Goal: Task Accomplishment & Management: Complete application form

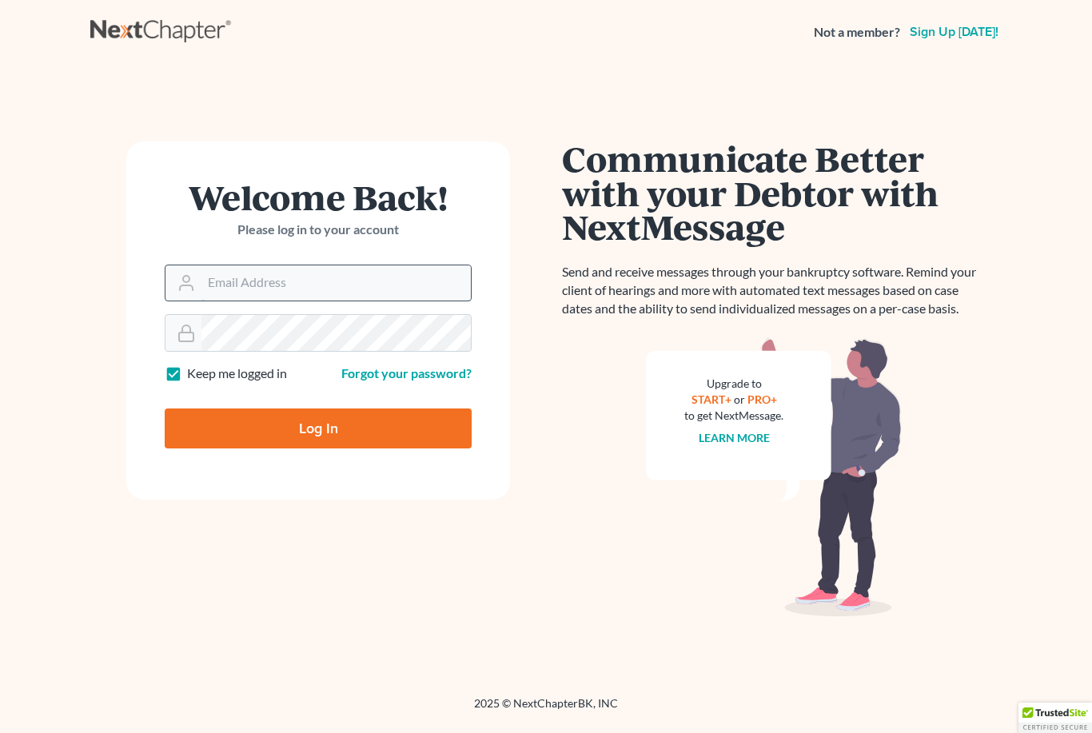
click at [246, 281] on input "Email Address" at bounding box center [335, 282] width 269 height 35
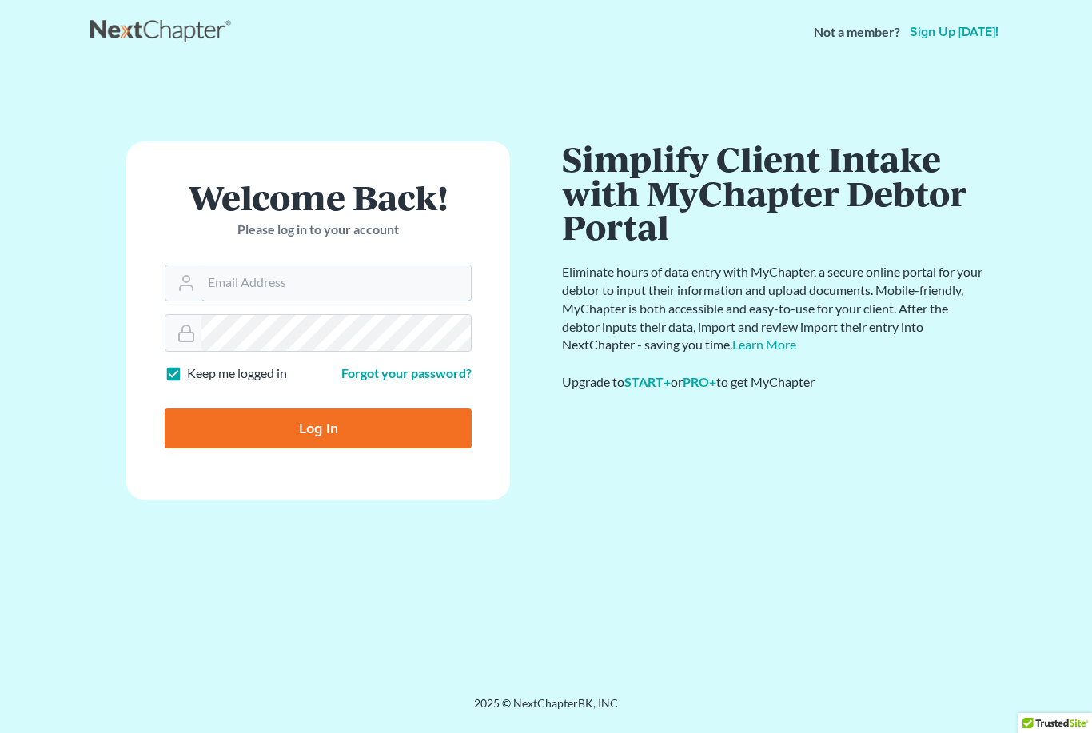
type input "Erica@toddbennett.com"
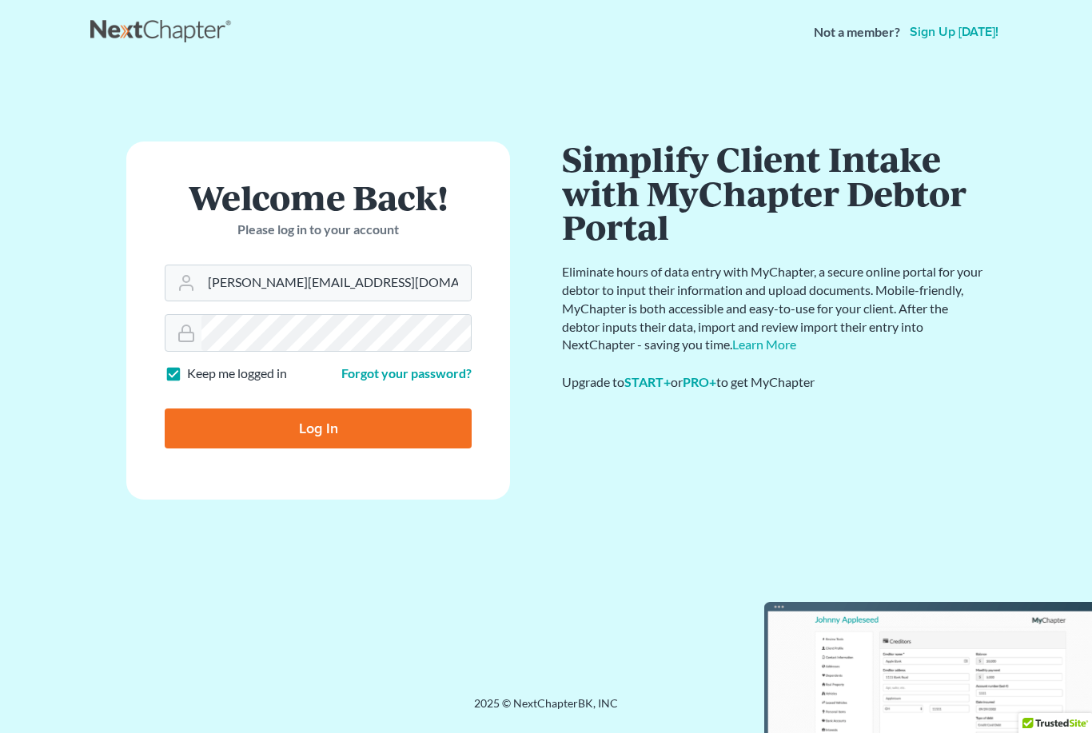
click at [318, 428] on input "Log In" at bounding box center [318, 428] width 307 height 40
type input "Thinking..."
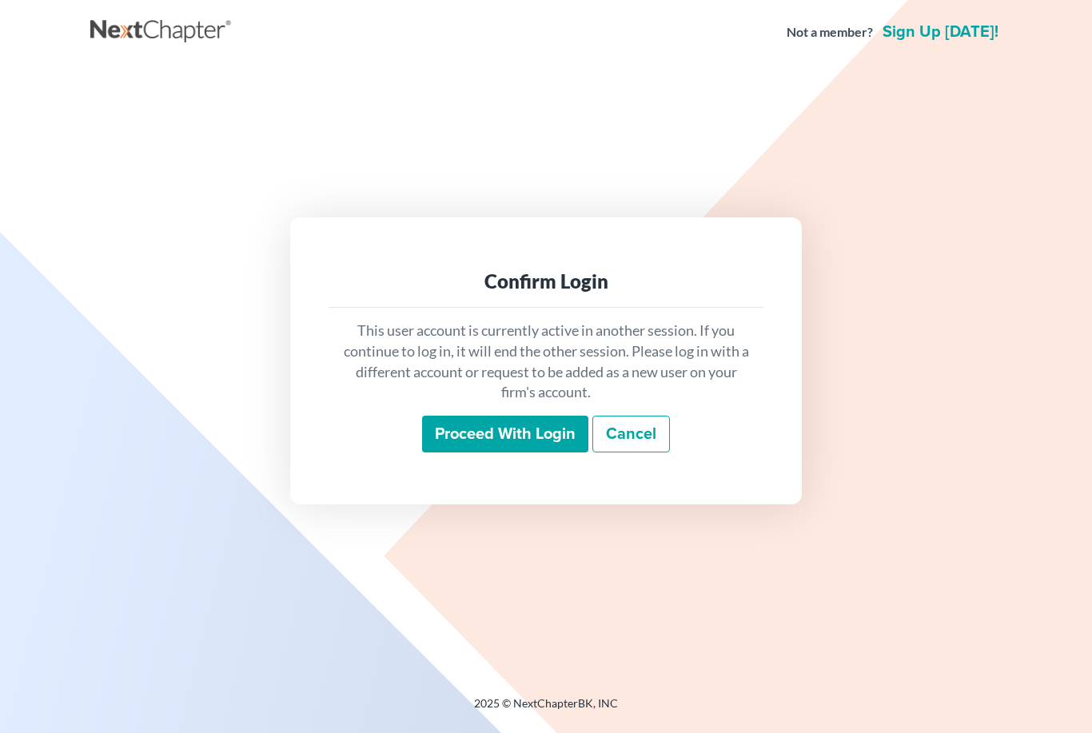
click at [525, 452] on input "Proceed with login" at bounding box center [505, 434] width 166 height 37
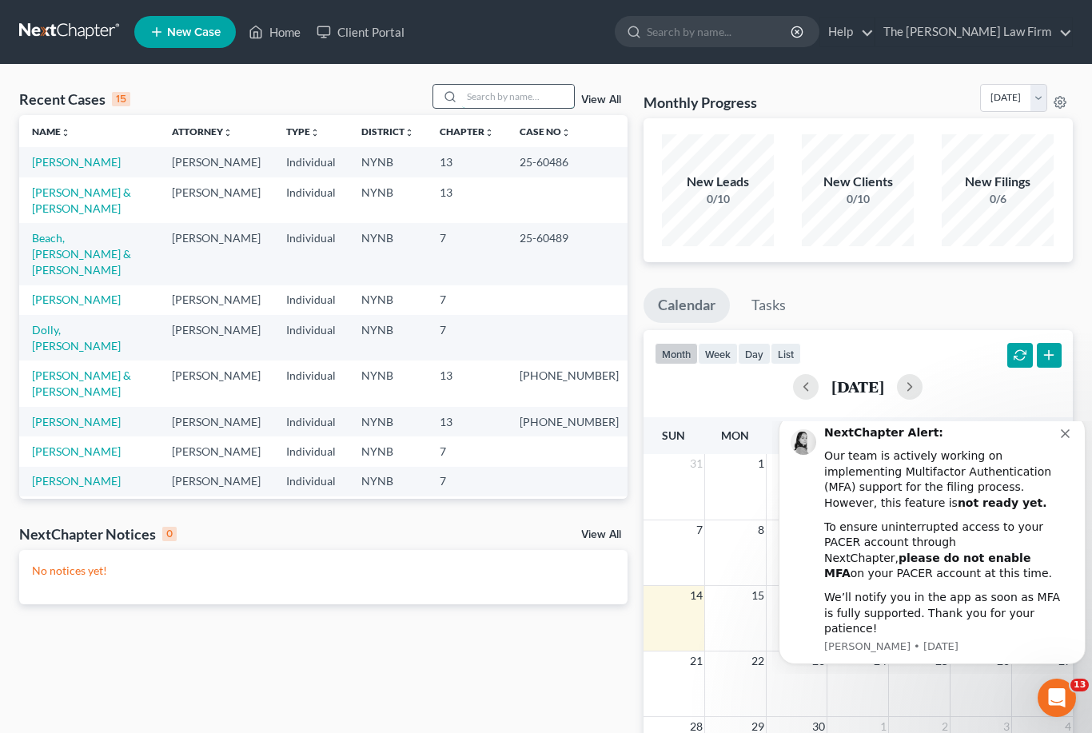
click at [478, 96] on input "search" at bounding box center [518, 96] width 112 height 23
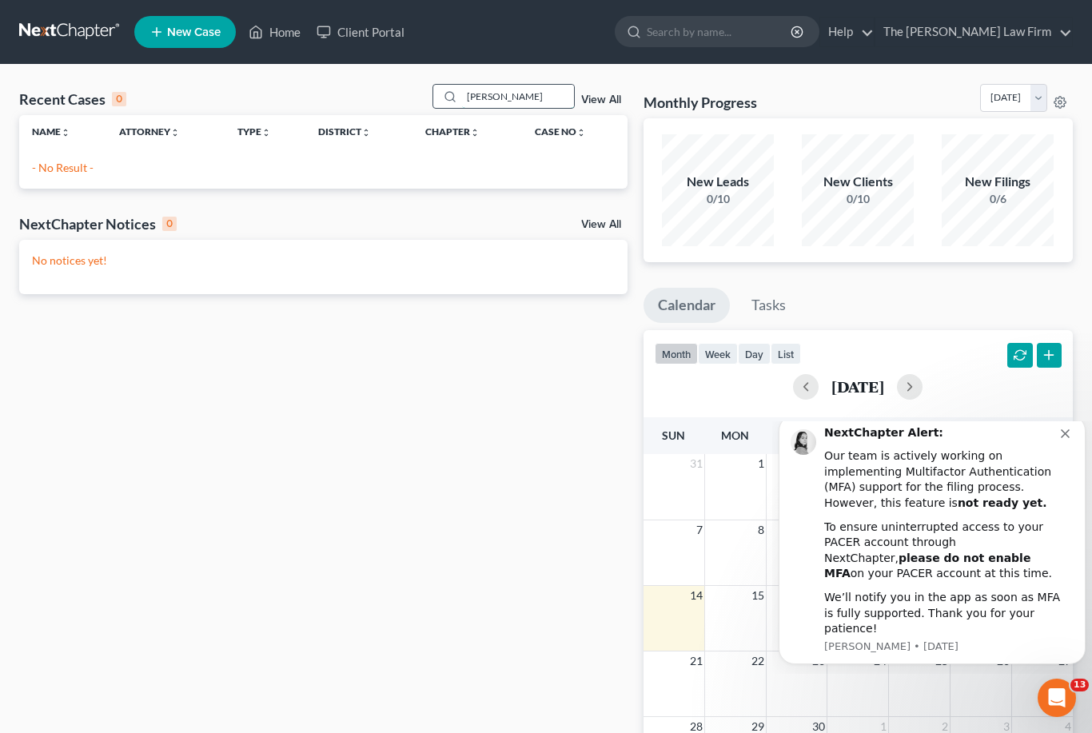
type input "[PERSON_NAME]"
click at [170, 32] on span "New Case" at bounding box center [194, 32] width 54 height 12
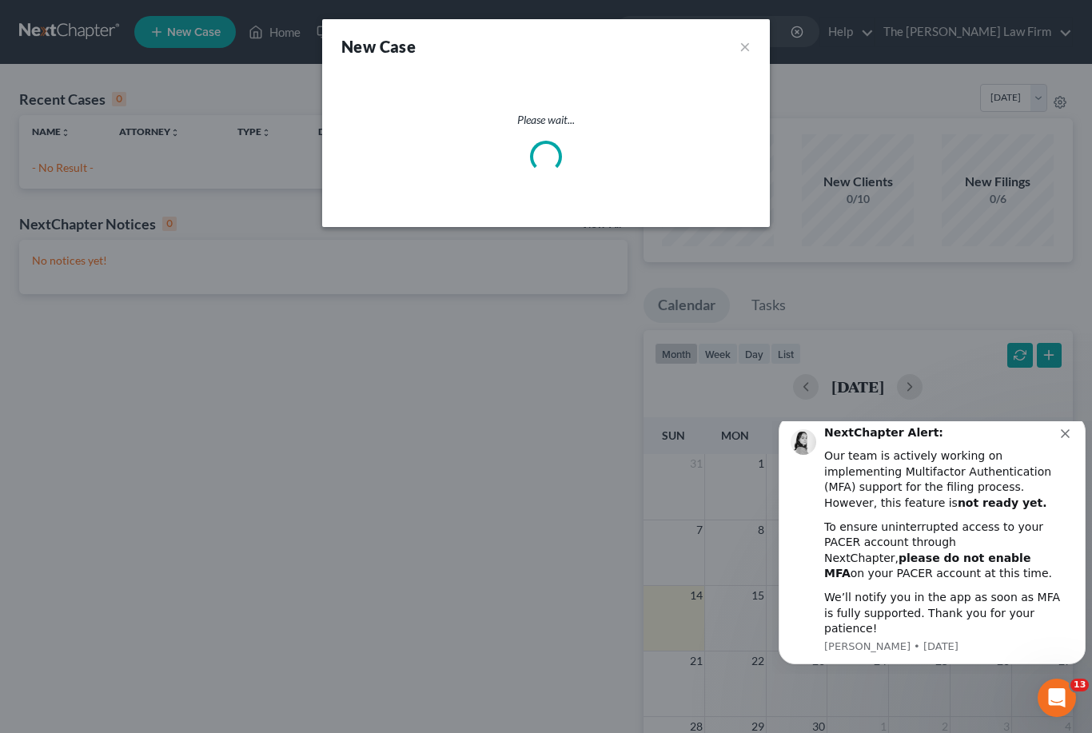
select select "54"
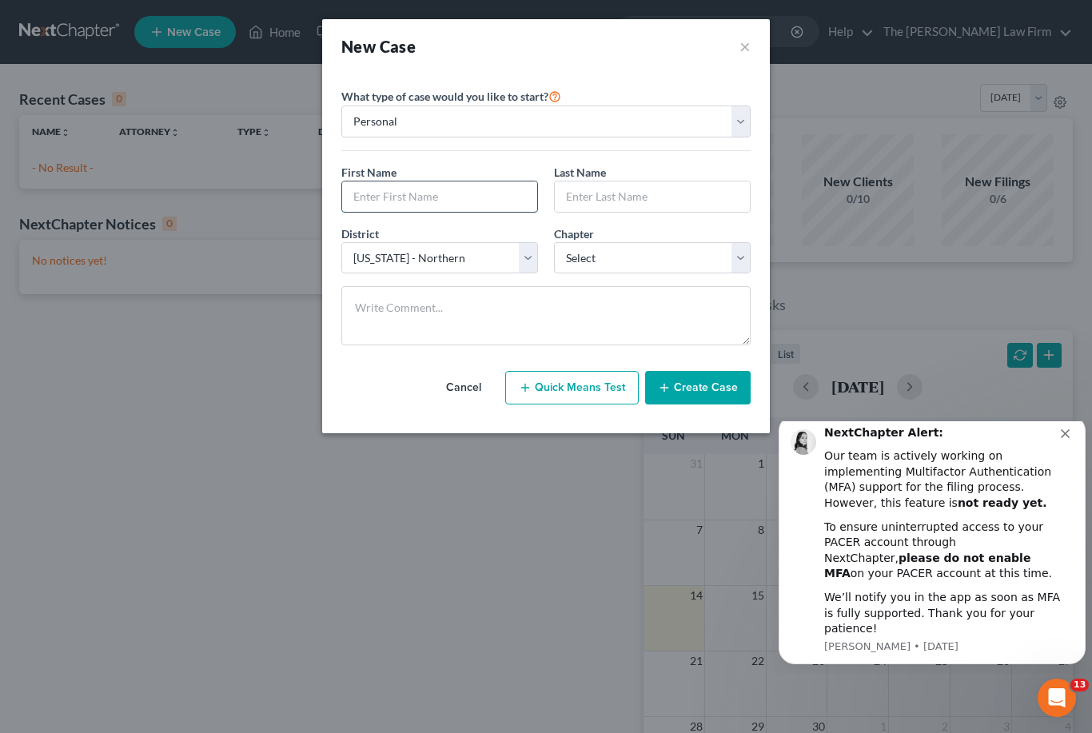
click at [386, 187] on input "text" at bounding box center [439, 196] width 195 height 30
type input "[PERSON_NAME]"
select select "0"
click at [688, 390] on button "Create Case" at bounding box center [697, 388] width 105 height 34
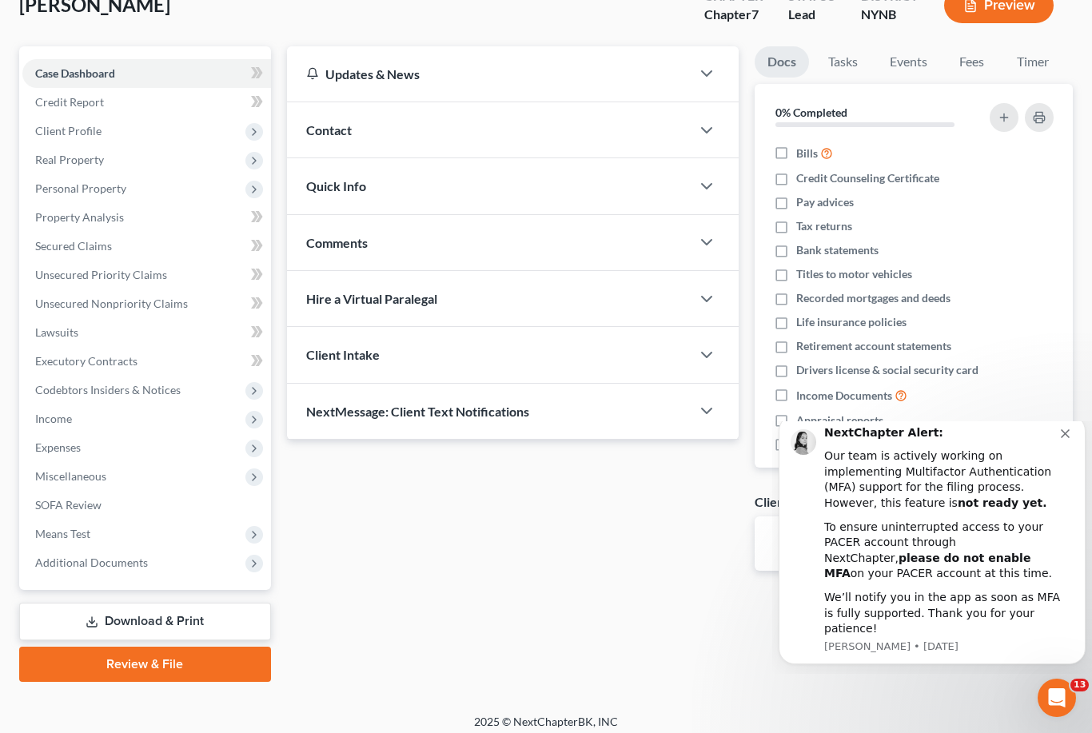
scroll to position [116, 0]
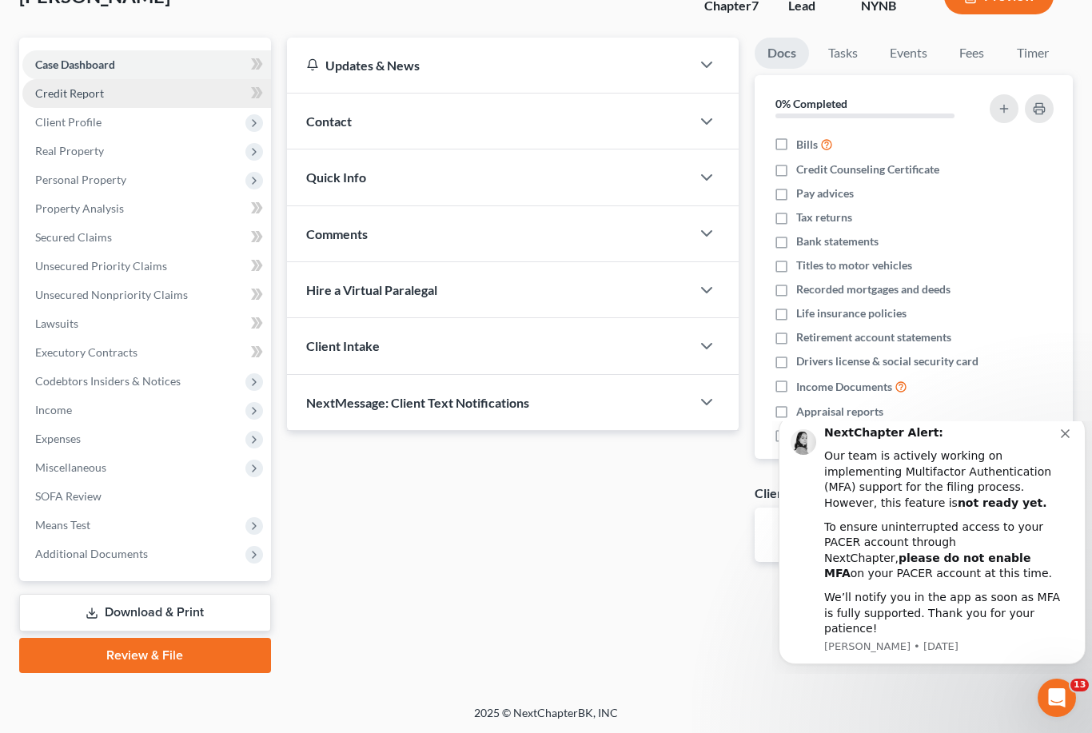
click at [121, 90] on link "Credit Report" at bounding box center [146, 93] width 249 height 29
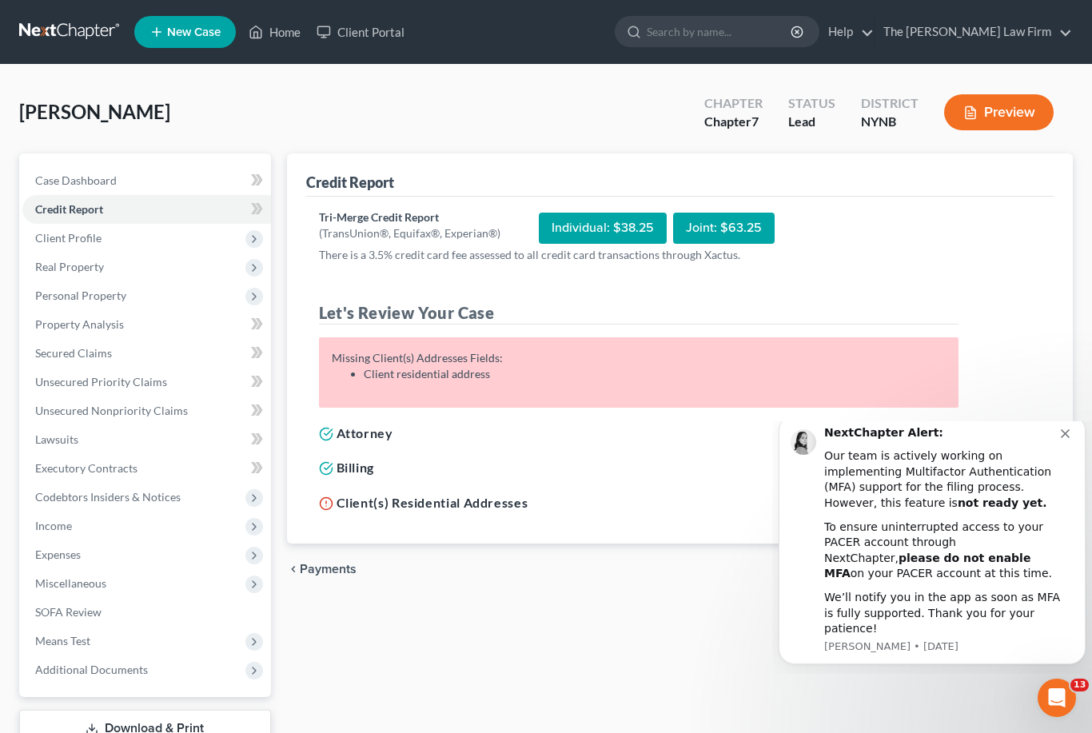
click at [607, 241] on div "Individual: $38.25" at bounding box center [603, 228] width 128 height 31
click at [96, 238] on span "Client Profile" at bounding box center [68, 238] width 66 height 14
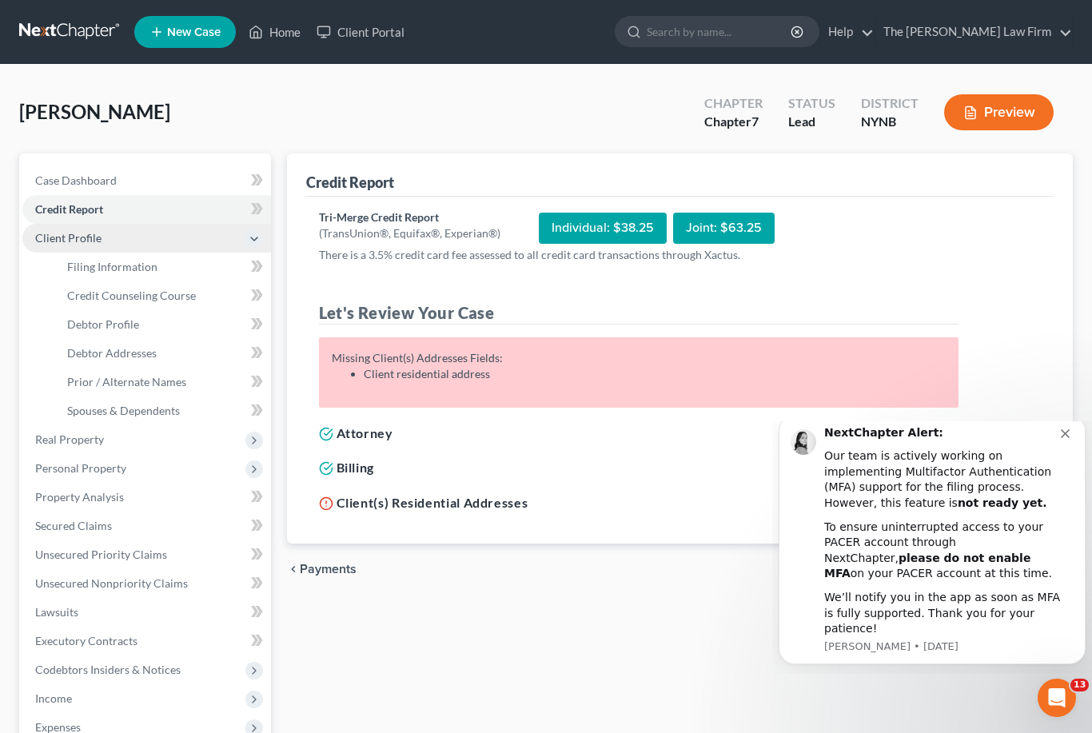
click at [96, 238] on span "Client Profile" at bounding box center [68, 238] width 66 height 14
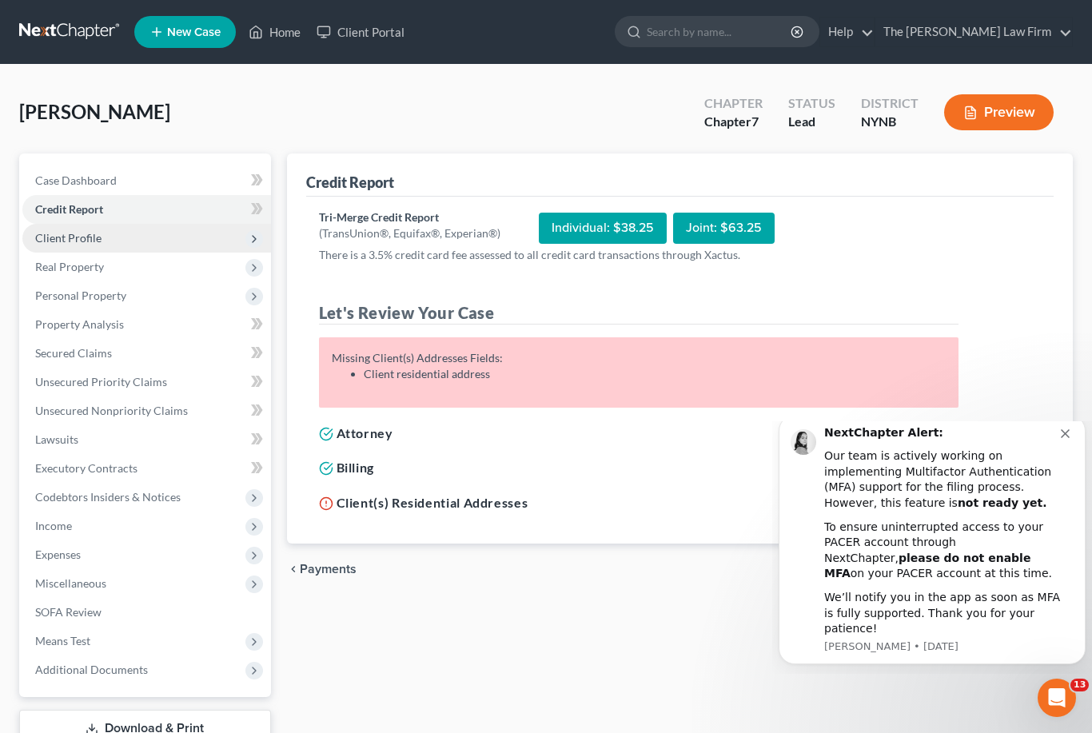
click at [96, 238] on span "Client Profile" at bounding box center [68, 238] width 66 height 14
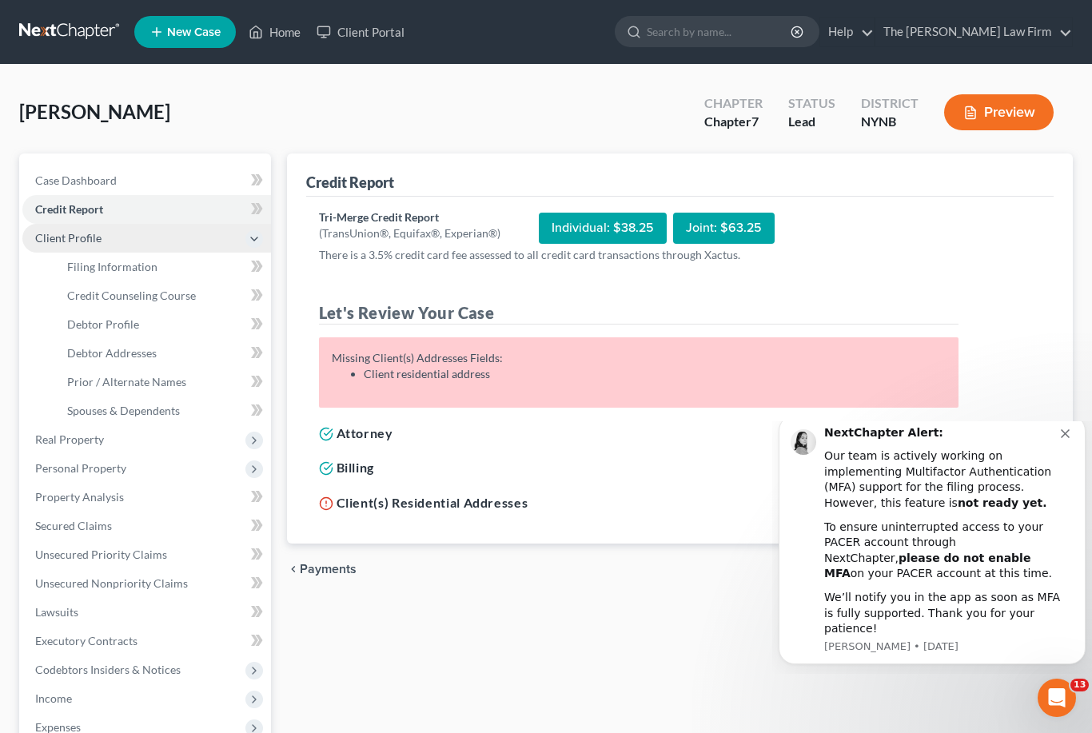
click at [96, 238] on span "Client Profile" at bounding box center [68, 238] width 66 height 14
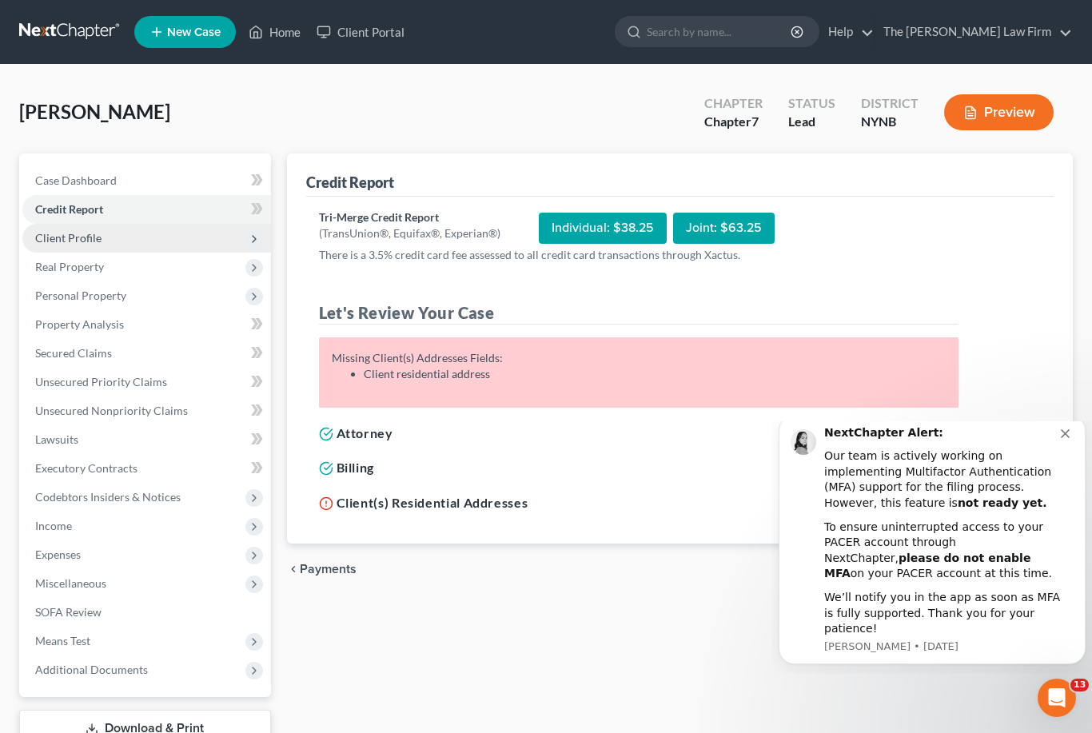
click at [96, 238] on span "Client Profile" at bounding box center [68, 238] width 66 height 14
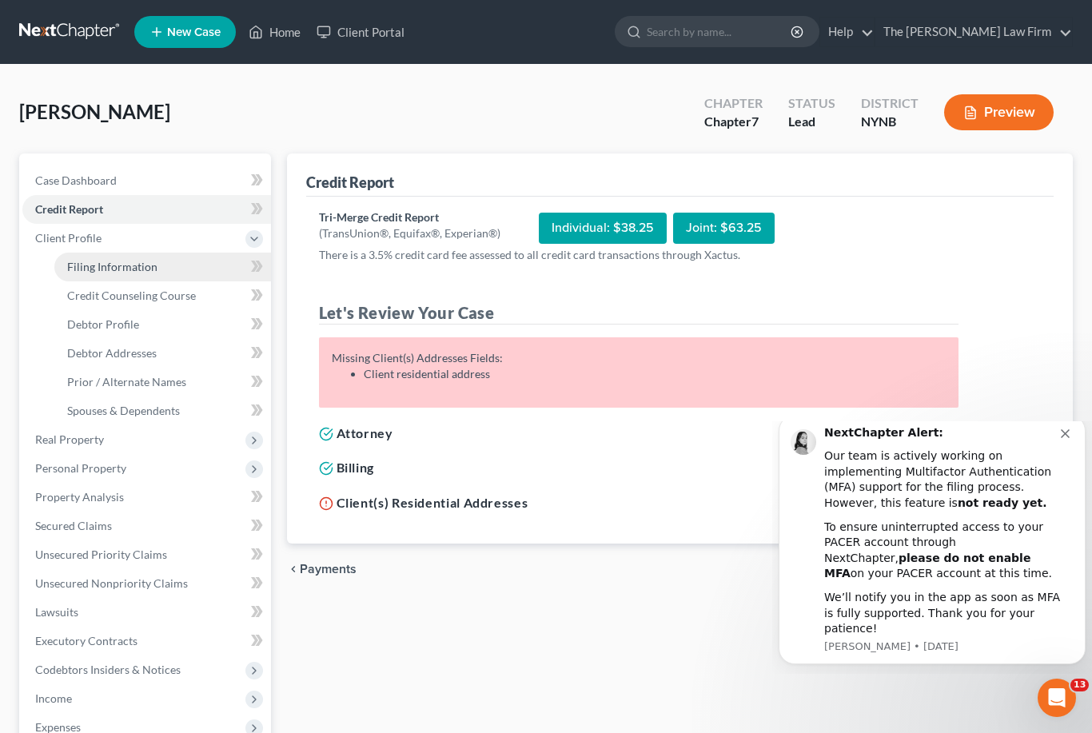
click at [100, 263] on span "Filing Information" at bounding box center [112, 267] width 90 height 14
select select "1"
select select "0"
select select "54"
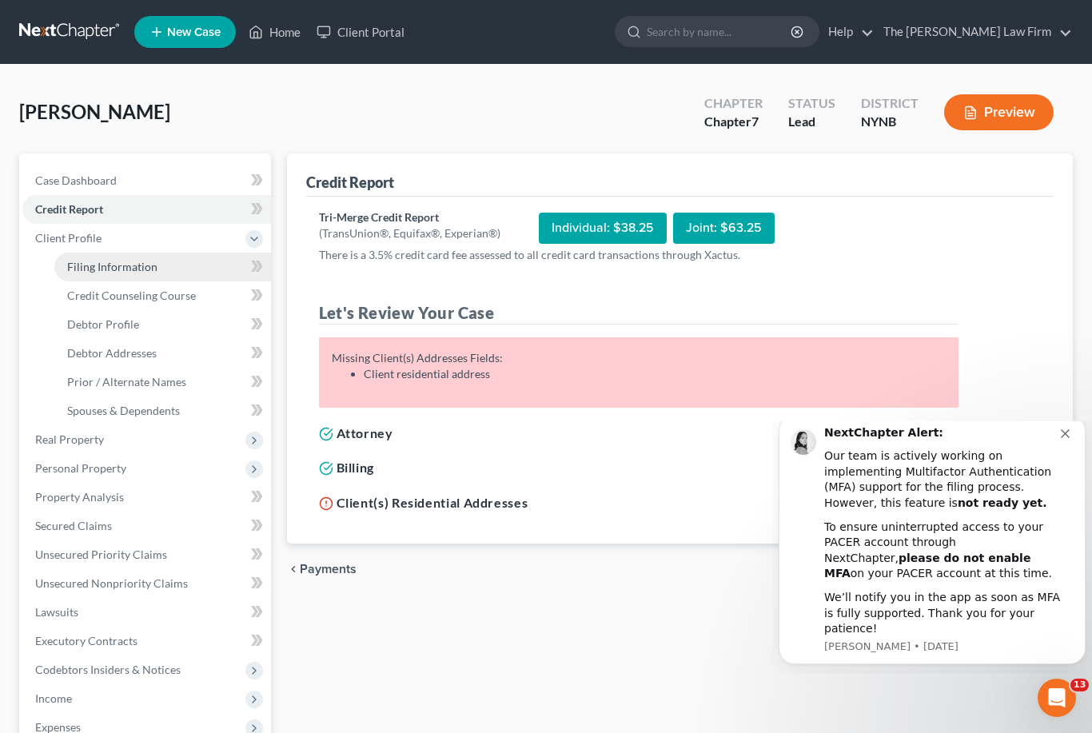
select select "35"
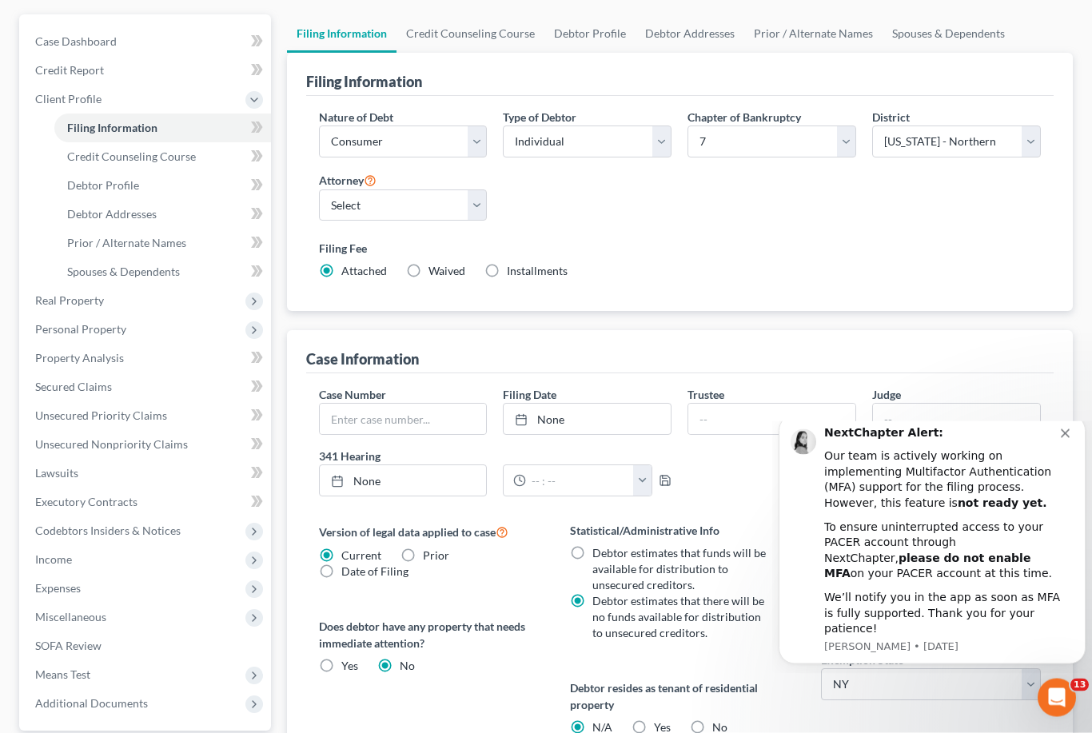
scroll to position [129, 0]
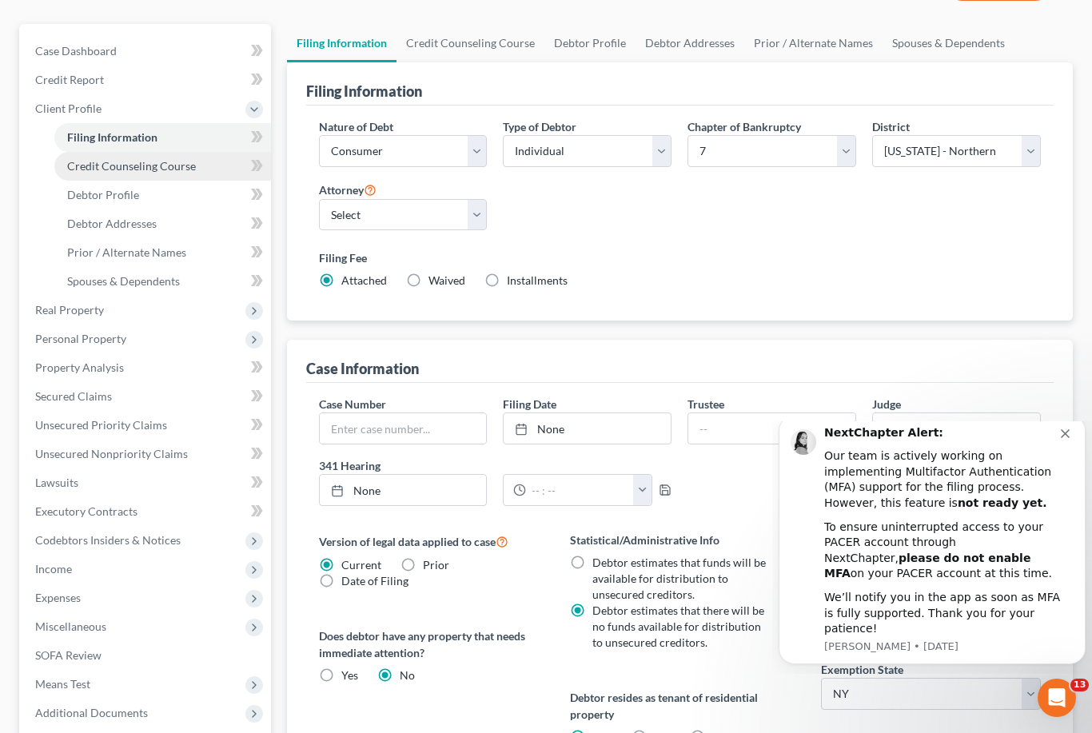
click at [151, 175] on link "Credit Counseling Course" at bounding box center [162, 166] width 217 height 29
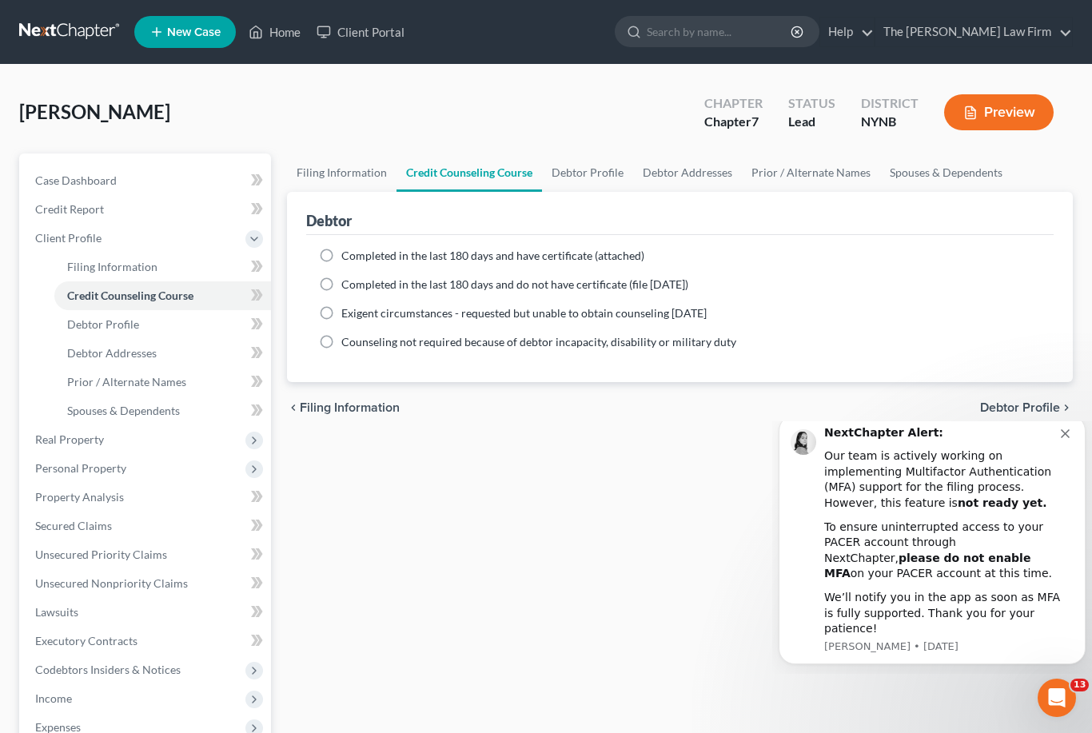
click at [341, 261] on label "Completed in the last 180 days and have certificate (attached)" at bounding box center [492, 256] width 303 height 16
click at [348, 258] on input "Completed in the last 180 days and have certificate (attached)" at bounding box center [353, 253] width 10 height 10
radio input "true"
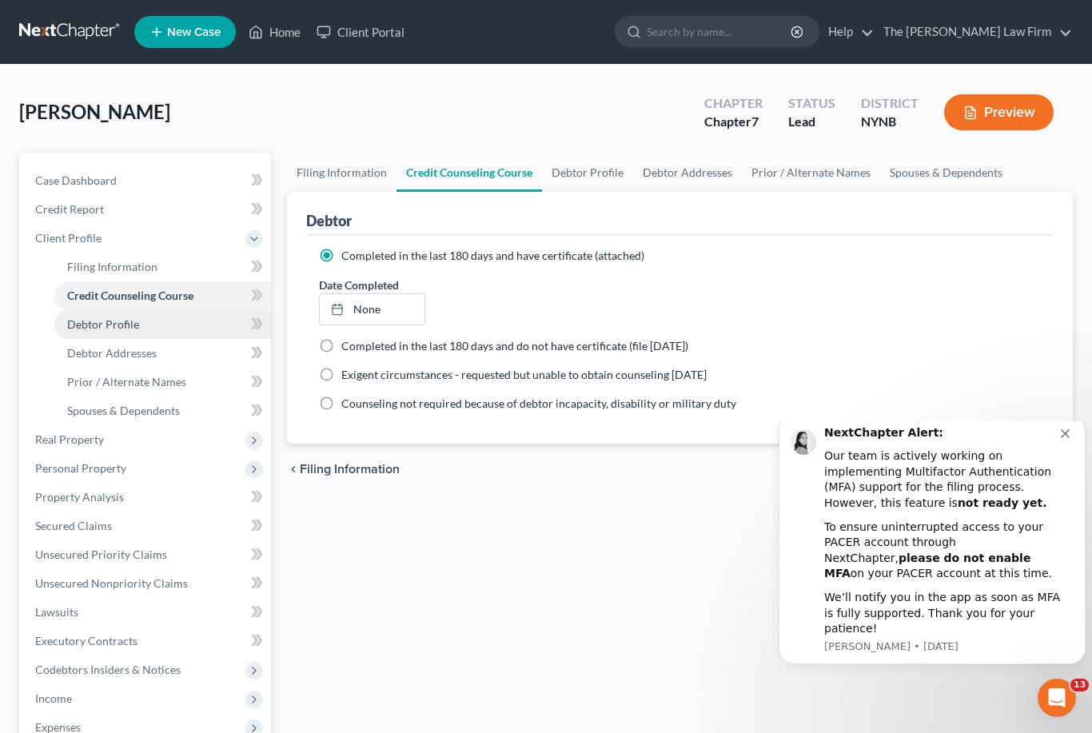
click at [154, 326] on link "Debtor Profile" at bounding box center [162, 324] width 217 height 29
select select "0"
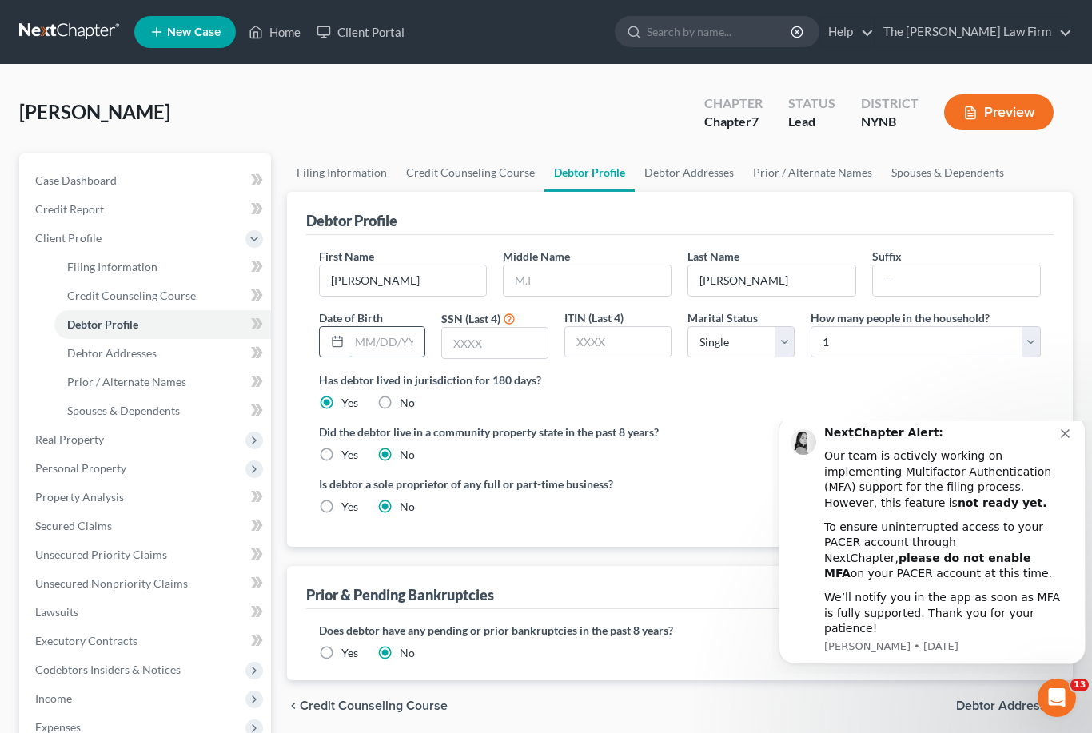
click at [386, 340] on input "text" at bounding box center [387, 342] width 76 height 30
click at [495, 348] on input "text" at bounding box center [494, 343] width 105 height 30
type input "2212"
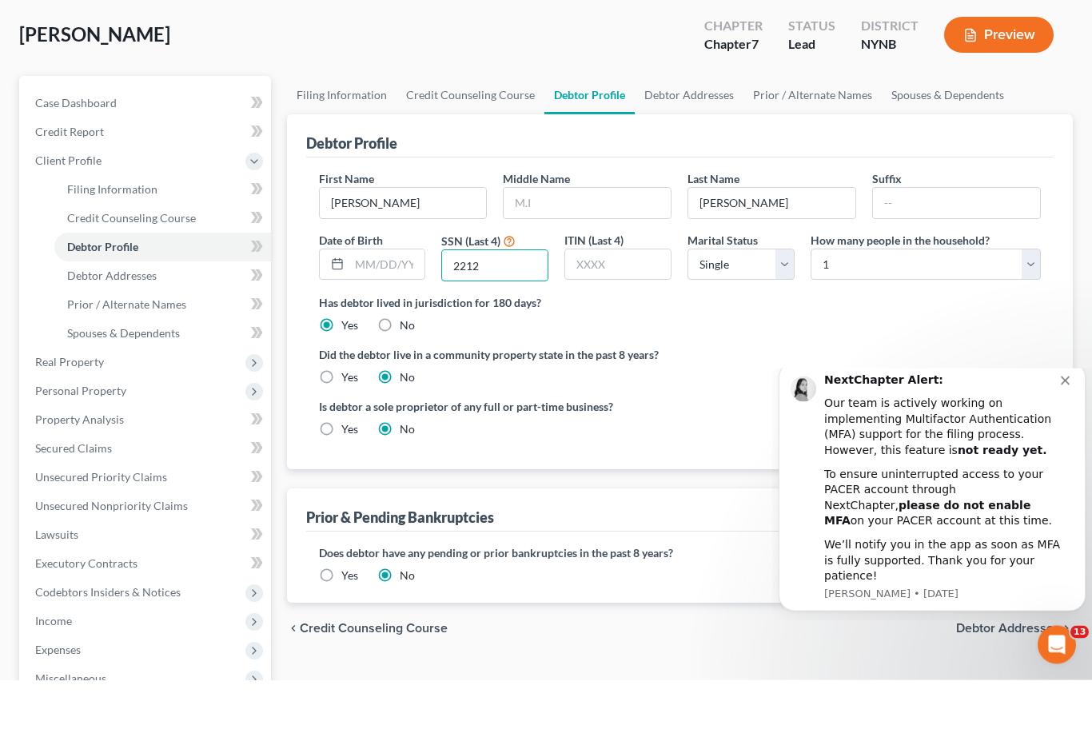
scroll to position [25, 0]
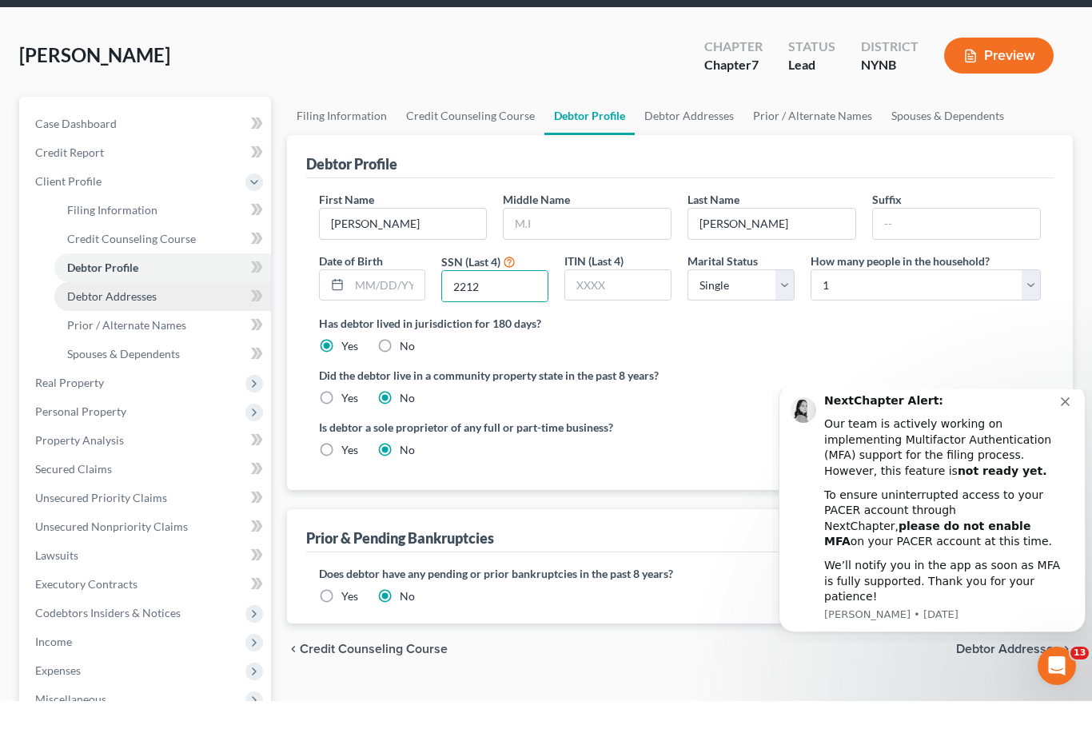
click at [141, 321] on span "Debtor Addresses" at bounding box center [112, 328] width 90 height 14
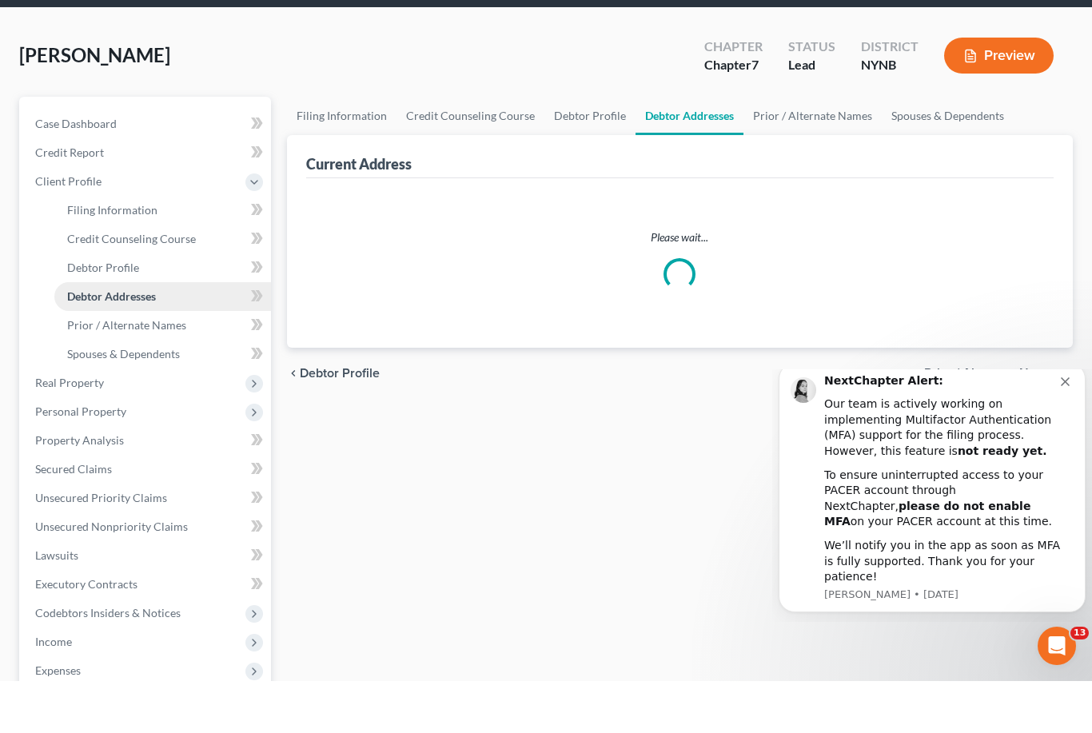
select select "0"
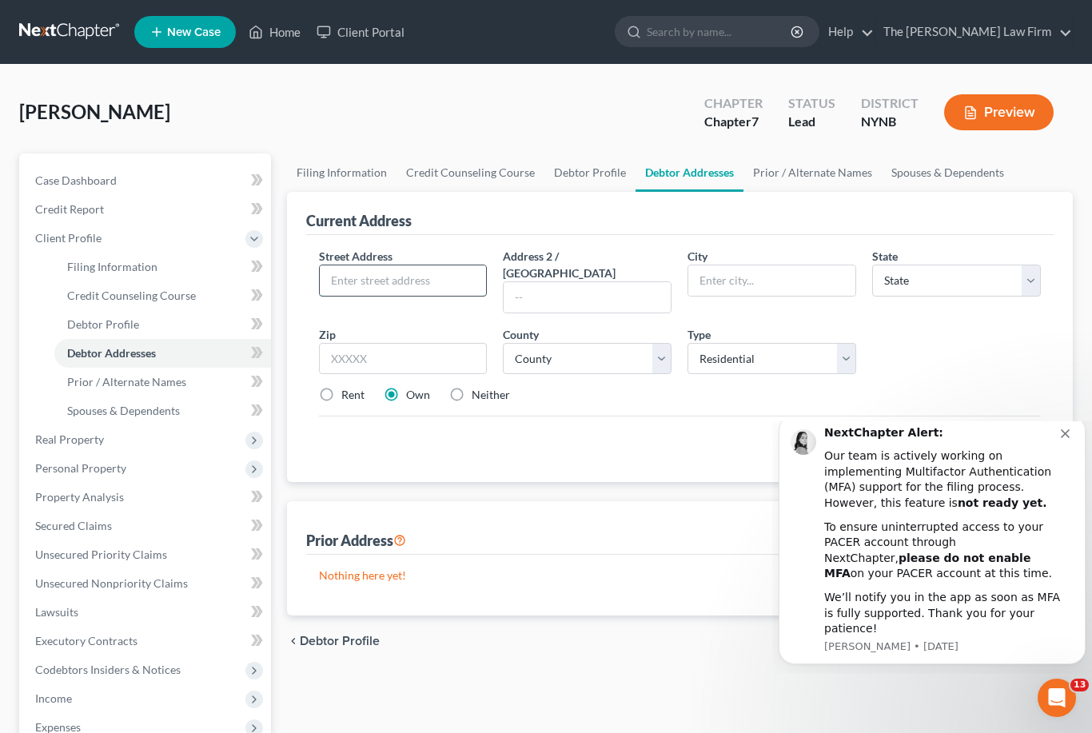
click at [393, 279] on input "text" at bounding box center [403, 280] width 167 height 30
type input "[STREET_ADDRESS]"
type input "Ilion"
select select "35"
click at [451, 343] on input "text" at bounding box center [403, 359] width 169 height 32
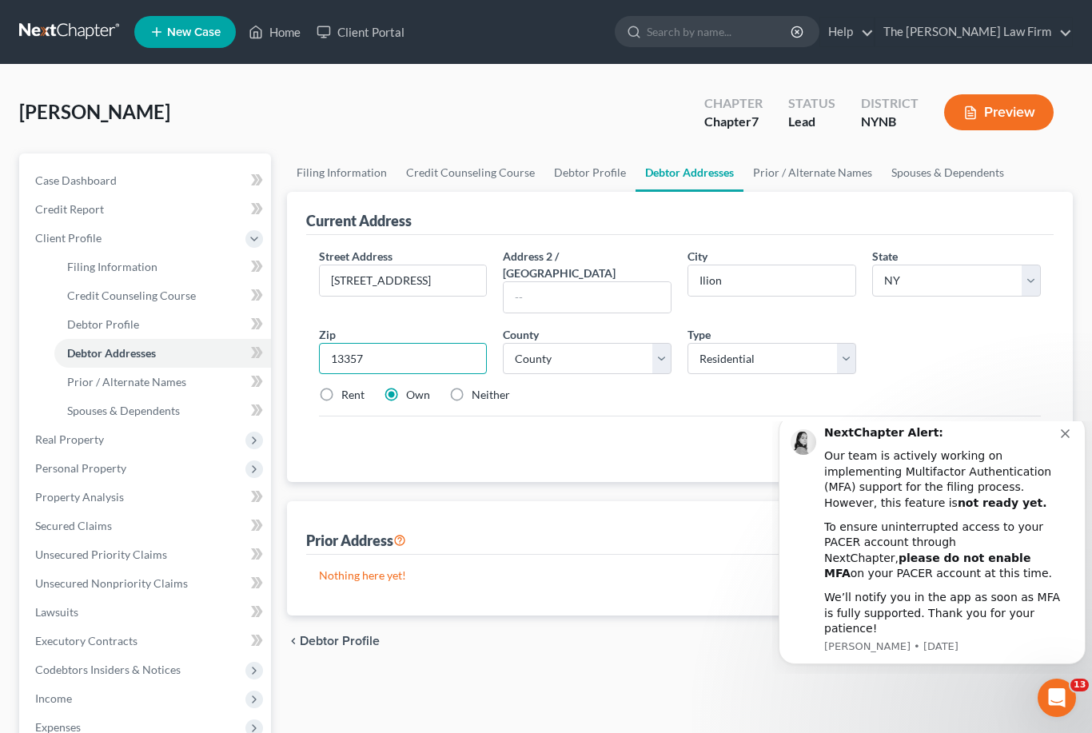
type input "13357"
select select "21"
click at [939, 440] on icon at bounding box center [942, 446] width 13 height 13
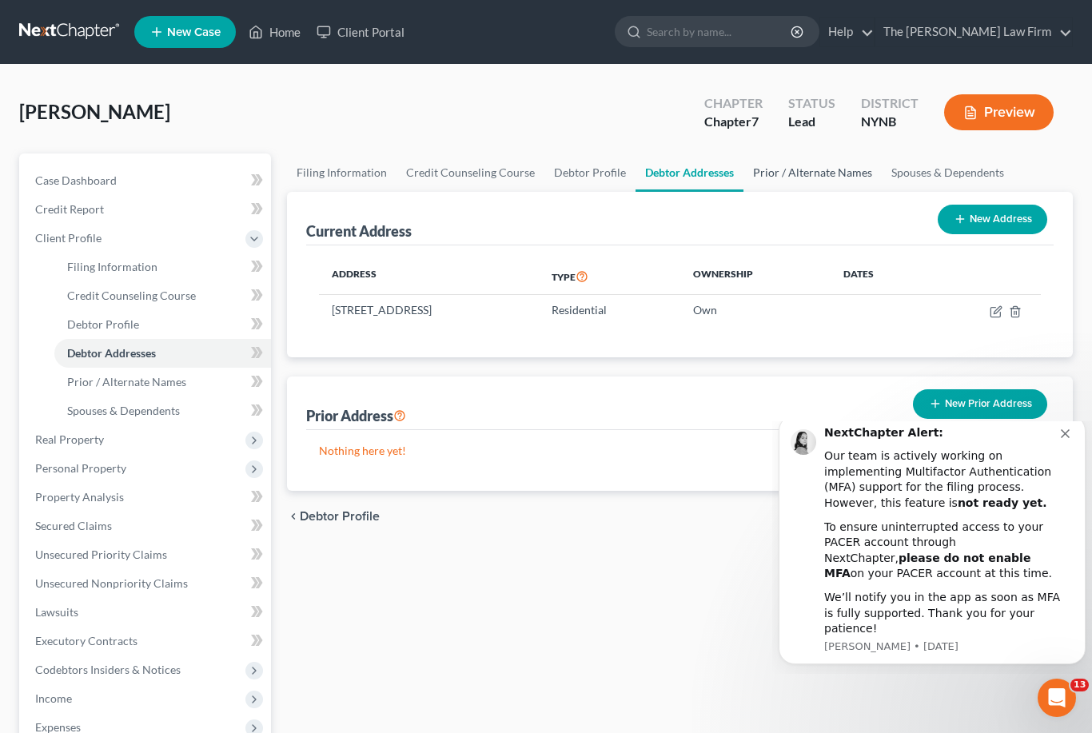
click at [810, 173] on link "Prior / Alternate Names" at bounding box center [812, 172] width 138 height 38
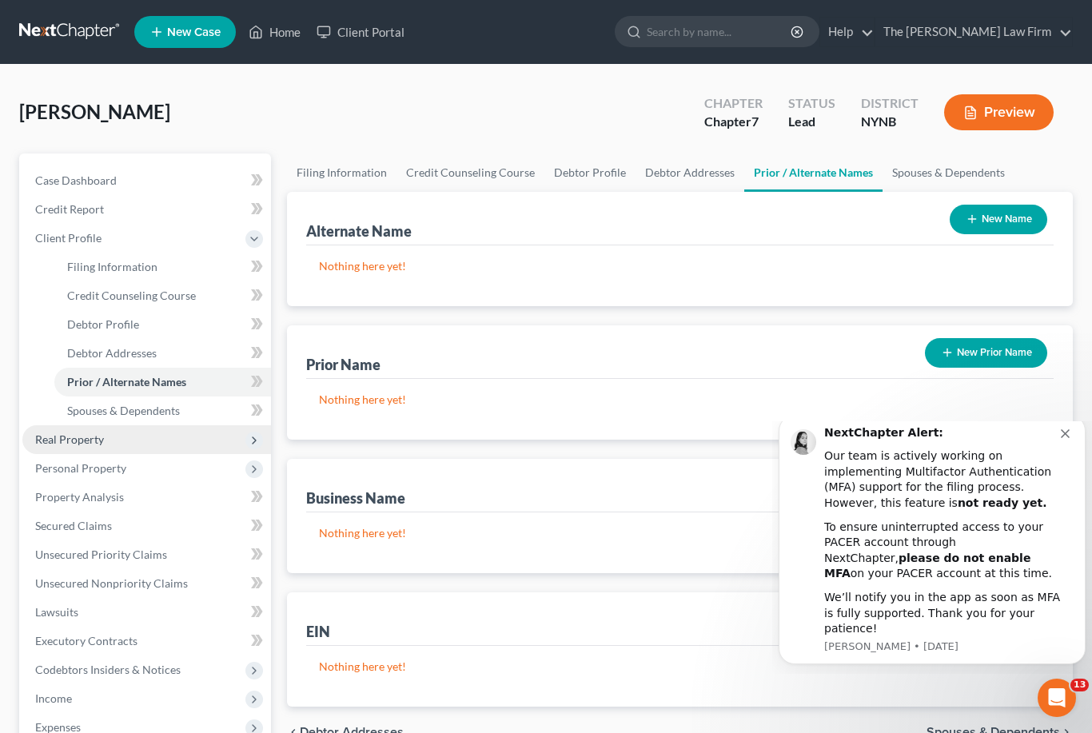
click at [164, 445] on span "Real Property" at bounding box center [146, 439] width 249 height 29
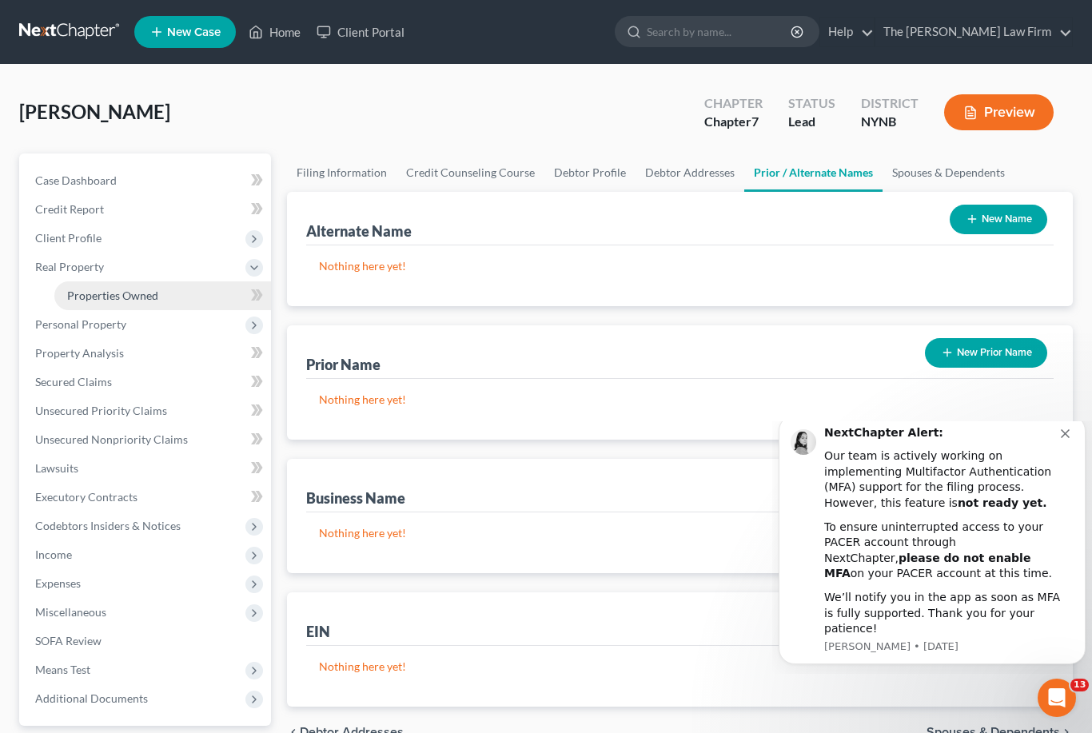
click at [162, 297] on link "Properties Owned" at bounding box center [162, 295] width 217 height 29
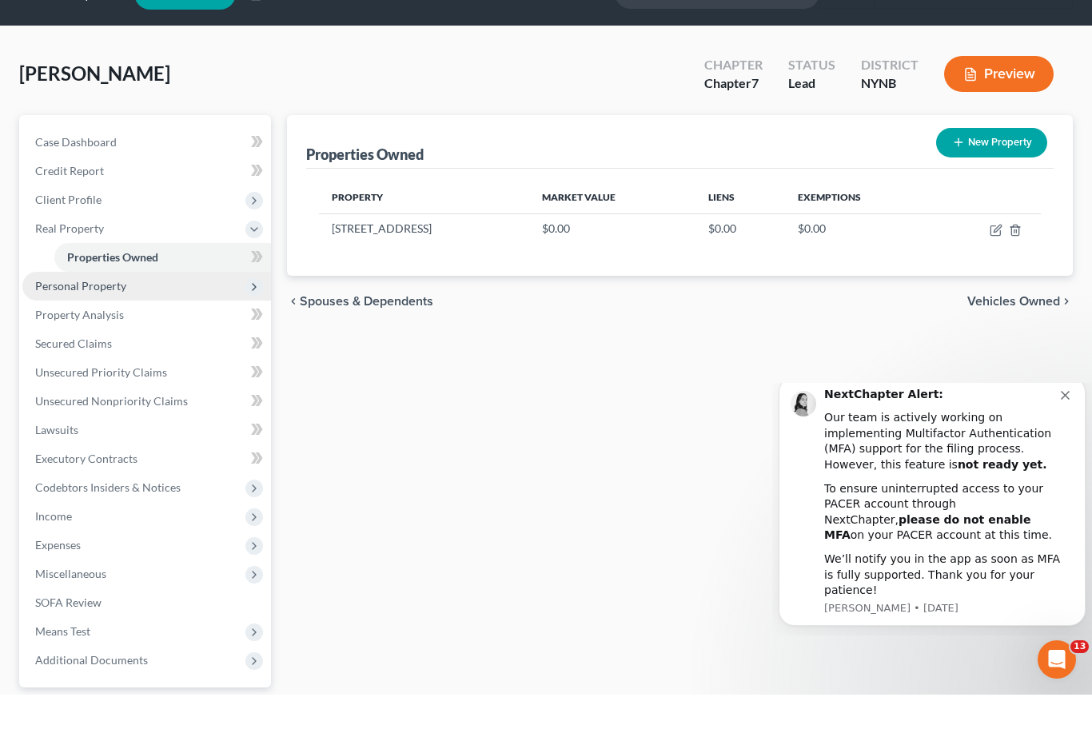
scroll to position [42, 0]
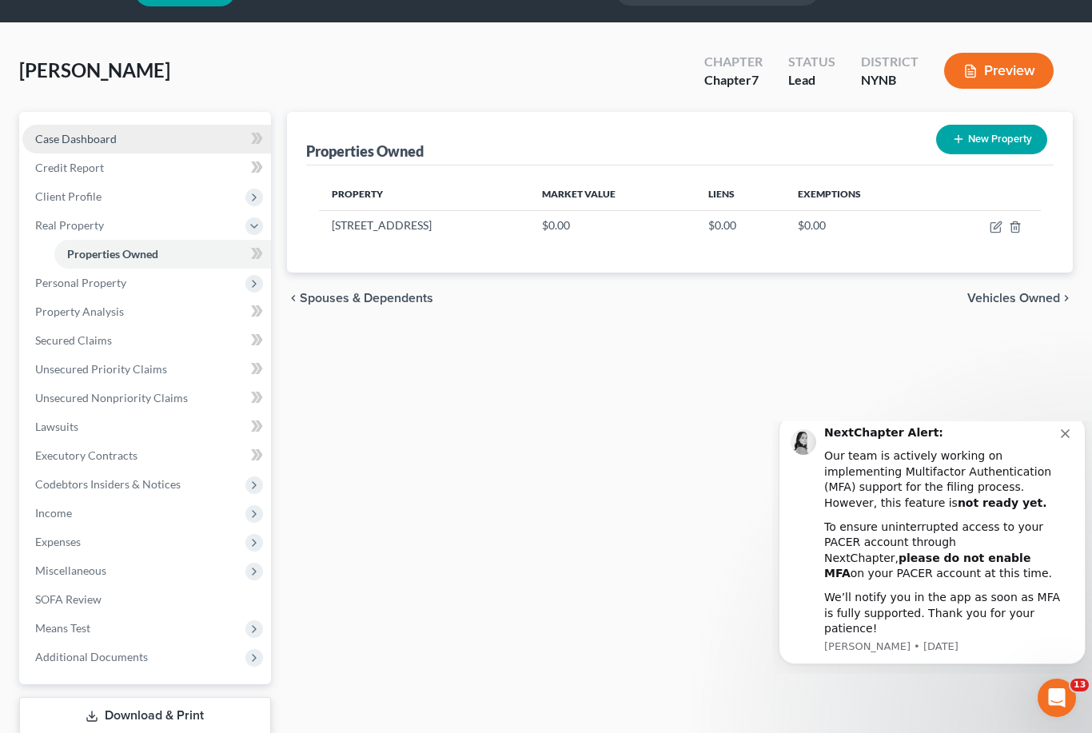
click at [145, 213] on html "Home New Case Client Portal The [PERSON_NAME] Law Firm [PERSON_NAME][EMAIL_ADDR…" at bounding box center [546, 397] width 1092 height 878
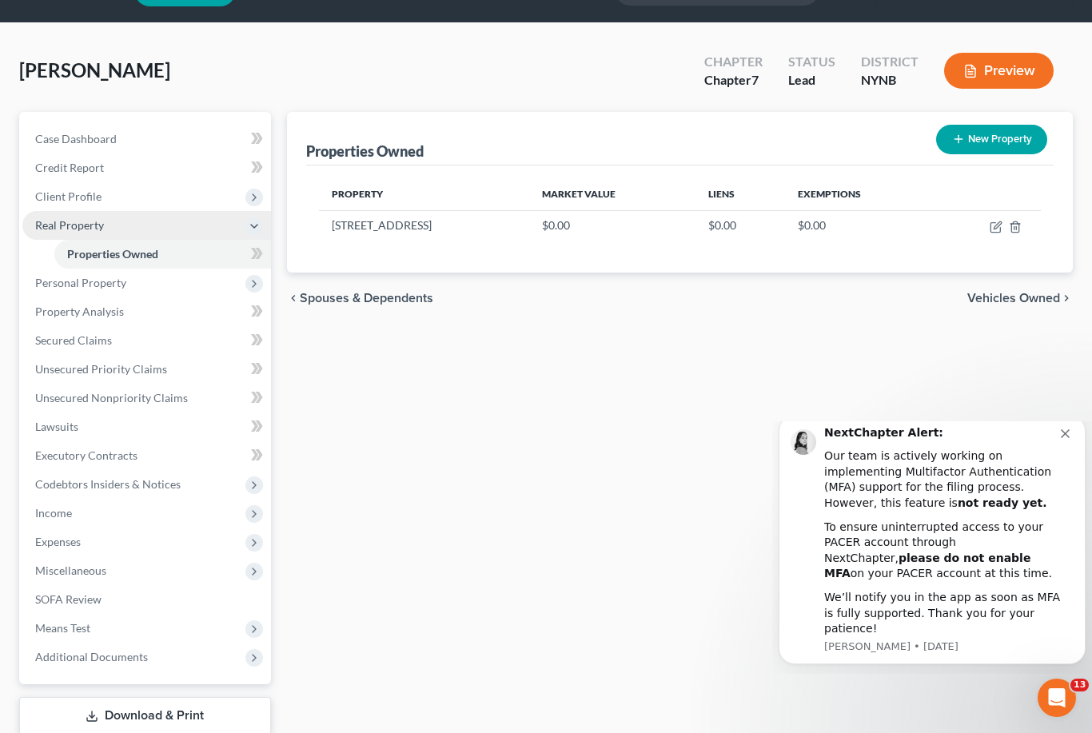
click at [145, 213] on span "Real Property" at bounding box center [146, 225] width 249 height 29
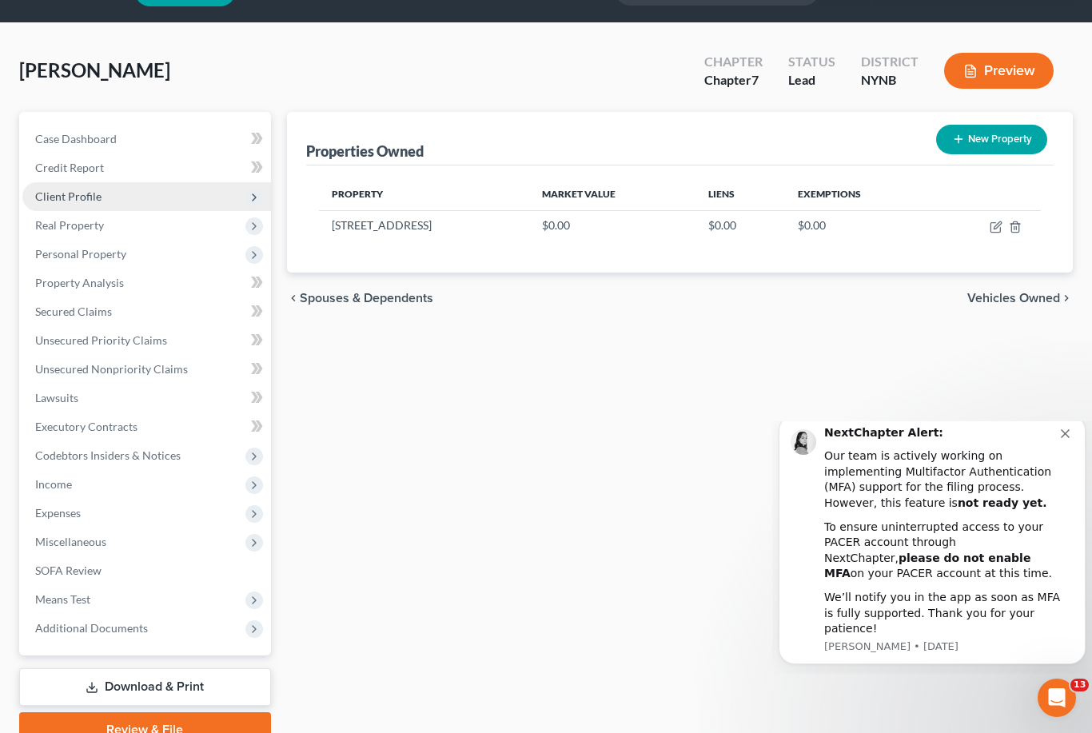
click at [127, 201] on span "Client Profile" at bounding box center [146, 196] width 249 height 29
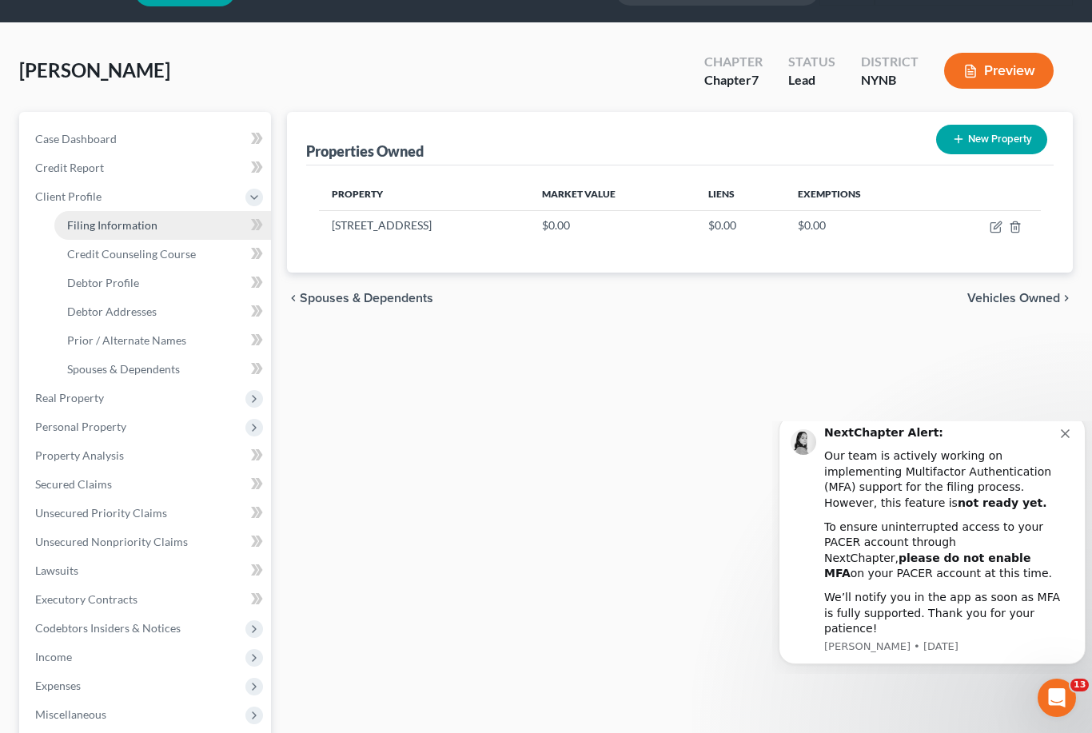
click at [124, 221] on span "Filing Information" at bounding box center [112, 225] width 90 height 14
select select "1"
select select "0"
select select "54"
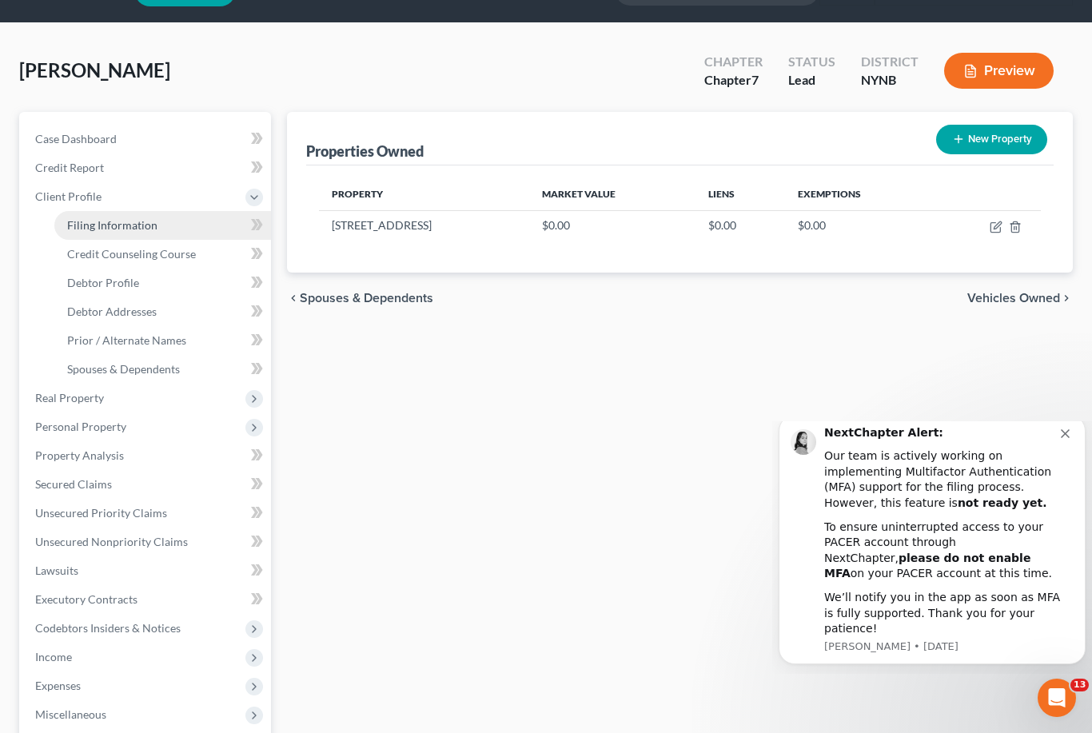
select select "1"
select select "35"
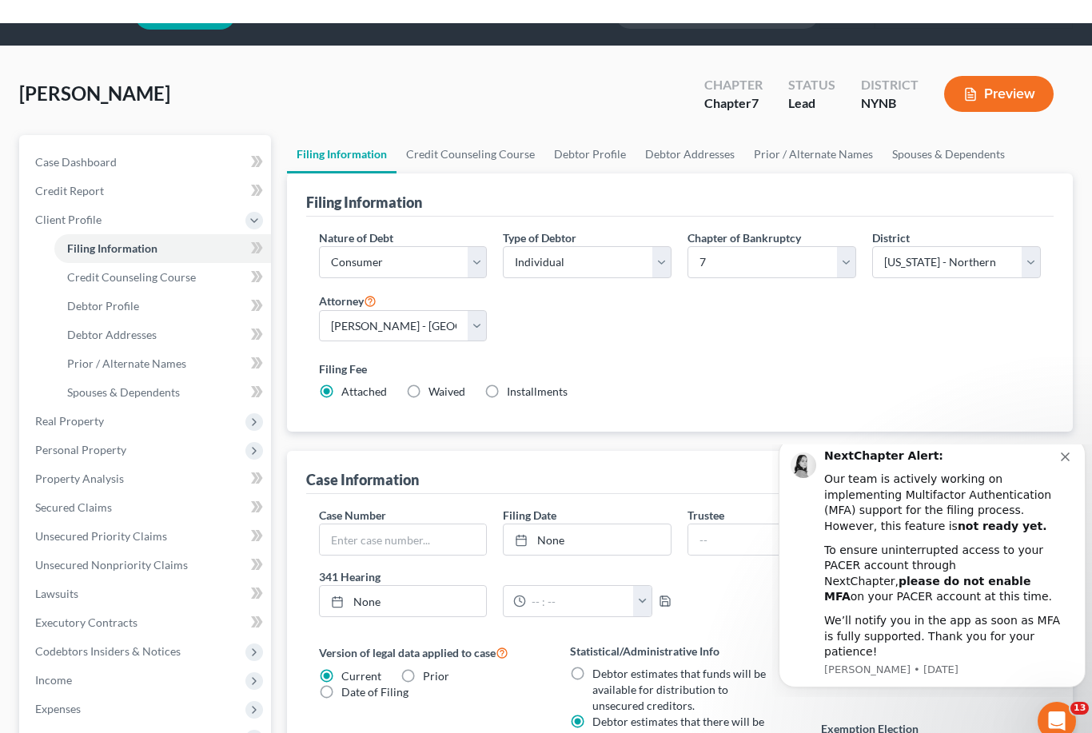
scroll to position [15, 0]
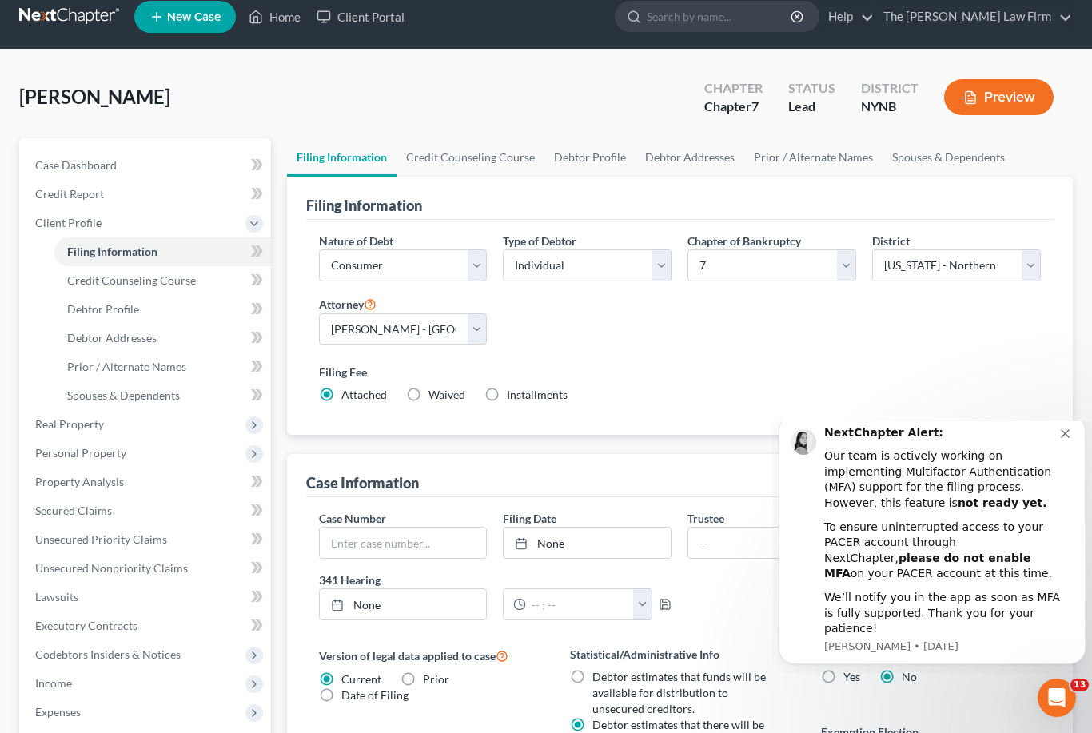
click at [1064, 438] on icon "Dismiss notification" at bounding box center [1064, 433] width 9 height 9
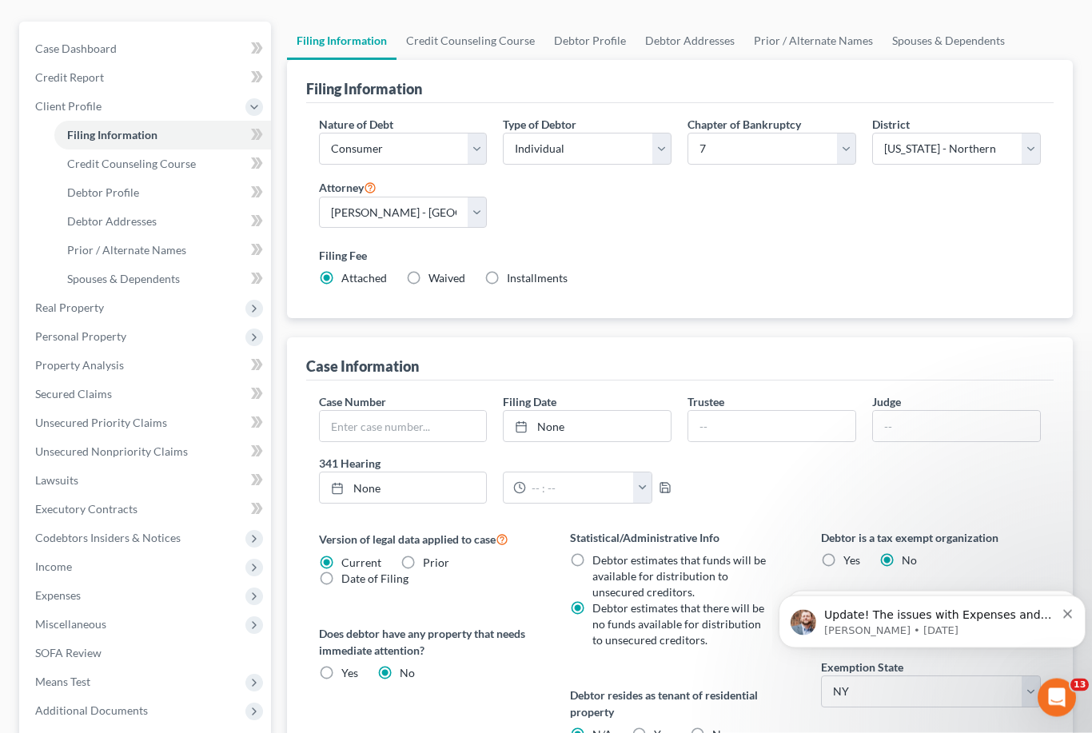
scroll to position [132, 0]
click at [119, 83] on link "Credit Report" at bounding box center [146, 77] width 249 height 29
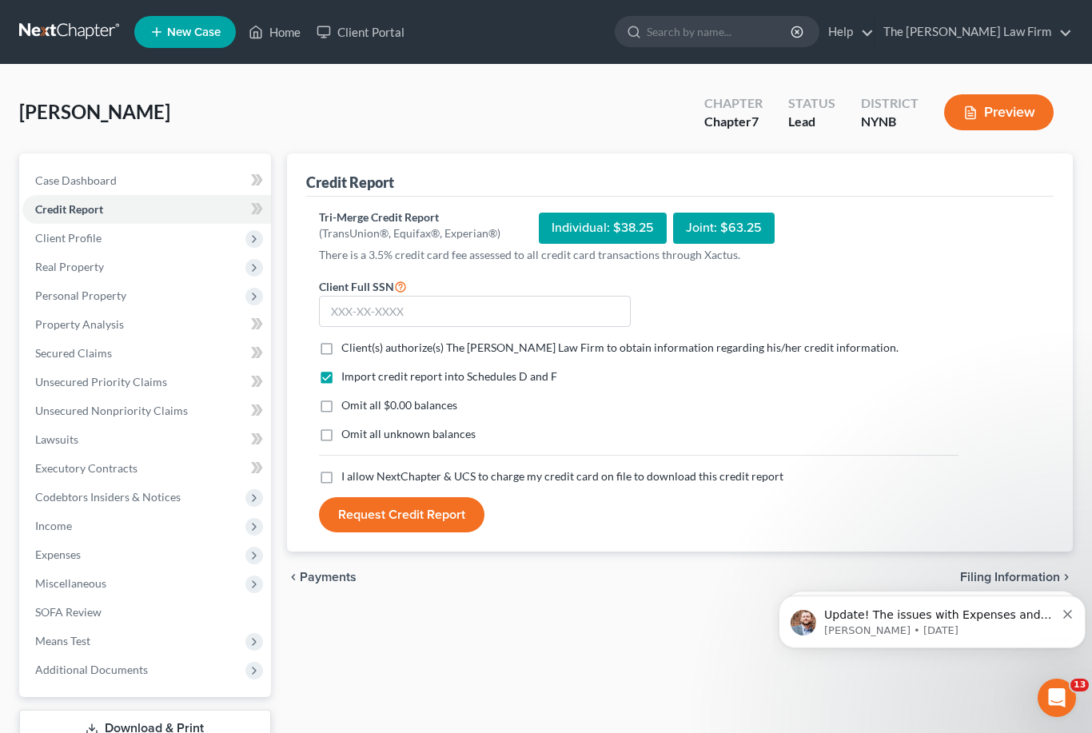
click at [578, 250] on p "There is a 3.5% credit card fee assessed to all credit card transactions throug…" at bounding box center [638, 255] width 639 height 16
click at [603, 226] on div "Individual: $38.25" at bounding box center [603, 228] width 128 height 31
click at [504, 311] on input "text" at bounding box center [475, 312] width 312 height 32
click at [341, 347] on label "Client(s) authorize(s) The [PERSON_NAME] Law Firm to obtain information regardi…" at bounding box center [619, 348] width 557 height 16
click at [348, 347] on input "Client(s) authorize(s) The [PERSON_NAME] Law Firm to obtain information regardi…" at bounding box center [353, 345] width 10 height 10
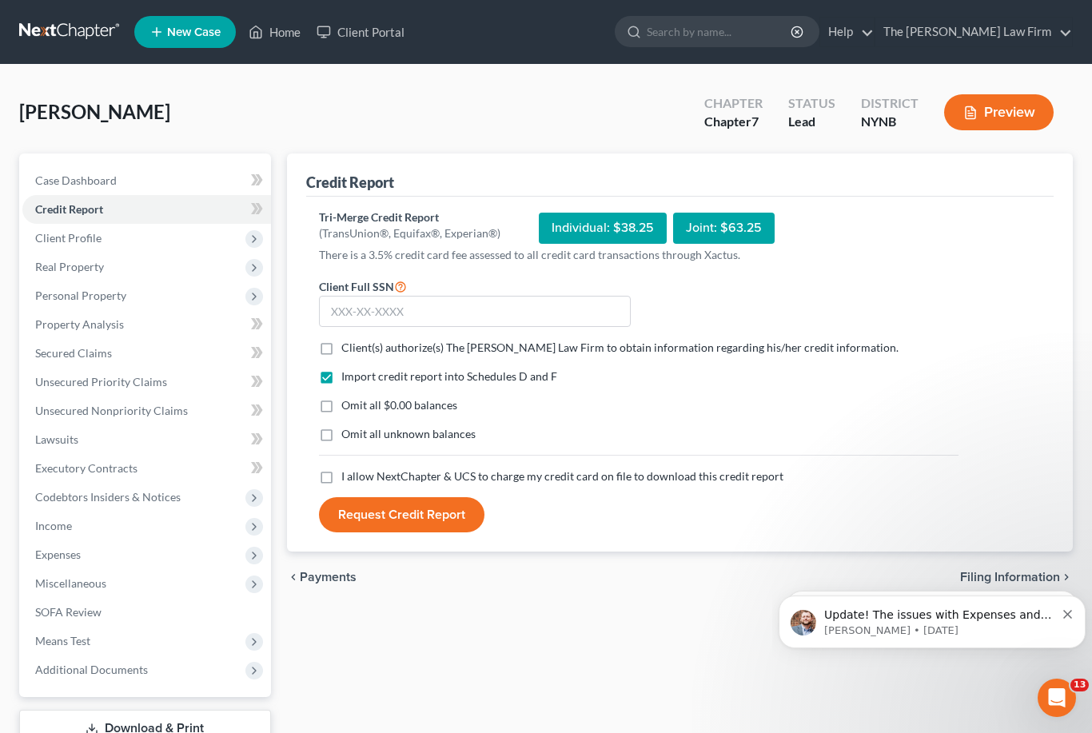
checkbox input "true"
click at [399, 309] on input "text" at bounding box center [475, 312] width 312 height 32
type input "114-84-2212"
click at [413, 523] on button "Request Credit Report" at bounding box center [401, 514] width 165 height 35
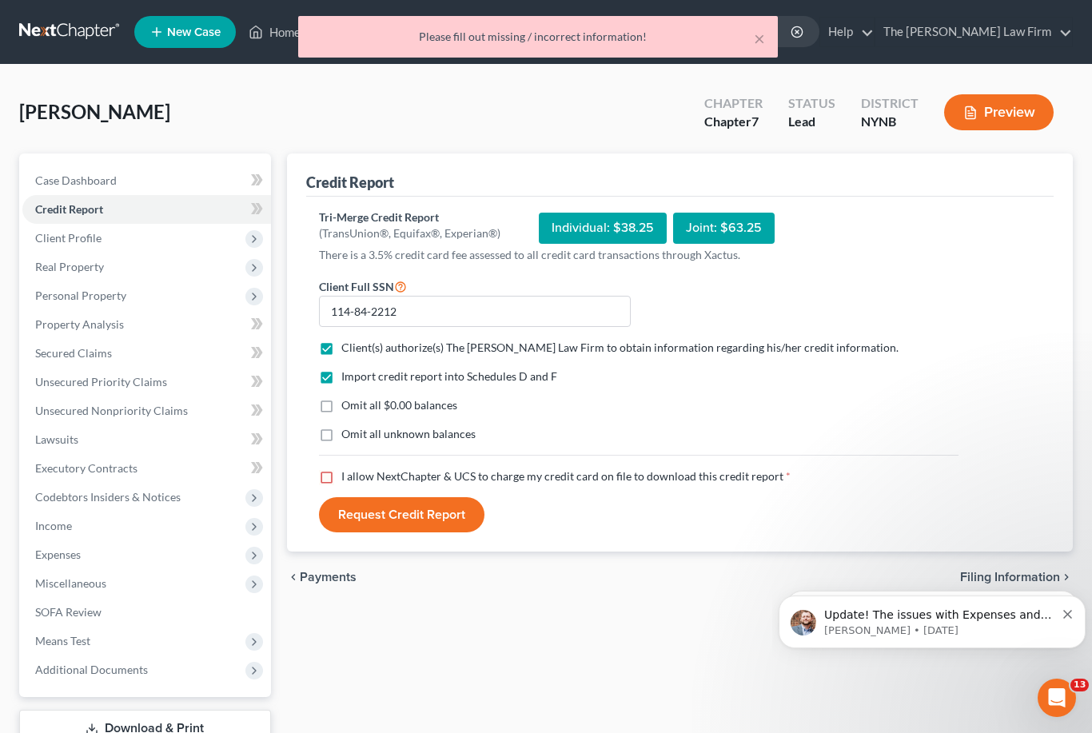
drag, startPoint x: 413, startPoint y: 523, endPoint x: 363, endPoint y: 472, distance: 71.2
click at [363, 472] on form "Client Full SSN * 114-84-2212 Client(s) authorize(s) The [PERSON_NAME] Law Firm…" at bounding box center [638, 404] width 655 height 257
click at [363, 472] on span "I allow NextChapter & UCS to charge my credit card on file to download this cre…" at bounding box center [562, 476] width 442 height 14
click at [358, 472] on input "I allow NextChapter & UCS to charge my credit card on file to download this cre…" at bounding box center [353, 473] width 10 height 10
checkbox input "true"
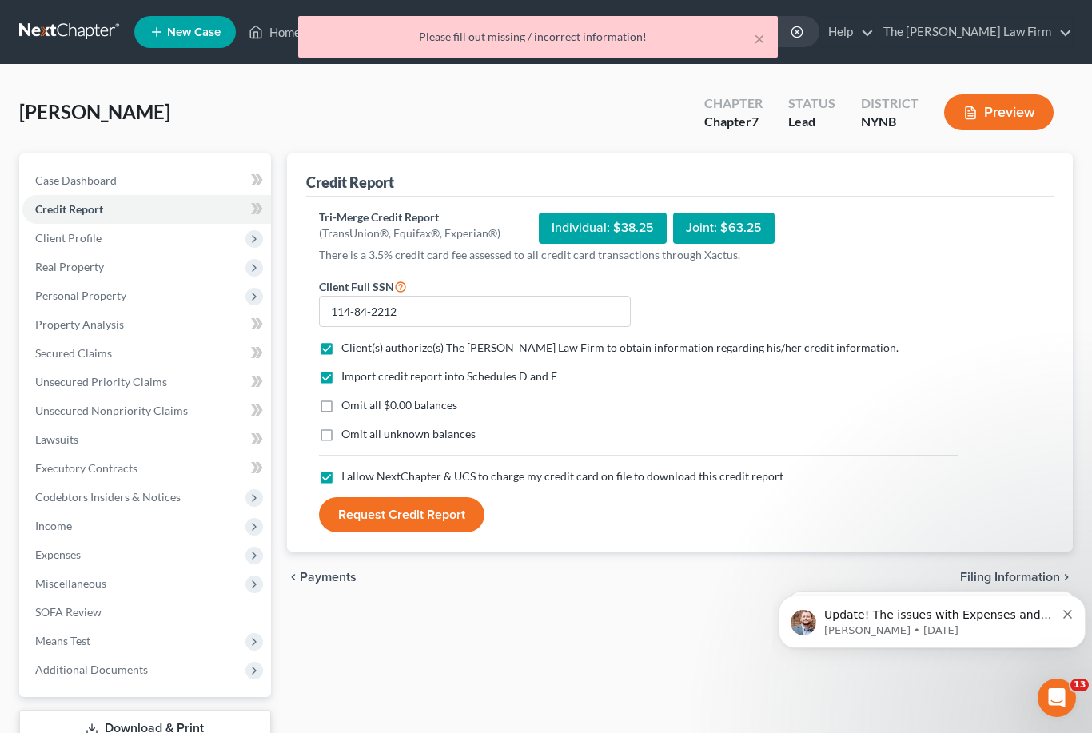
click at [371, 515] on button "Request Credit Report" at bounding box center [401, 514] width 165 height 35
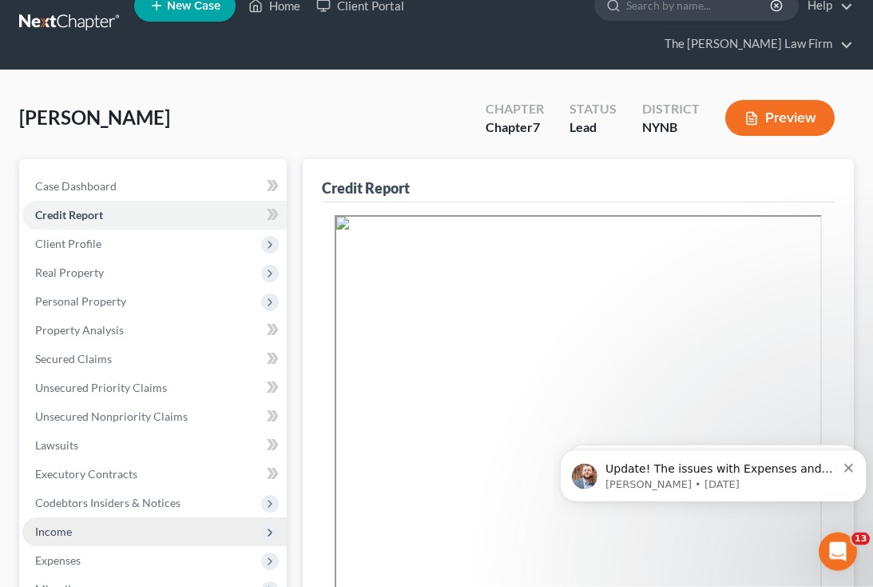
scroll to position [24, 0]
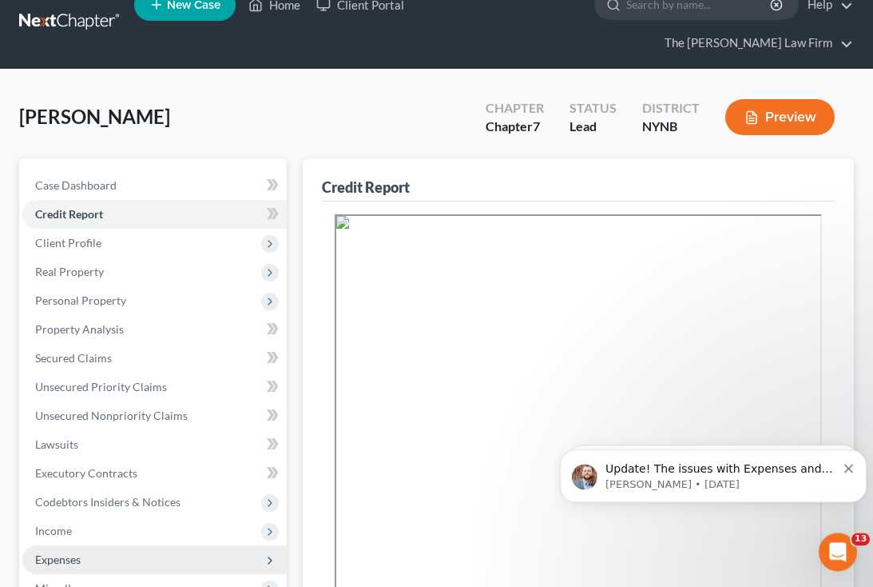
click at [113, 545] on span "Expenses" at bounding box center [154, 559] width 265 height 29
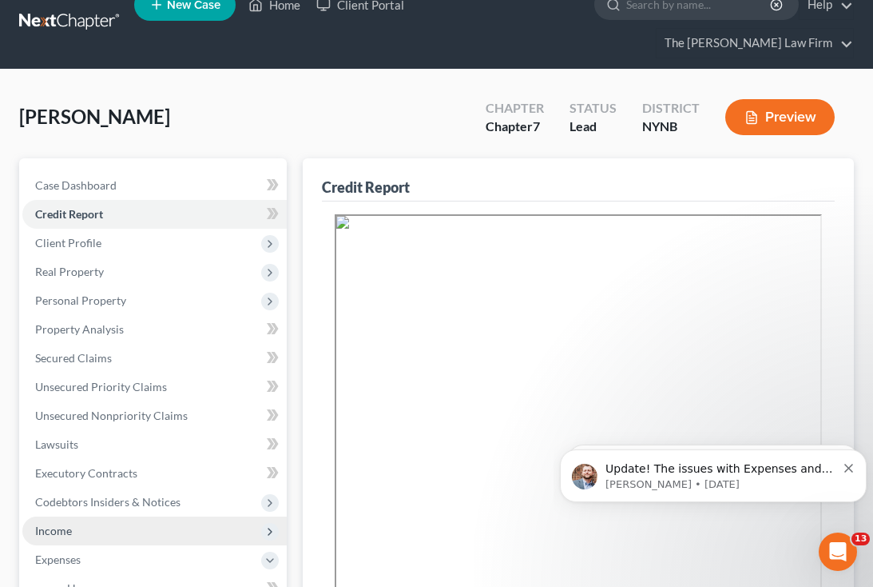
click at [112, 516] on span "Income" at bounding box center [154, 530] width 265 height 29
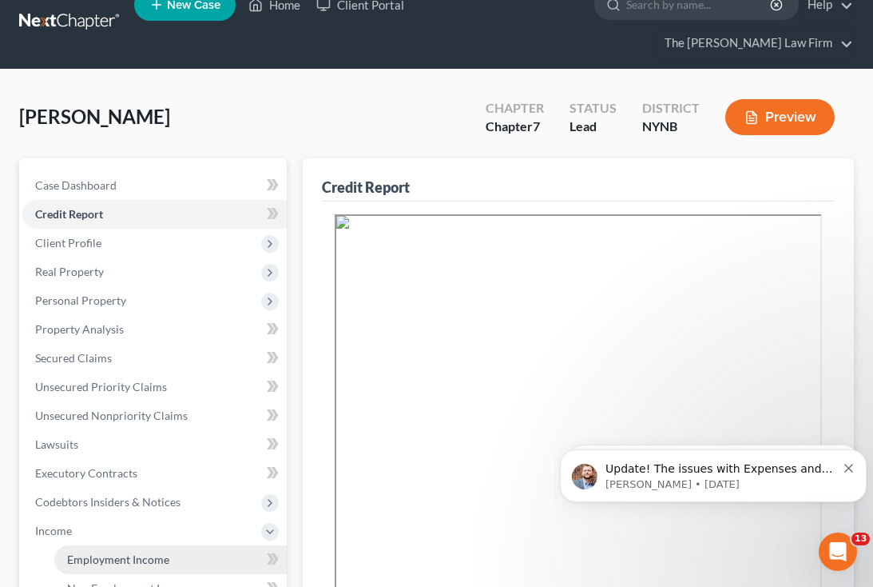
click at [106, 545] on link "Employment Income" at bounding box center [170, 559] width 233 height 29
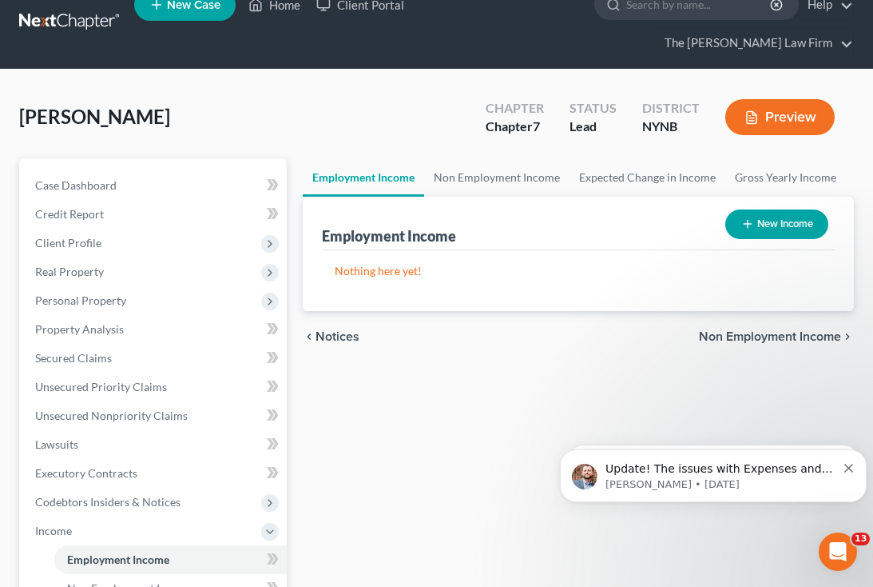
click at [763, 209] on button "New Income" at bounding box center [777, 224] width 103 height 30
select select "0"
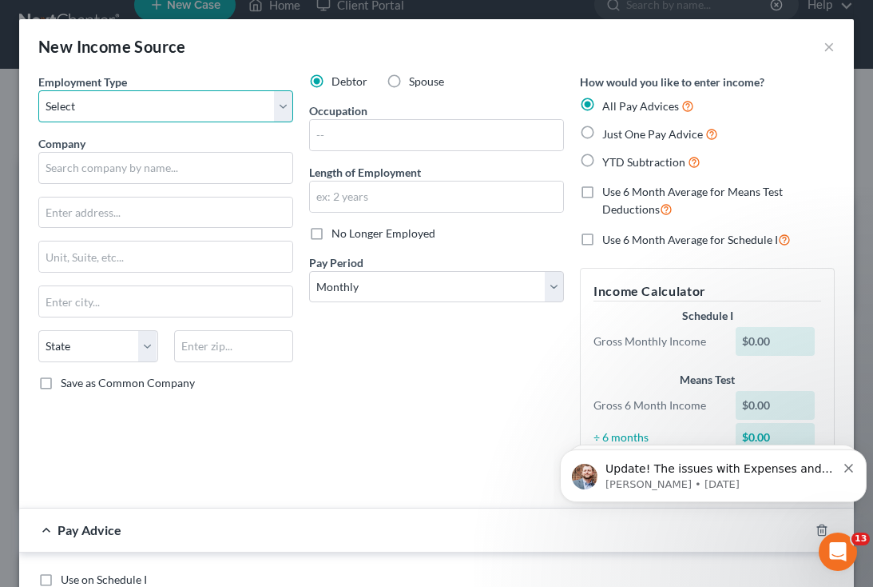
click at [248, 105] on select "Select Full or [DEMOGRAPHIC_DATA] Employment Self Employment" at bounding box center [165, 106] width 255 height 32
select select "0"
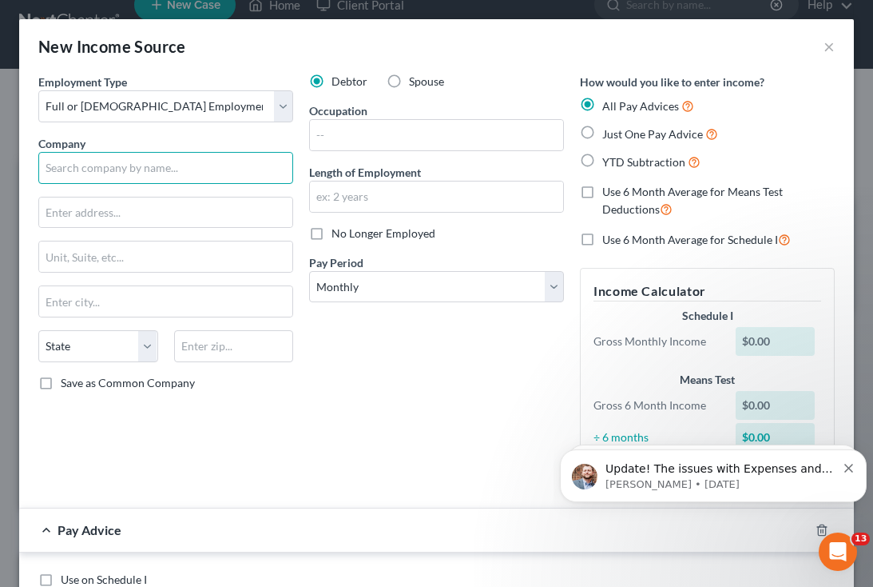
click at [195, 167] on input "text" at bounding box center [165, 168] width 255 height 32
type input "Walmart"
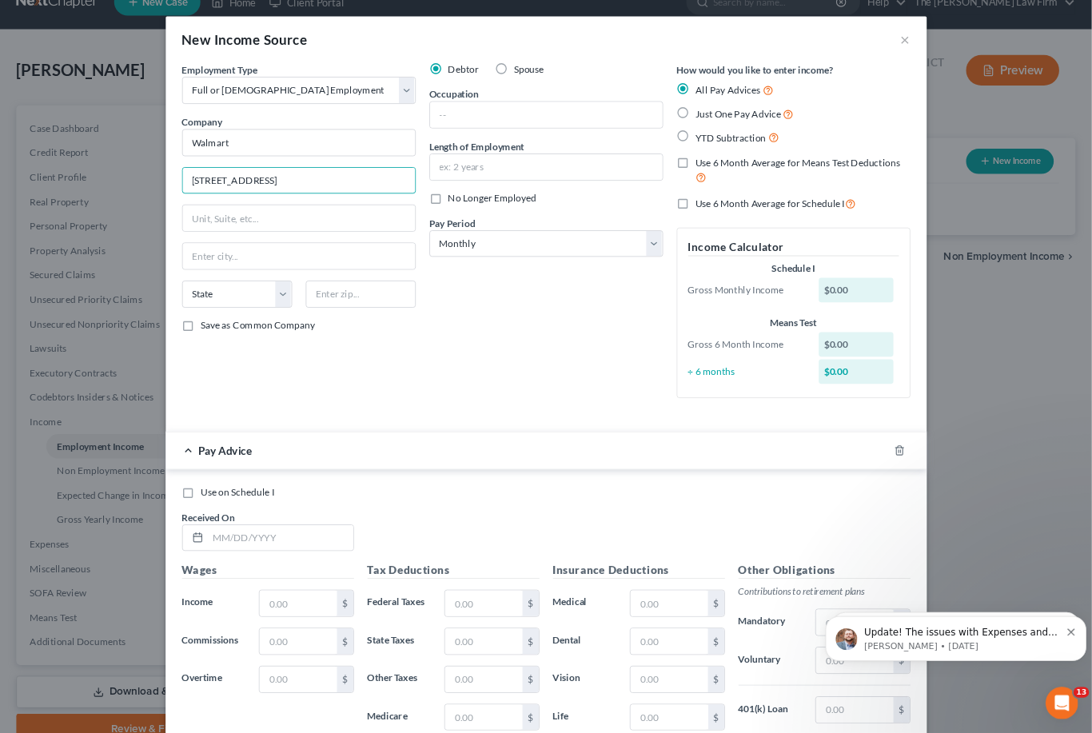
scroll to position [14, 0]
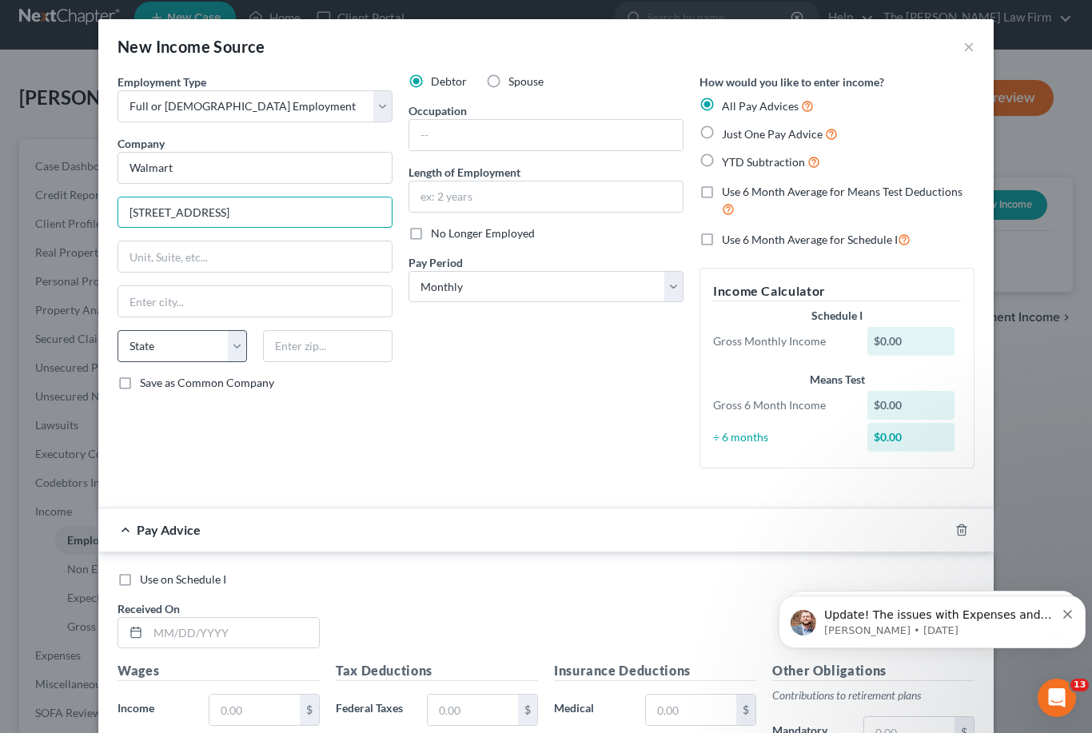
type input "[STREET_ADDRESS]"
click at [190, 356] on select "State [US_STATE] AK AR AZ CA CO CT DE DC [GEOGRAPHIC_DATA] [GEOGRAPHIC_DATA] GU…" at bounding box center [181, 346] width 129 height 32
select select "35"
click at [287, 361] on input "text" at bounding box center [327, 346] width 129 height 32
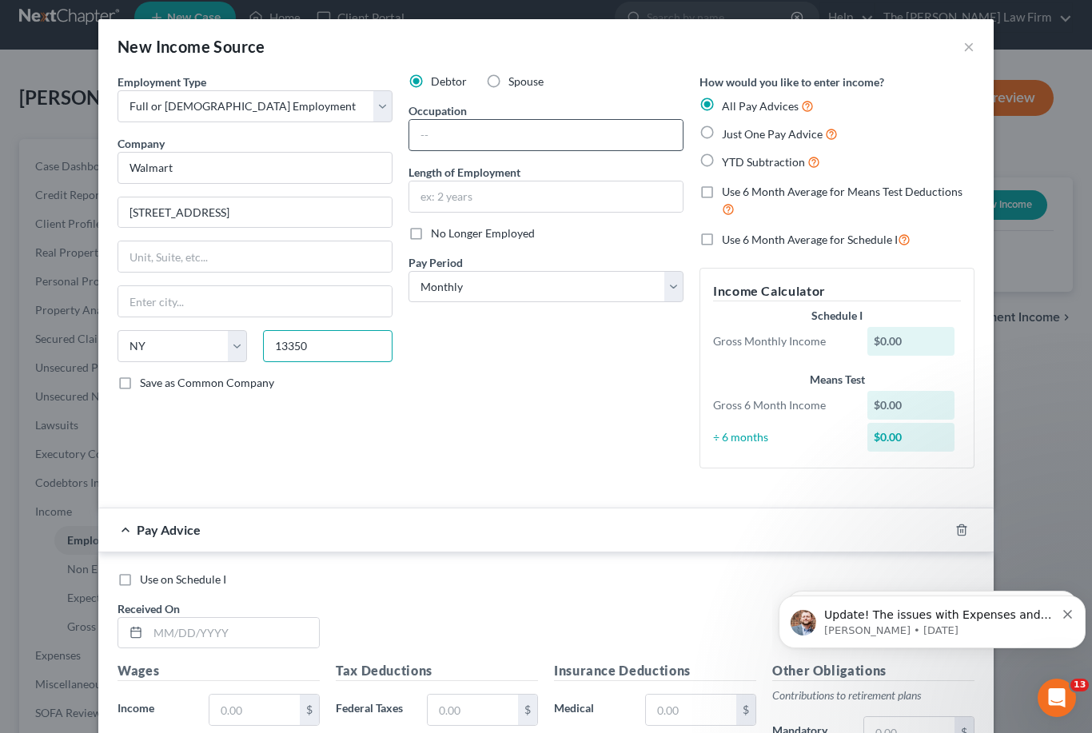
type input "13350"
click at [484, 133] on input "text" at bounding box center [545, 135] width 273 height 30
type input "Herkimer"
click at [484, 134] on input "text" at bounding box center [545, 135] width 273 height 30
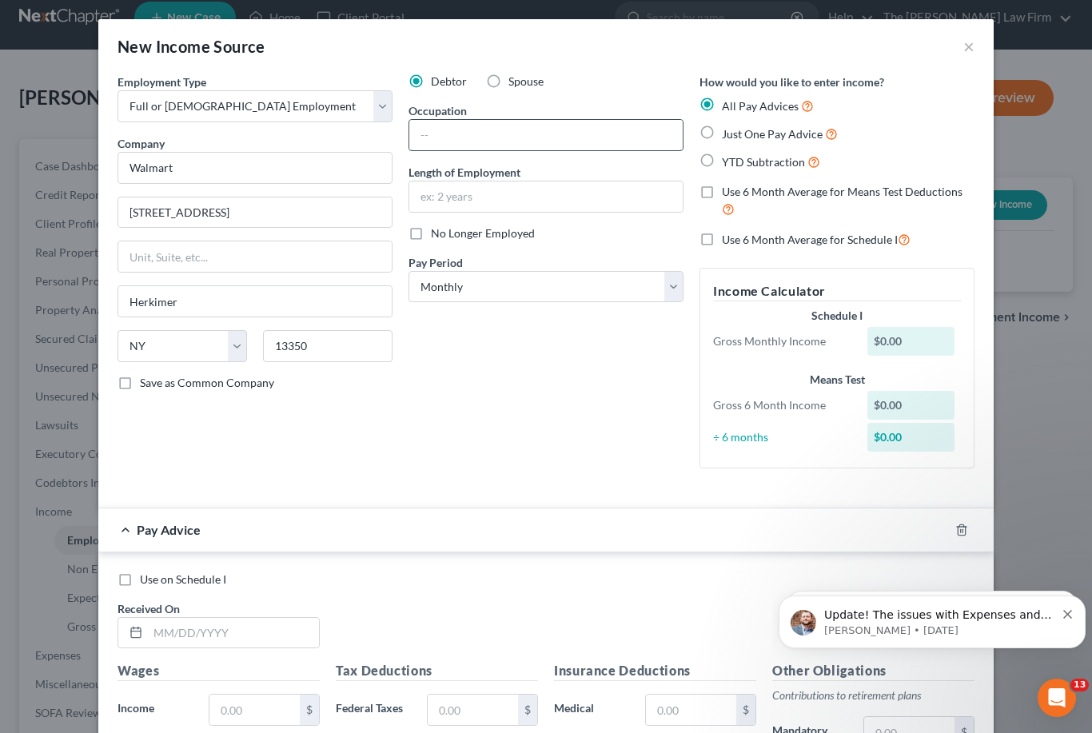
type input "W"
type input "[PERSON_NAME]"
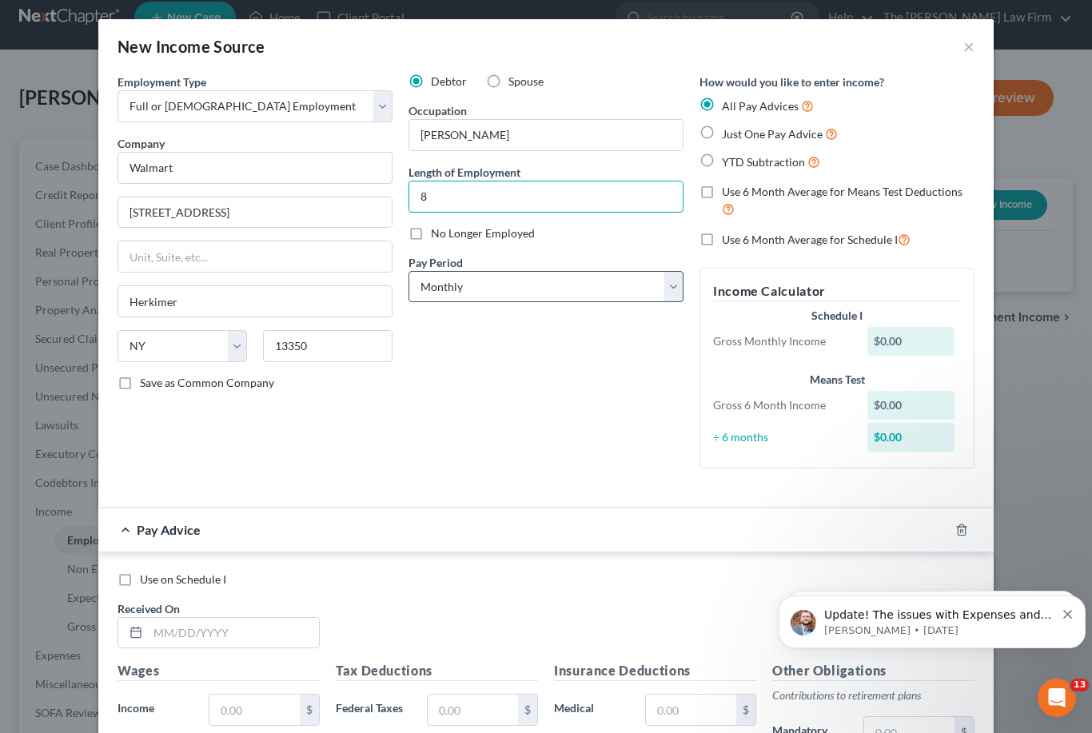
type input "8"
click at [484, 281] on select "Select Monthly Twice Monthly Every Other Week Weekly" at bounding box center [545, 287] width 275 height 32
select select "3"
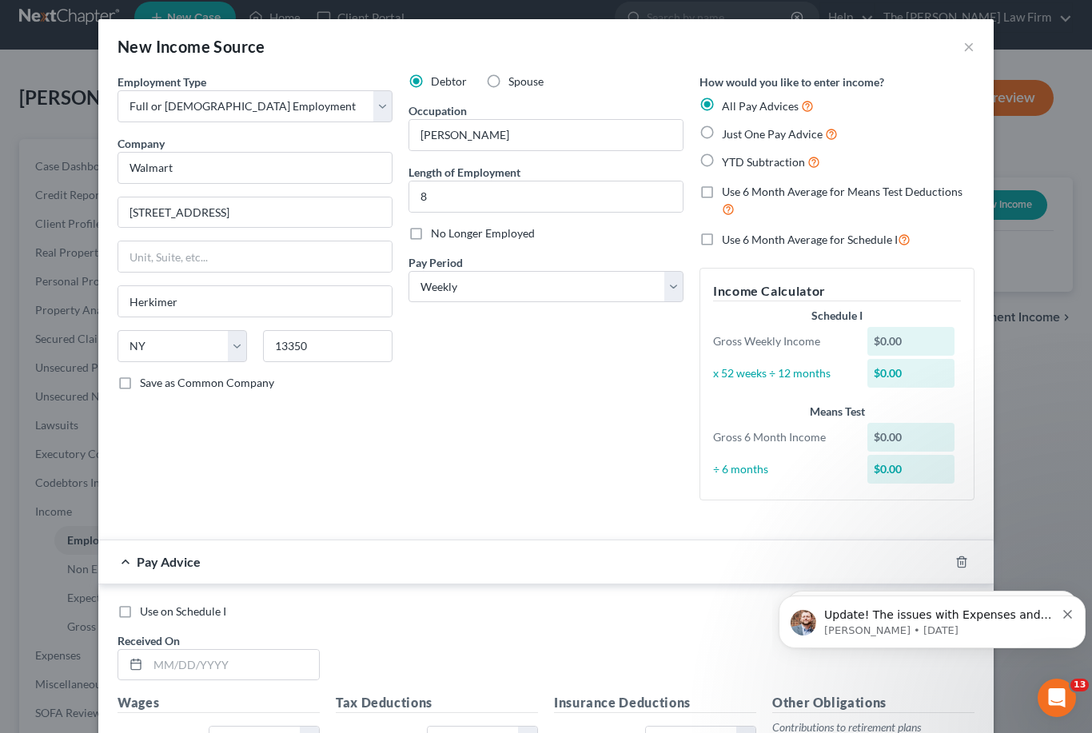
click at [523, 437] on div "Debtor Spouse Occupation [PERSON_NAME] Length of Employment 8 No Longer Employe…" at bounding box center [545, 294] width 291 height 440
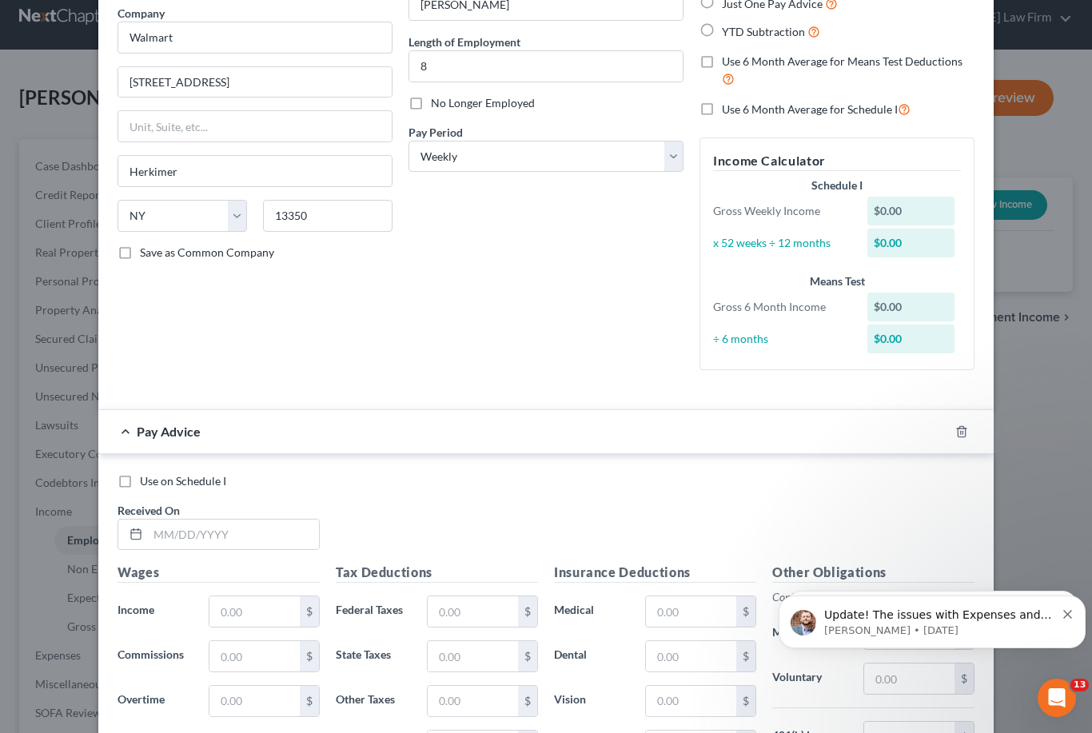
scroll to position [130, 0]
click at [722, 61] on label "Use 6 Month Average for Means Test Deductions" at bounding box center [848, 71] width 253 height 34
click at [728, 61] on input "Use 6 Month Average for Means Test Deductions" at bounding box center [733, 59] width 10 height 10
checkbox input "true"
click at [266, 530] on input "text" at bounding box center [233, 534] width 171 height 30
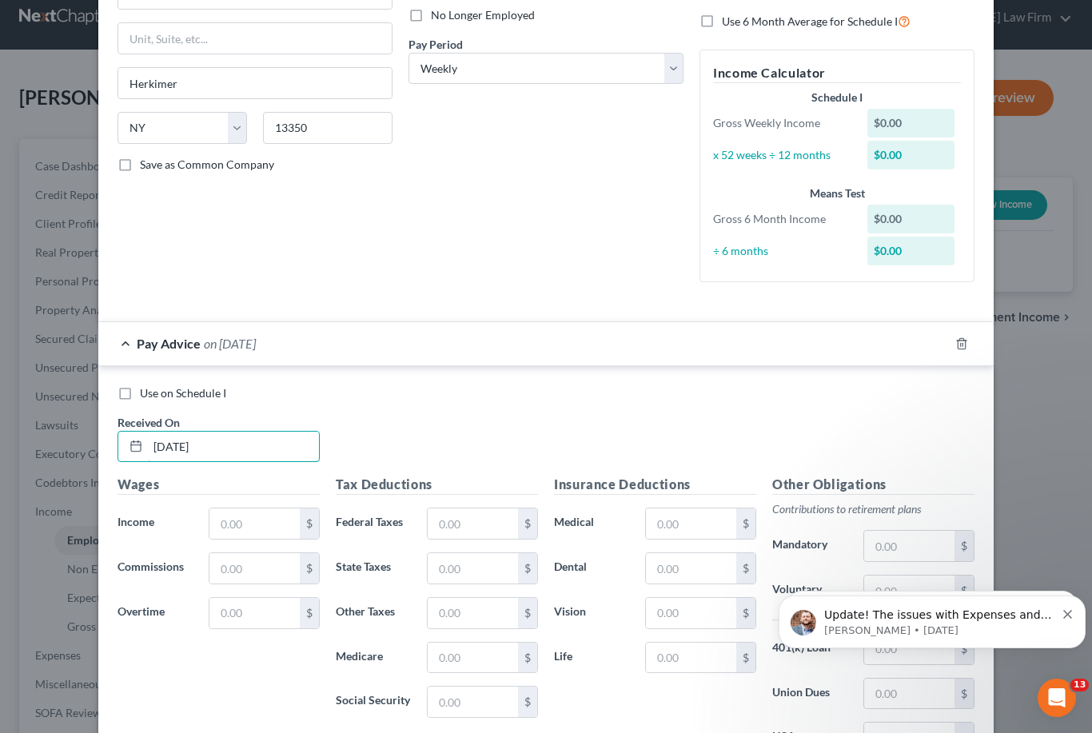
scroll to position [354, 0]
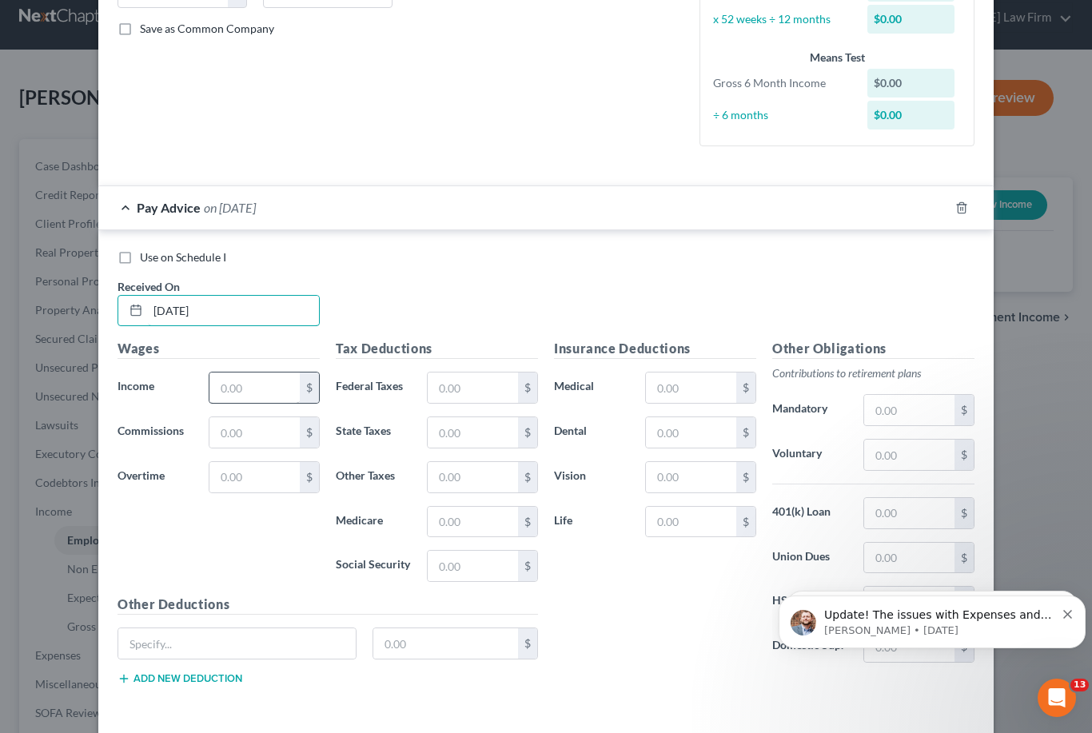
type input "[DATE]"
click at [240, 372] on input "text" at bounding box center [254, 387] width 90 height 30
type input "942.80"
click at [469, 384] on input "text" at bounding box center [473, 387] width 90 height 30
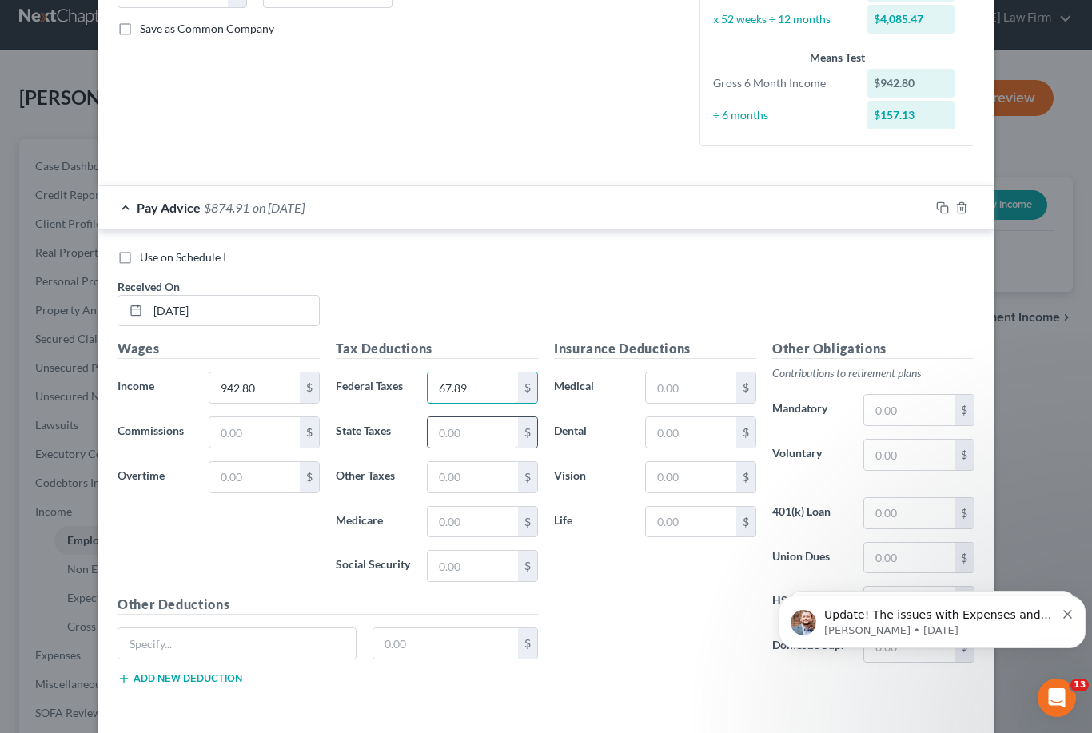
type input "67.89"
click at [463, 428] on input "text" at bounding box center [473, 432] width 90 height 30
type input "38.09"
click at [498, 472] on input "text" at bounding box center [473, 477] width 90 height 30
click at [467, 515] on input "text" at bounding box center [473, 522] width 90 height 30
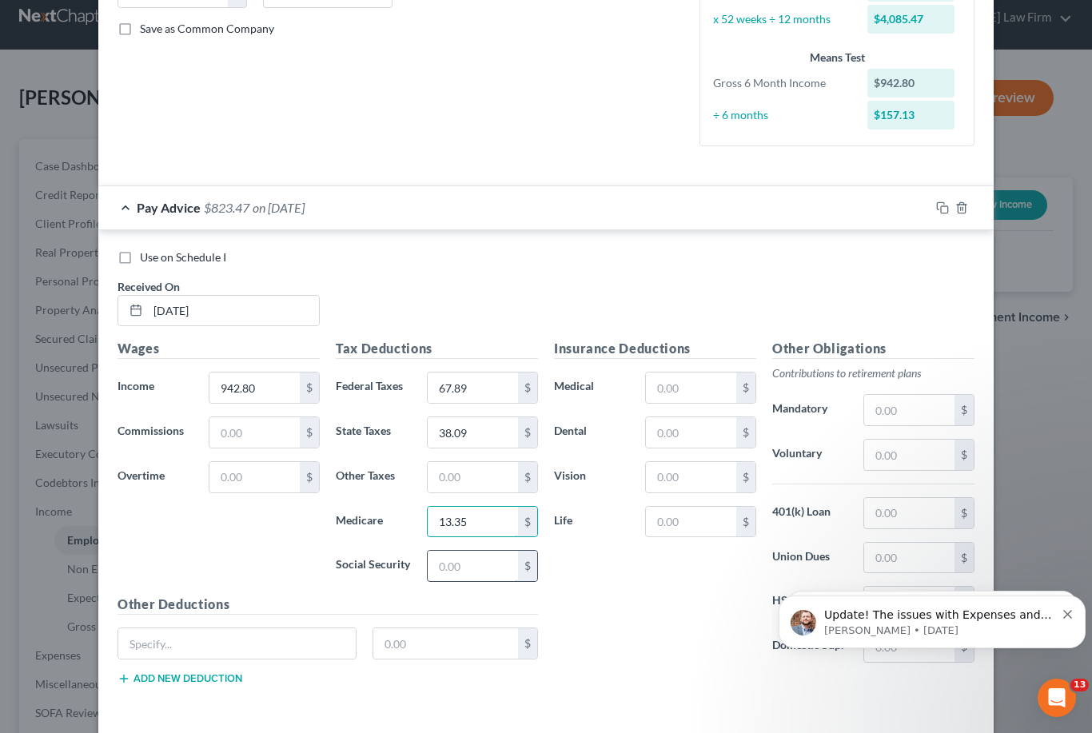
type input "13.35"
click at [440, 562] on input "text" at bounding box center [473, 566] width 90 height 30
type input "57.08"
click at [480, 482] on input "text" at bounding box center [473, 477] width 90 height 30
click at [480, 483] on input "text" at bounding box center [473, 477] width 90 height 30
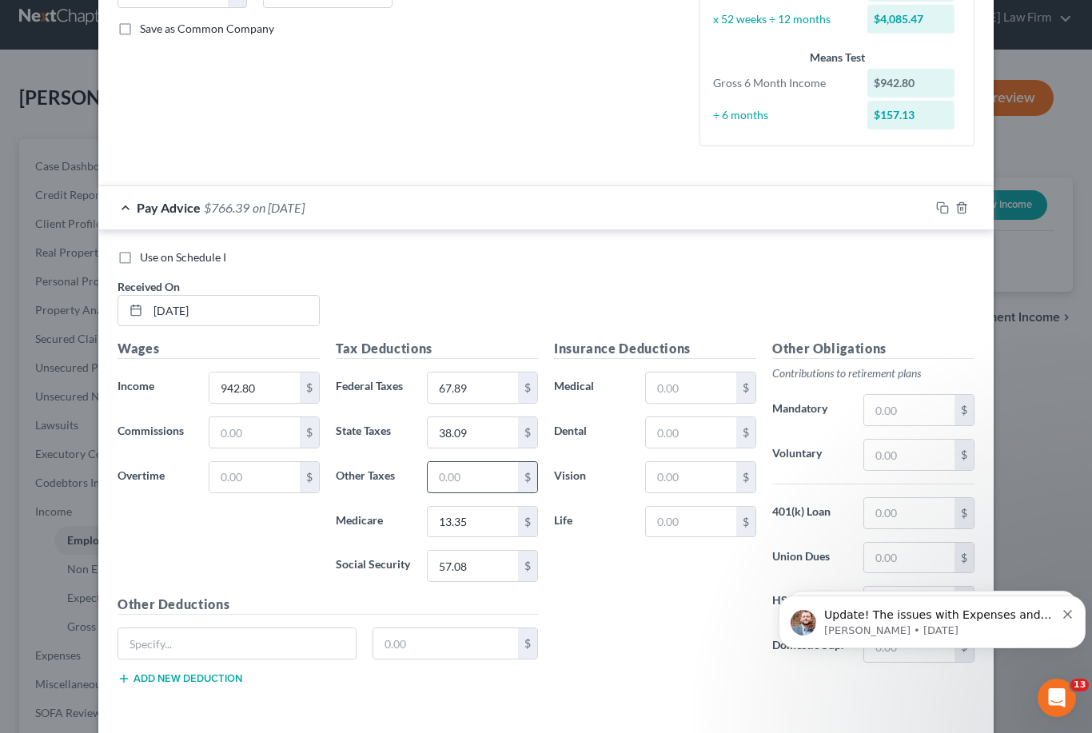
click at [480, 483] on input "text" at bounding box center [473, 477] width 90 height 30
type input "3.66"
click at [607, 565] on div "Insurance Deductions Medical $ Dental $ Vision $ Life $" at bounding box center [655, 507] width 218 height 336
click at [693, 375] on input "text" at bounding box center [691, 387] width 90 height 30
type input "18.05"
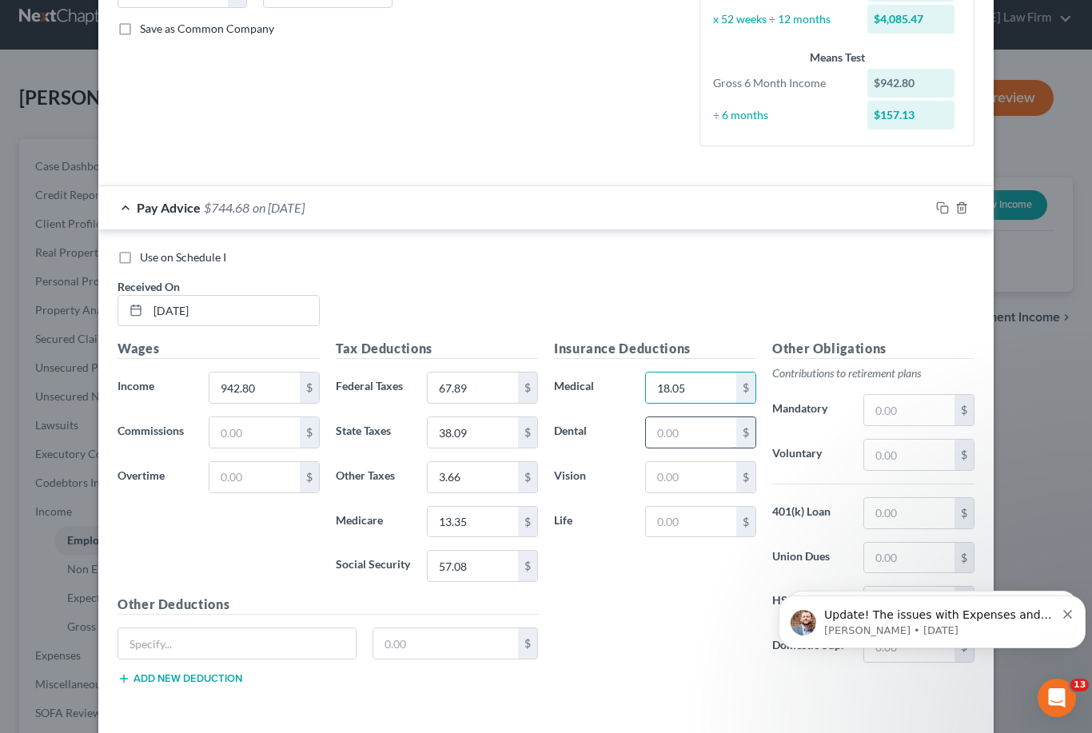
click at [681, 437] on input "text" at bounding box center [691, 432] width 90 height 30
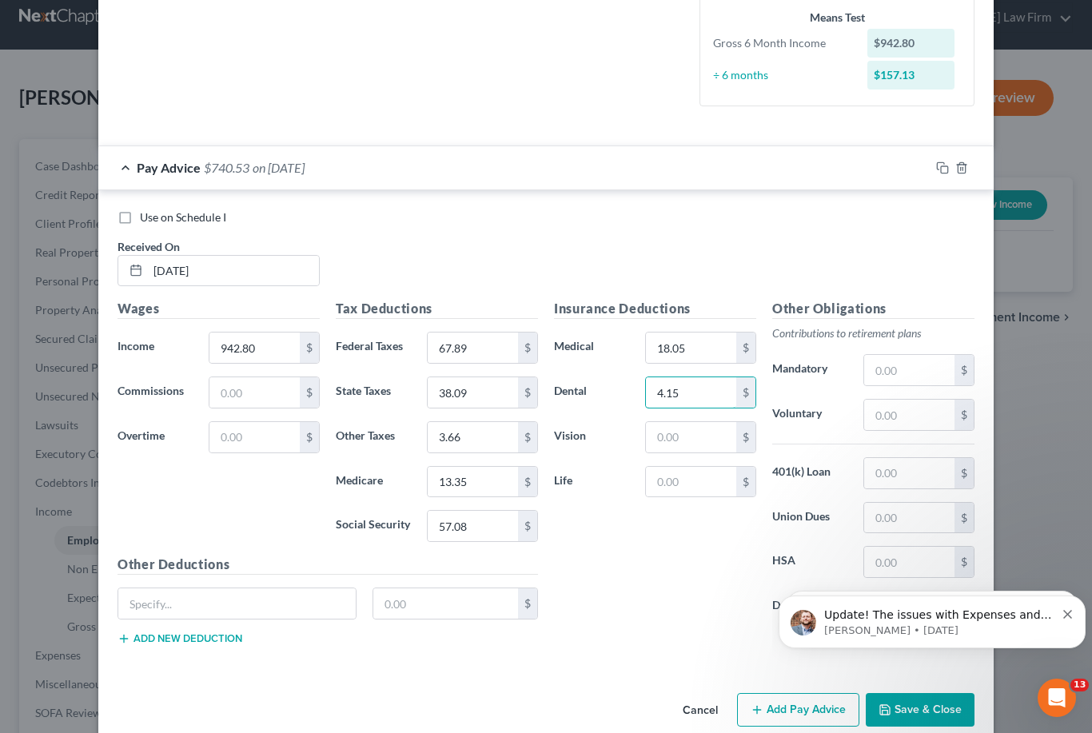
scroll to position [412, 0]
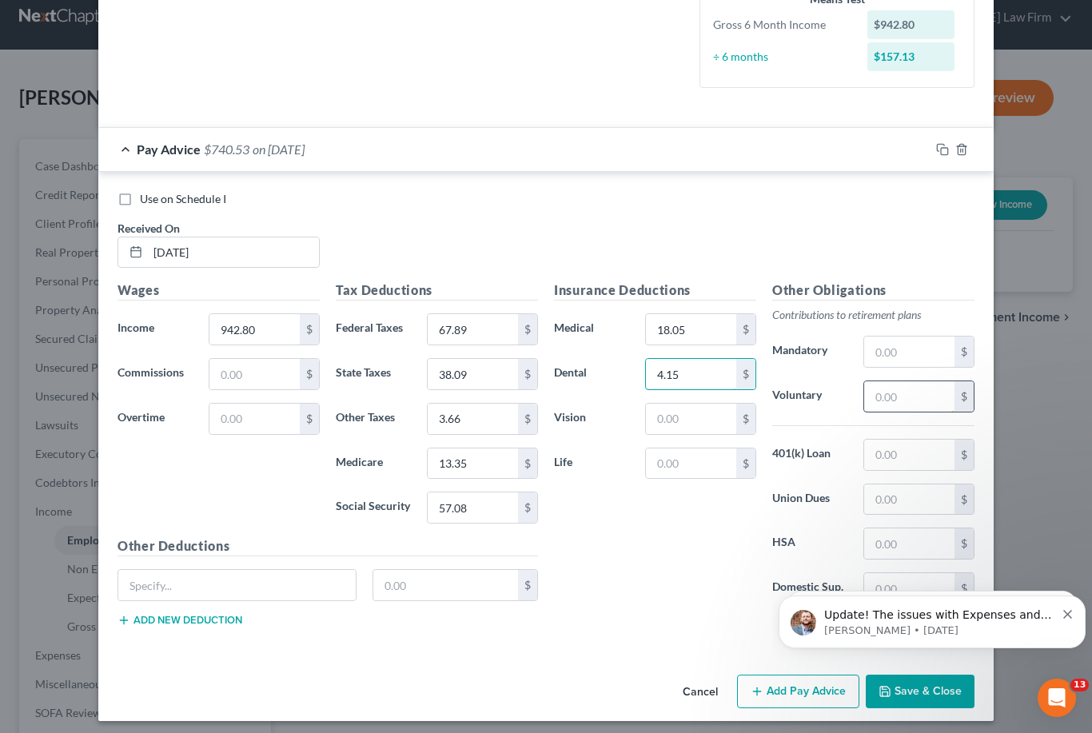
type input "4.15"
click at [894, 404] on input "text" at bounding box center [909, 396] width 90 height 30
type input "28.15"
click at [894, 450] on input "text" at bounding box center [909, 455] width 90 height 30
type input "56.70"
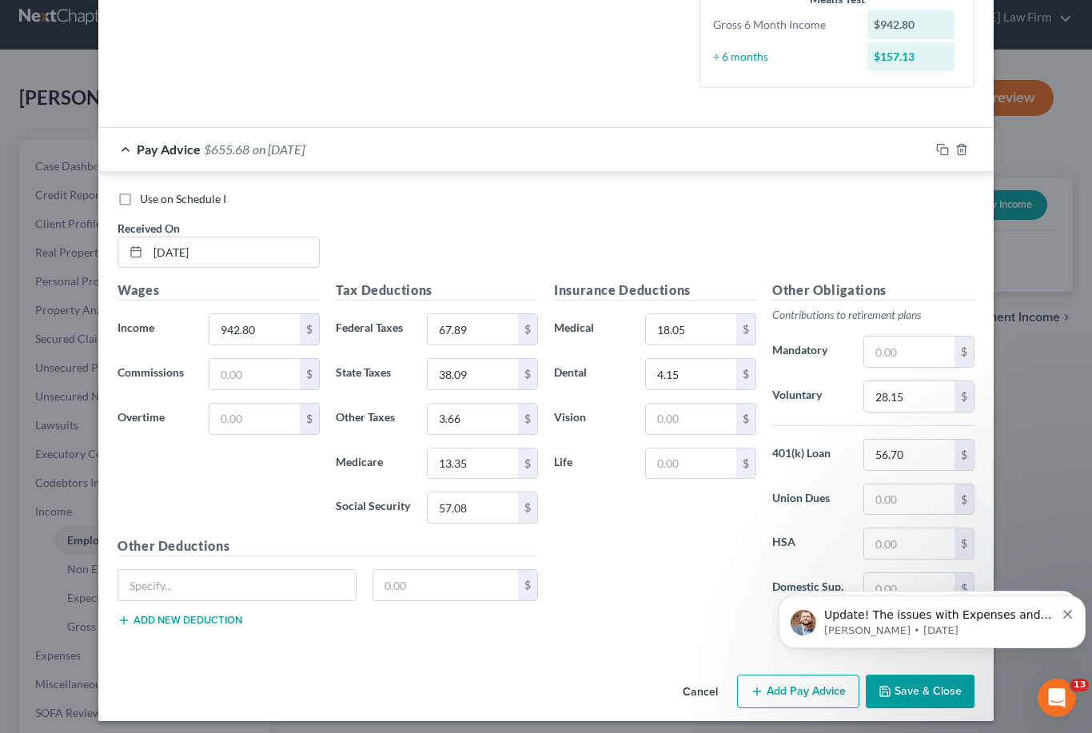
click at [702, 566] on div "Insurance Deductions Medical 18.05 $ Dental 4.15 $ Vision $ Life $" at bounding box center [655, 448] width 218 height 336
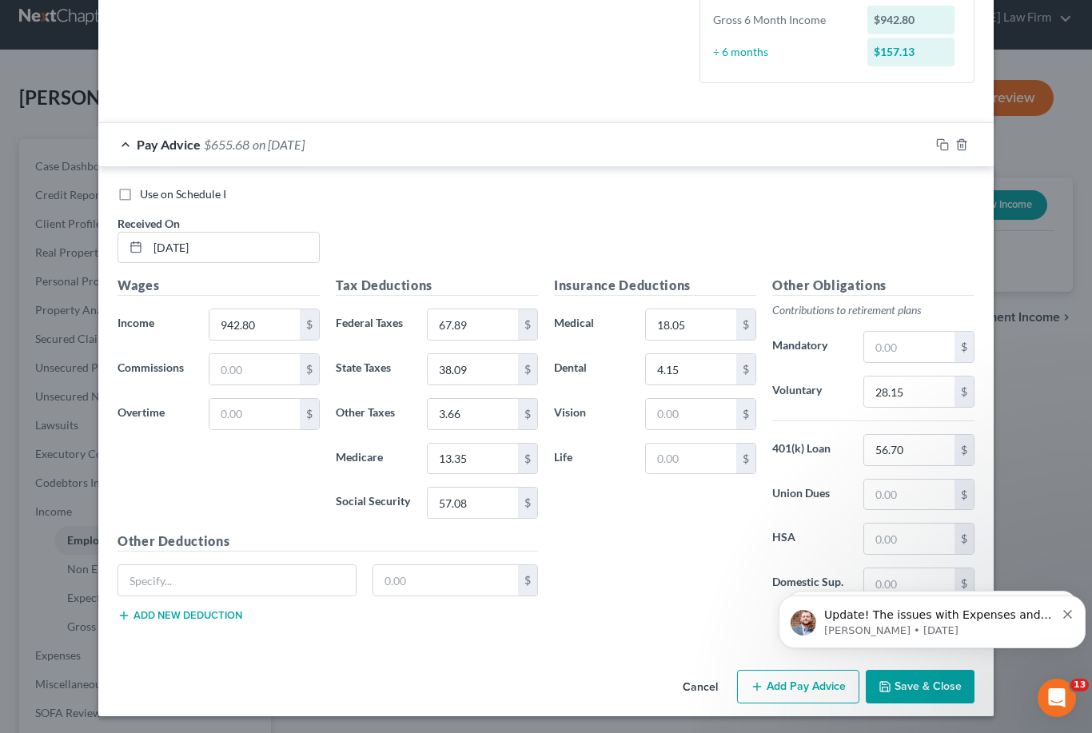
scroll to position [416, 0]
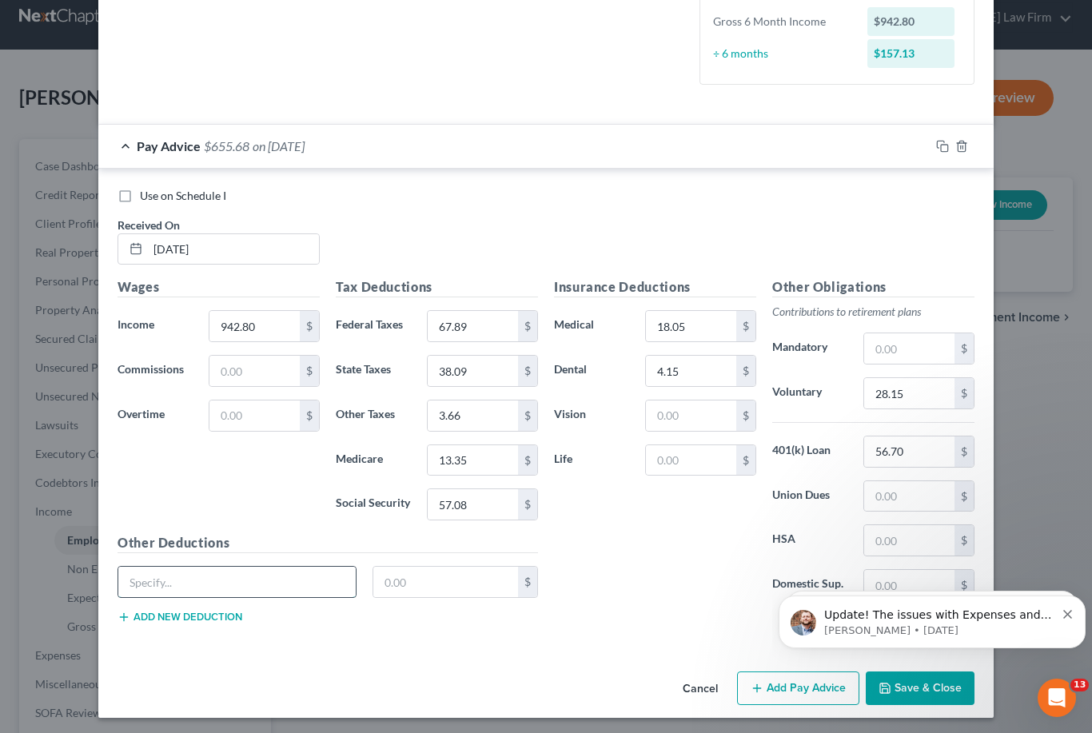
click at [285, 571] on input "text" at bounding box center [236, 582] width 237 height 30
type input "J"
type input "Stock Deduction"
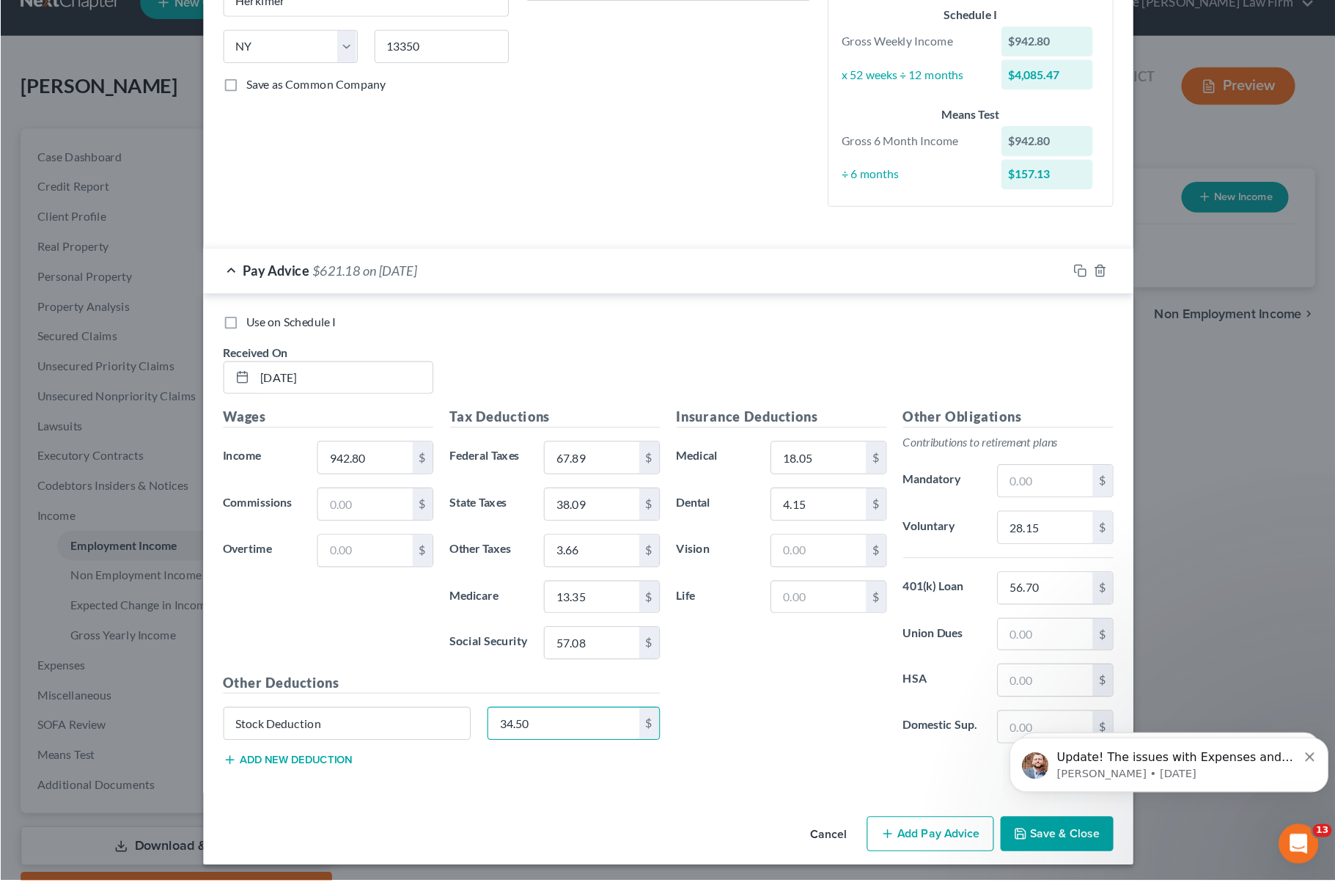
scroll to position [157, 0]
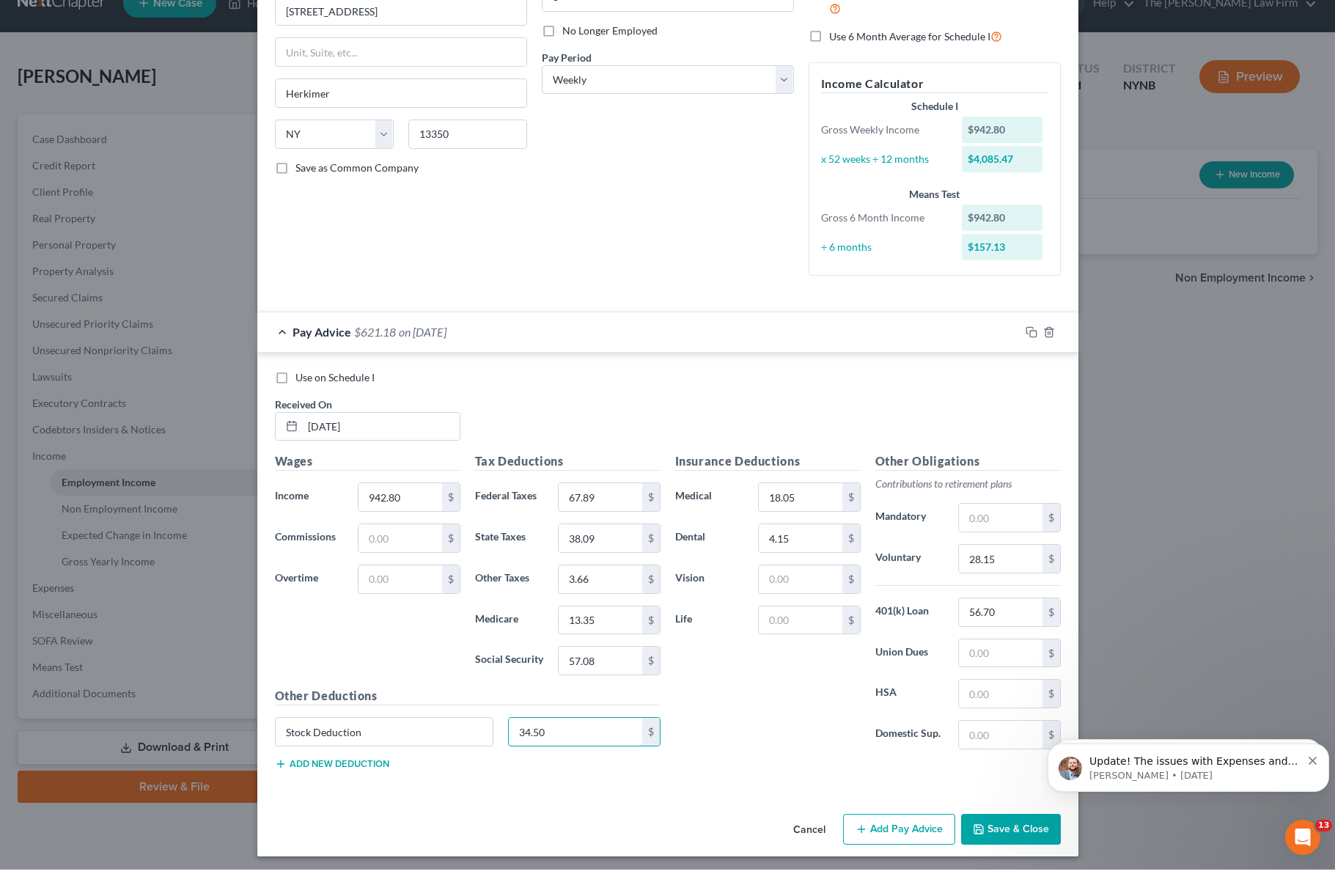
type input "34.50"
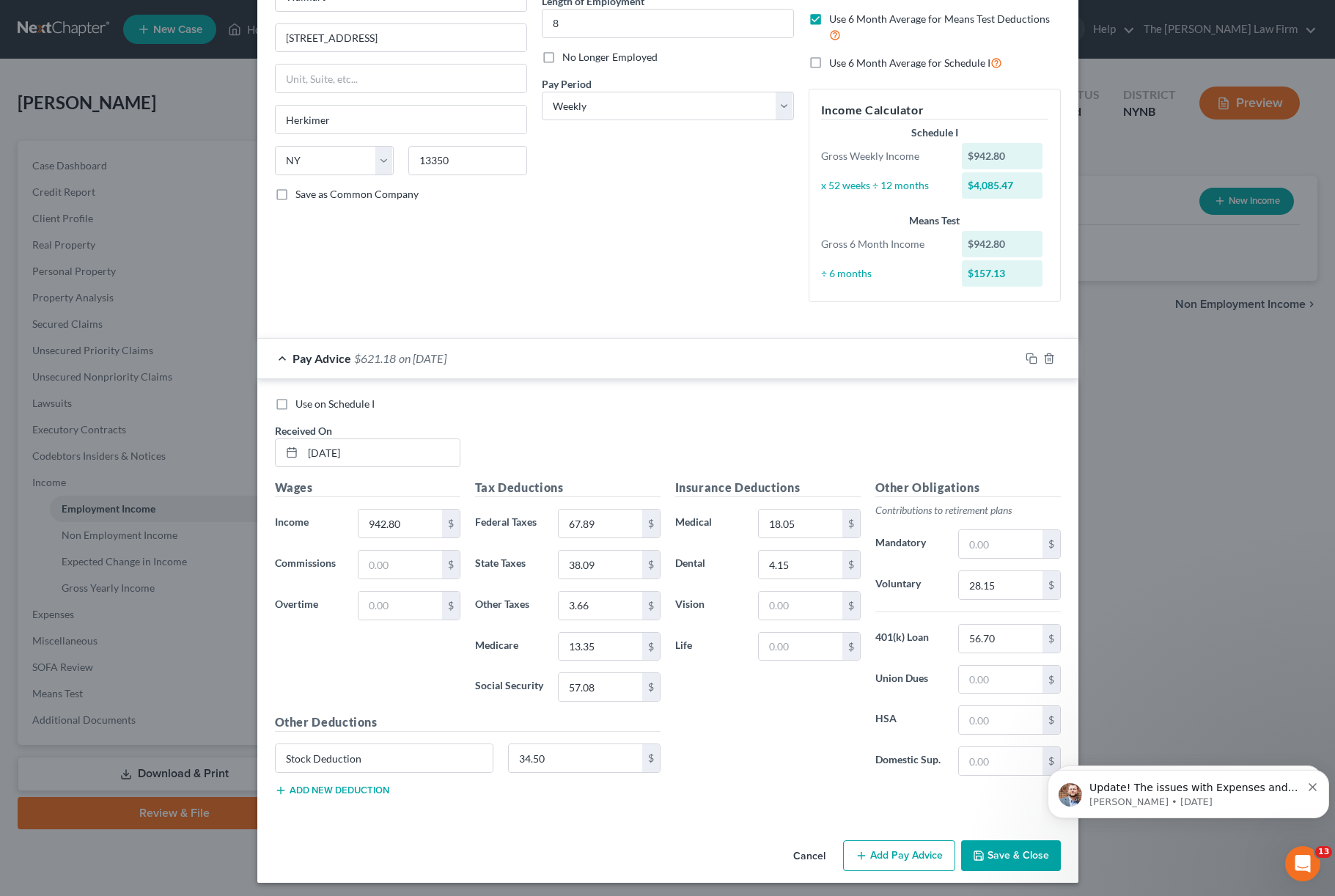
click at [0, 0] on html "Home New Case Client Portal The [PERSON_NAME] Law Firm [PERSON_NAME][EMAIL_ADDR…" at bounding box center [667, 448] width 1335 height 896
click at [867, 671] on icon "button" at bounding box center [862, 855] width 12 height 12
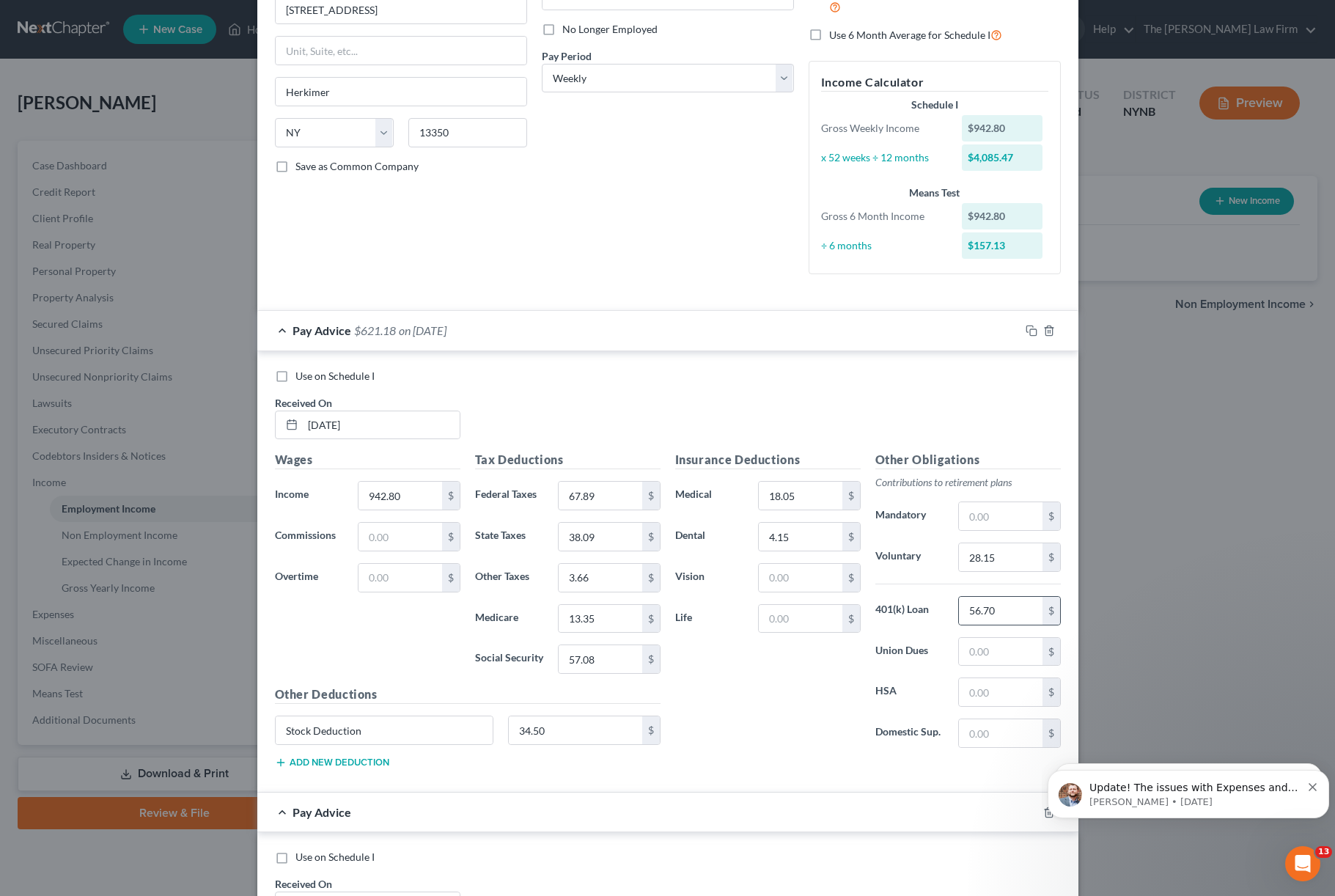
scroll to position [210, 0]
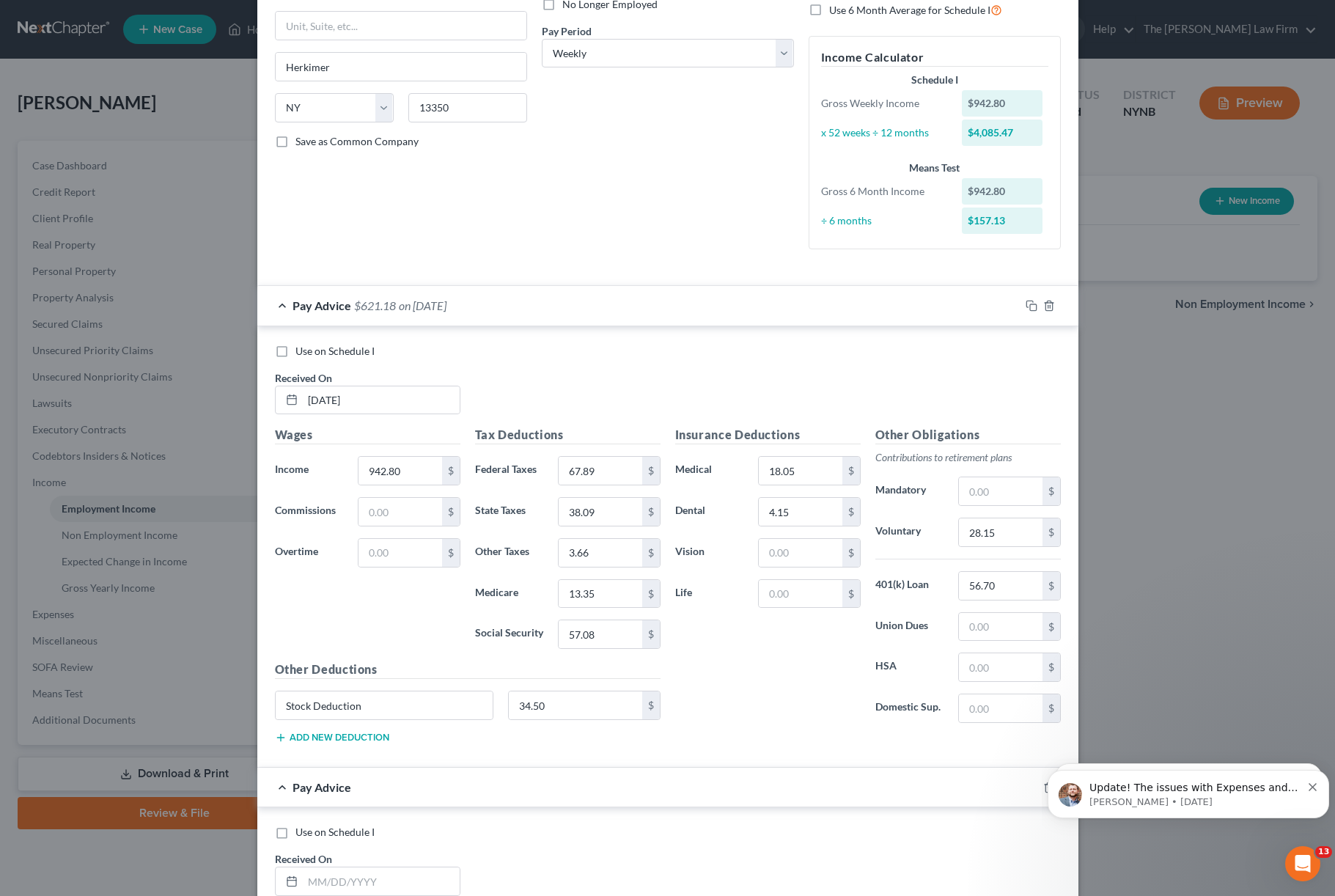
click at [1001, 671] on div at bounding box center [1058, 787] width 41 height 24
click at [1001, 671] on div "Update! The issues with Expenses and Gross Yearly Income not saving have been r…" at bounding box center [1188, 793] width 260 height 29
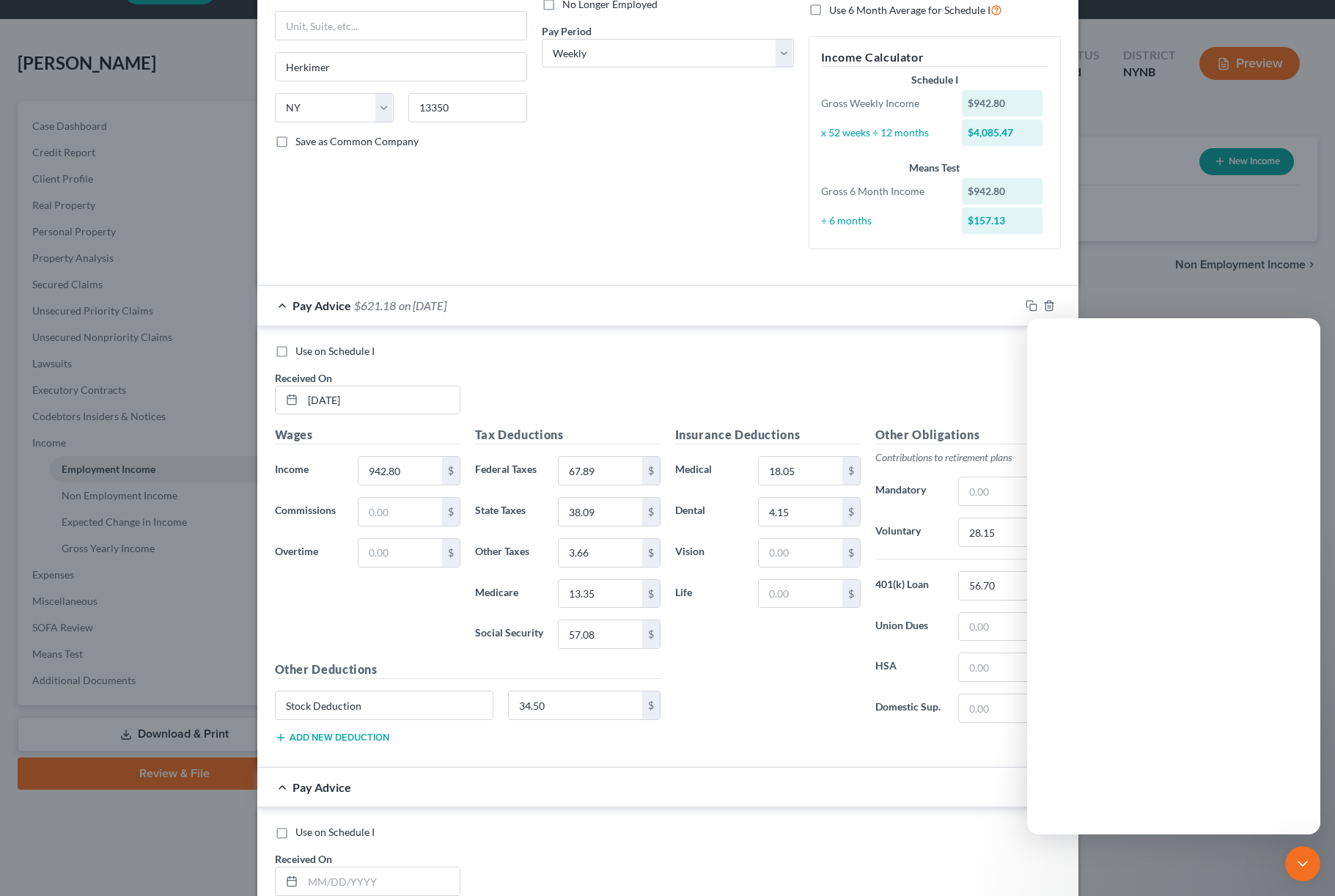
scroll to position [0, 0]
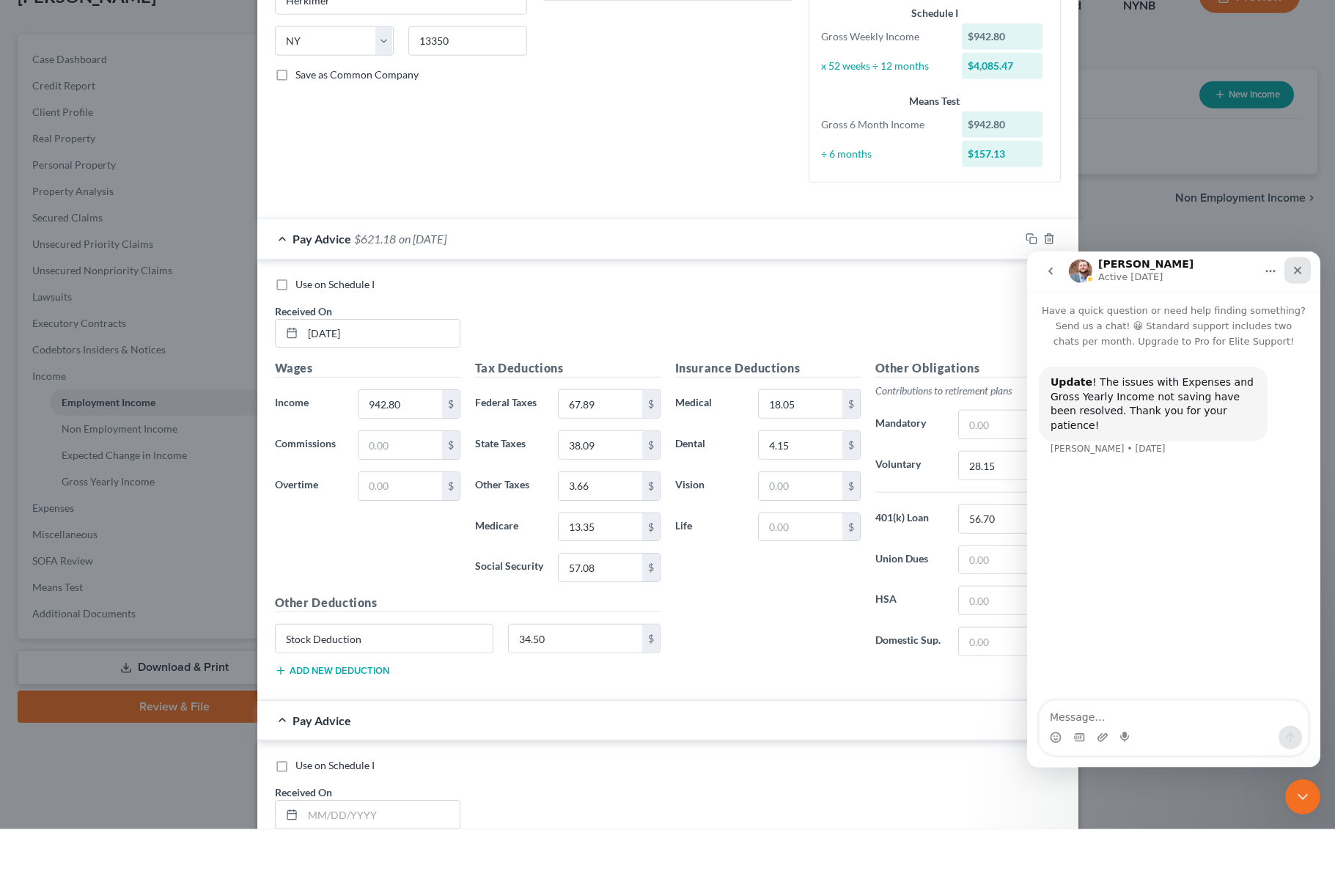
click at [1001, 263] on div "Close" at bounding box center [1297, 270] width 27 height 27
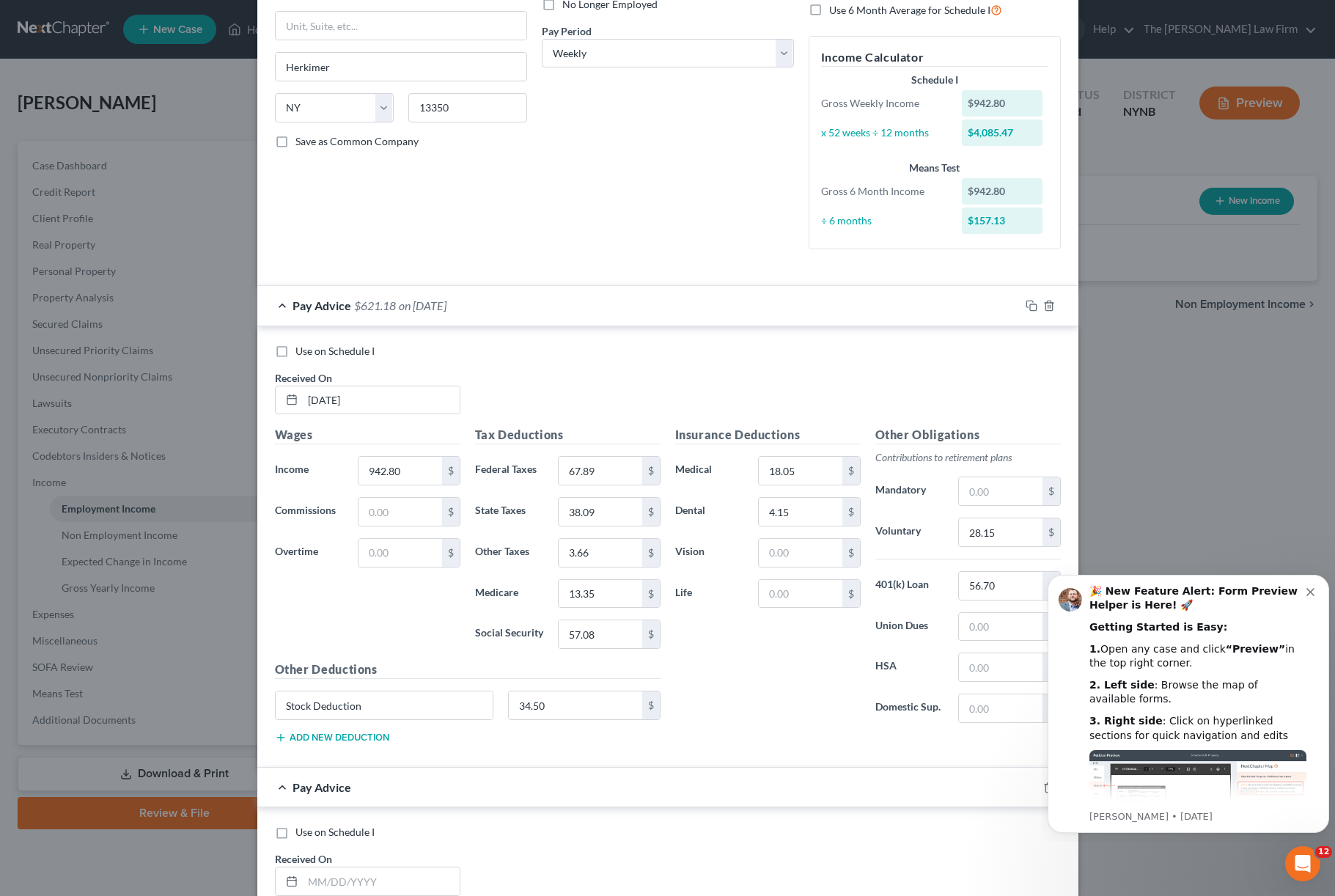
click at [1001, 592] on div "🎉 New Feature Alert: Form Preview Helper is Here! 🚀 Getting Started is Easy: 1.…" at bounding box center [1188, 702] width 260 height 239
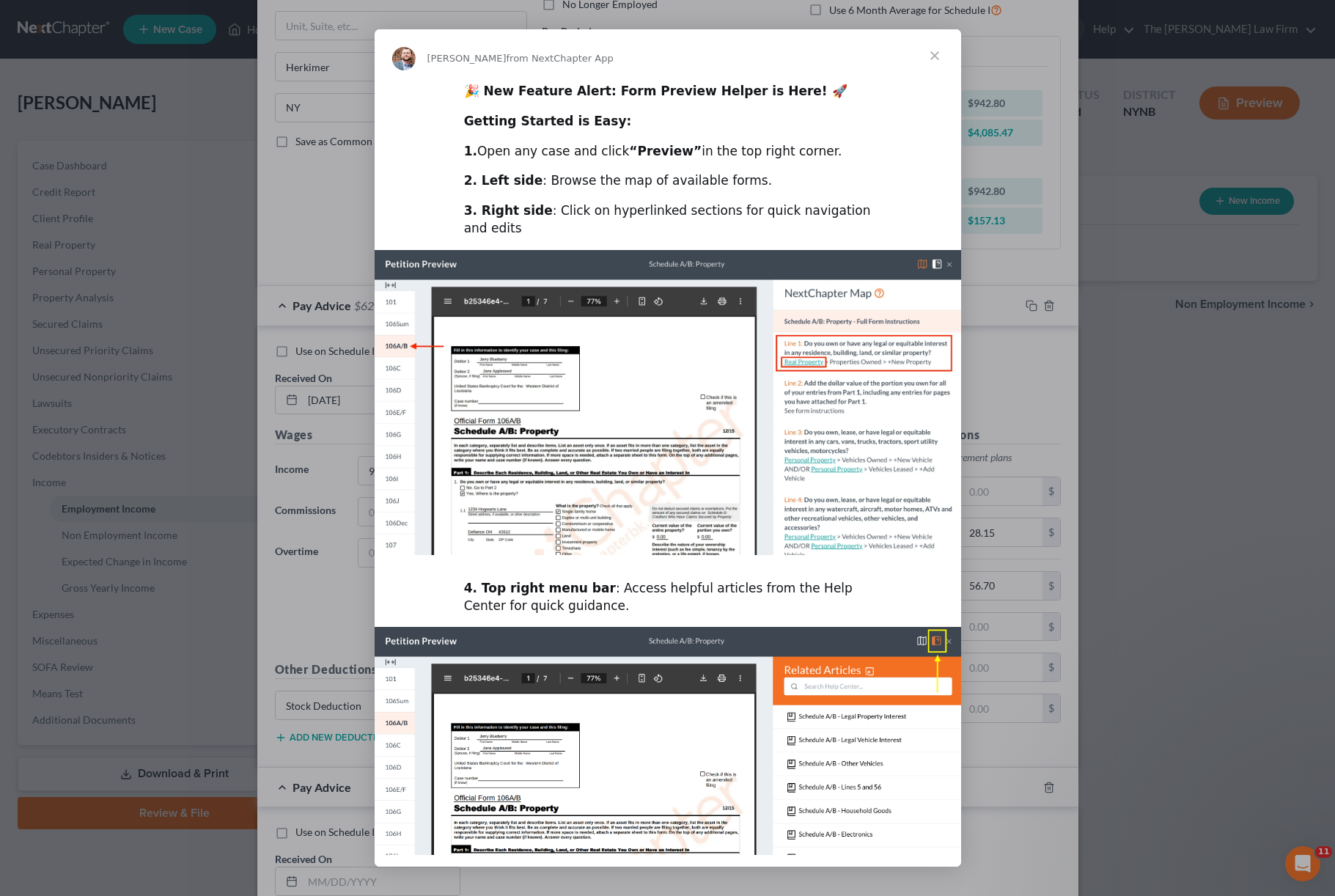
click at [936, 47] on span "Close" at bounding box center [935, 56] width 53 height 53
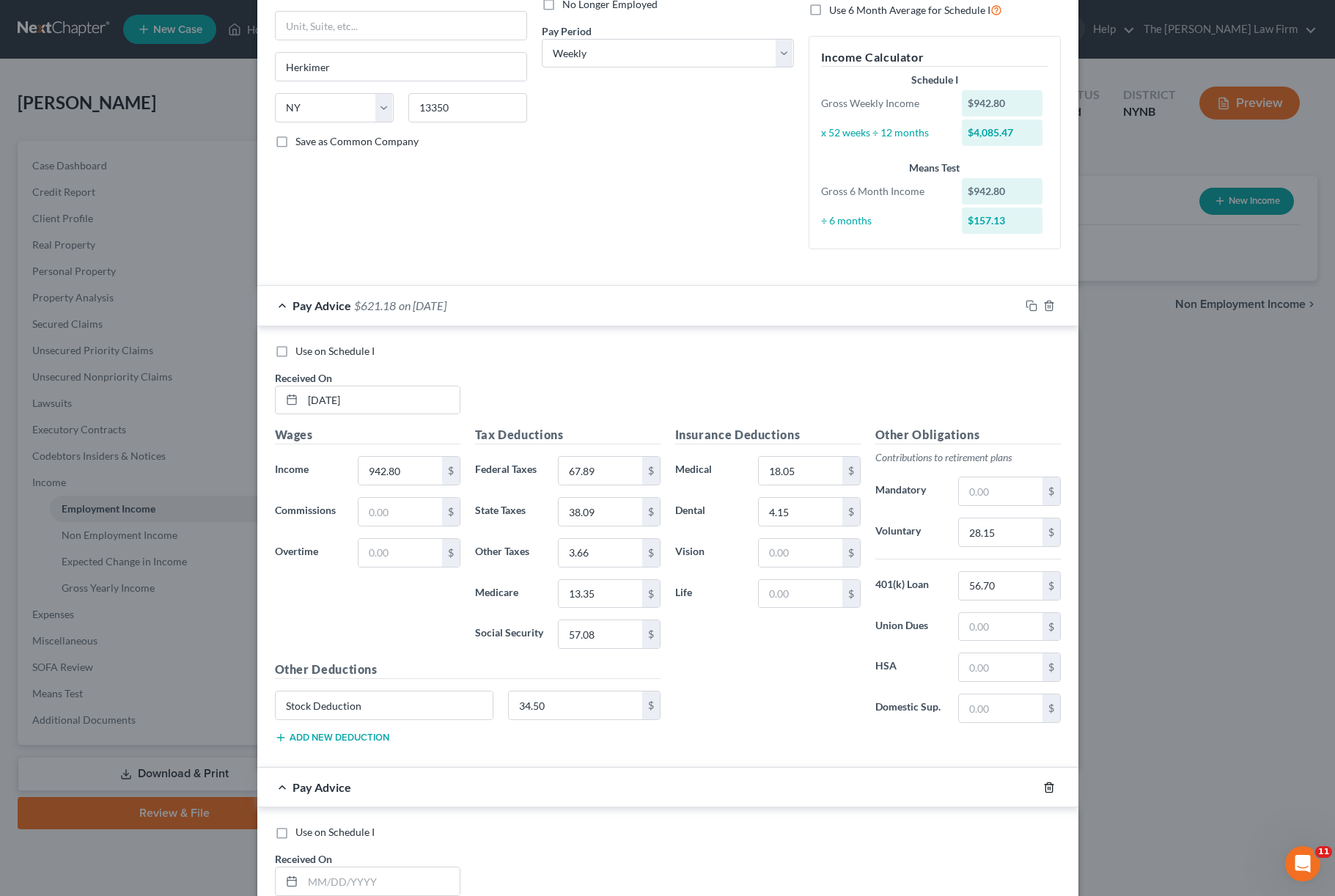
click at [1001, 671] on icon "button" at bounding box center [1049, 787] width 6 height 9
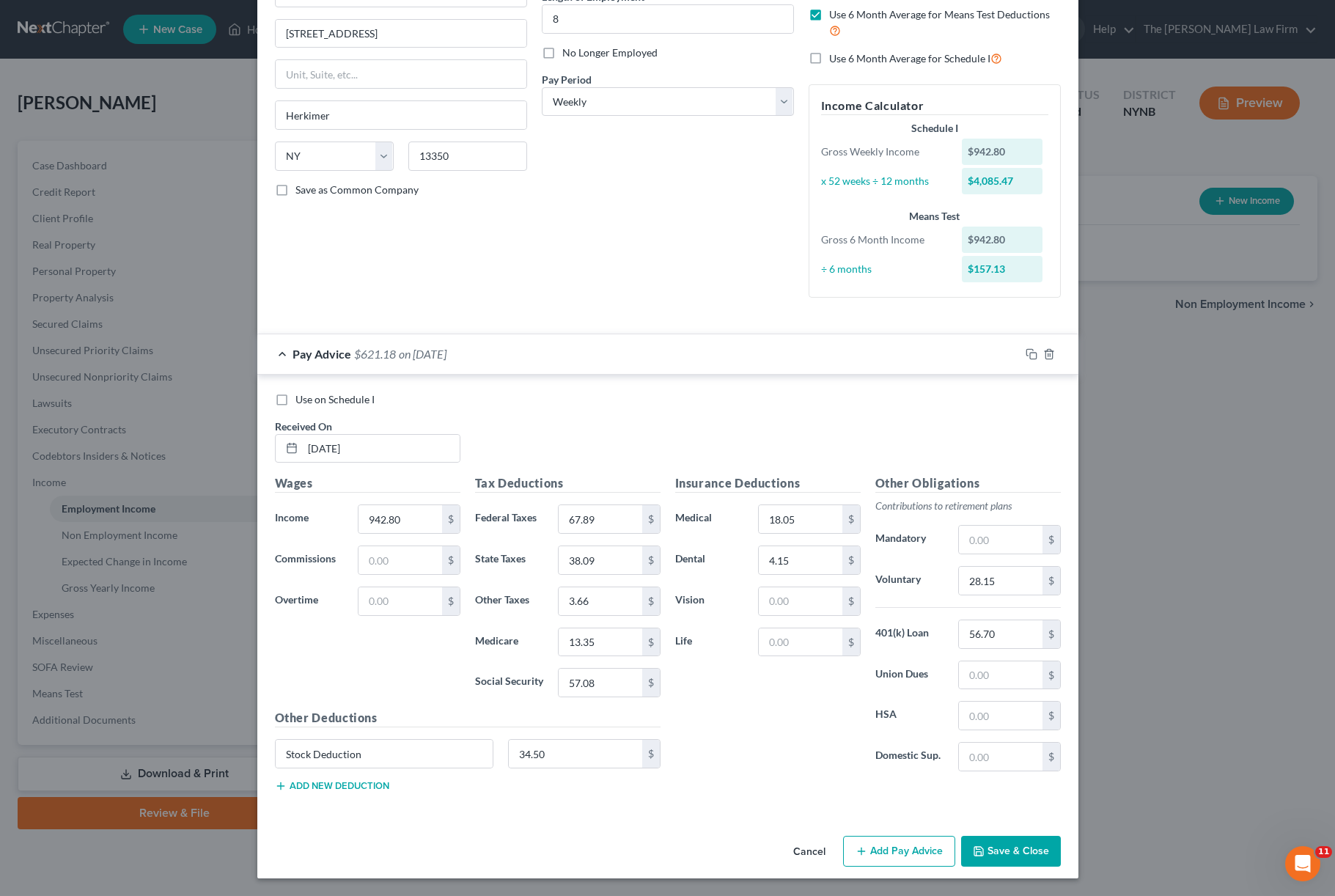
scroll to position [158, 0]
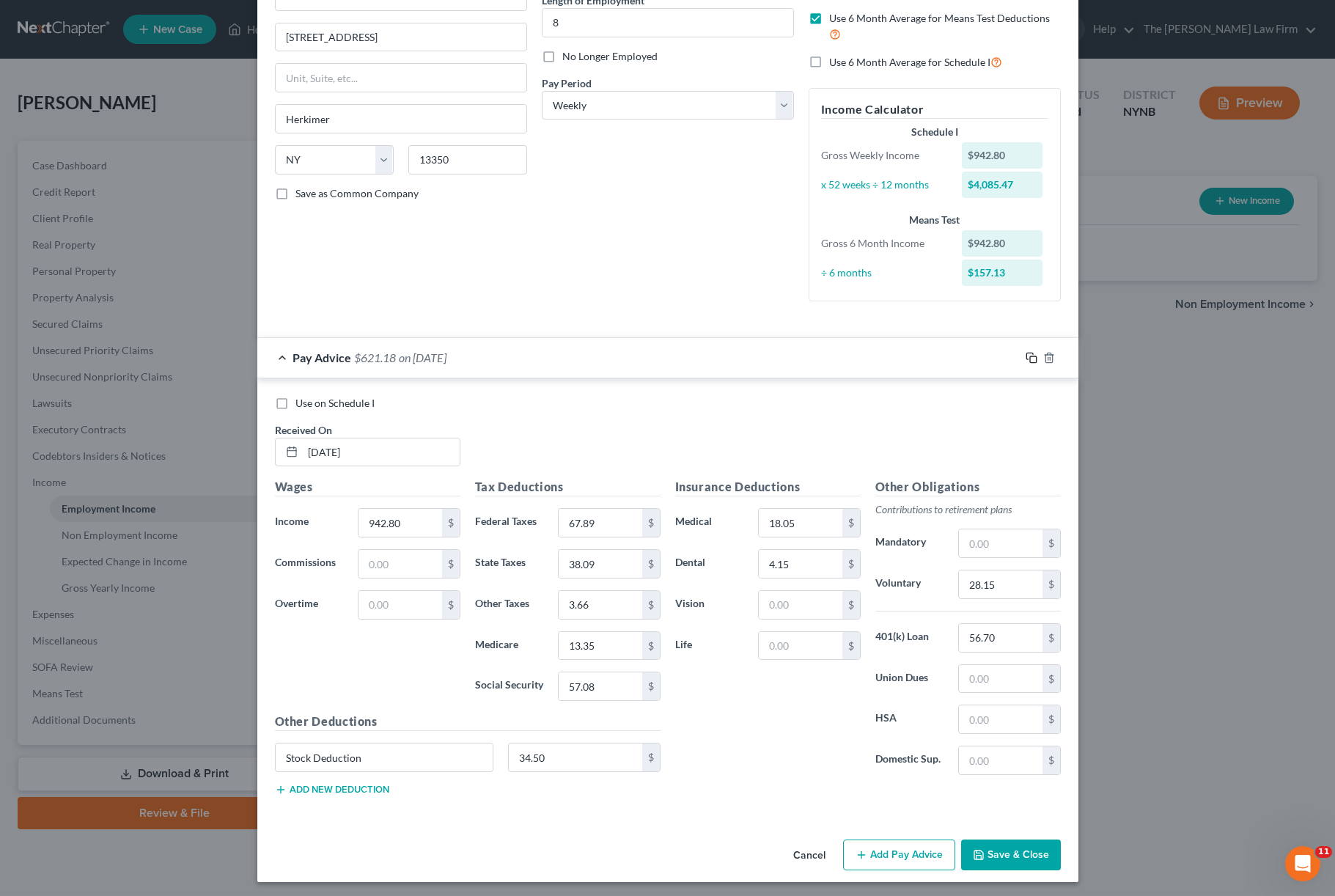
click at [1001, 357] on rect "button" at bounding box center [1033, 359] width 6 height 6
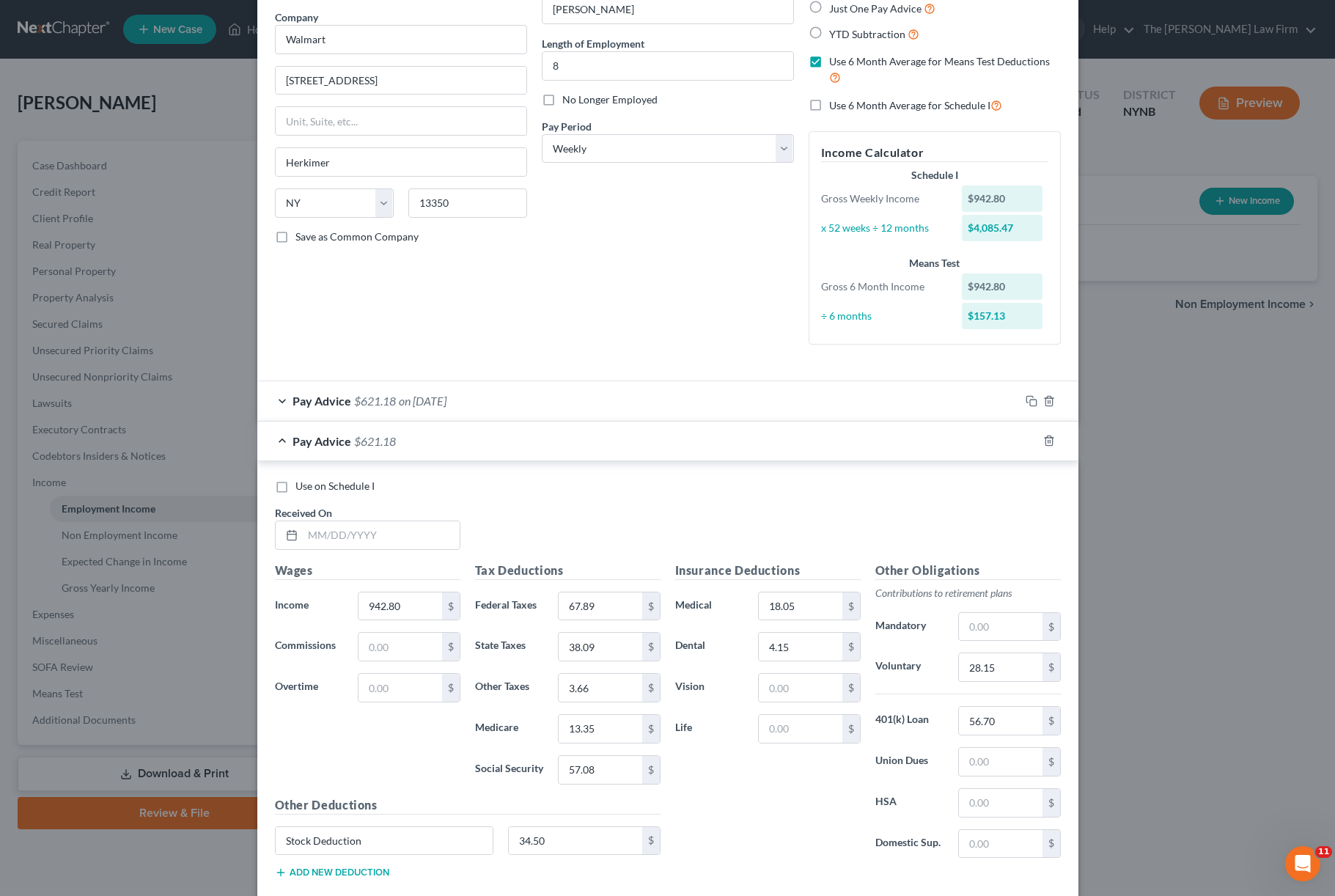
scroll to position [148, 0]
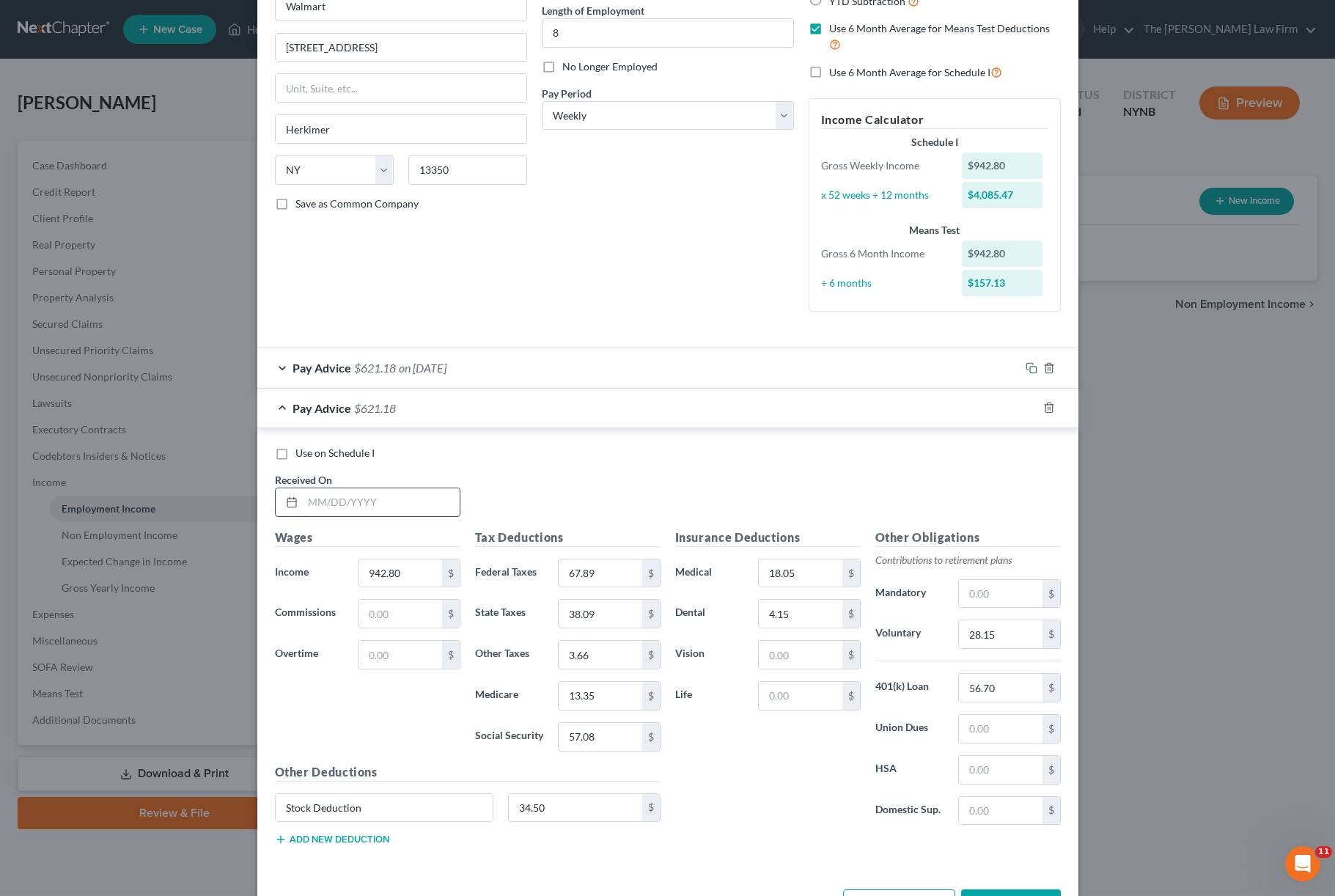
click at [386, 511] on input "text" at bounding box center [381, 502] width 157 height 28
type input "[DATE]"
click at [401, 569] on input "942.80" at bounding box center [400, 573] width 83 height 28
type input "1,000.12"
click at [625, 560] on input "67.89" at bounding box center [600, 573] width 83 height 28
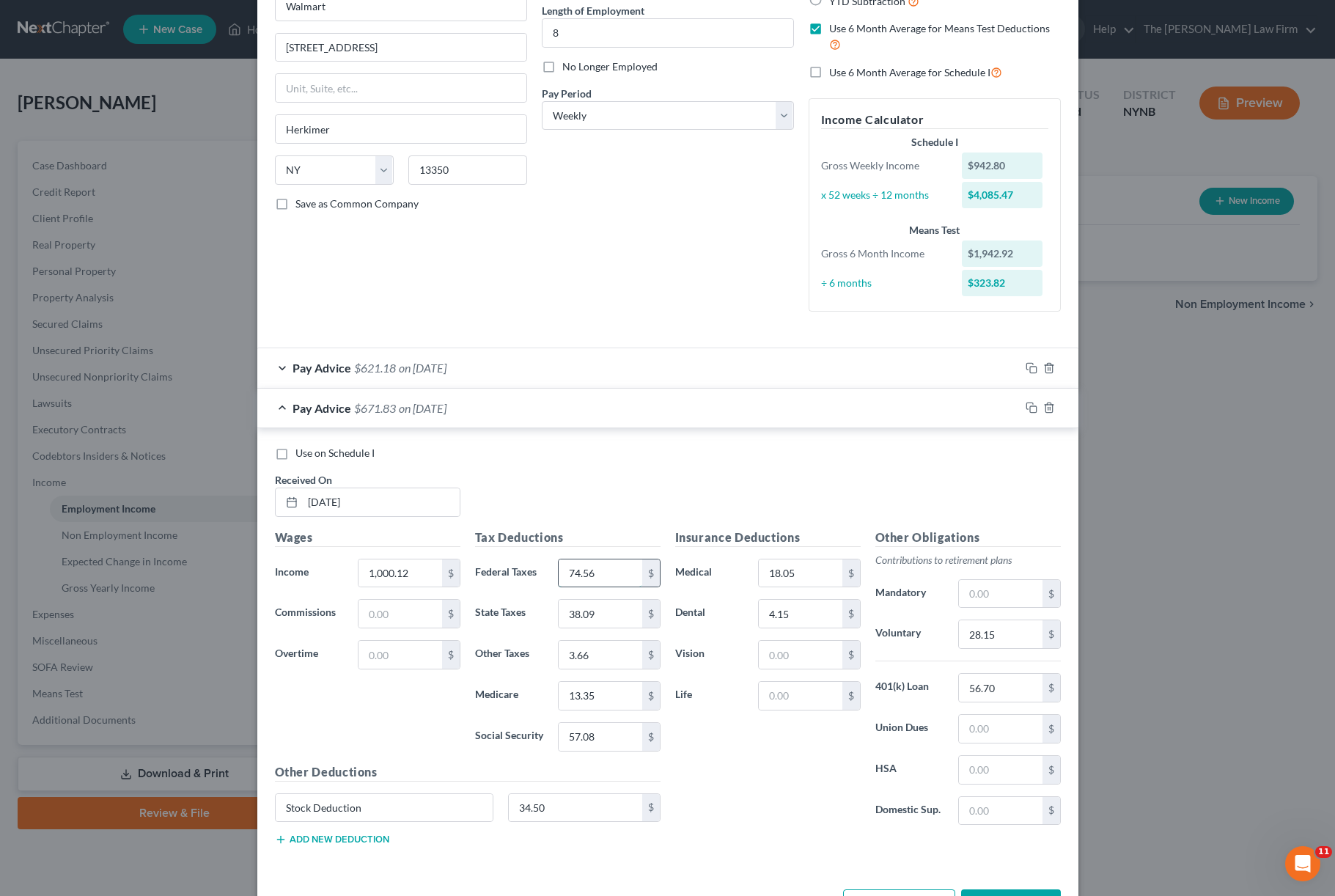
type input "74.56"
type input "3"
type input "41.15"
type input "3.88"
type input "14.18"
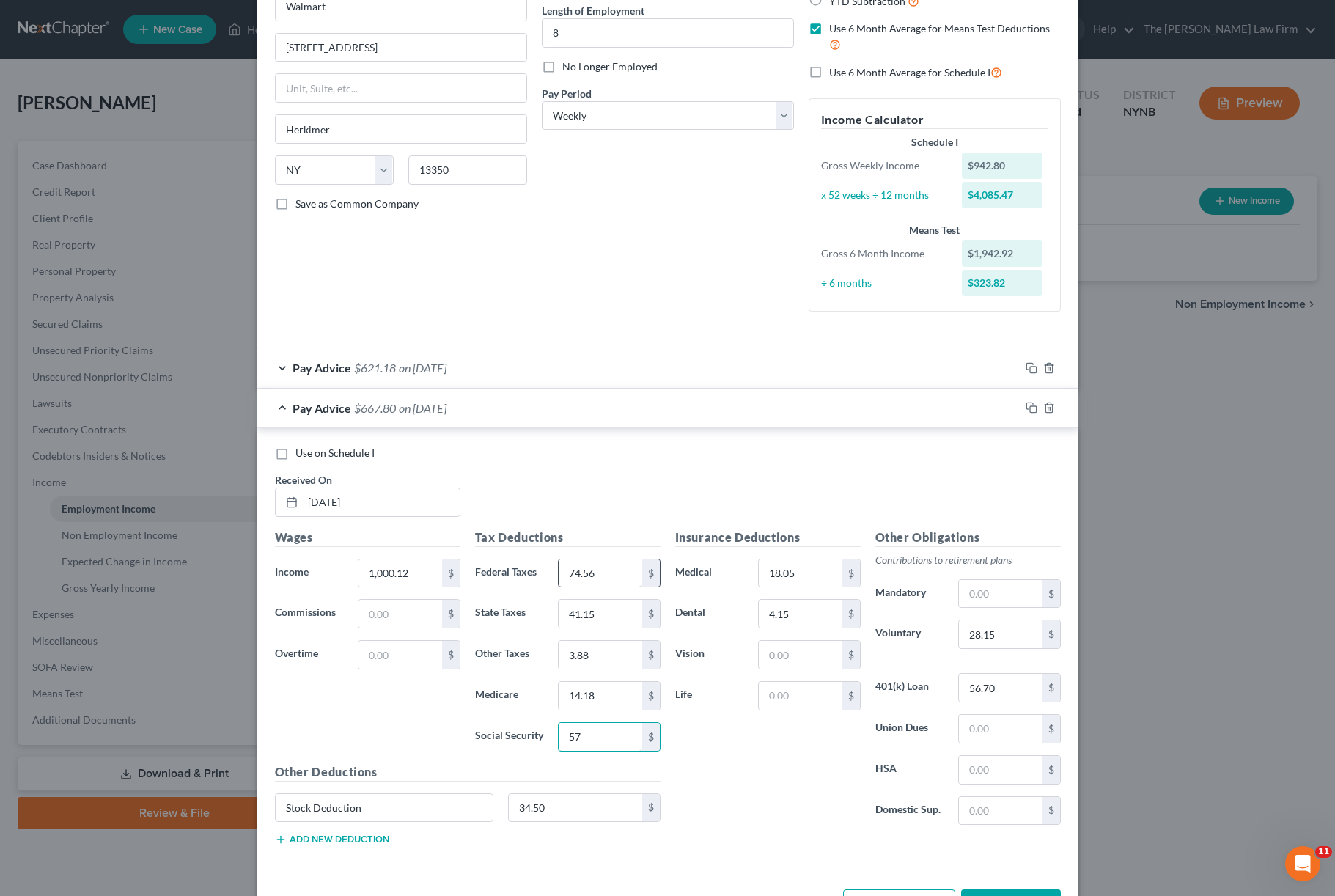
type input "5"
type input "60.63"
click at [814, 570] on input "18.05" at bounding box center [800, 573] width 83 height 28
click at [1001, 642] on input "28.15" at bounding box center [1000, 634] width 83 height 28
type input "29.87"
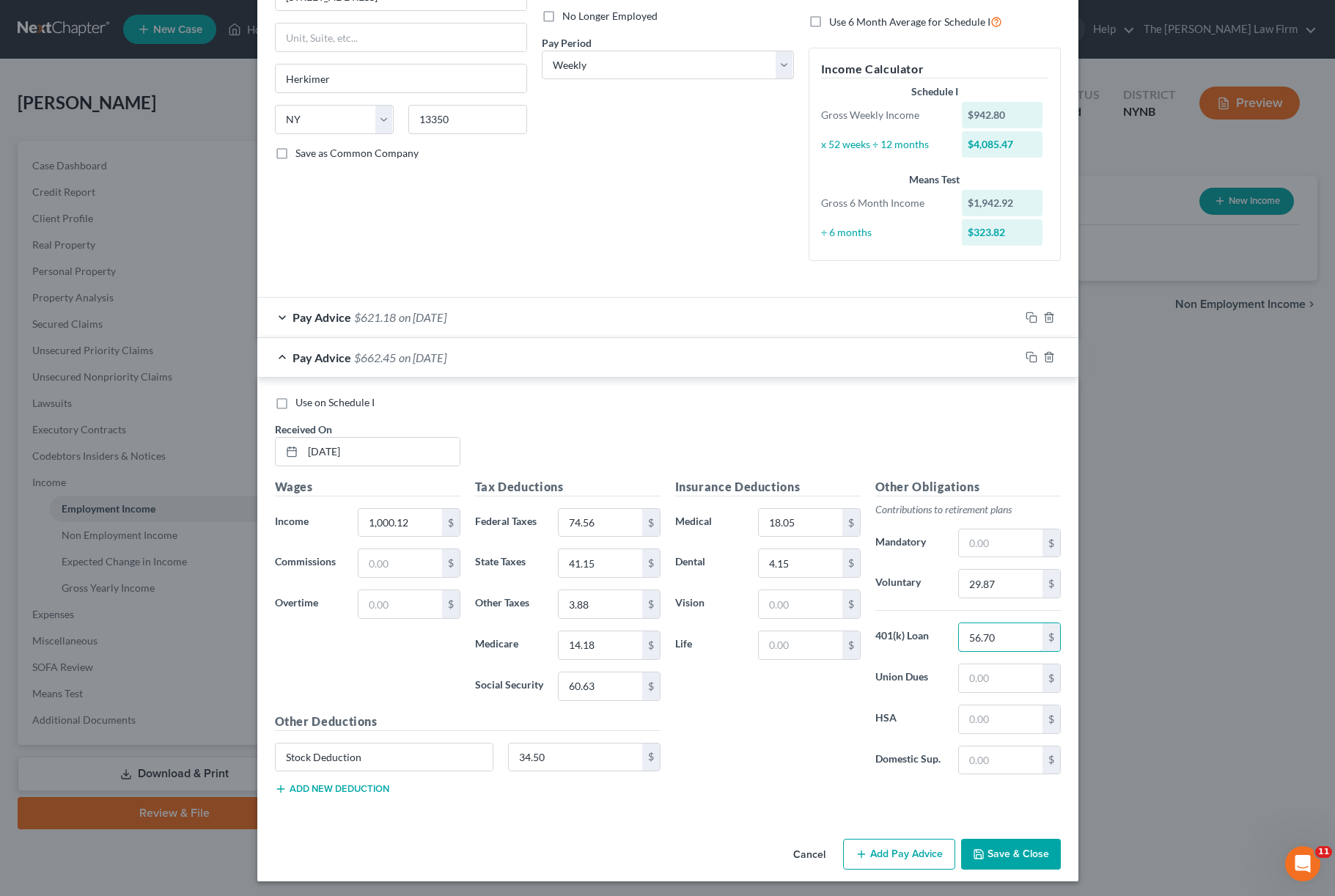
scroll to position [197, 0]
click at [1001, 356] on icon "button" at bounding box center [1031, 358] width 12 height 12
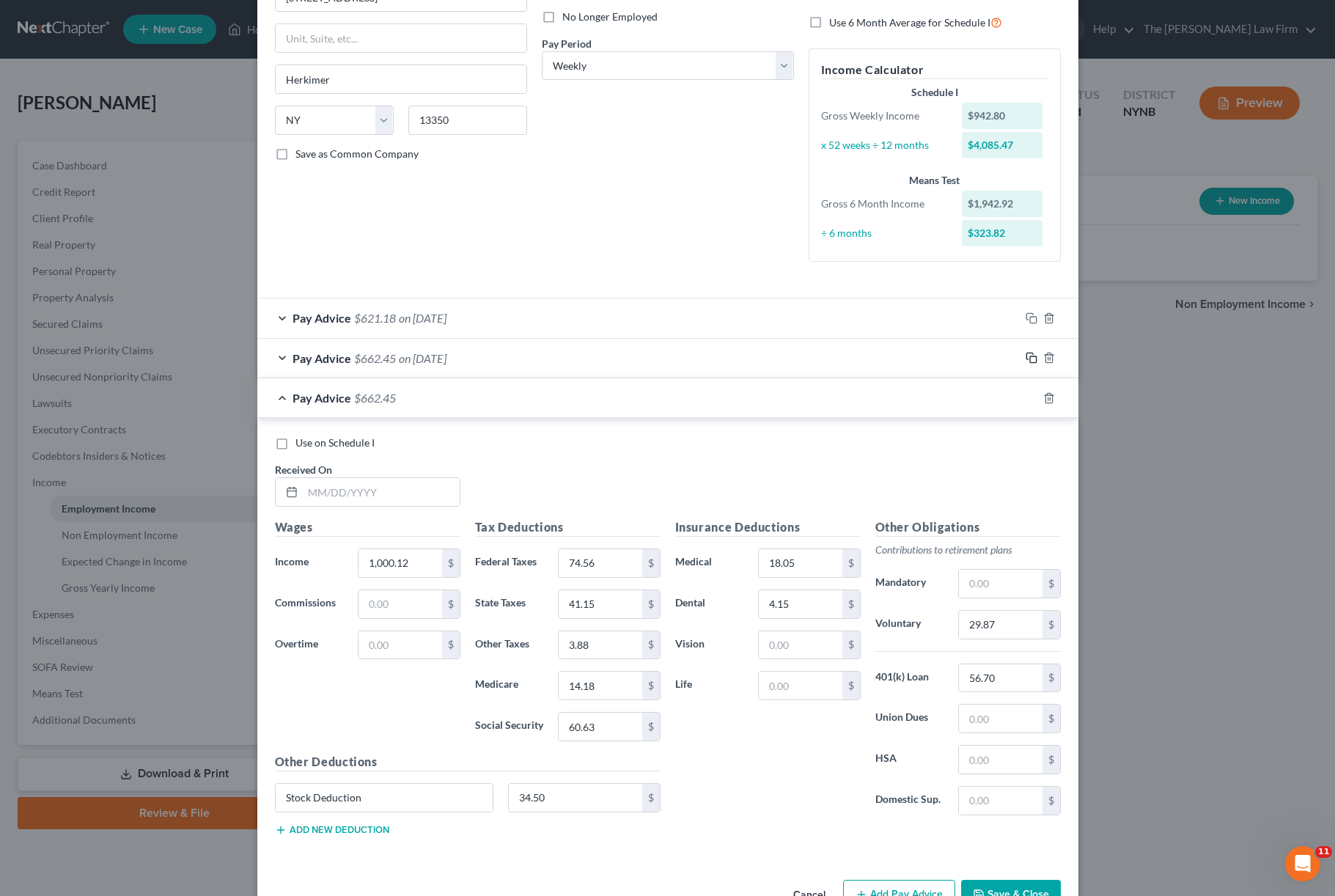
scroll to position [0, 0]
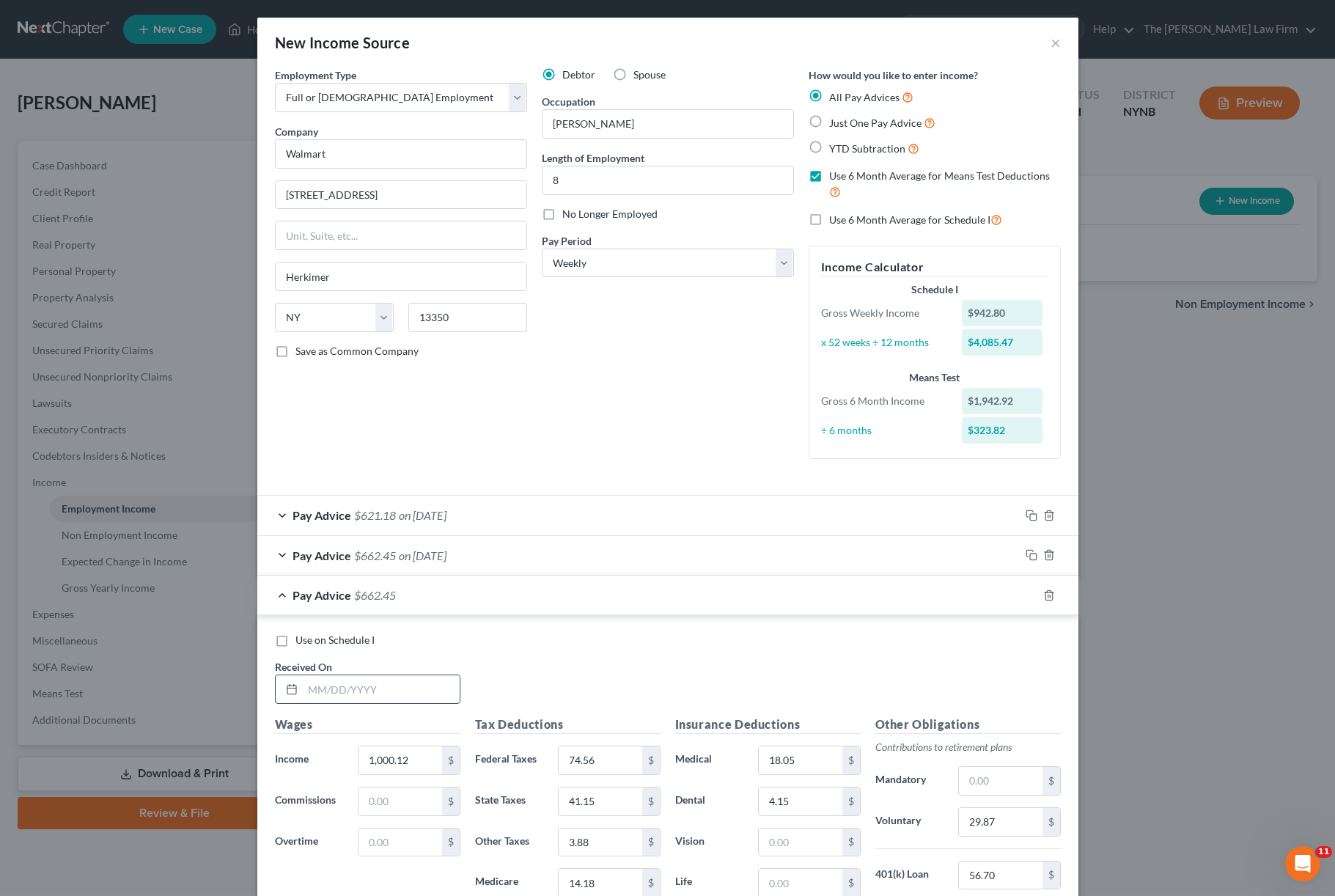
click at [434, 671] on input "text" at bounding box center [381, 689] width 157 height 28
type input "-"
type input "[DATE]"
click at [416, 671] on input "1,000.12" at bounding box center [400, 760] width 83 height 28
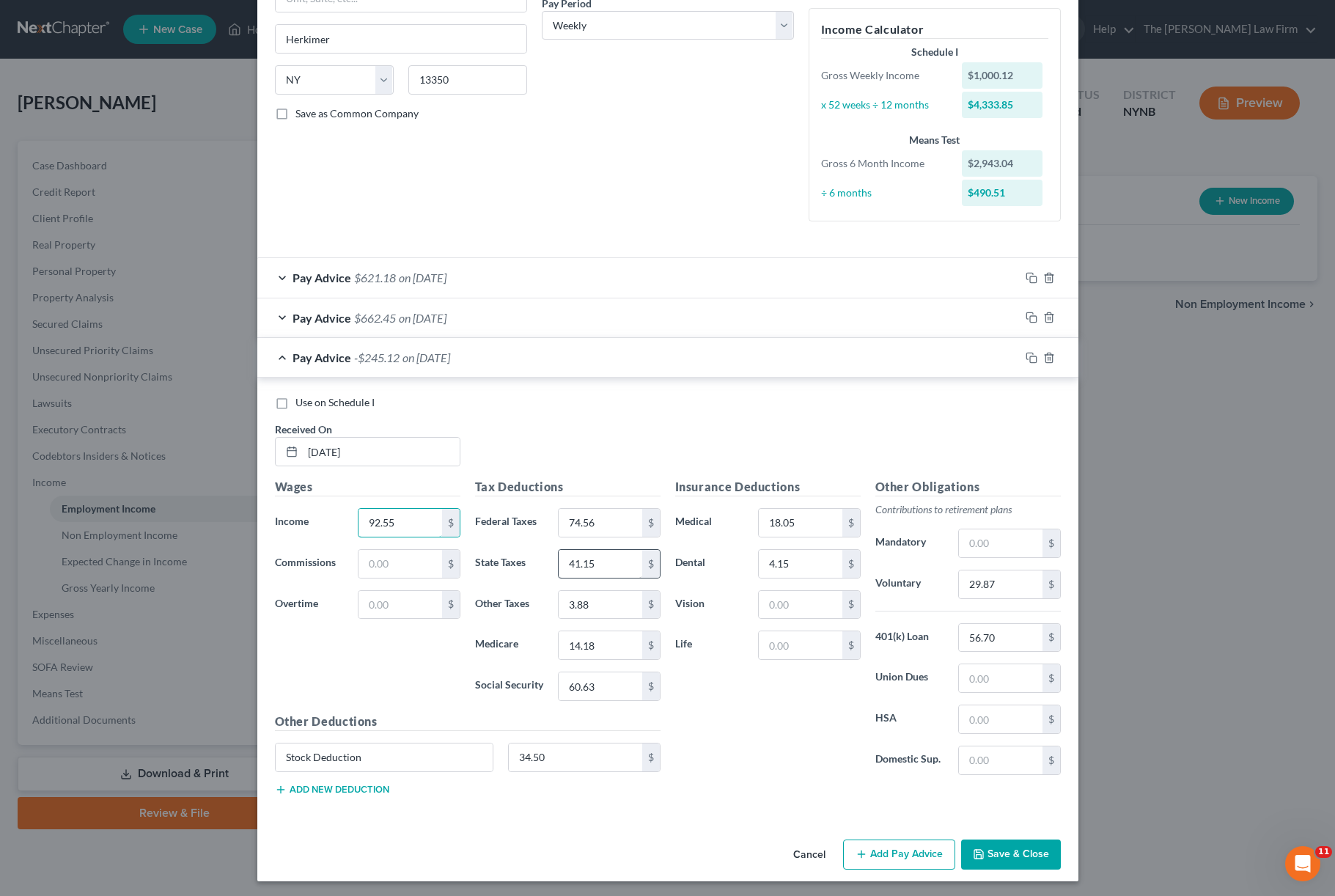
scroll to position [237, 0]
type input "92.55"
click at [617, 519] on input "74.56" at bounding box center [600, 523] width 83 height 28
type input "4"
type input "0"
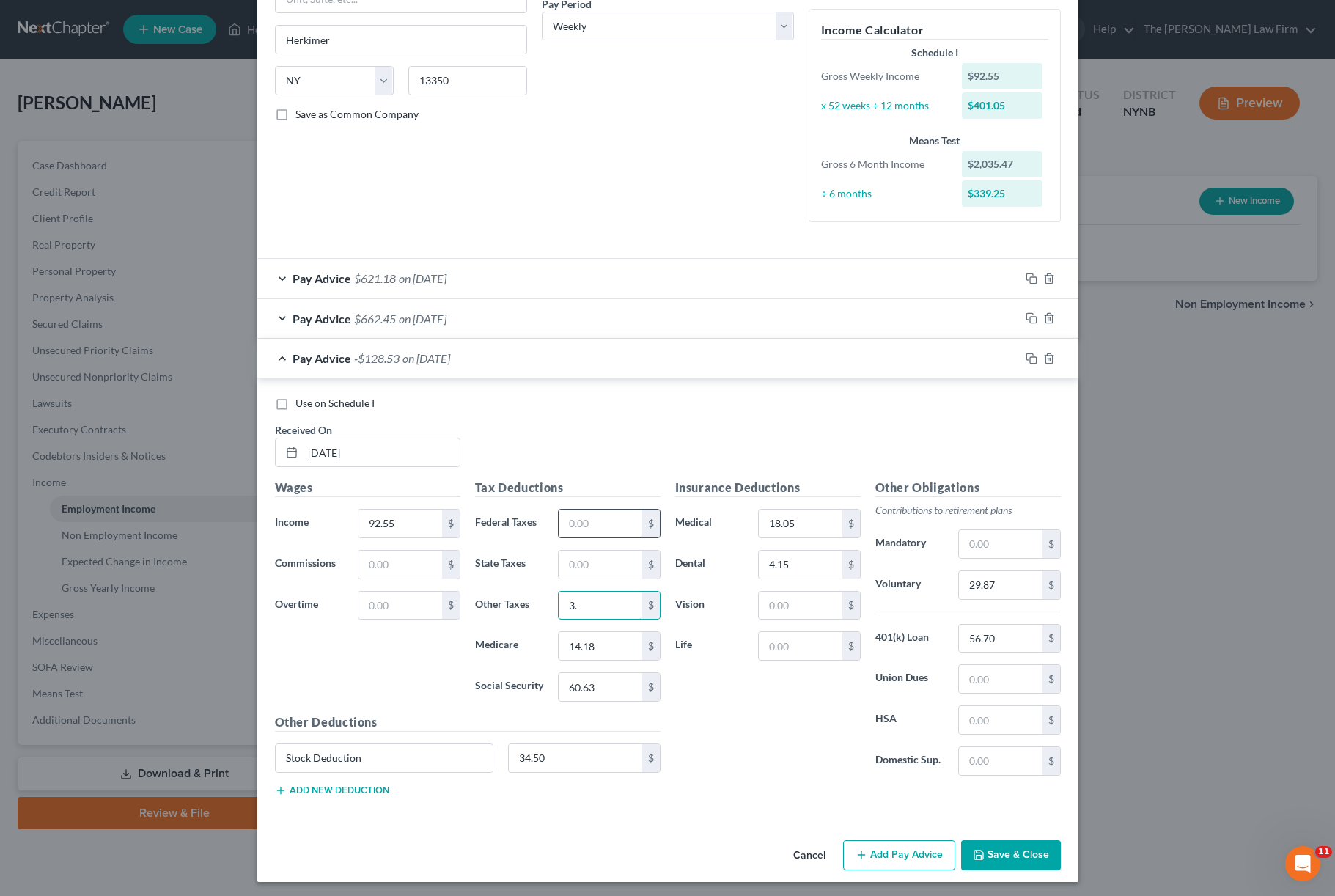
type input "3"
type input "0.36"
type input "1"
type input "1.02"
type input "6"
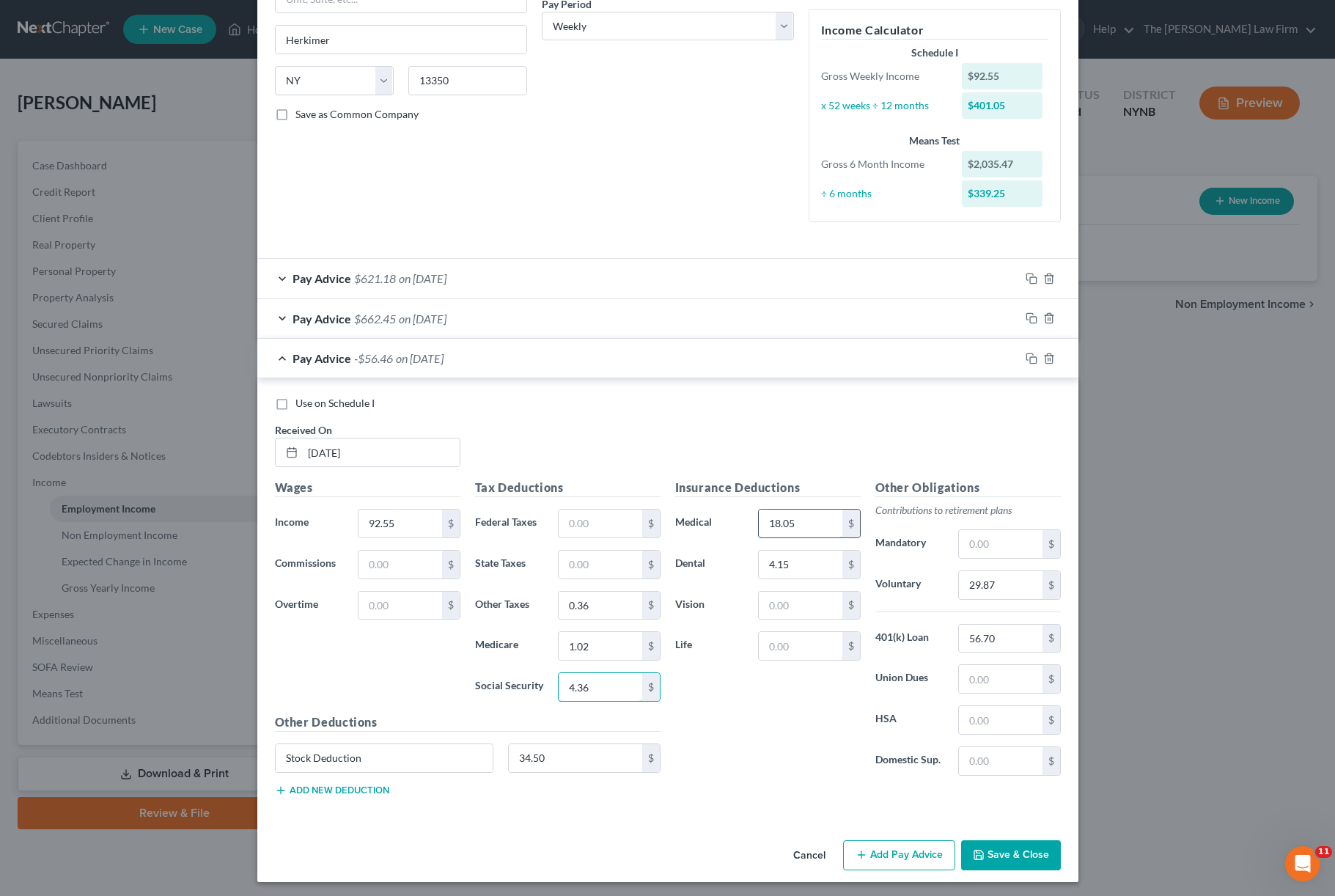
type input "4.36"
click at [794, 520] on input "18.05" at bounding box center [800, 523] width 83 height 28
type input "0"
type input "18.05"
type input "2"
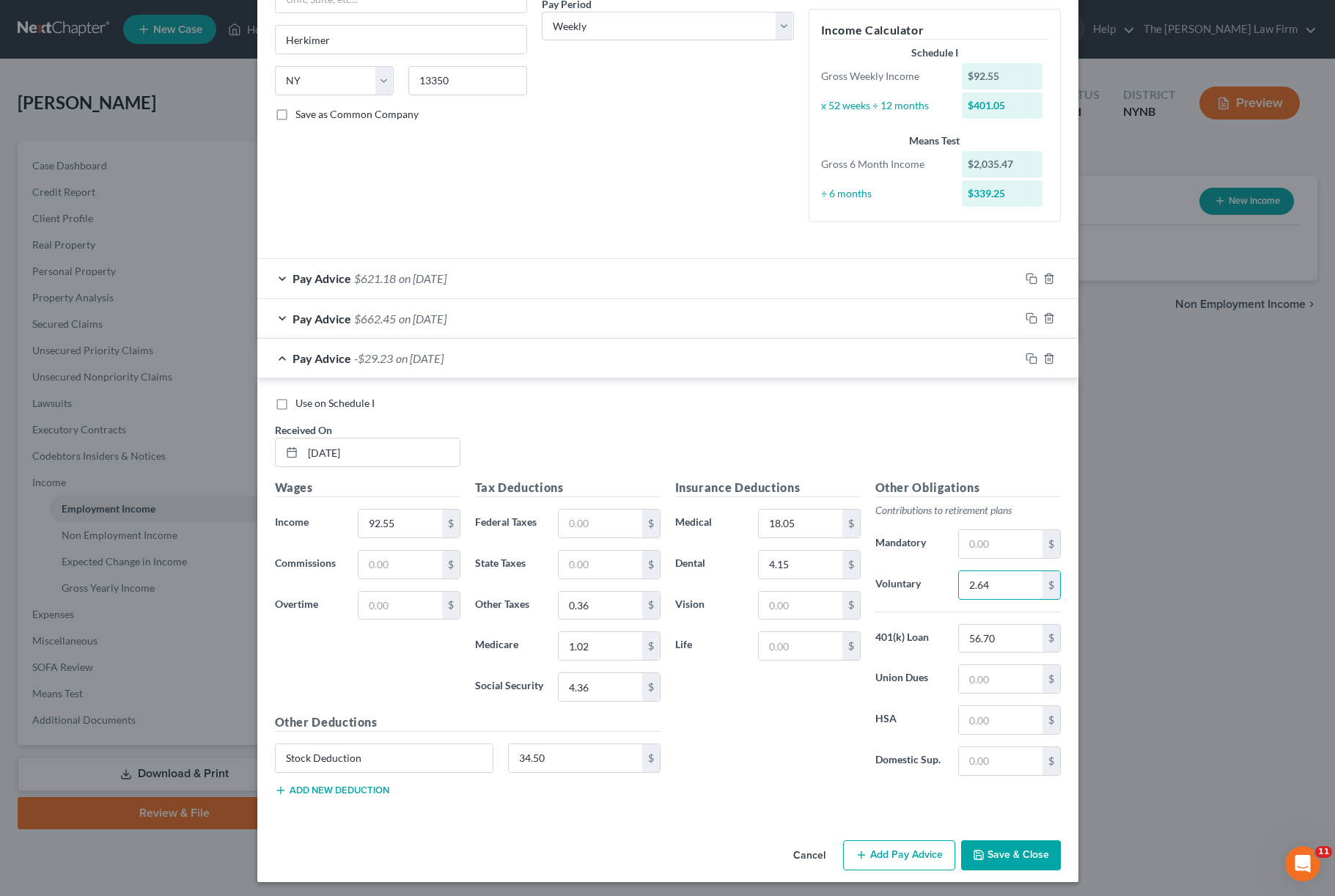
type input "2.64"
type input "5"
click at [685, 386] on div "Use on Schedule I Received On * [DATE] Wages Income * 92.55 $ Commissions $ Ove…" at bounding box center [667, 598] width 821 height 440
click at [1001, 353] on icon "button" at bounding box center [1031, 358] width 12 height 12
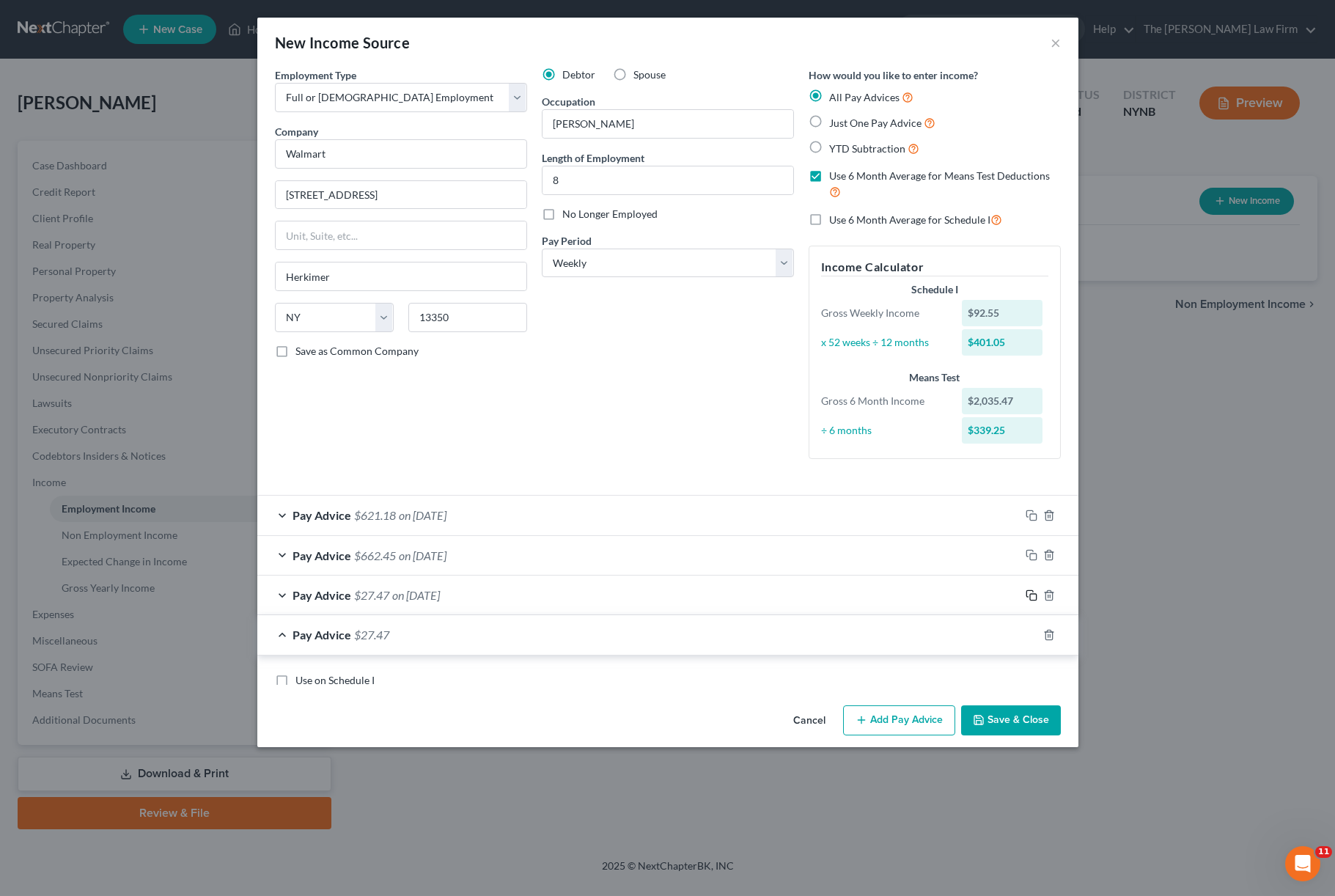
scroll to position [0, 0]
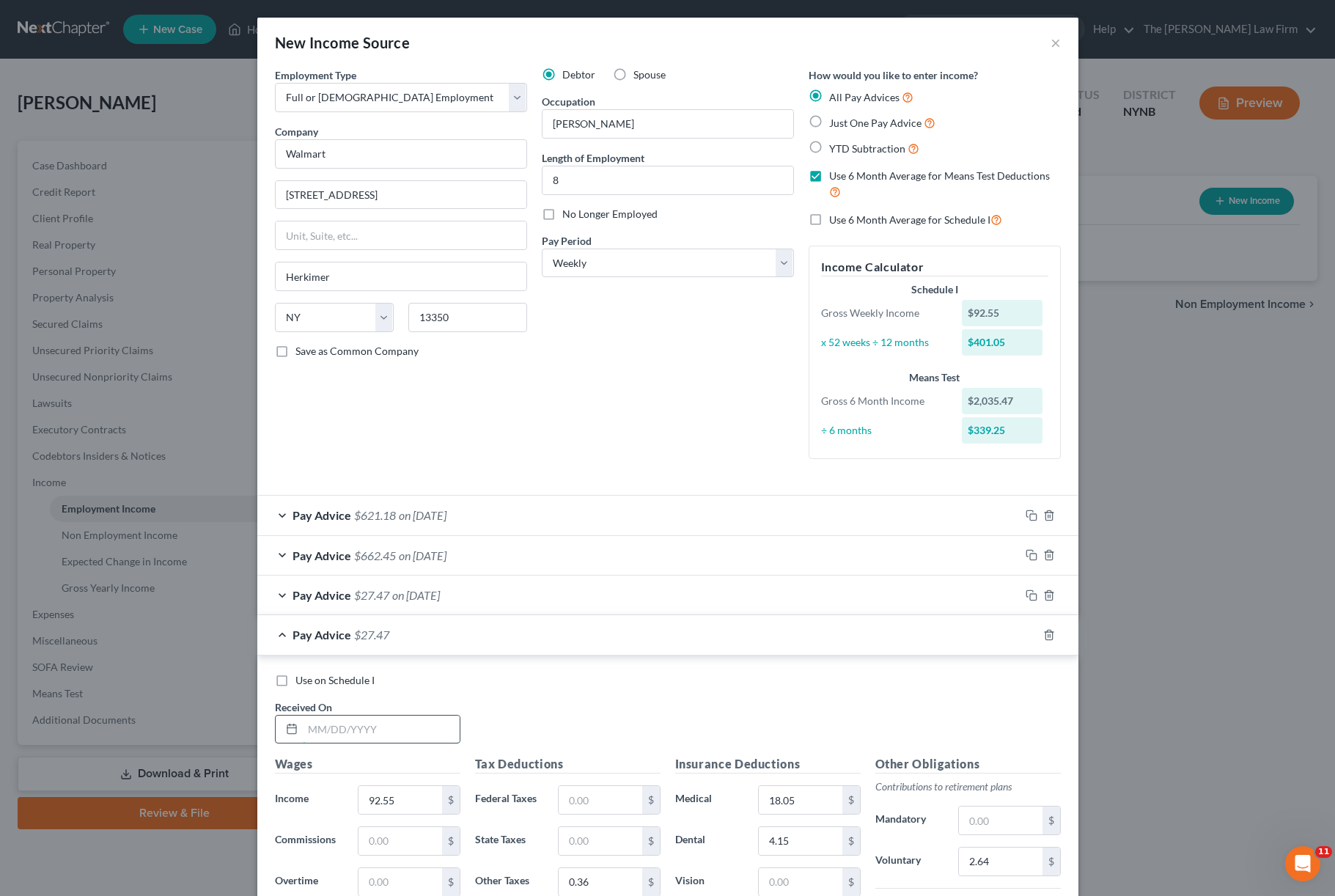
click at [338, 671] on input "text" at bounding box center [381, 729] width 157 height 28
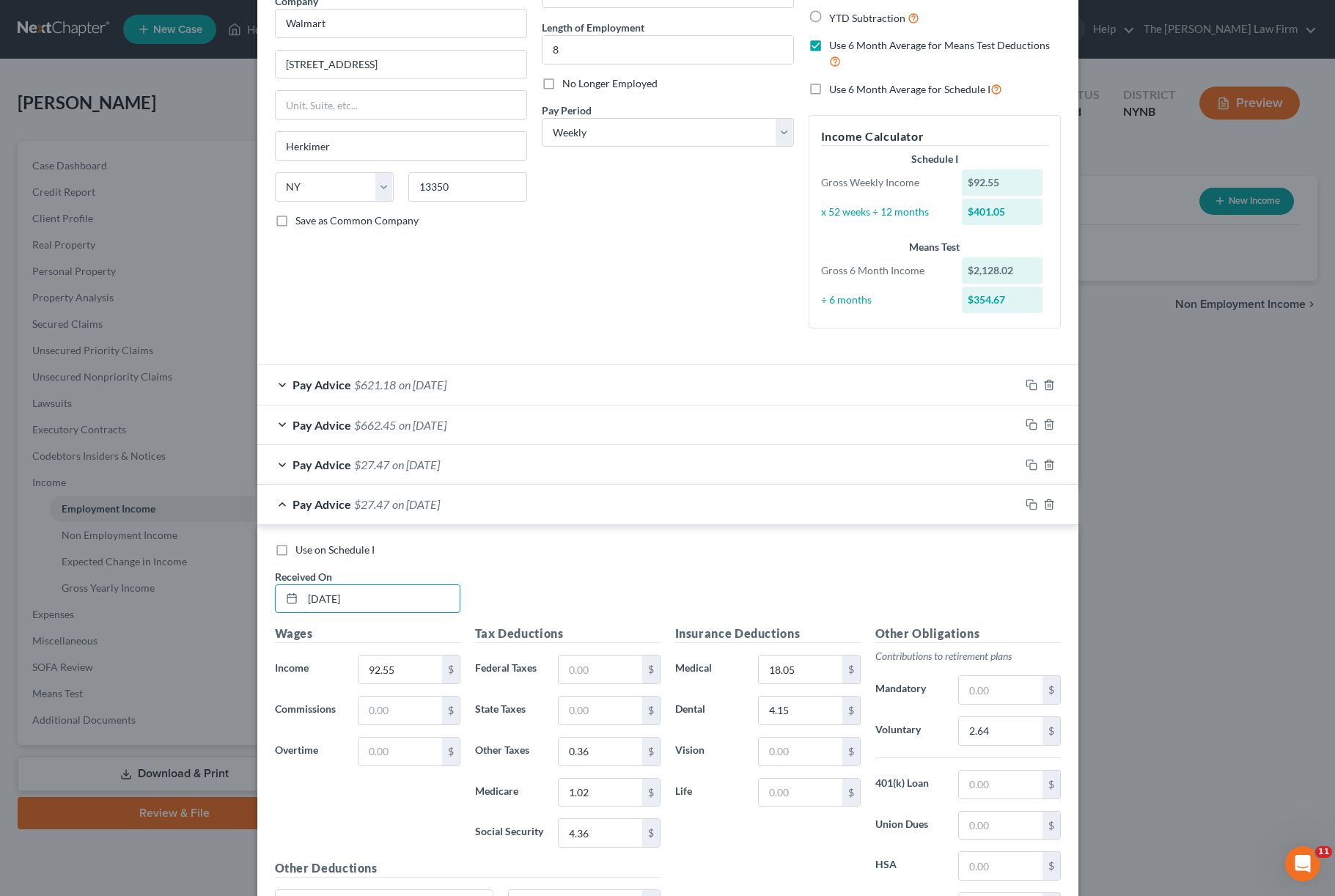
scroll to position [131, 0]
type input "[DATE]"
click at [413, 670] on input "92.55" at bounding box center [400, 669] width 83 height 28
type input "187.25"
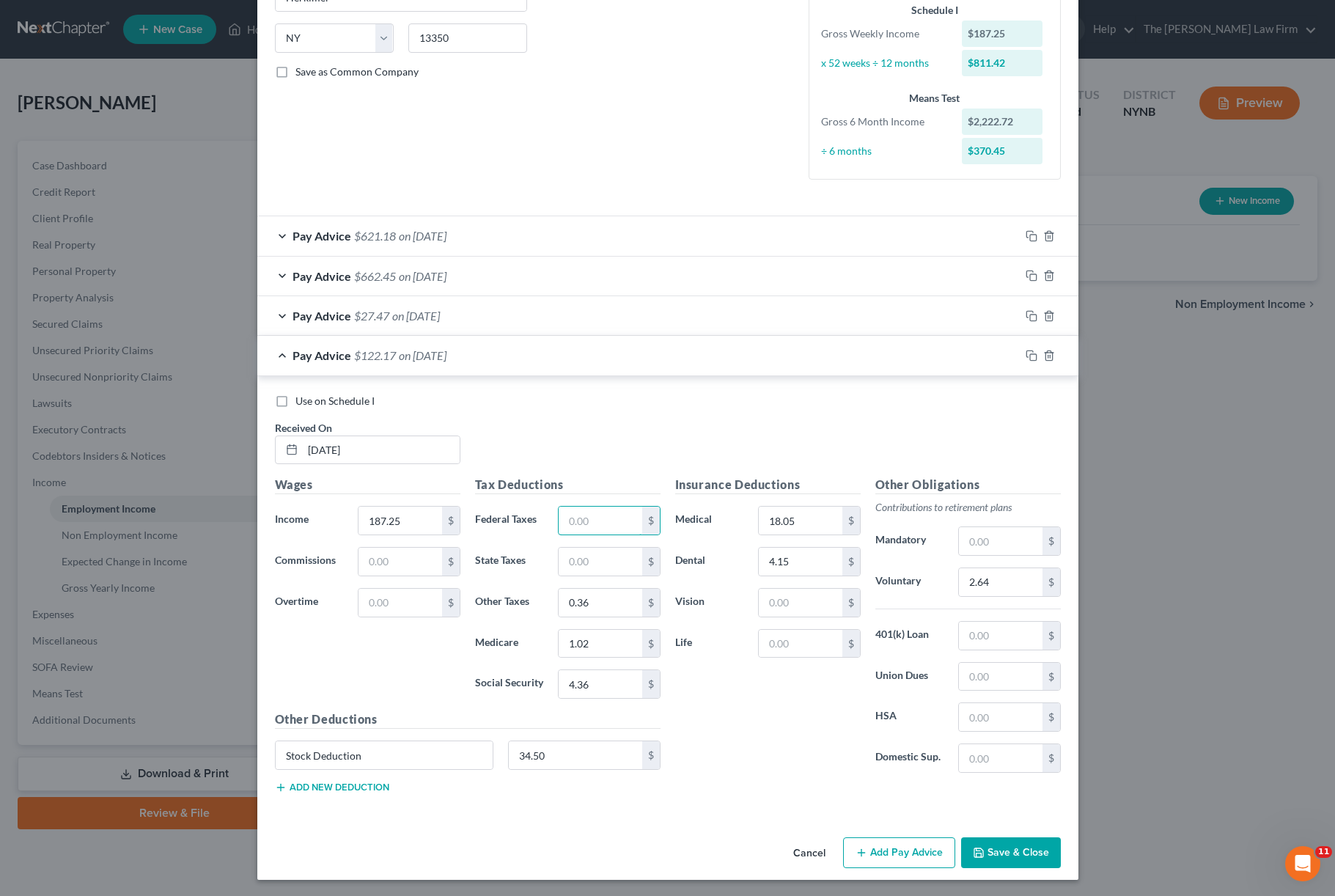
scroll to position [276, 0]
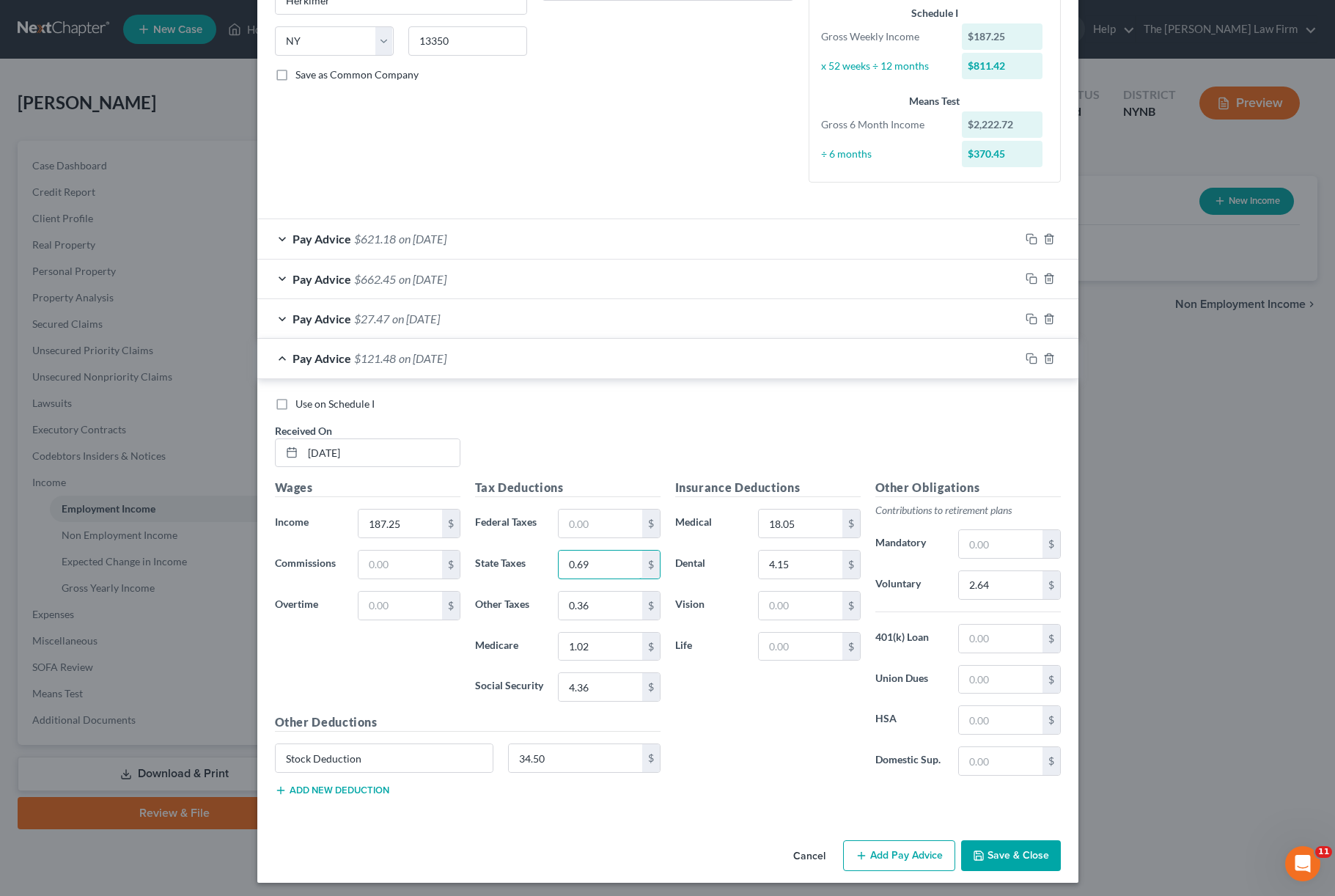
type input "0.69"
type input "0.73"
type input "1"
type input "2.33"
type input "4"
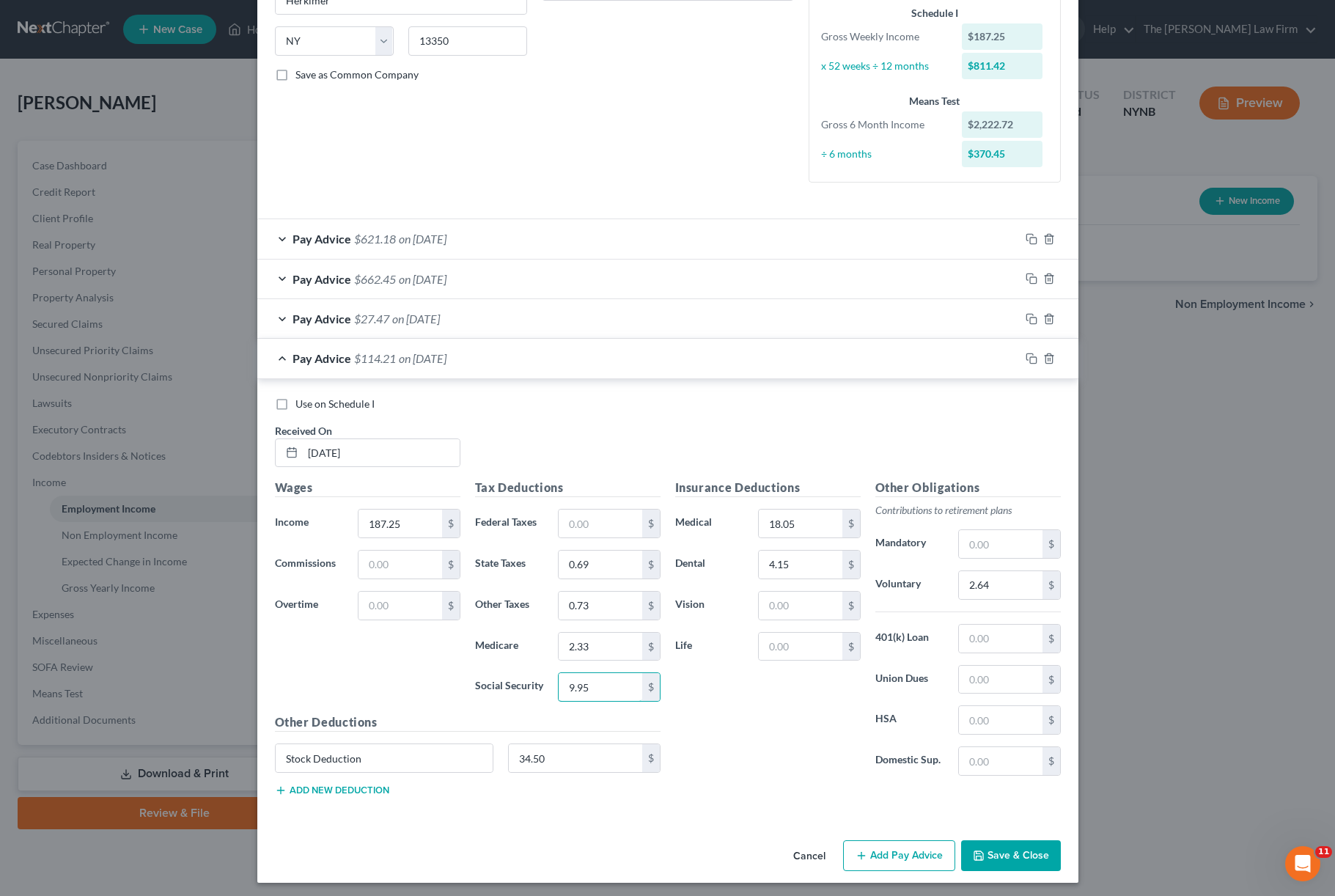
type input "9.95"
type input "2"
type input "5.48"
type input "56.70"
click at [740, 671] on div "Insurance Deductions Medical 18.05 $ Dental 4.15 $ Vision $ Life $" at bounding box center [768, 633] width 200 height 308
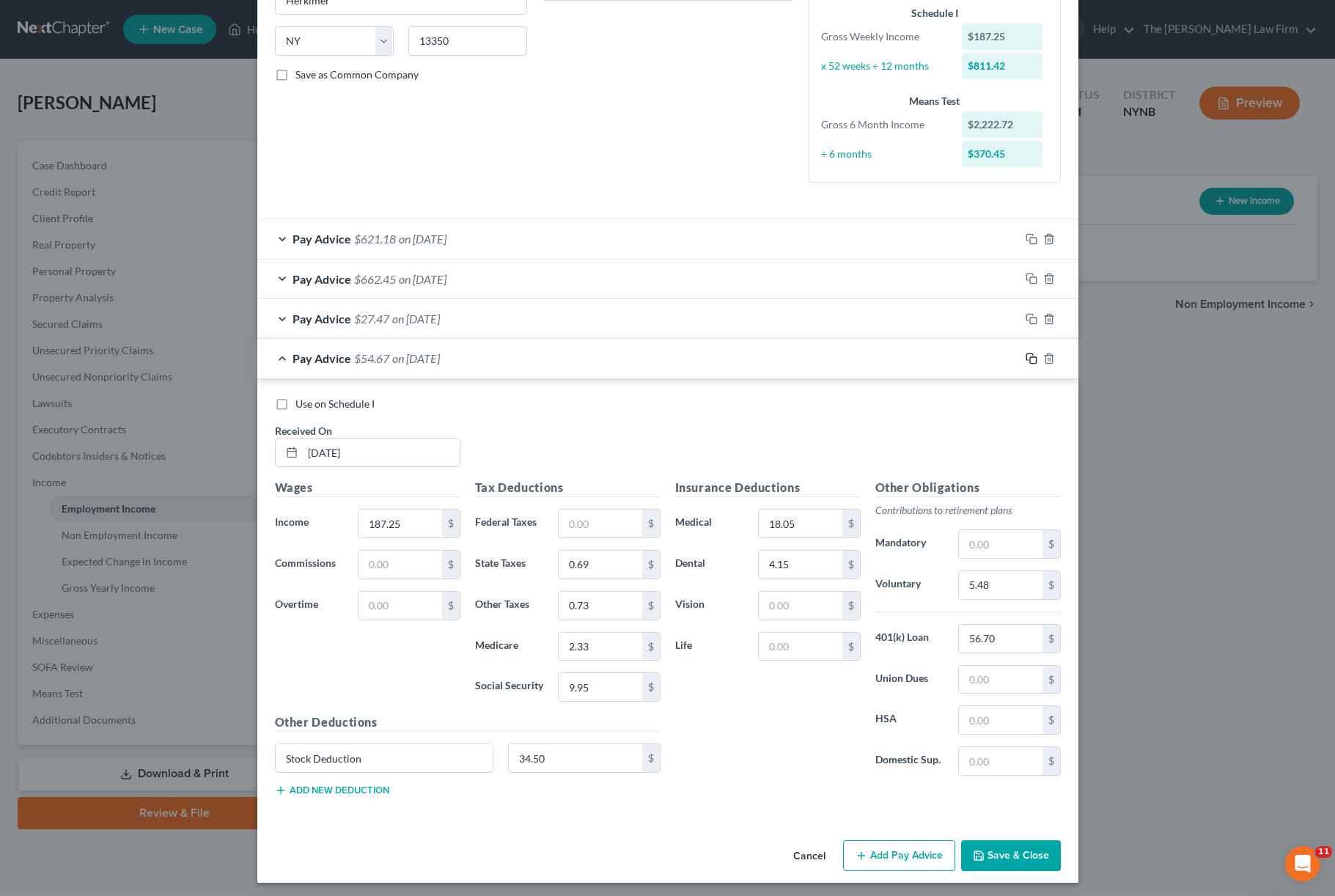
click at [1001, 353] on icon "button" at bounding box center [1029, 356] width 6 height 6
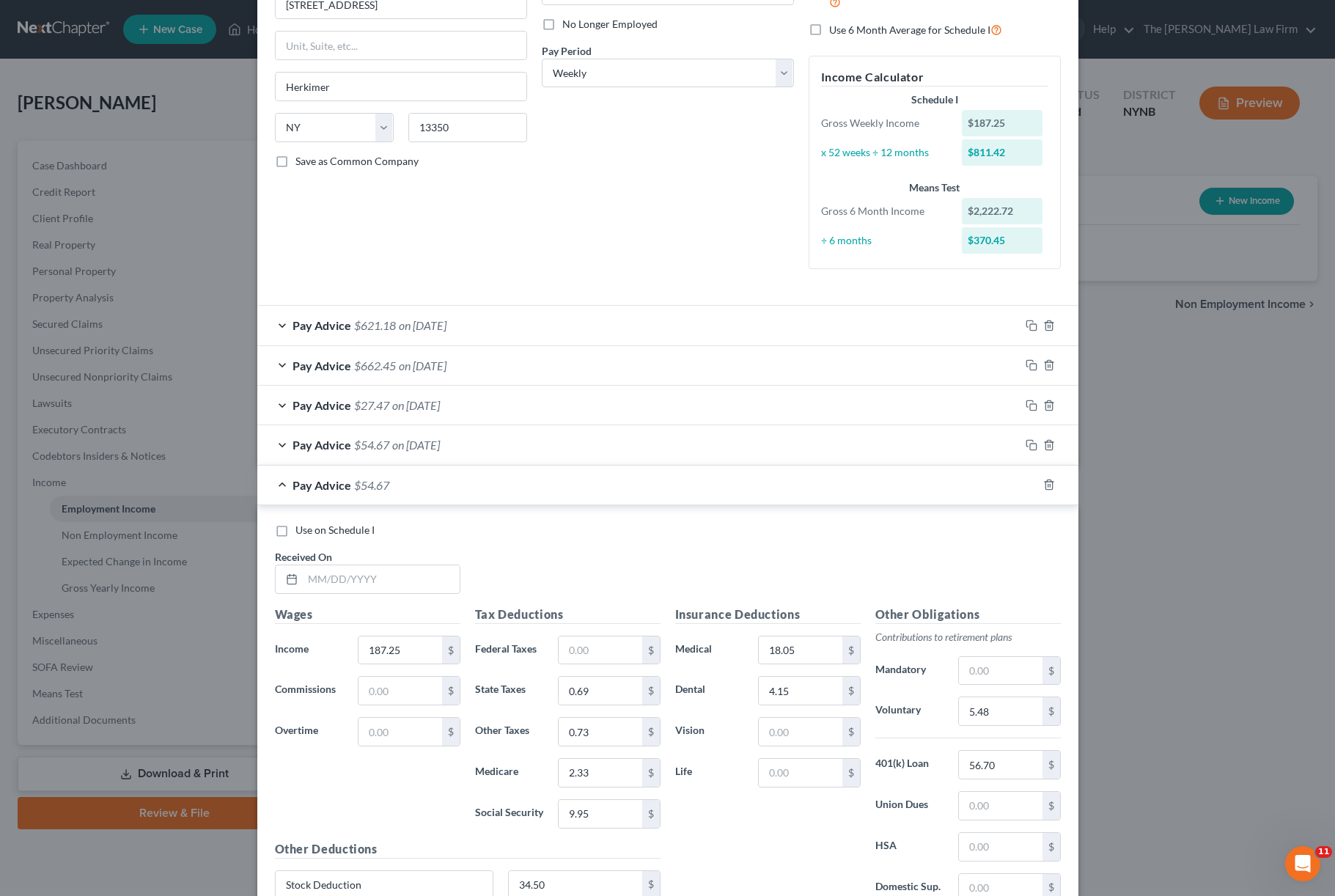
scroll to position [196, 0]
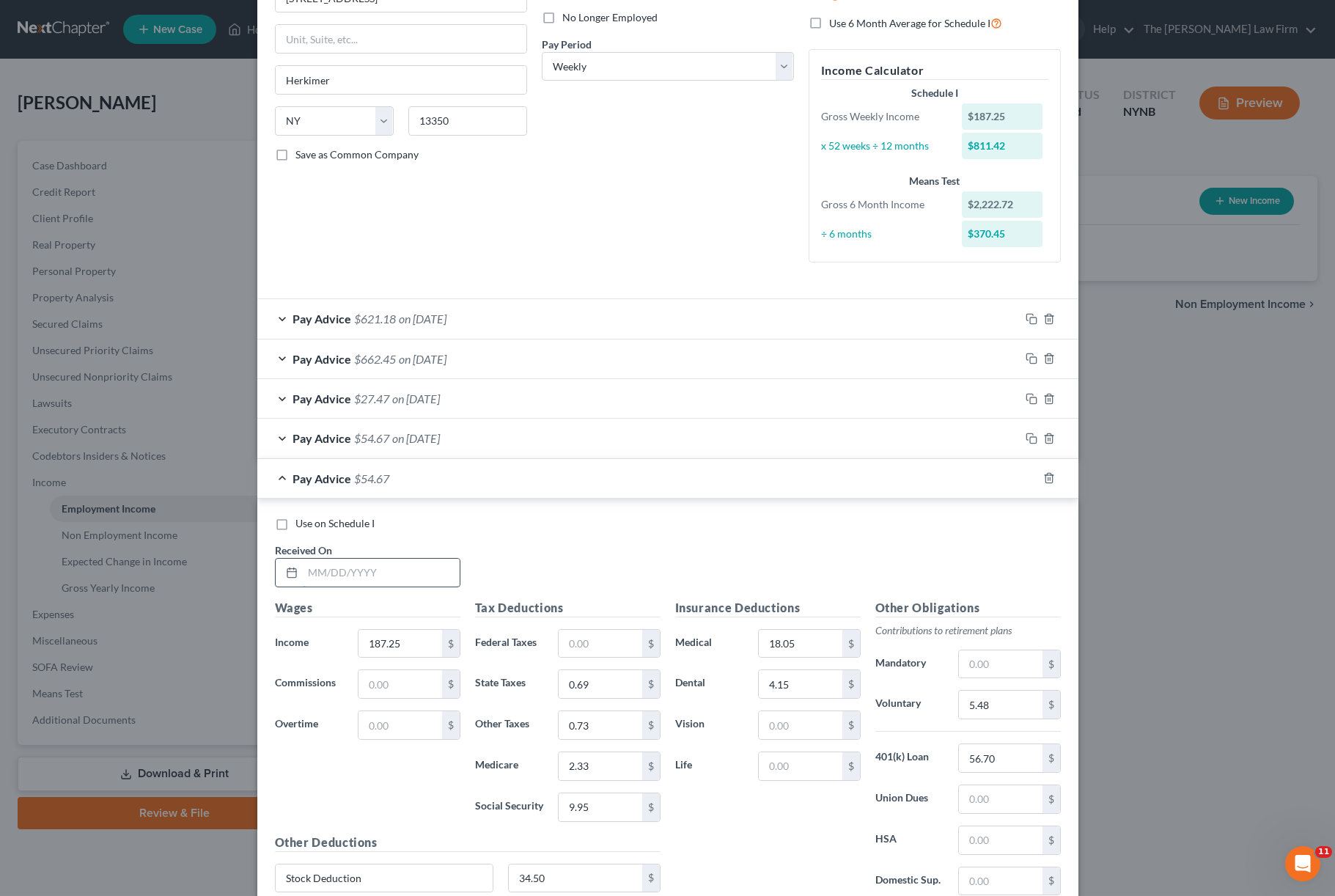
click at [418, 568] on input "text" at bounding box center [381, 572] width 157 height 28
type input "[DATE]"
click at [417, 638] on input "187.25" at bounding box center [400, 643] width 83 height 28
type input "780.91"
type input "49.04"
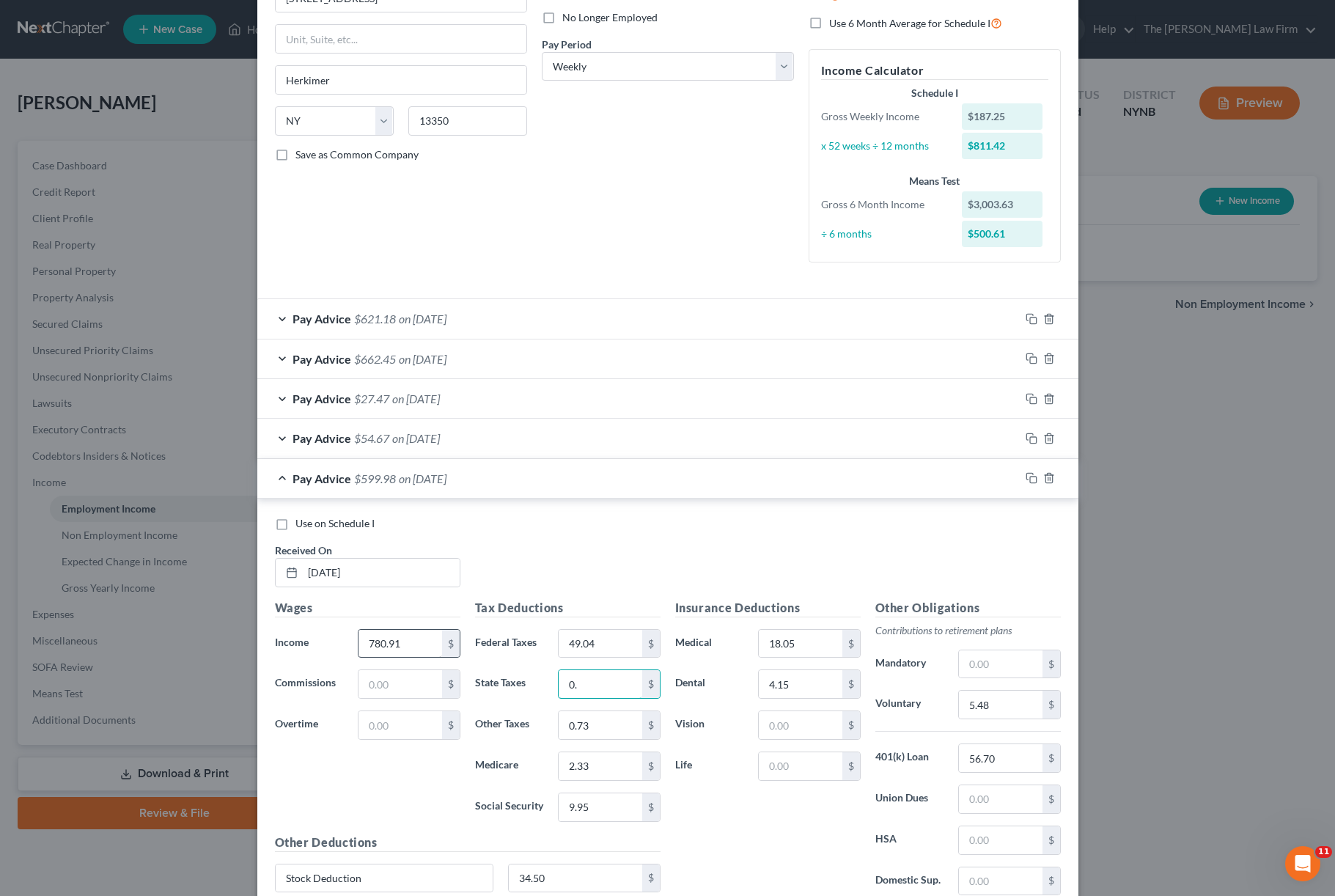
type input "0"
type input "29.45"
type input "0"
type input "3.03"
type input "2"
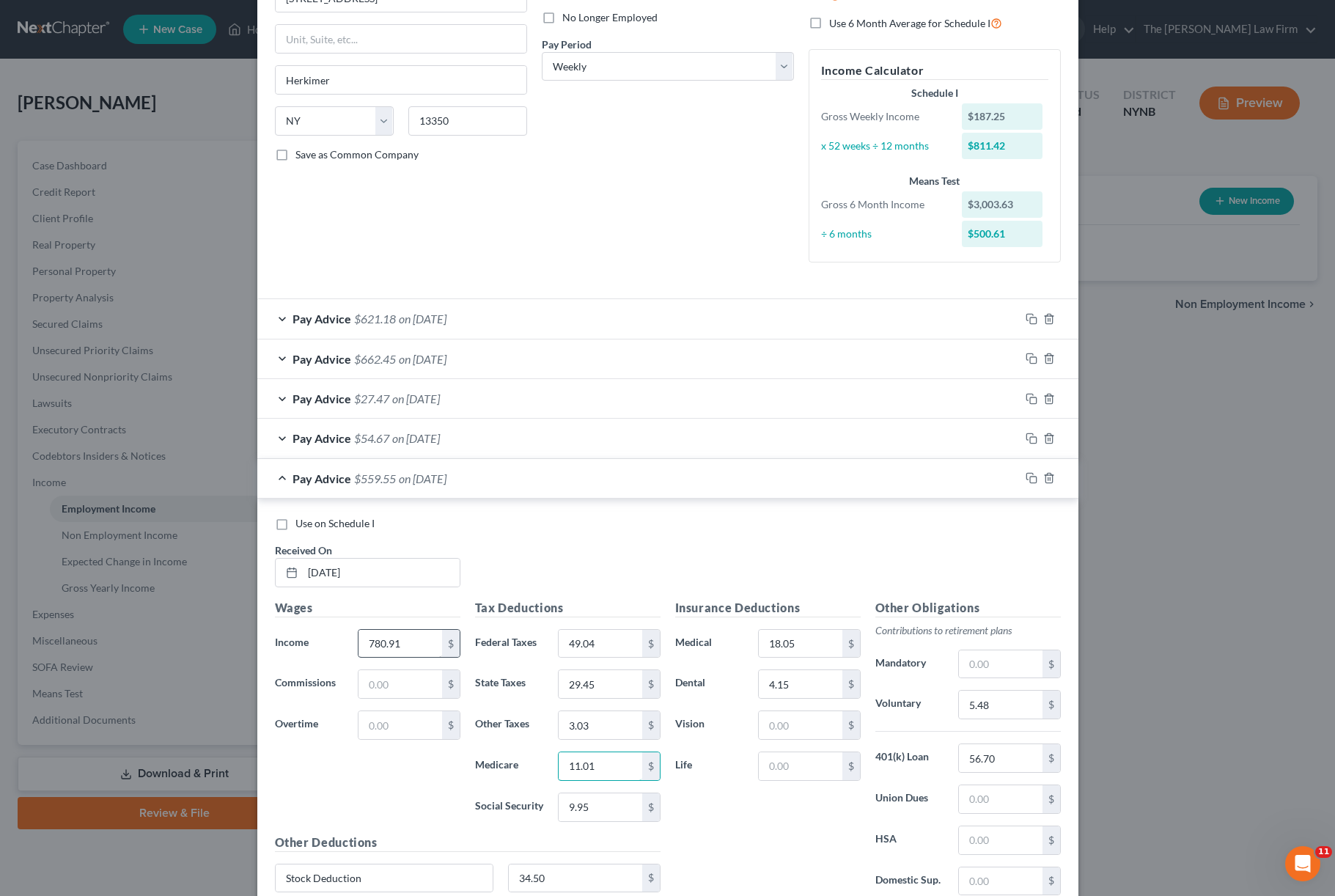
type input "11.01"
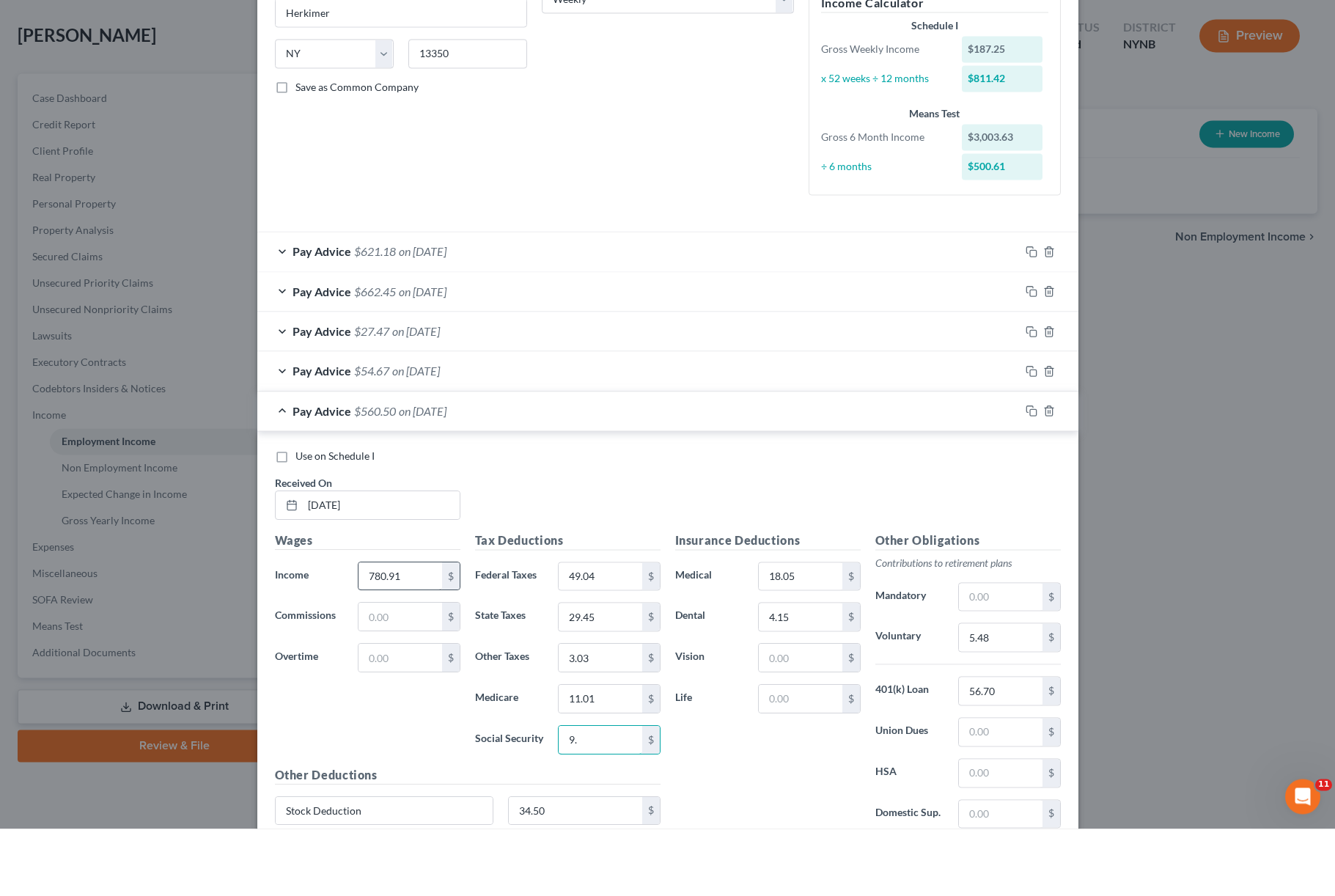
type input "9"
type input "47.04"
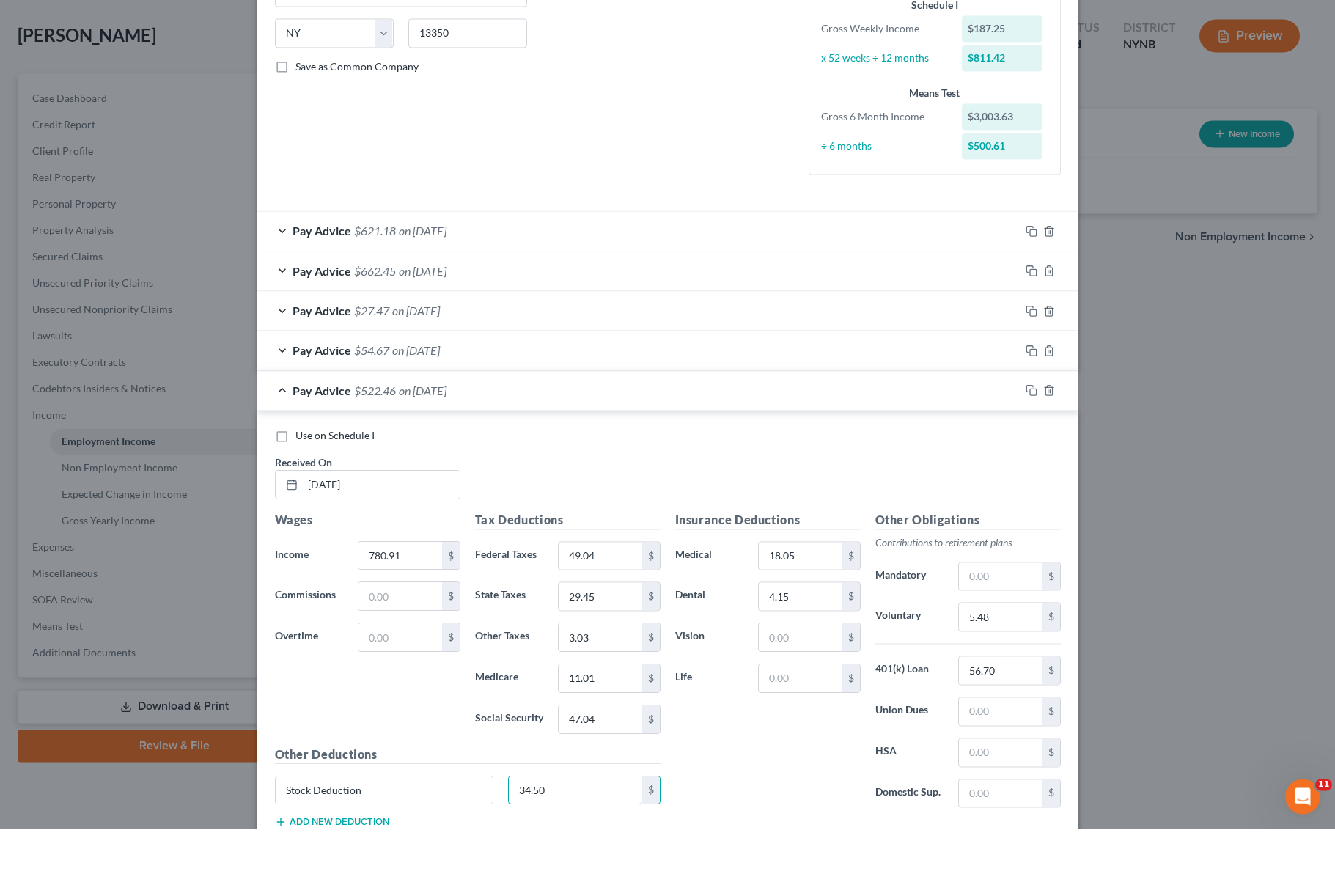
scroll to position [232, 0]
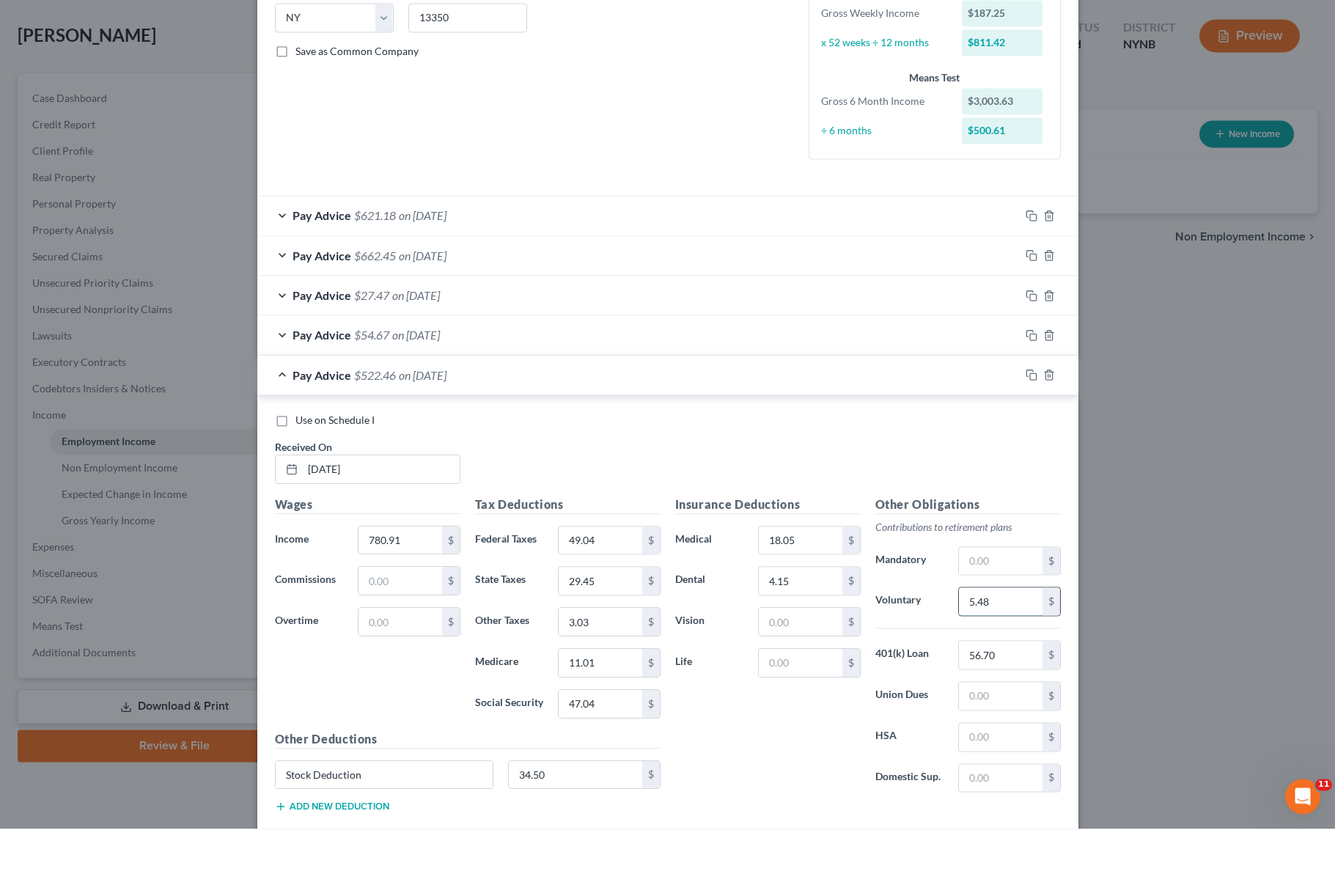
click at [1001, 655] on input "5.48" at bounding box center [1000, 669] width 83 height 28
type input "23.29"
click at [1001, 440] on rect "button" at bounding box center [1033, 443] width 6 height 6
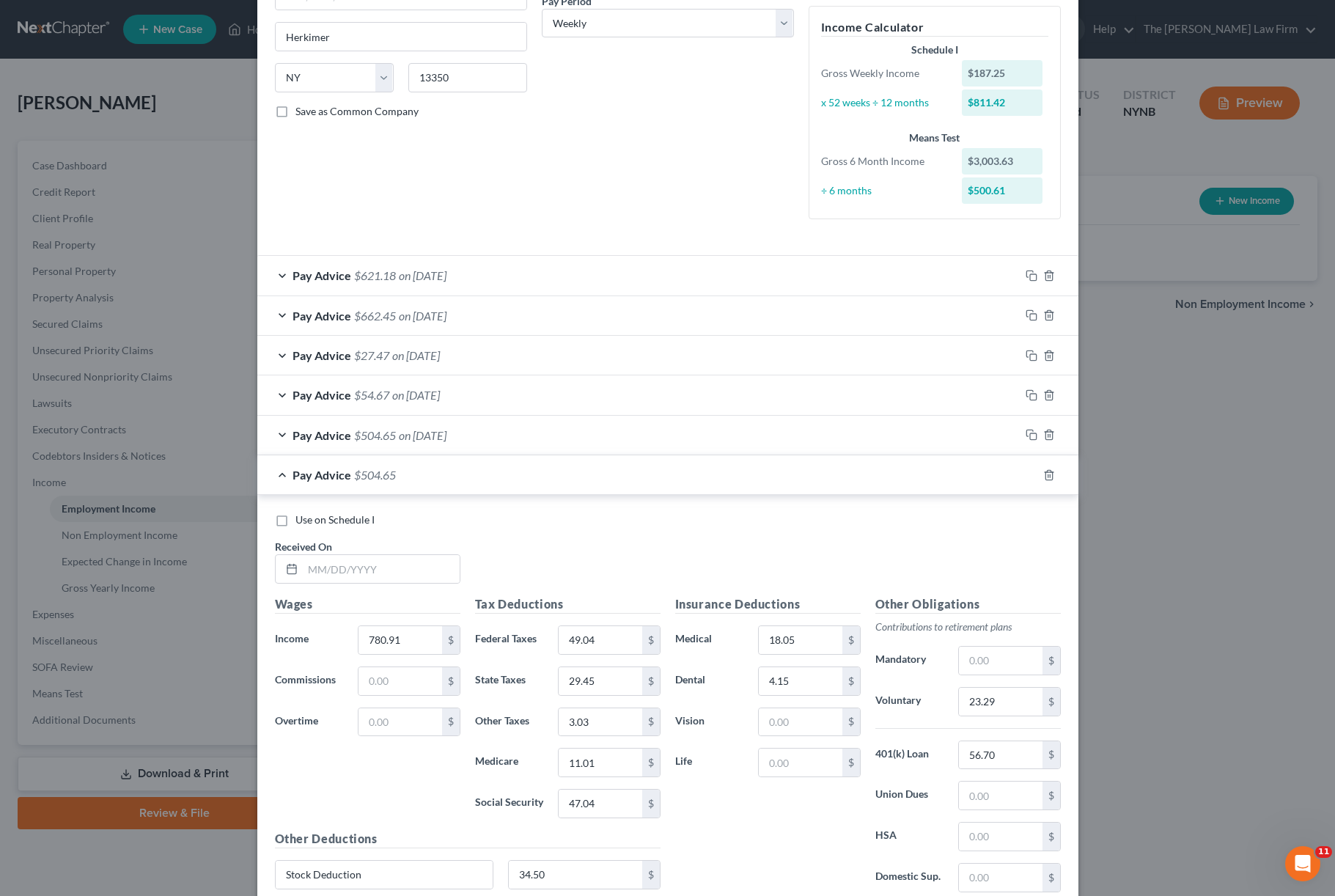
scroll to position [271, 0]
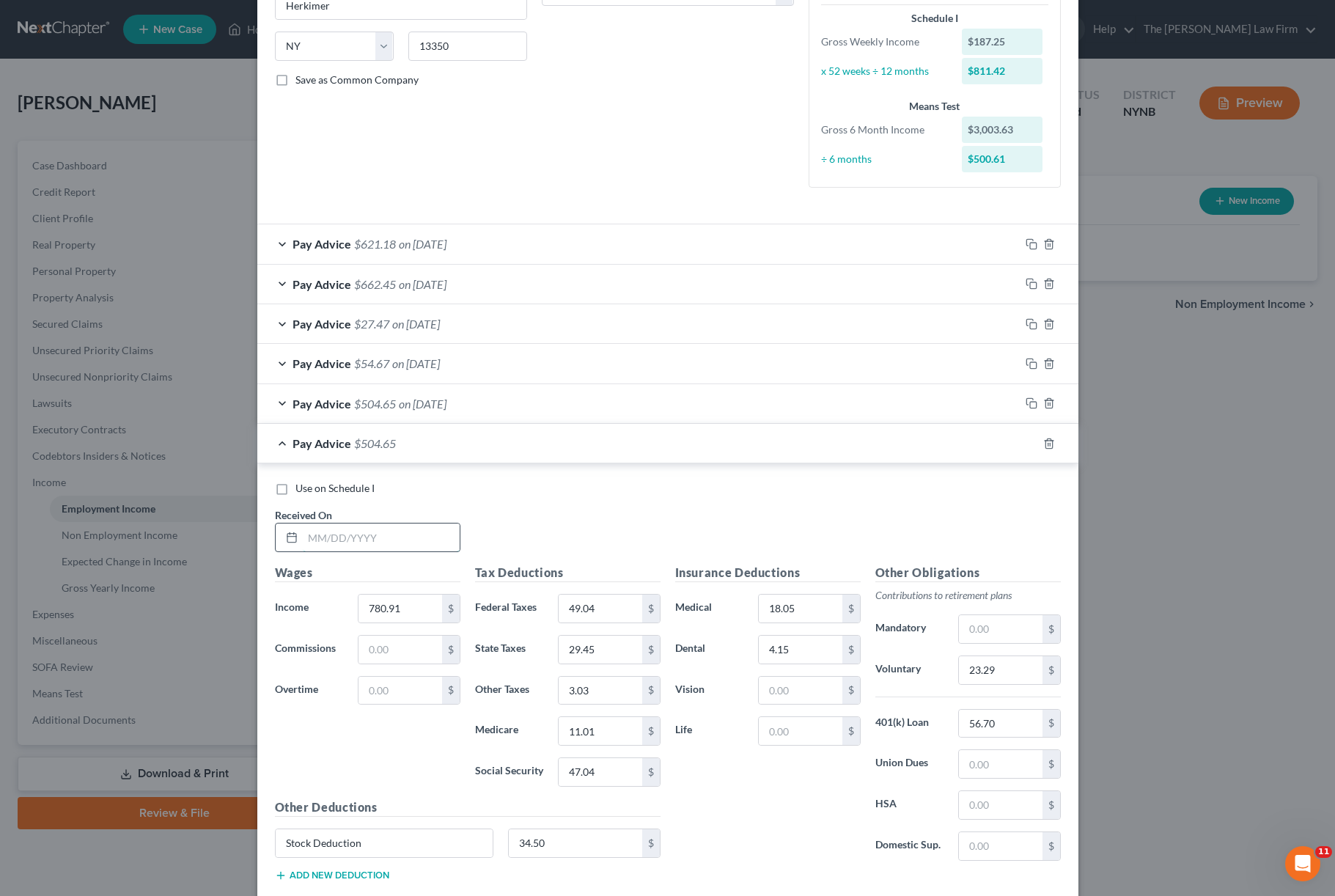
click at [426, 531] on input "text" at bounding box center [381, 537] width 157 height 28
type input "[DATE]"
click at [400, 605] on input "780.91" at bounding box center [400, 608] width 83 height 28
type input "1,414.92"
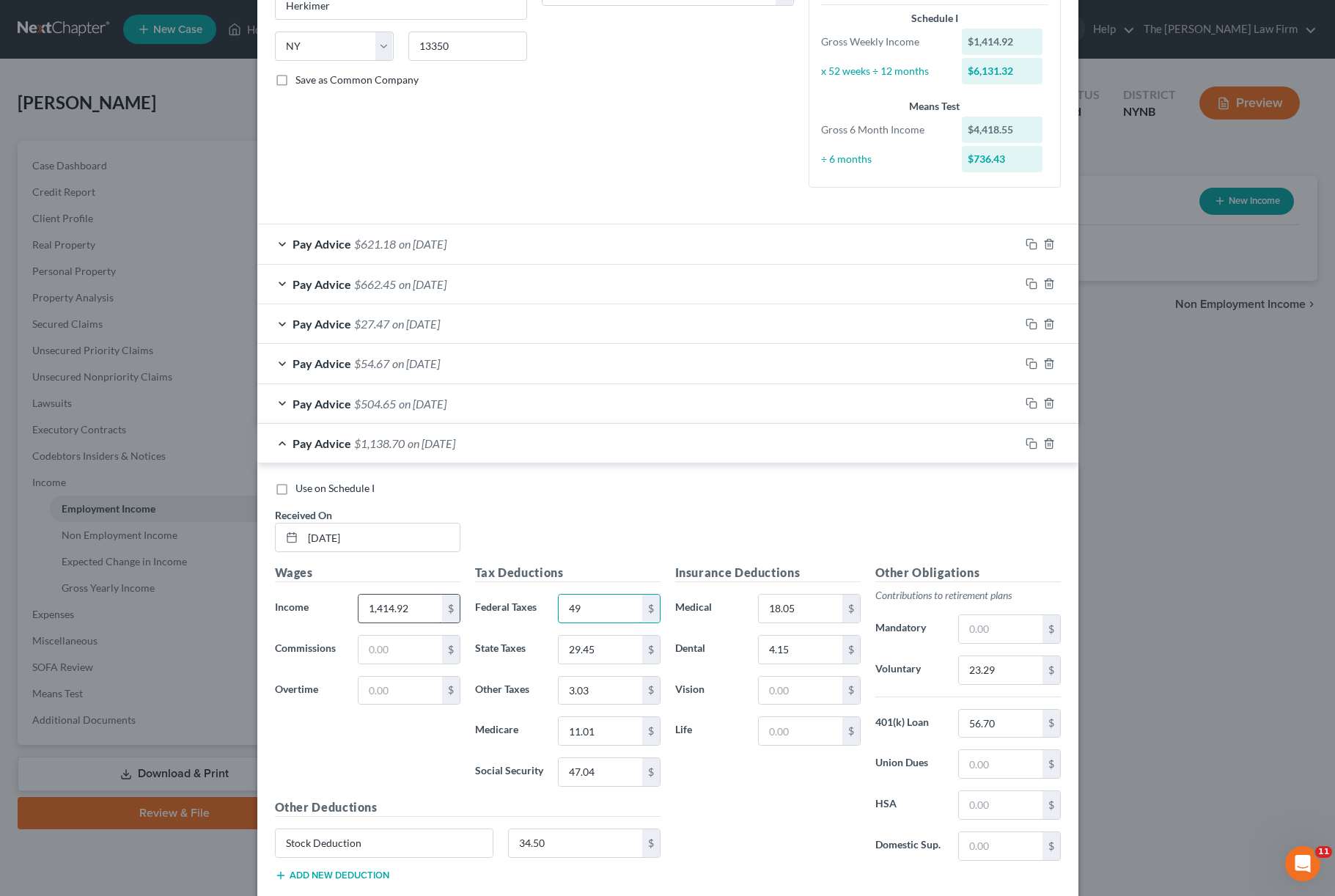
type input "4"
type input "135.82"
type input "2"
type input "63.28"
type input "3"
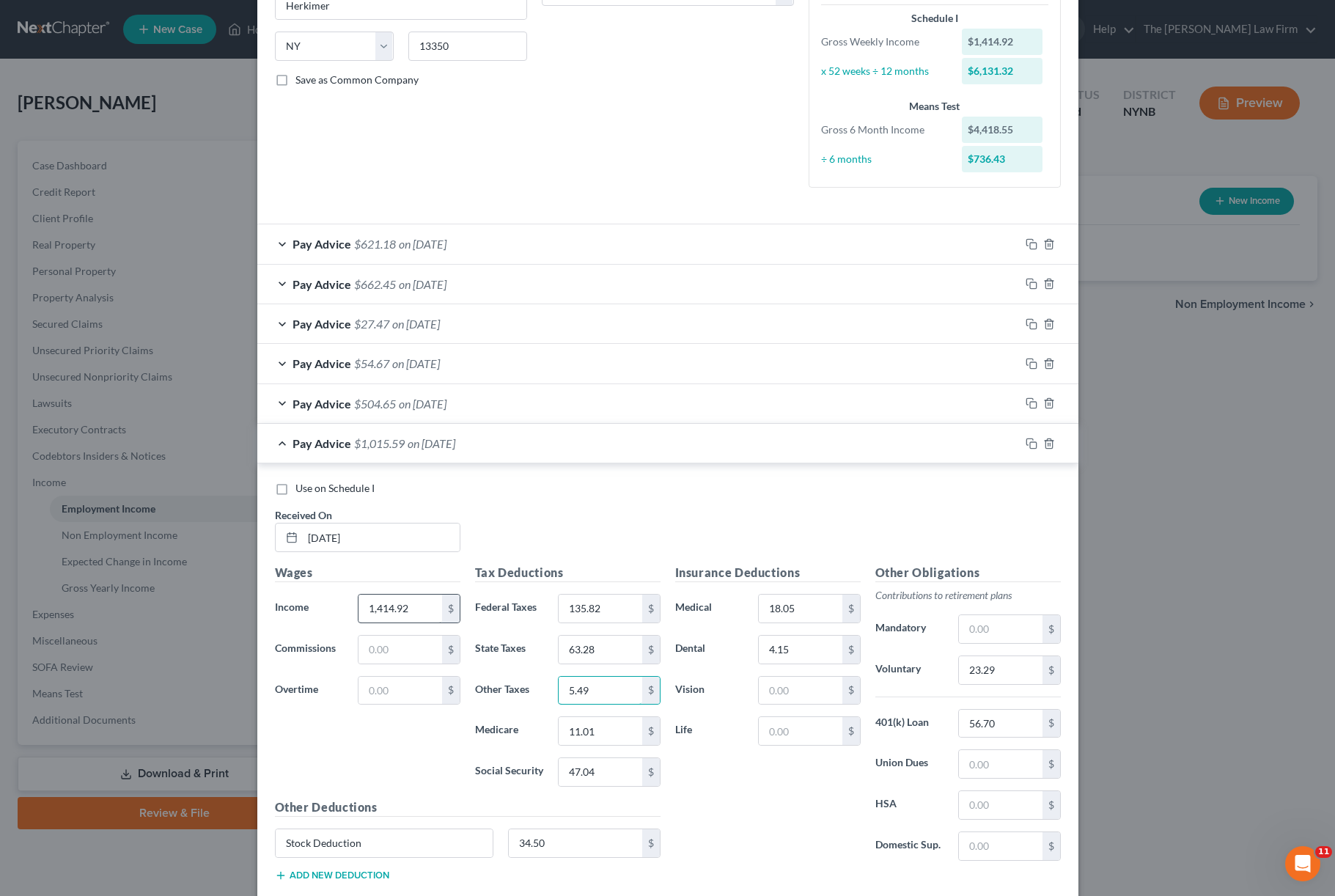
type input "5.49"
type input "1"
type input "20.20"
type input "4"
click at [400, 603] on html "Home New Case Client Portal The [PERSON_NAME] Law Firm [PERSON_NAME][EMAIL_ADDR…" at bounding box center [667, 448] width 1335 height 896
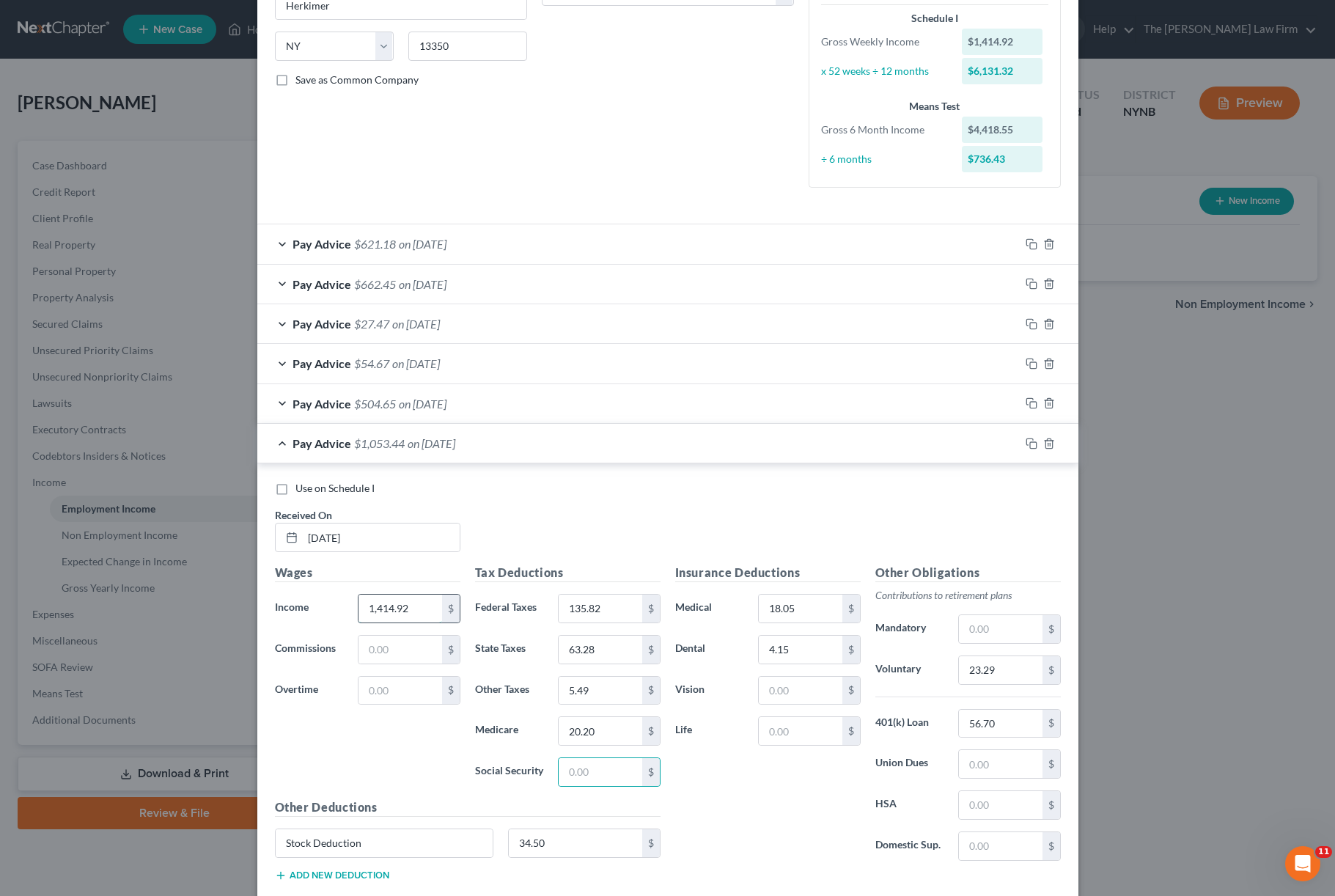
click at [401, 603] on input "1,414.92" at bounding box center [400, 608] width 83 height 28
type input "8"
click at [408, 614] on input "1" at bounding box center [400, 608] width 83 height 28
type input "1,414.92"
click at [600, 671] on input "text" at bounding box center [600, 771] width 83 height 28
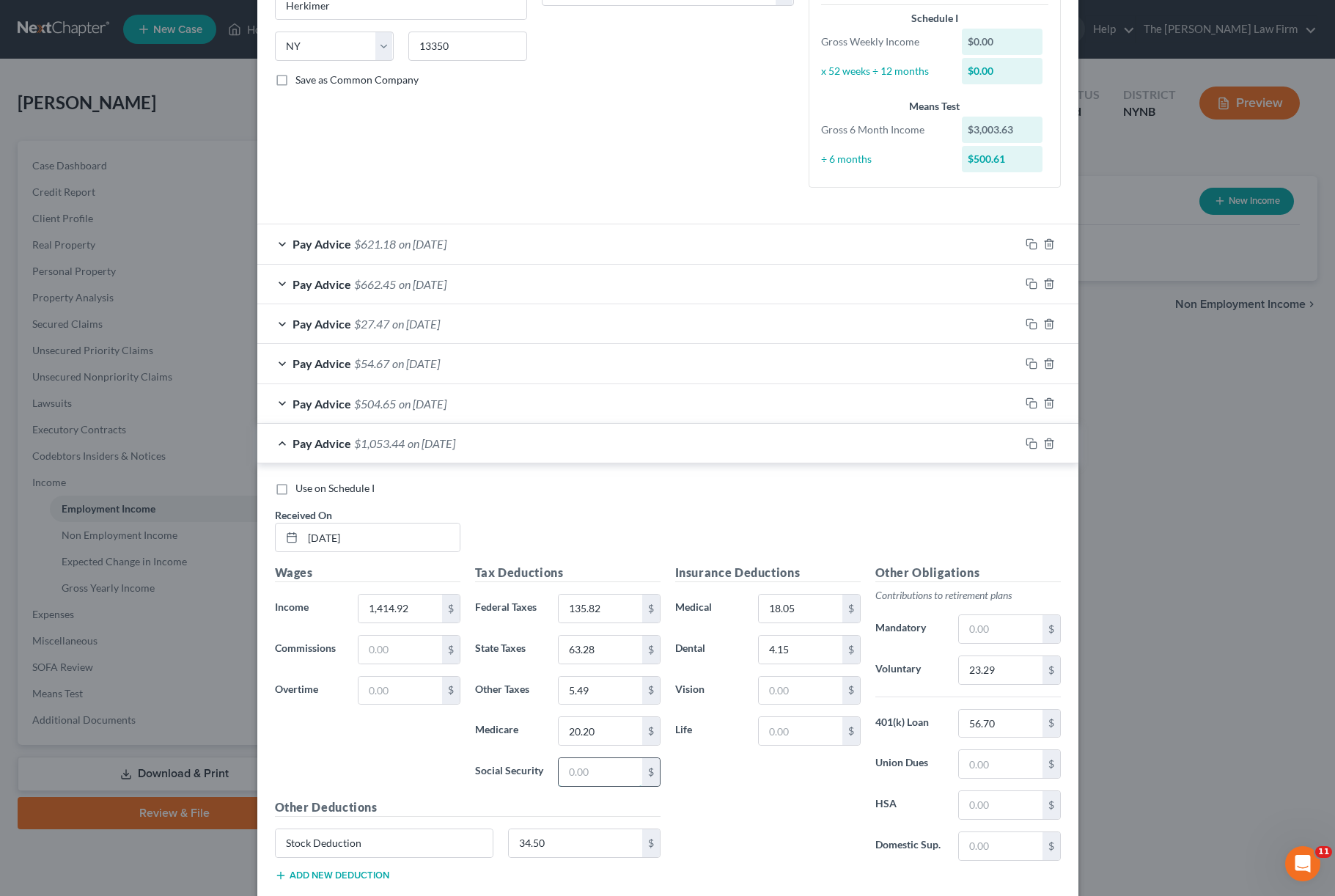
click at [600, 671] on input "text" at bounding box center [600, 771] width 83 height 28
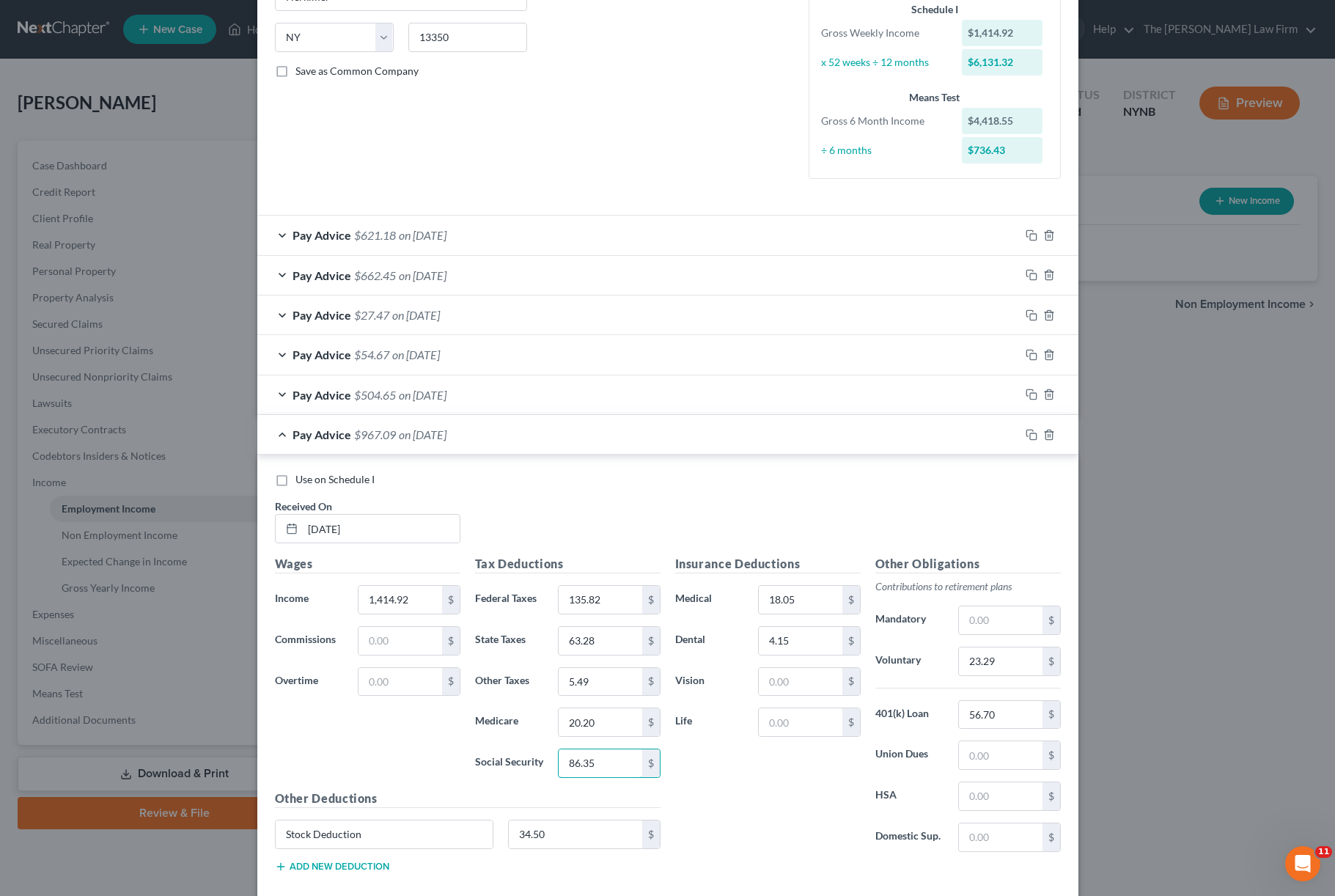
scroll to position [282, 0]
type input "86.35"
click at [1001, 671] on input "56.70" at bounding box center [1000, 712] width 83 height 28
click at [1001, 658] on input "23.29" at bounding box center [1000, 658] width 83 height 28
type input "42.31"
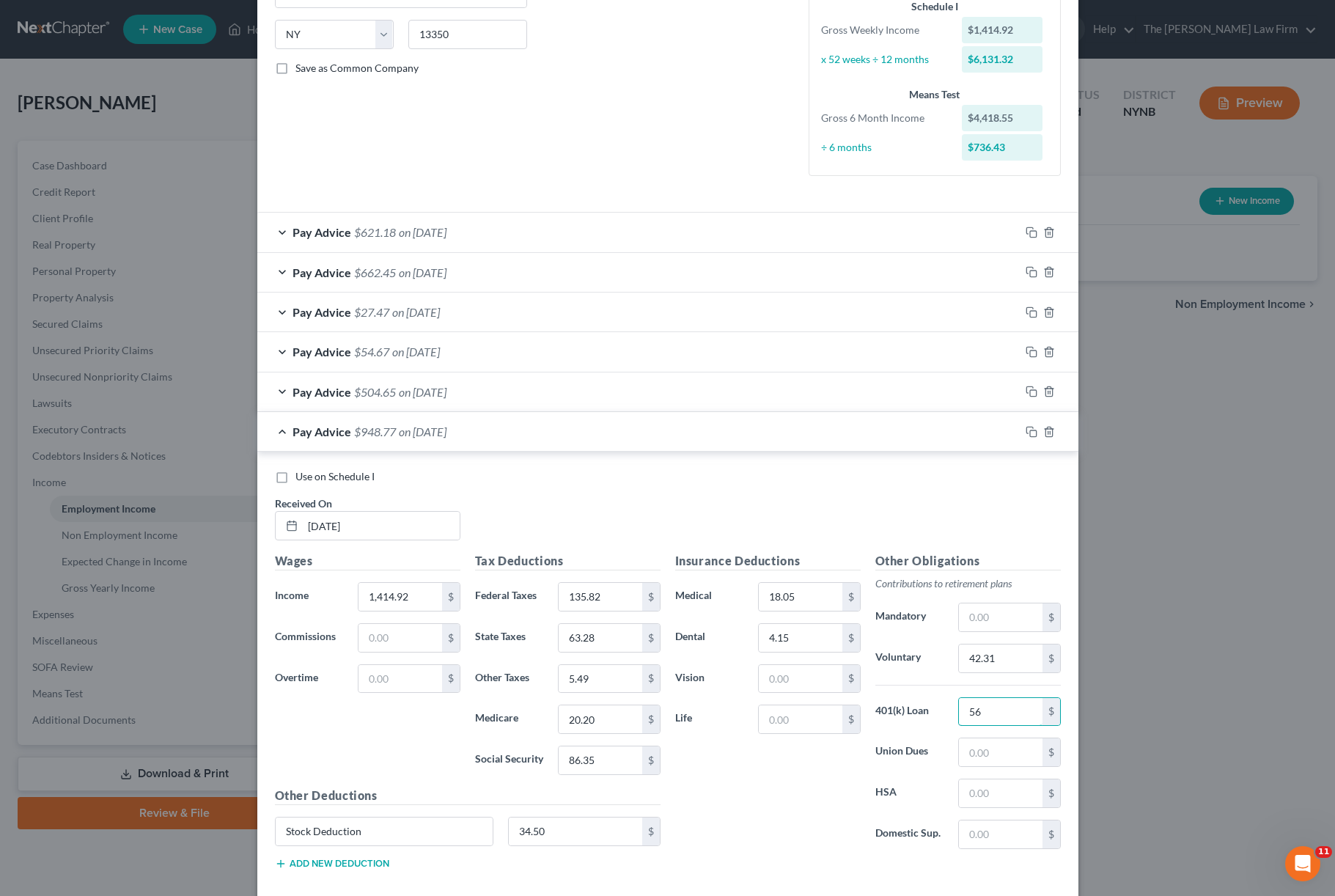
type input "5"
type input "59.13"
click at [1001, 427] on icon "button" at bounding box center [1031, 431] width 12 height 12
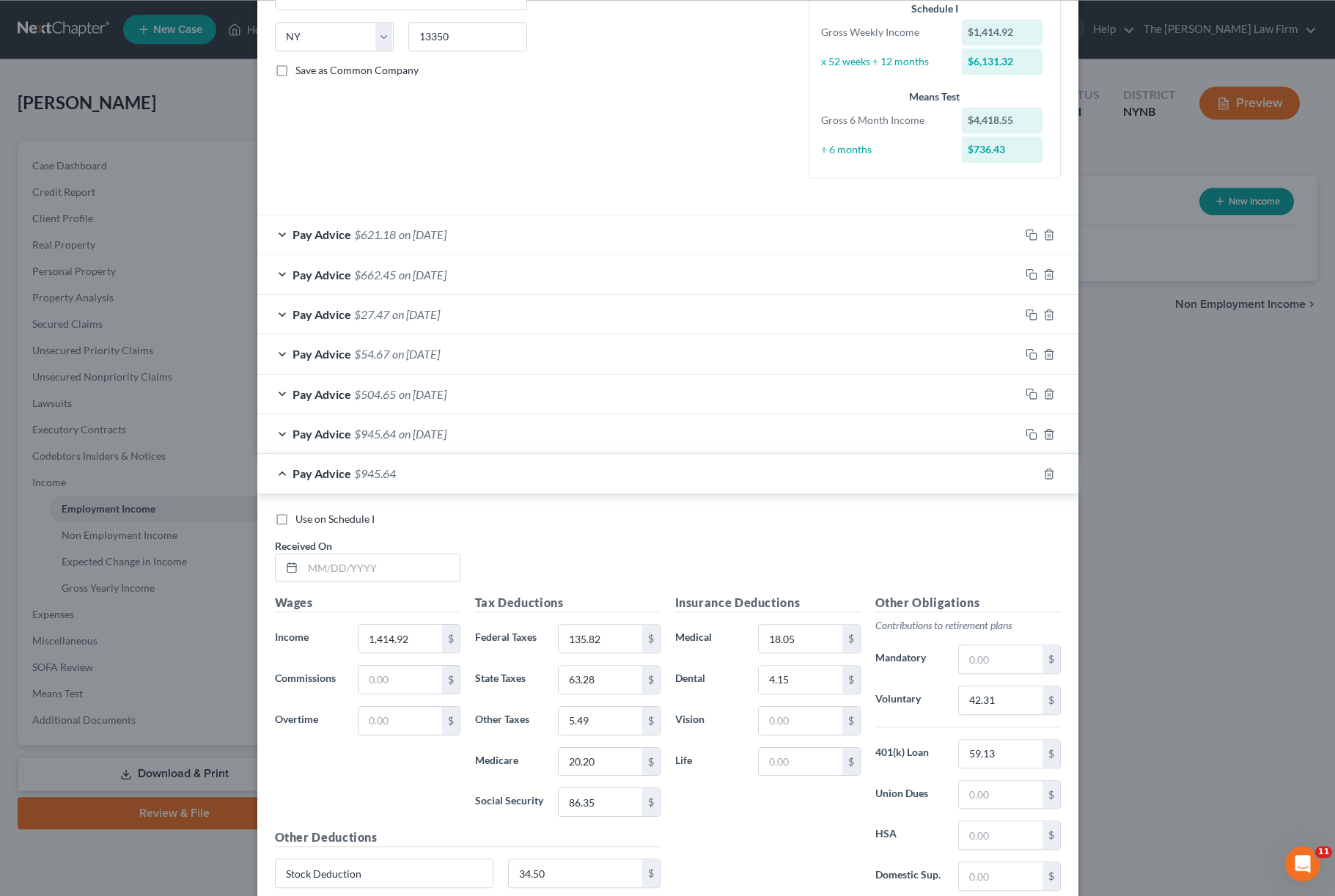
scroll to position [290, 0]
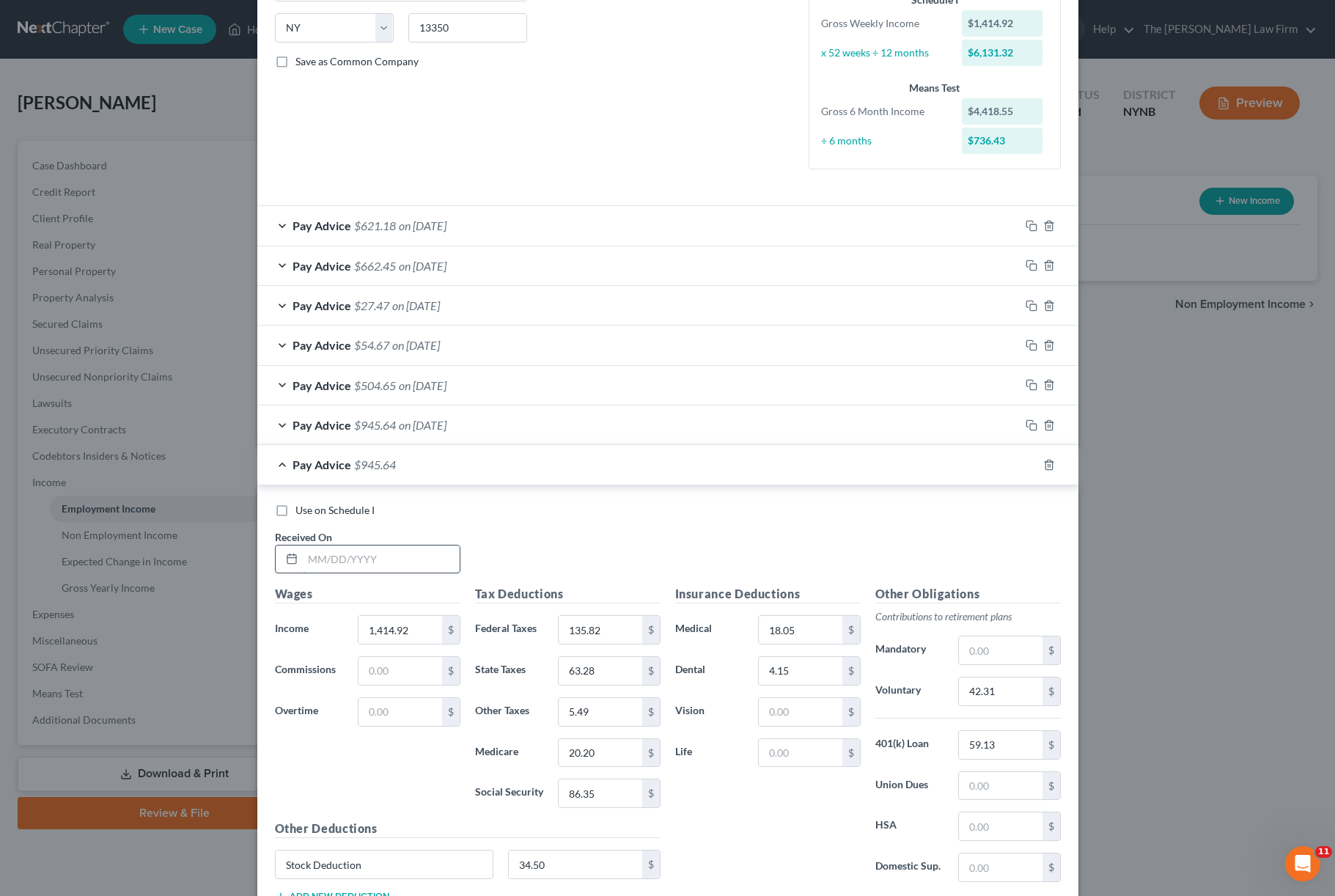
click at [410, 561] on input "text" at bounding box center [381, 559] width 157 height 28
type input "[DATE]"
type input "1,014.57"
click at [593, 636] on input "135.82" at bounding box center [600, 629] width 83 height 28
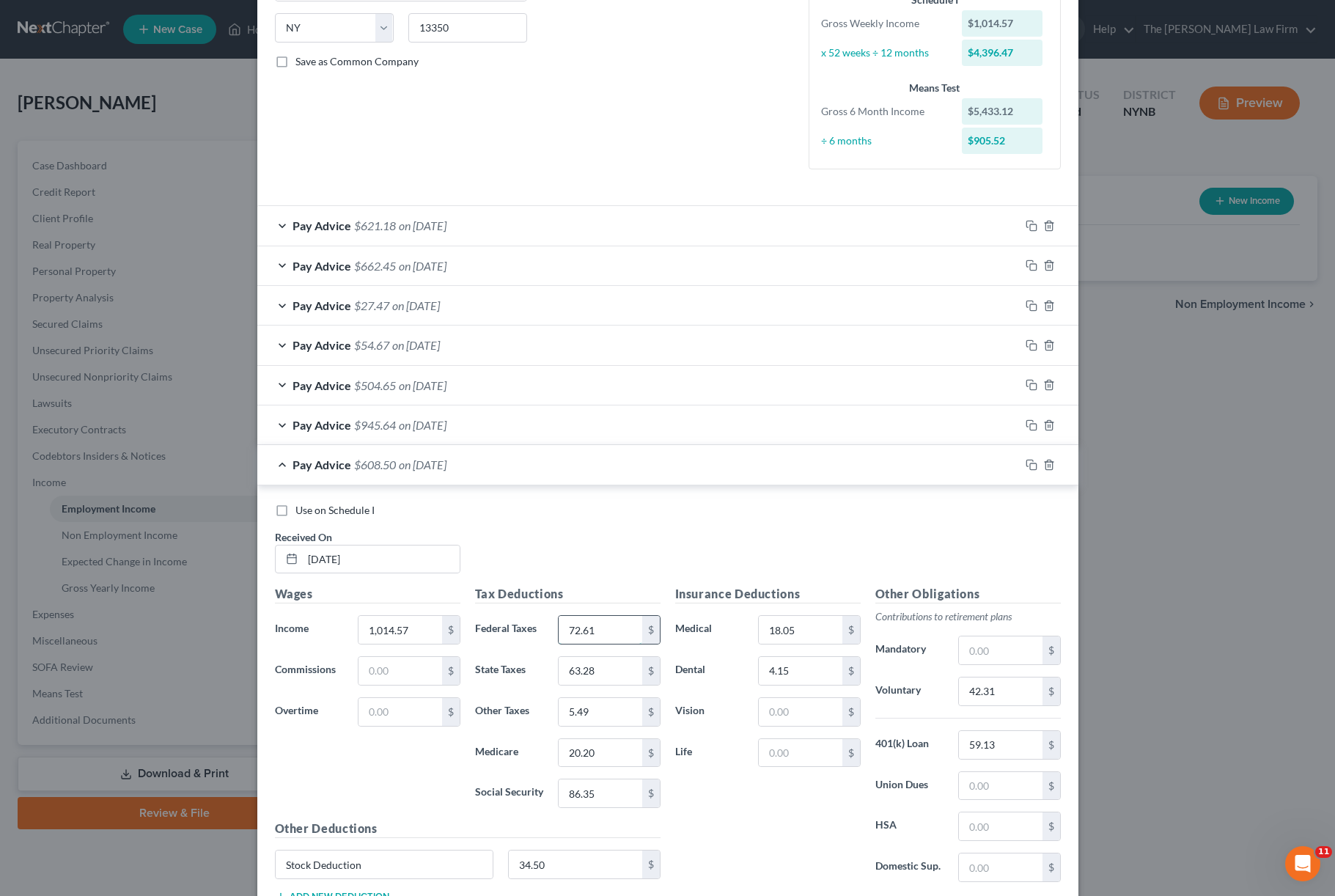
type input "72.61"
type input "6"
type input "40.25"
type input "5"
type input "3.94"
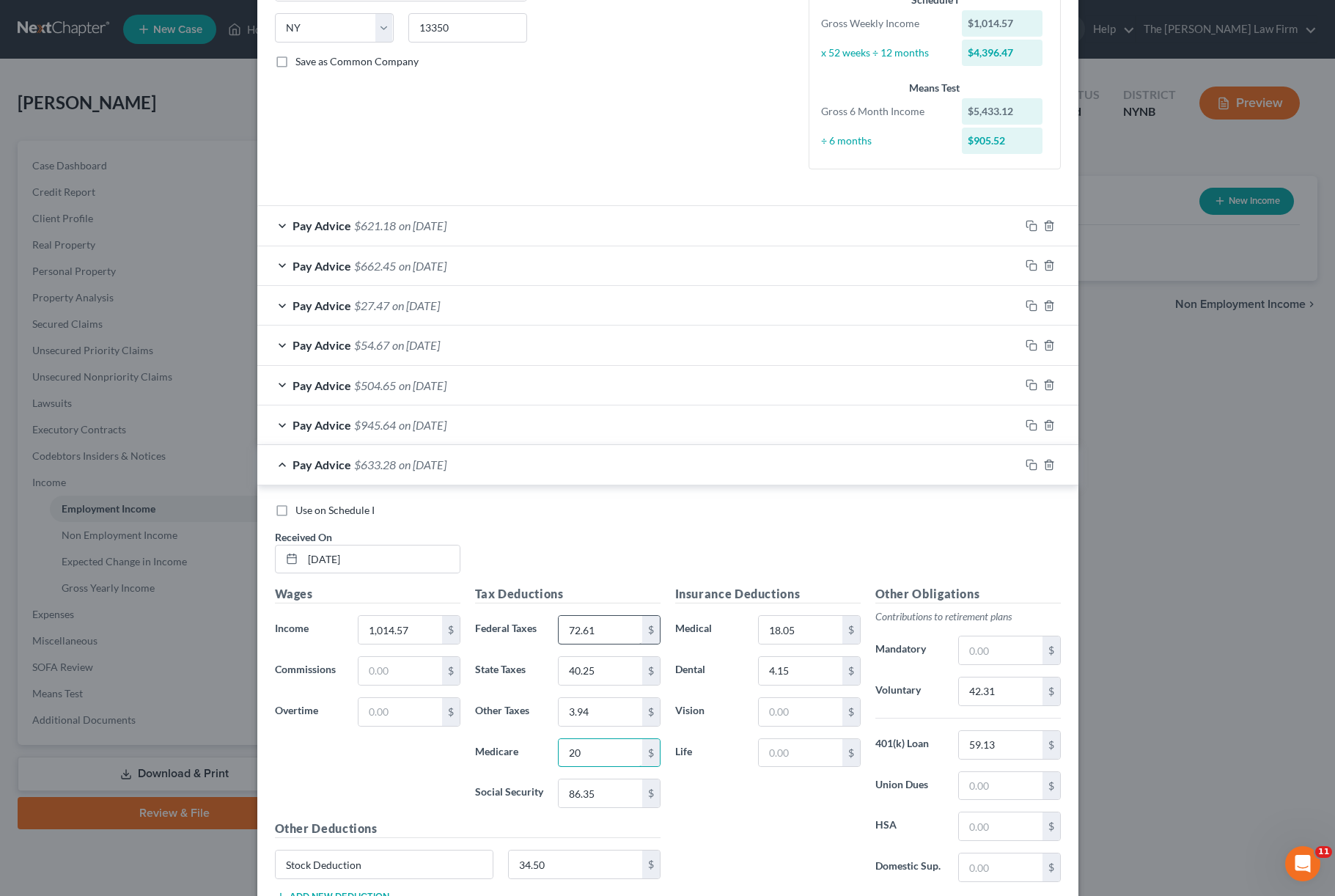
type input "2"
type input "14.39"
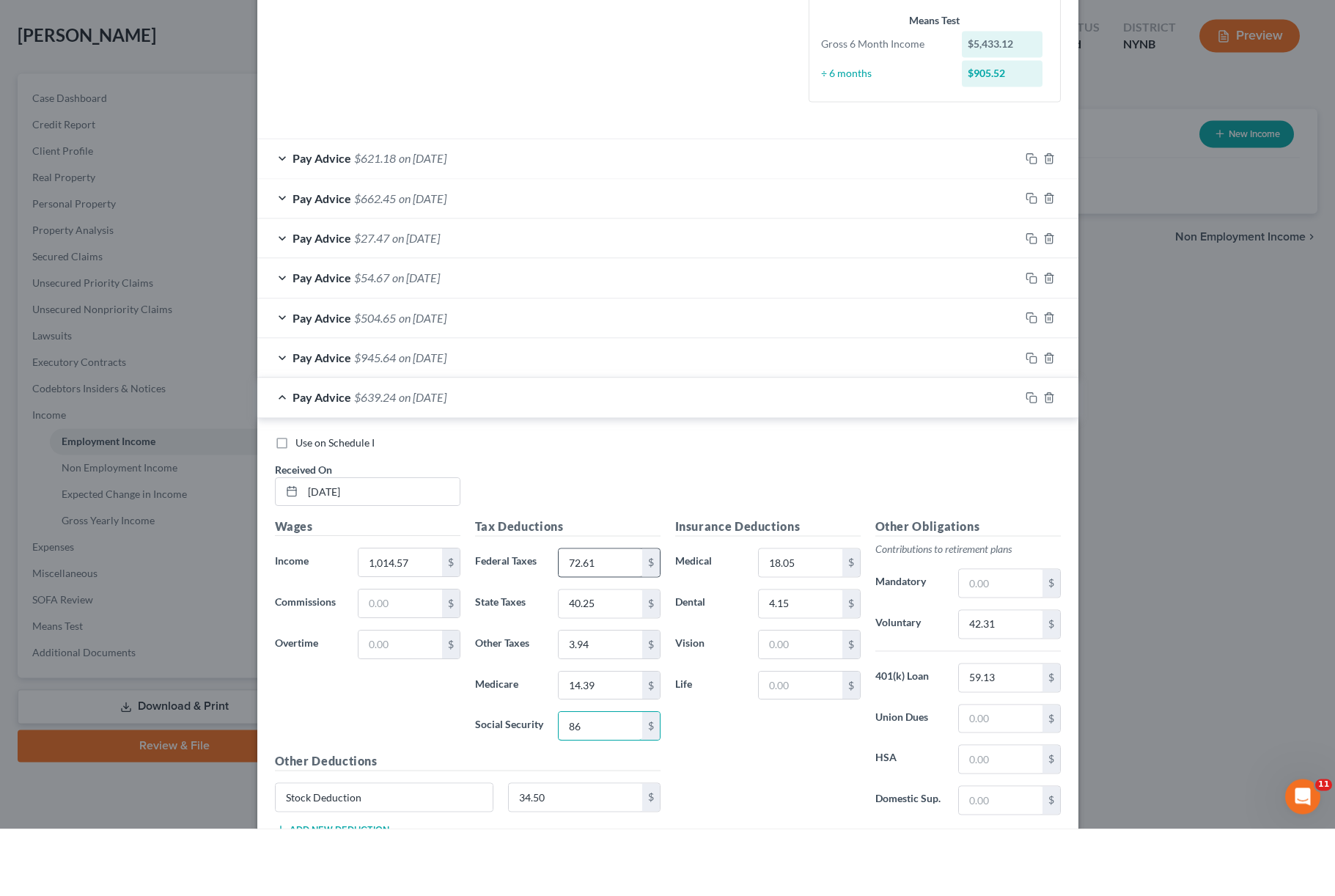
type input "8"
type input "61.53"
drag, startPoint x: 808, startPoint y: 570, endPoint x: 991, endPoint y: 666, distance: 206.7
click at [1001, 651] on div "New Income Source × Employment Type * Select Full or [DEMOGRAPHIC_DATA] Employm…" at bounding box center [667, 448] width 1335 height 896
click at [1001, 671] on input "42.31" at bounding box center [1000, 691] width 83 height 28
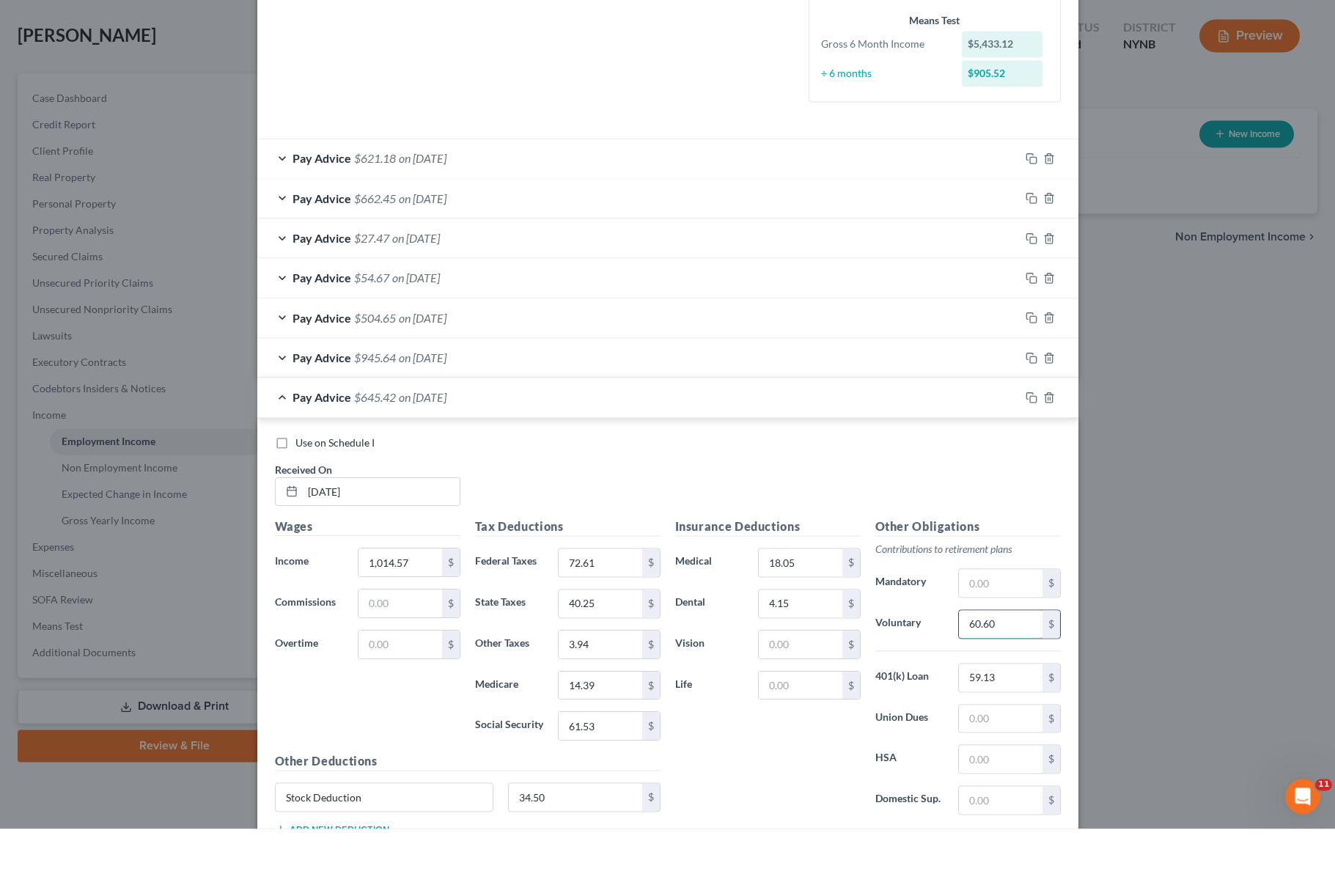
type input "60.60"
type input "59.13"
click at [831, 503] on div "Use on Schedule I Received On * [DATE]" at bounding box center [668, 544] width 801 height 83
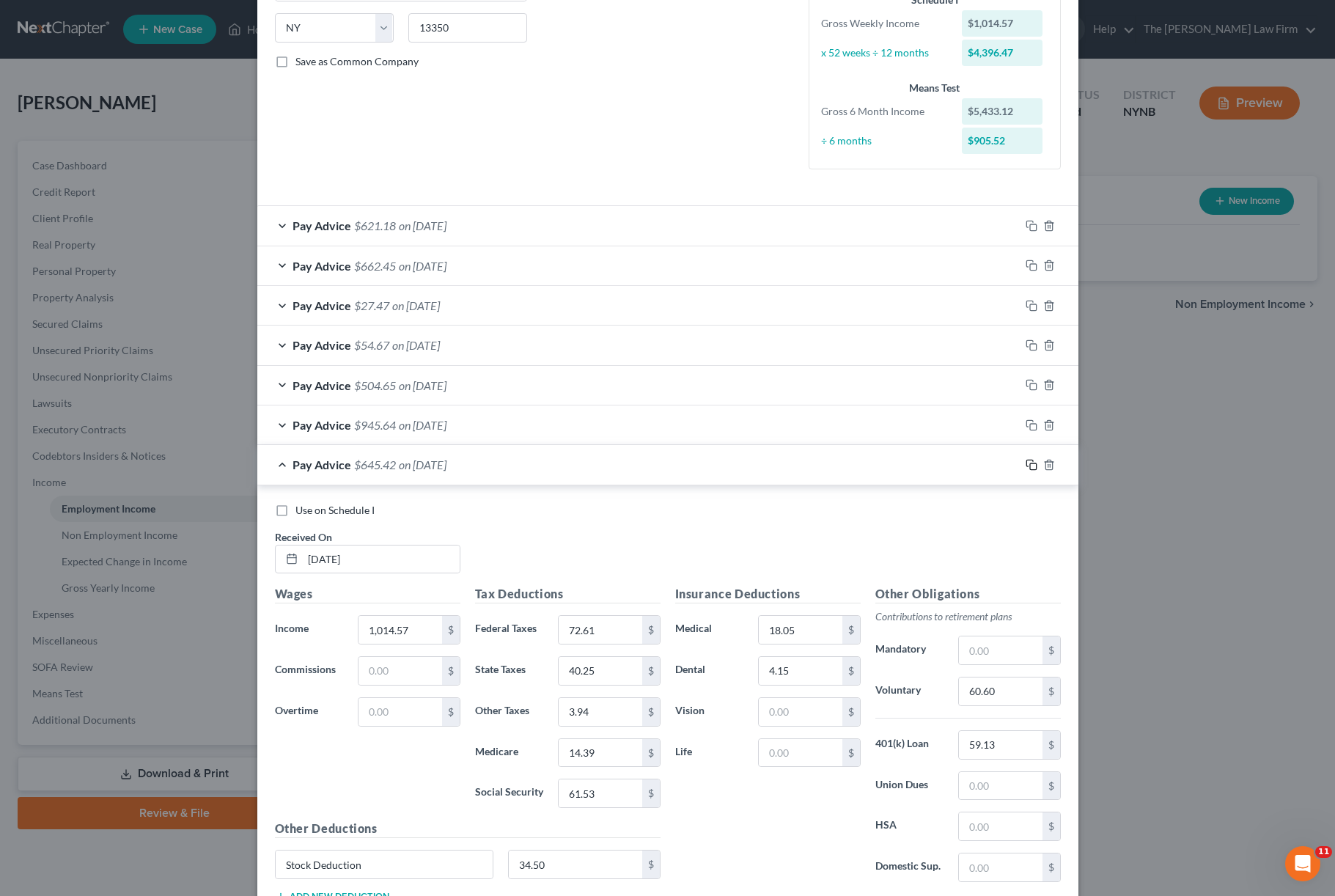
click at [1001, 465] on icon "button" at bounding box center [1031, 464] width 12 height 12
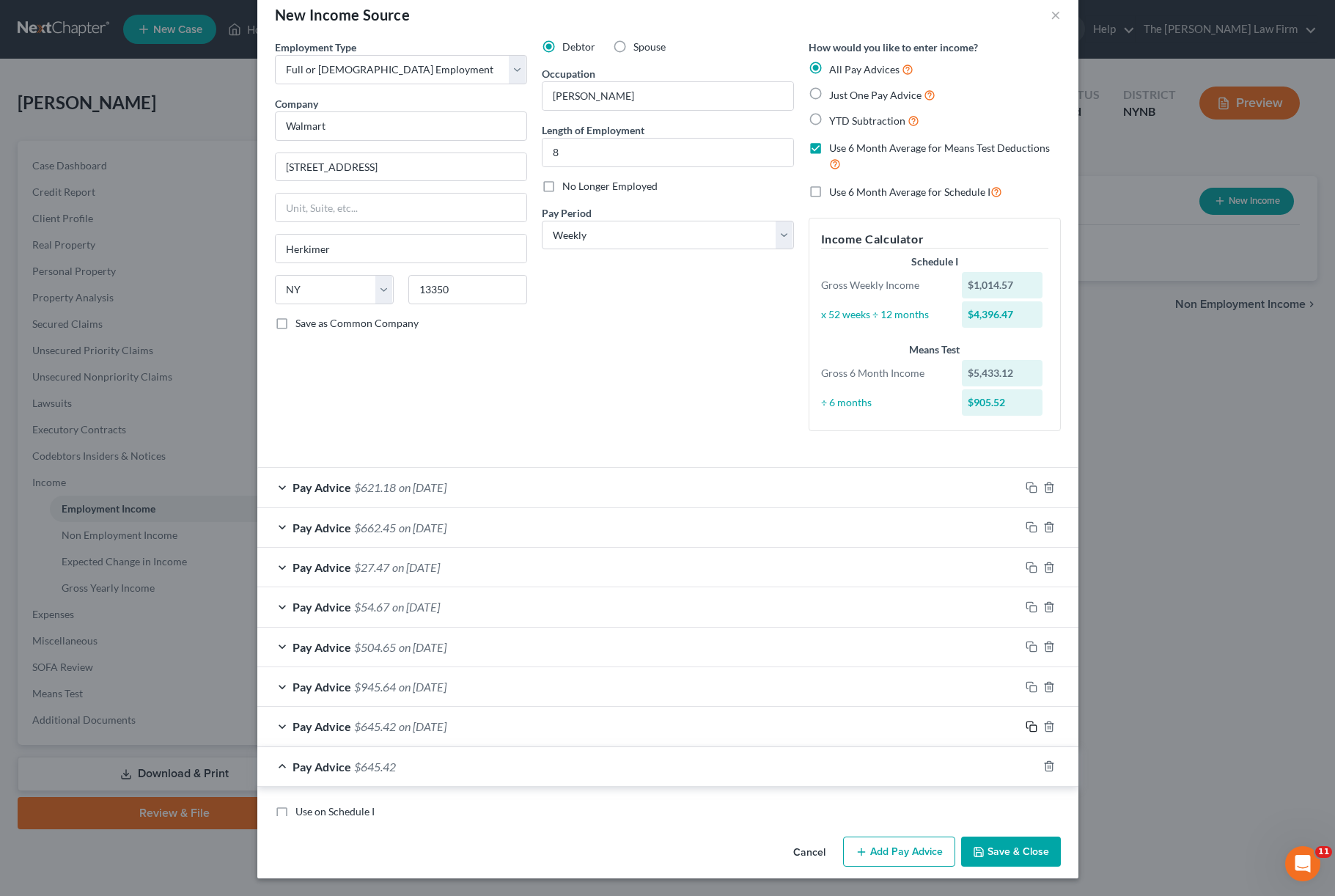
scroll to position [21, 0]
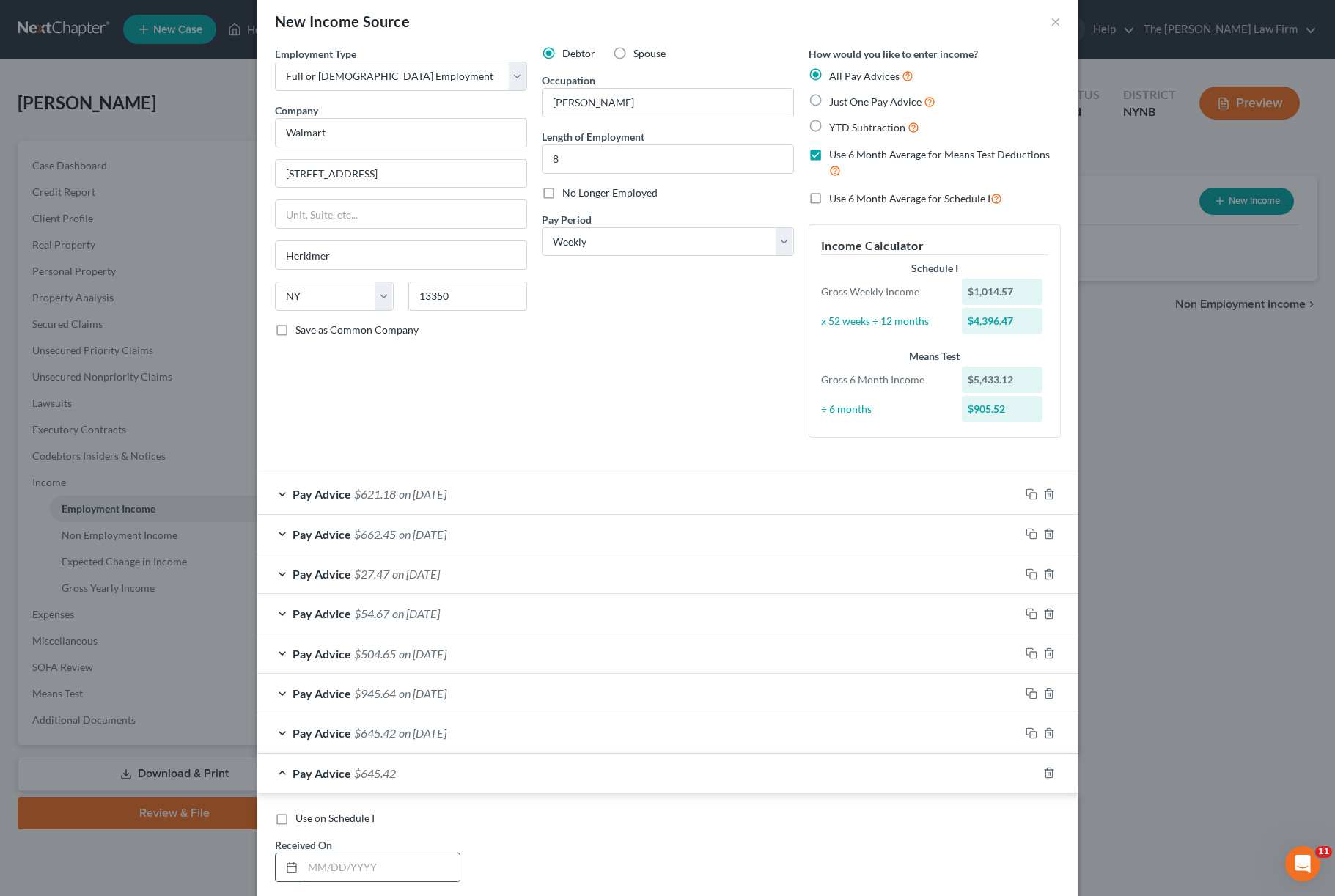
click at [370, 671] on input "text" at bounding box center [381, 867] width 157 height 28
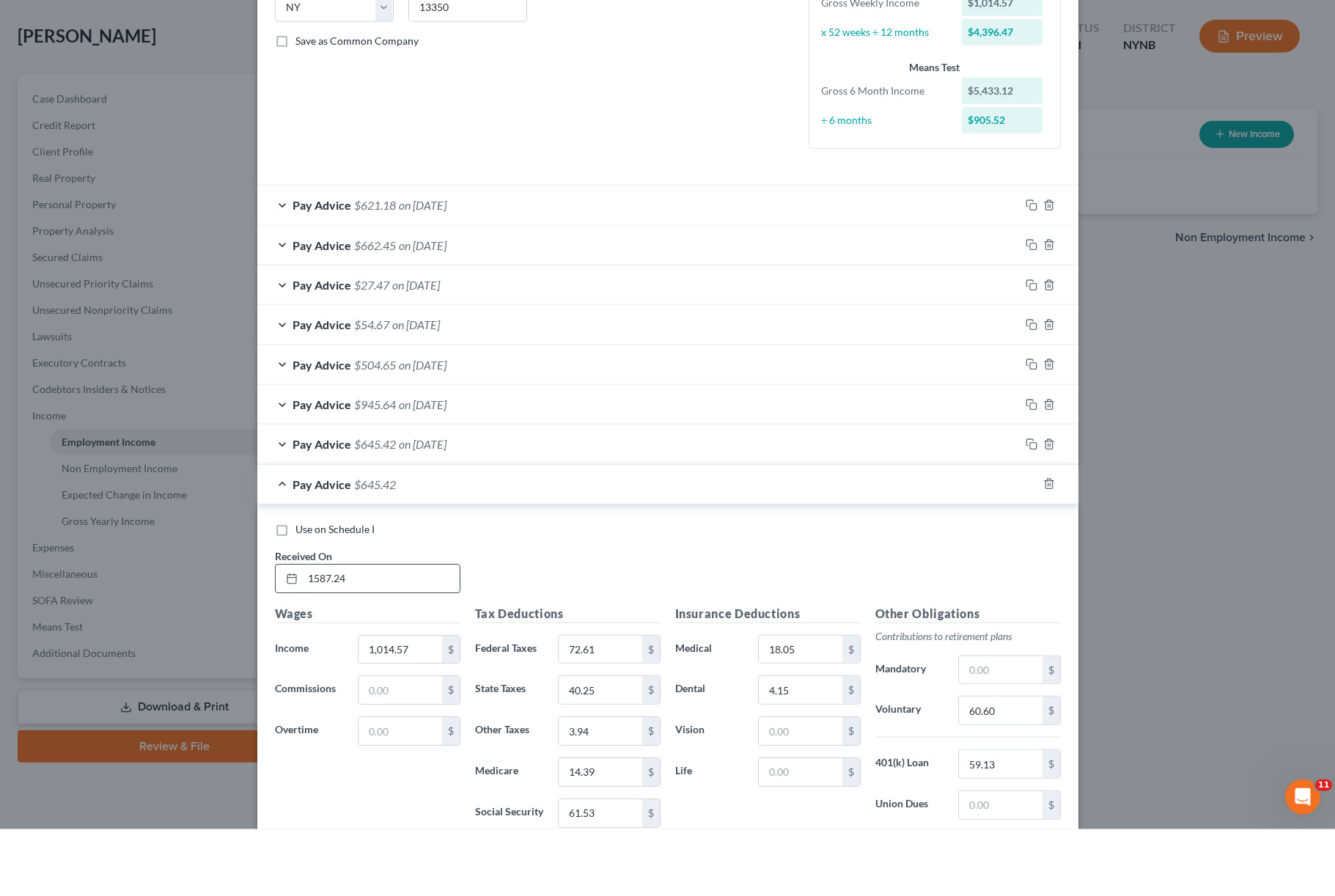
scroll to position [258, 0]
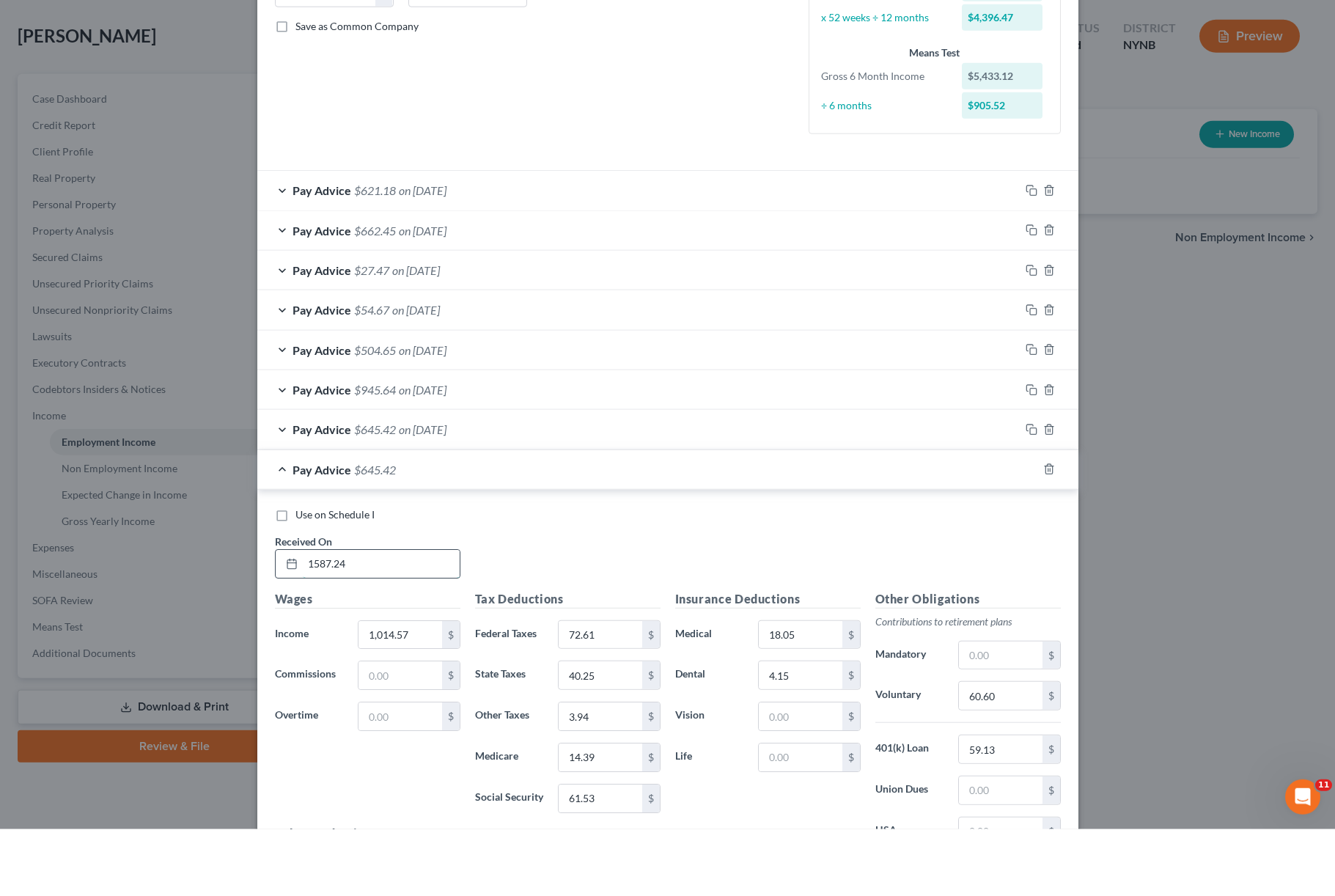
click at [379, 616] on input "1587.24" at bounding box center [381, 630] width 157 height 28
type input "1"
type input "[DATE]"
type input "1,587.24"
type input "7"
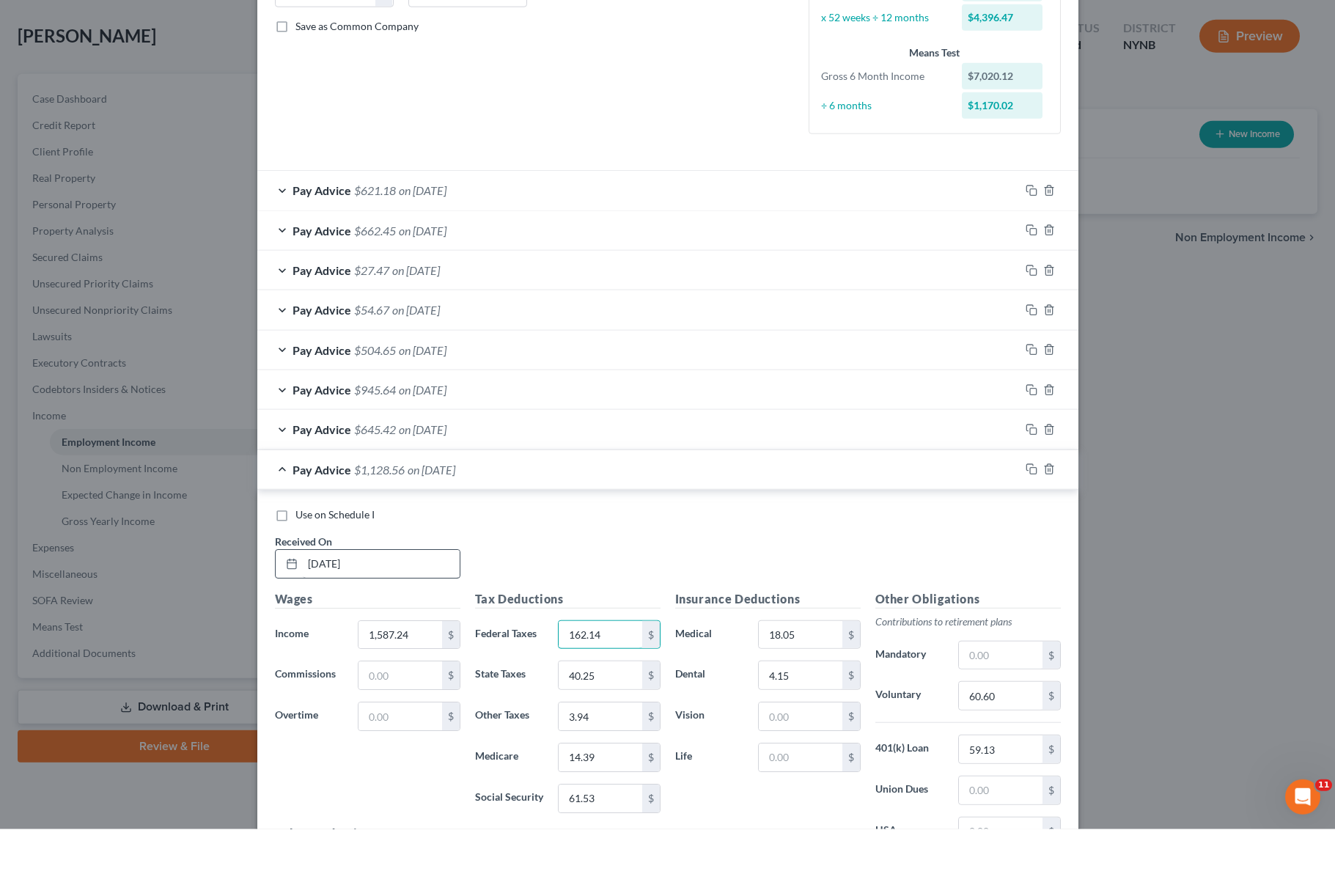
type input "162.14"
type input "4"
type input "69.86"
type input "3"
type input "6.16"
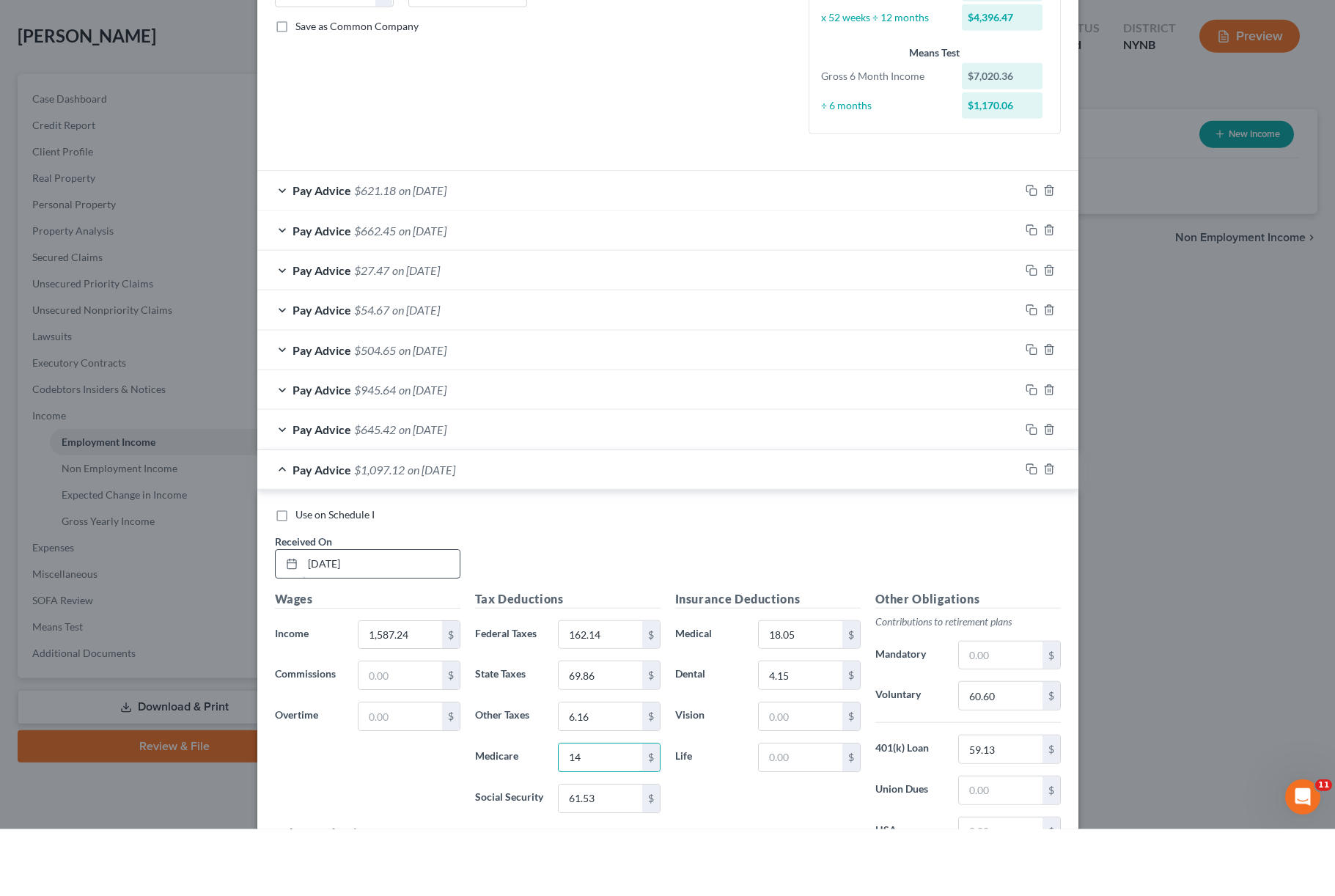
type input "1"
type input "22.69"
type input "6"
type input "97.03"
click at [491, 574] on div "Use on Schedule I Received On * [DATE]" at bounding box center [668, 615] width 801 height 83
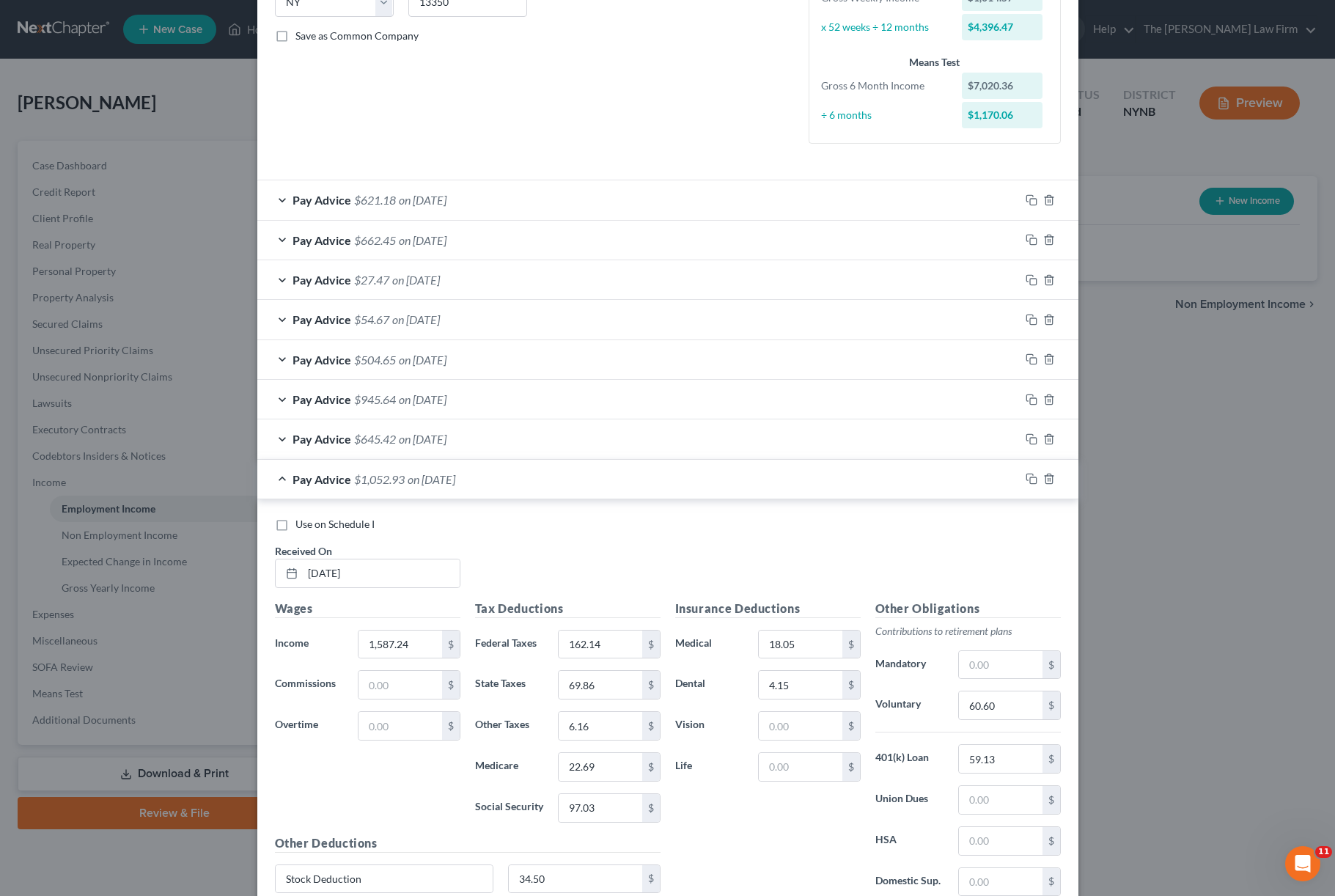
scroll to position [351, 0]
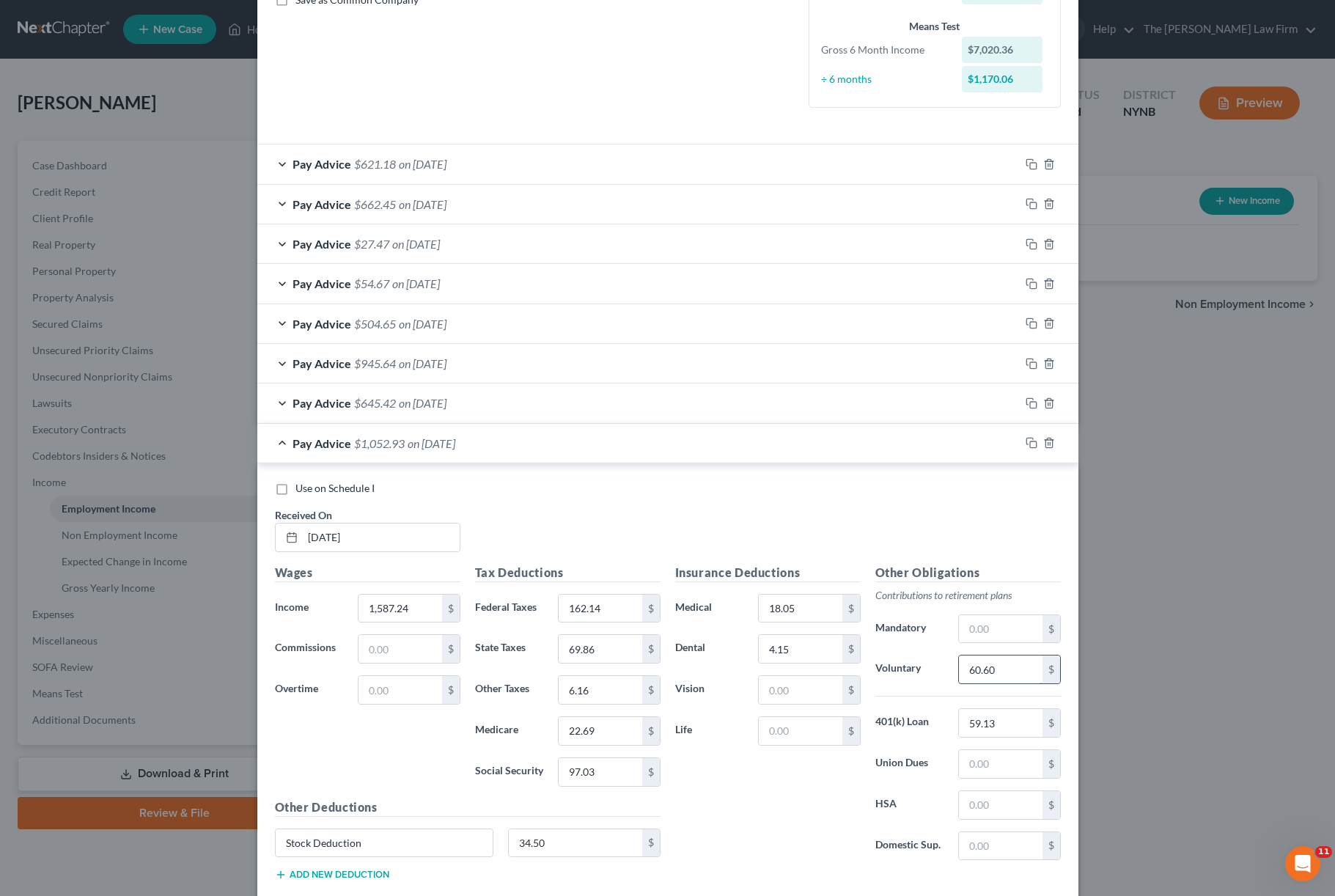
click at [998, 663] on input "60.60" at bounding box center [1000, 669] width 83 height 28
type input "6"
type input "94.96"
click at [863, 509] on html "Home New Case Client Portal The [PERSON_NAME] Law Firm [PERSON_NAME][EMAIL_ADDR…" at bounding box center [667, 448] width 1335 height 896
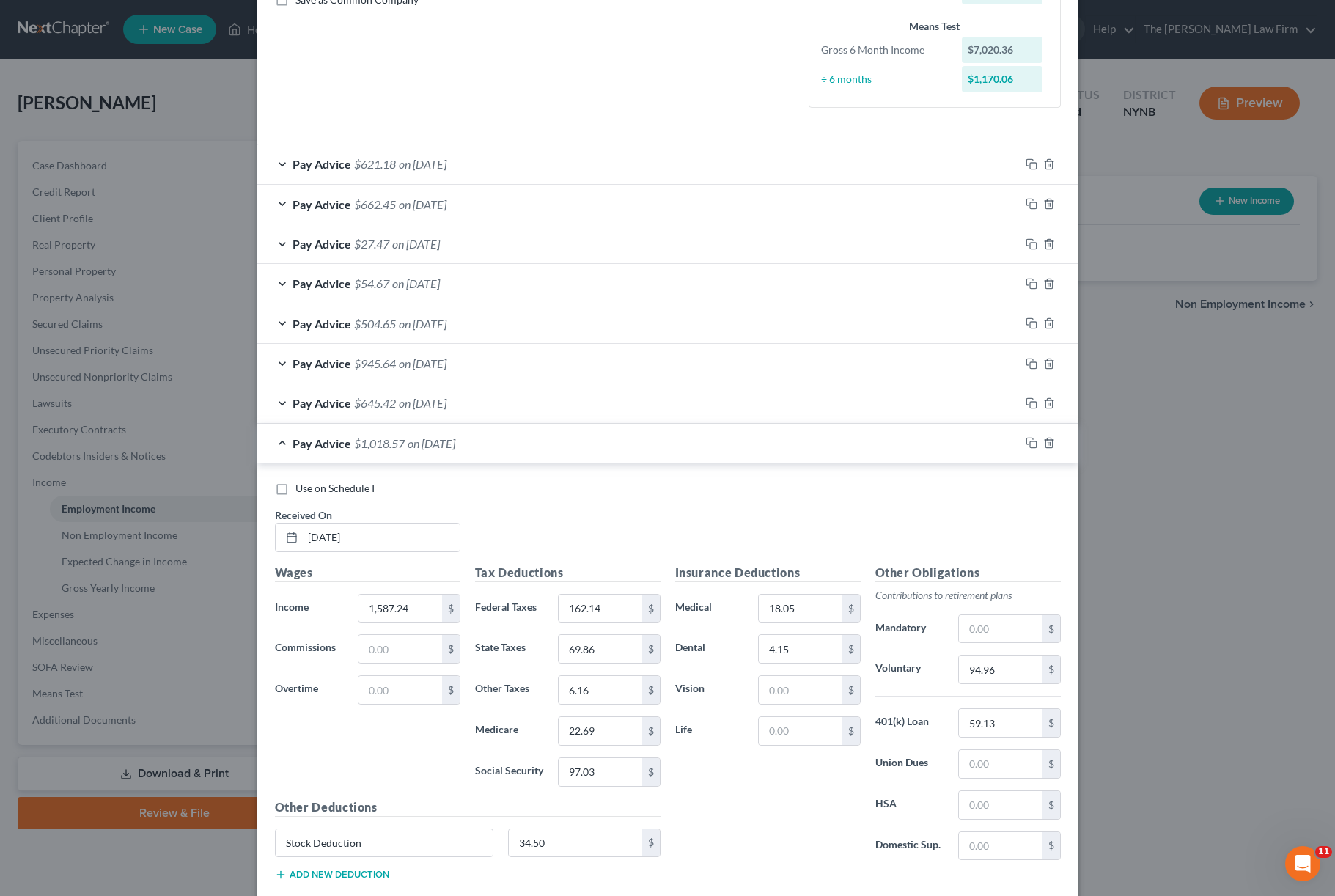
click at [863, 510] on div "Use on Schedule I Received On * [DATE]" at bounding box center [668, 522] width 801 height 83
click at [1001, 440] on icon "button" at bounding box center [1031, 442] width 12 height 12
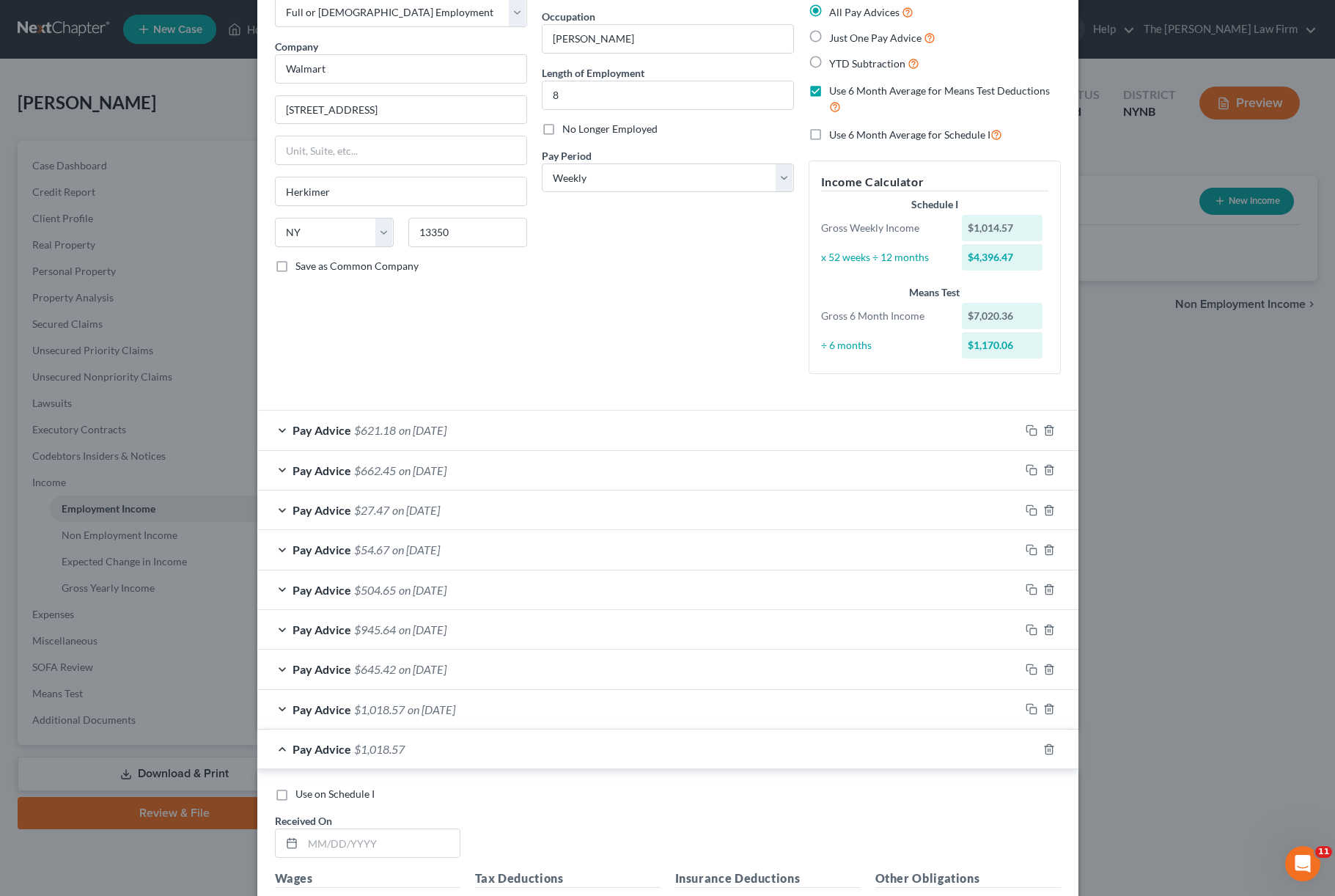
scroll to position [88, 0]
click at [350, 671] on input "text" at bounding box center [381, 840] width 157 height 28
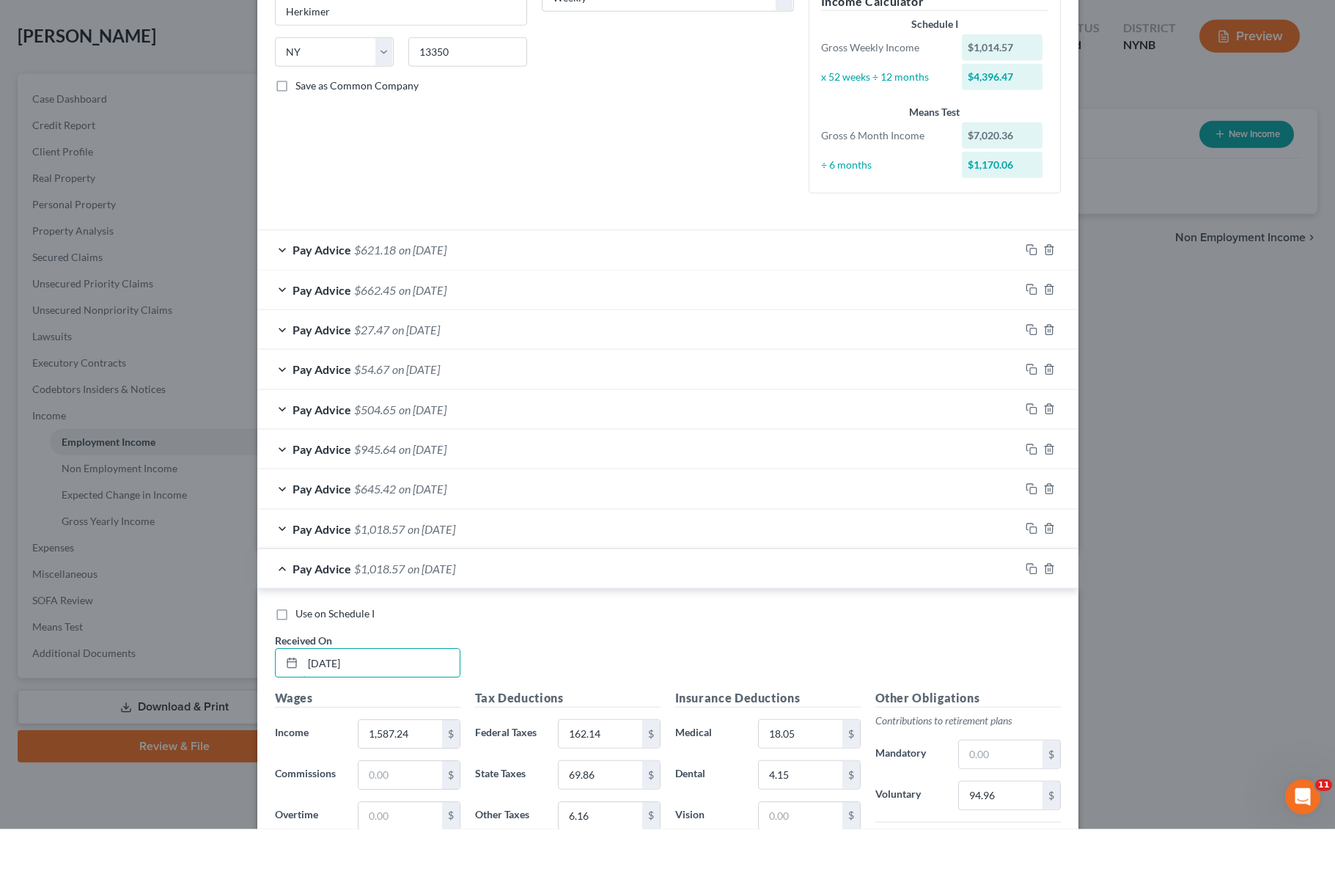
scroll to position [272, 0]
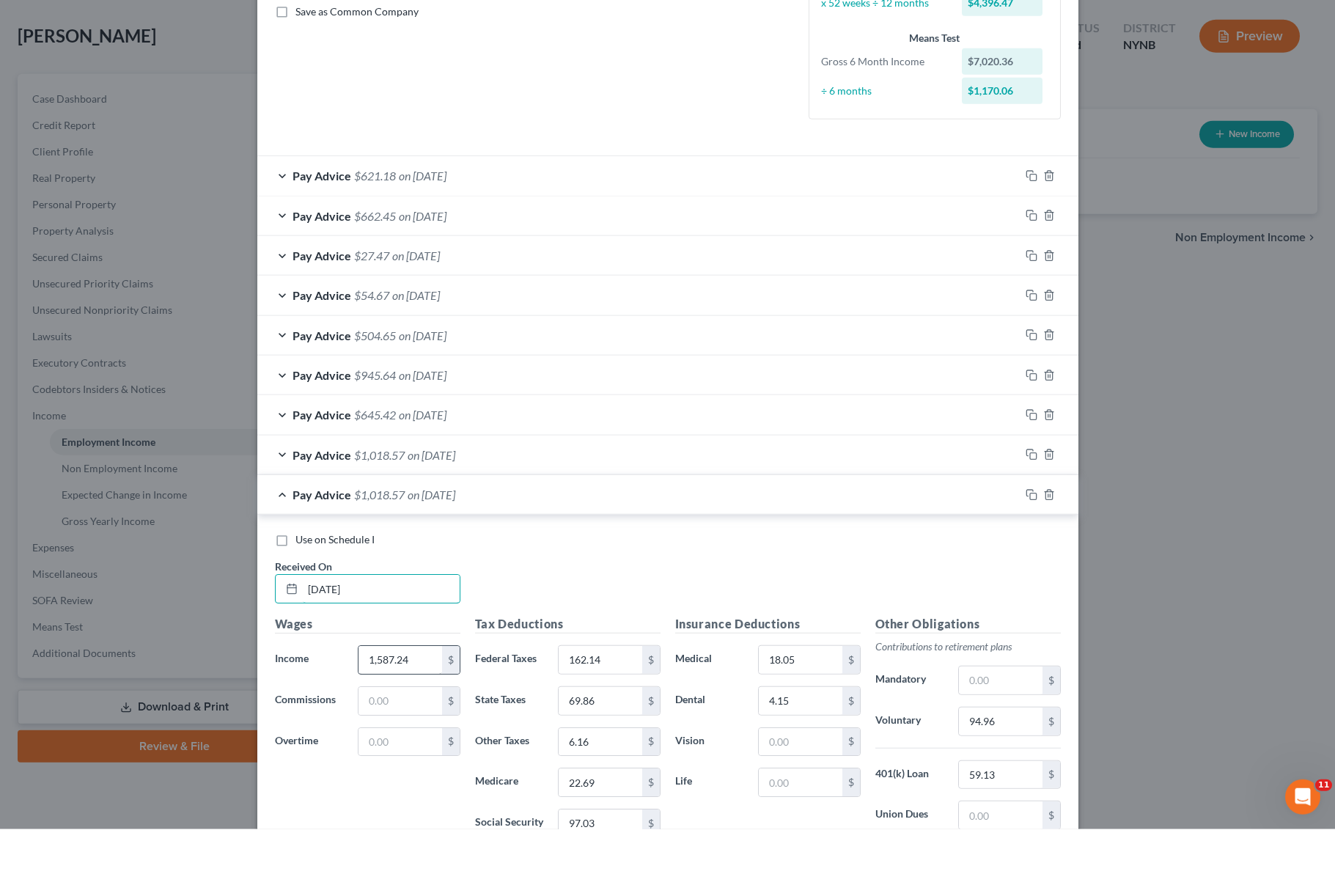
type input "[DATE]"
click at [415, 671] on input "1,587.24" at bounding box center [400, 726] width 83 height 28
type input "911.54"
type input "1"
type input "60.95"
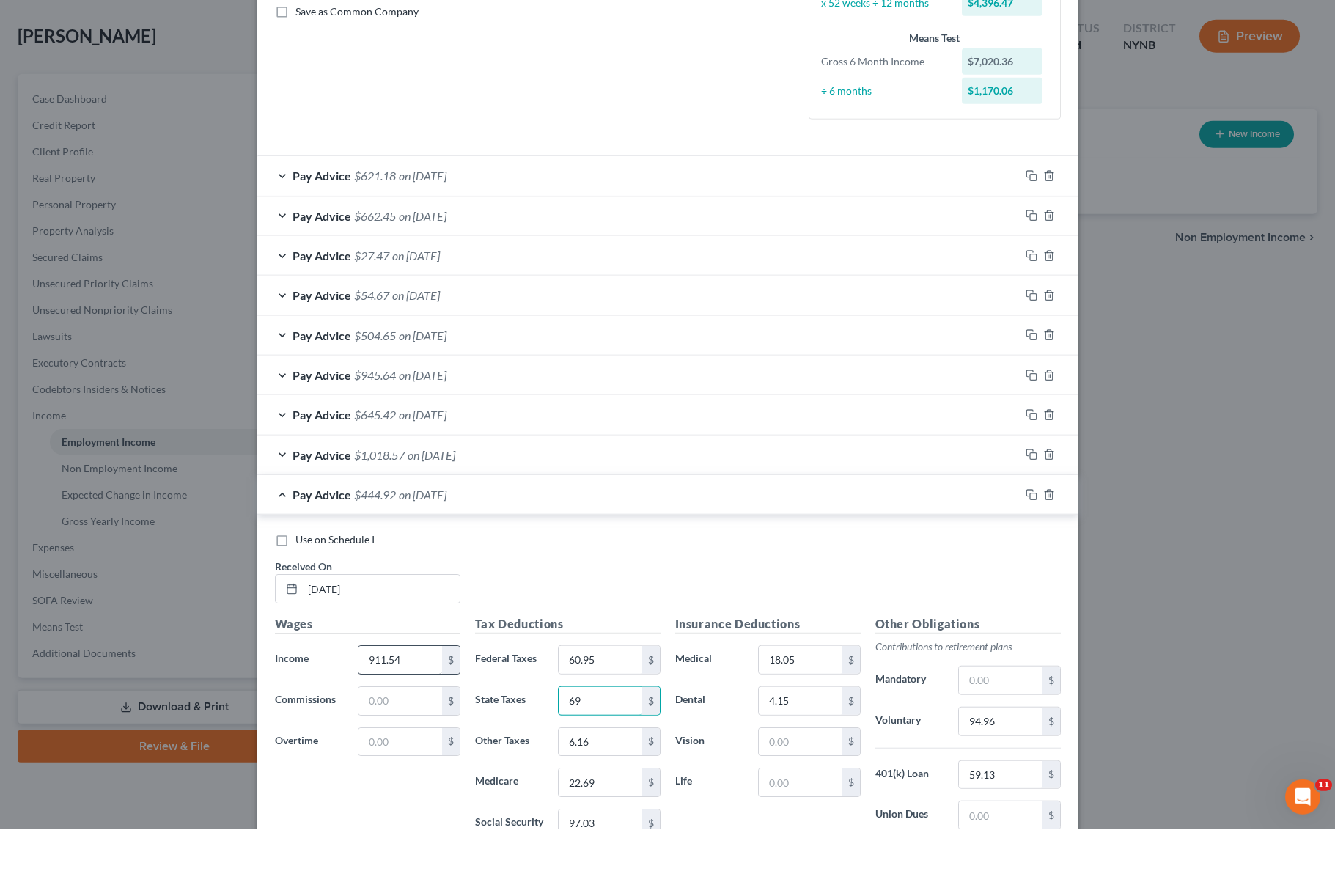
type input "6"
type input "34.91"
type input "6"
type input "3.54"
type input "2"
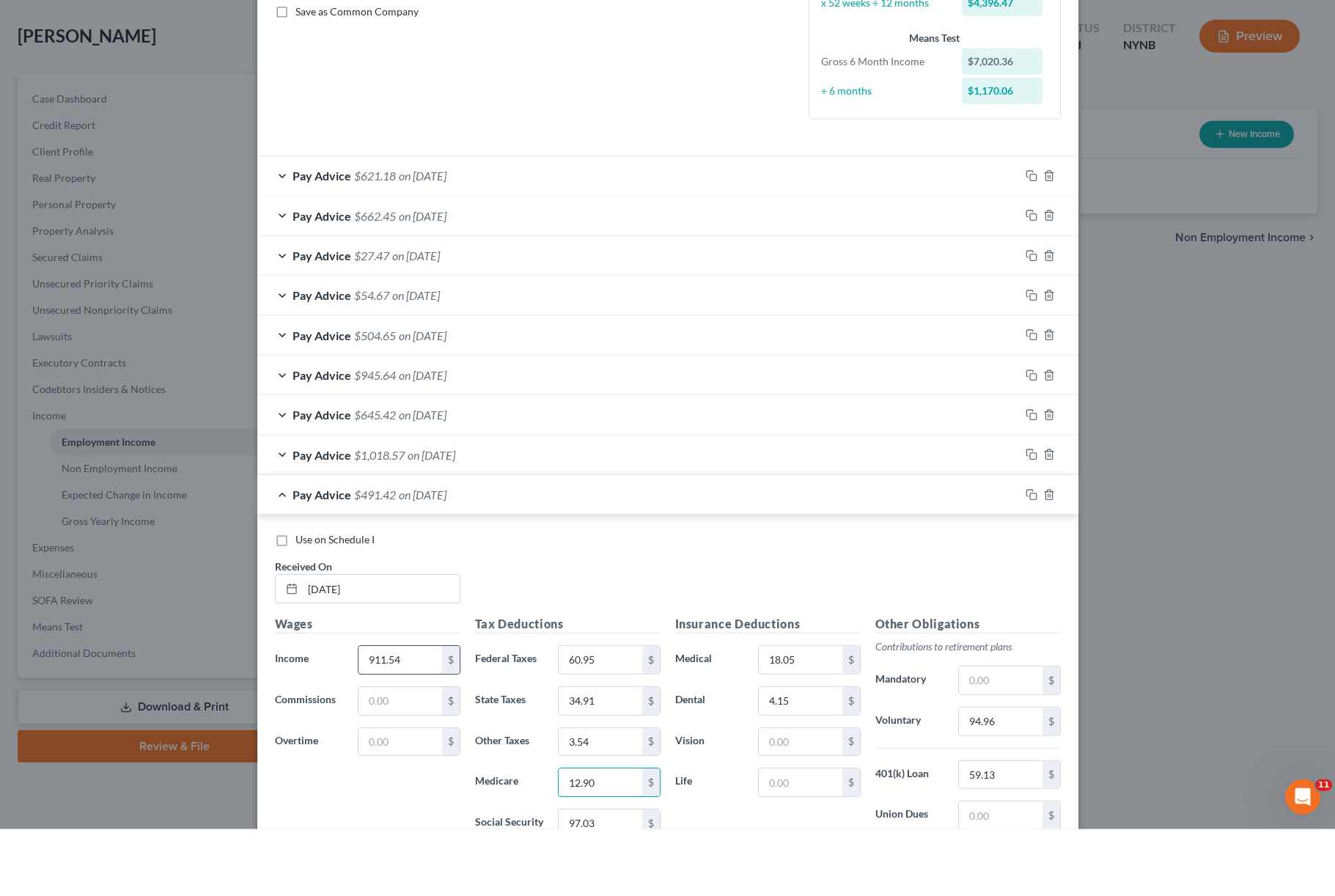
type input "12.90"
type input "9"
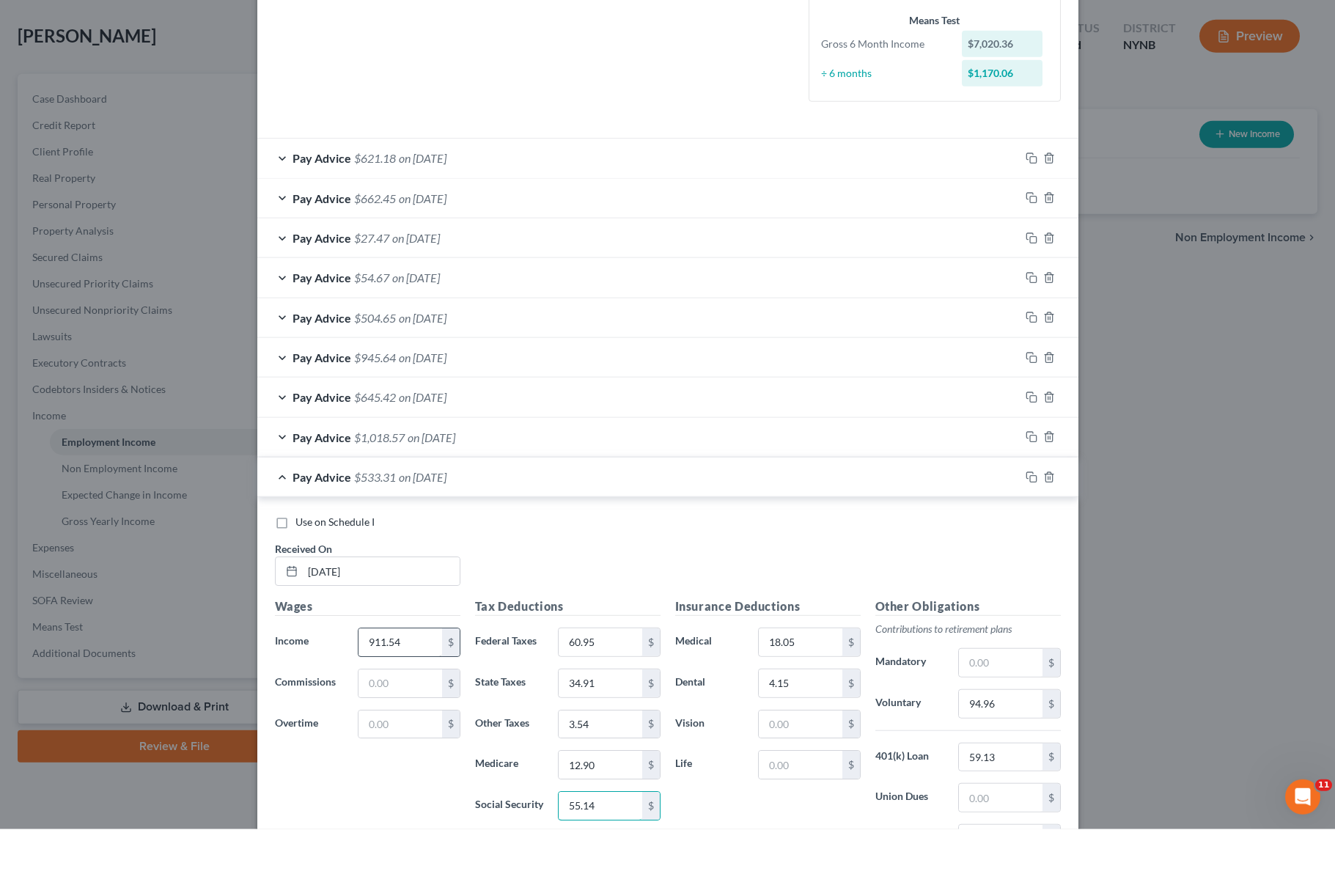
type input "55.14"
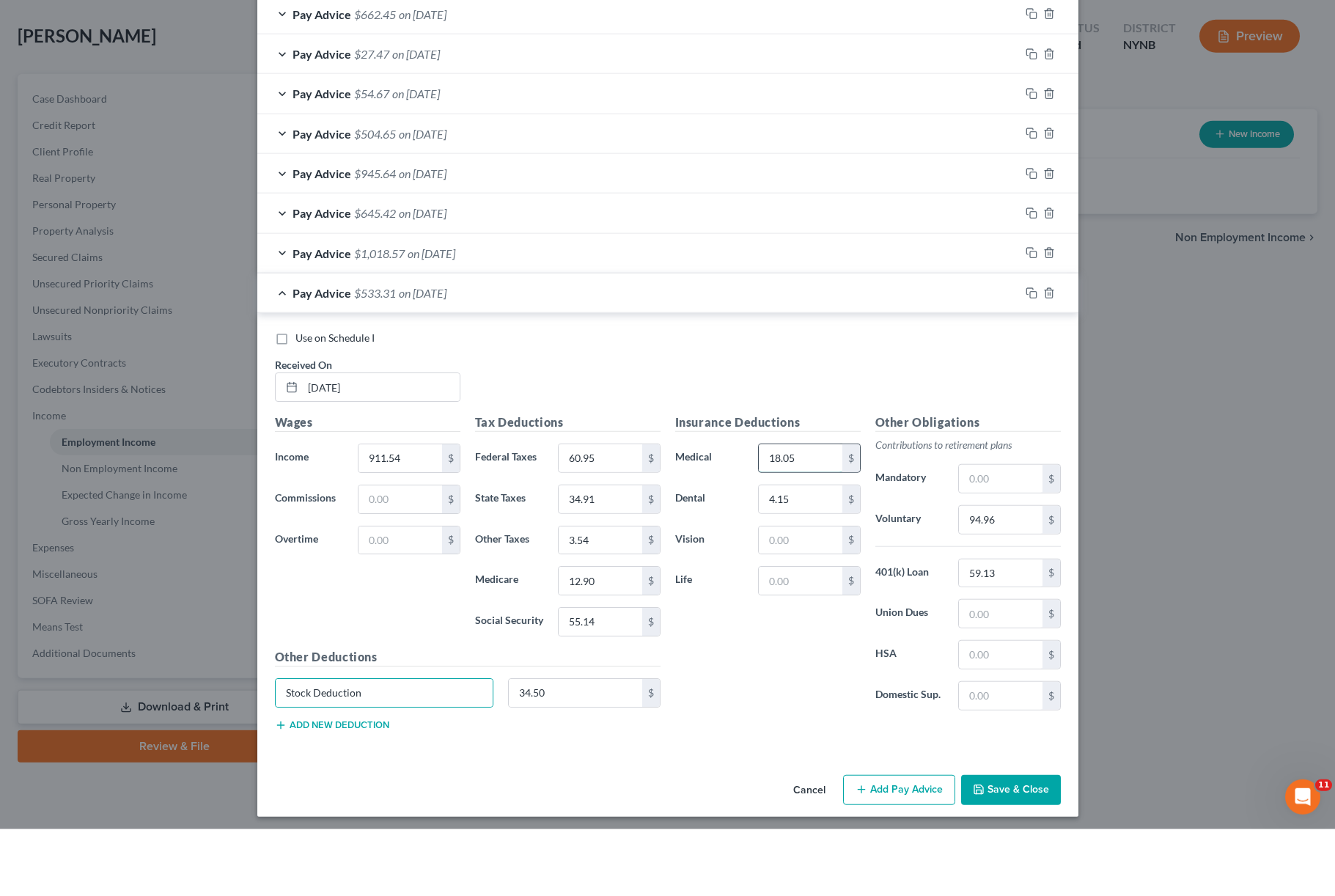
click at [838, 511] on input "18.05" at bounding box center [800, 525] width 83 height 28
click at [1001, 625] on input "59.13" at bounding box center [1000, 639] width 83 height 28
type input "54.69"
click at [995, 572] on input "94.96" at bounding box center [1000, 586] width 83 height 28
click at [586, 671] on input "34.50" at bounding box center [575, 759] width 133 height 28
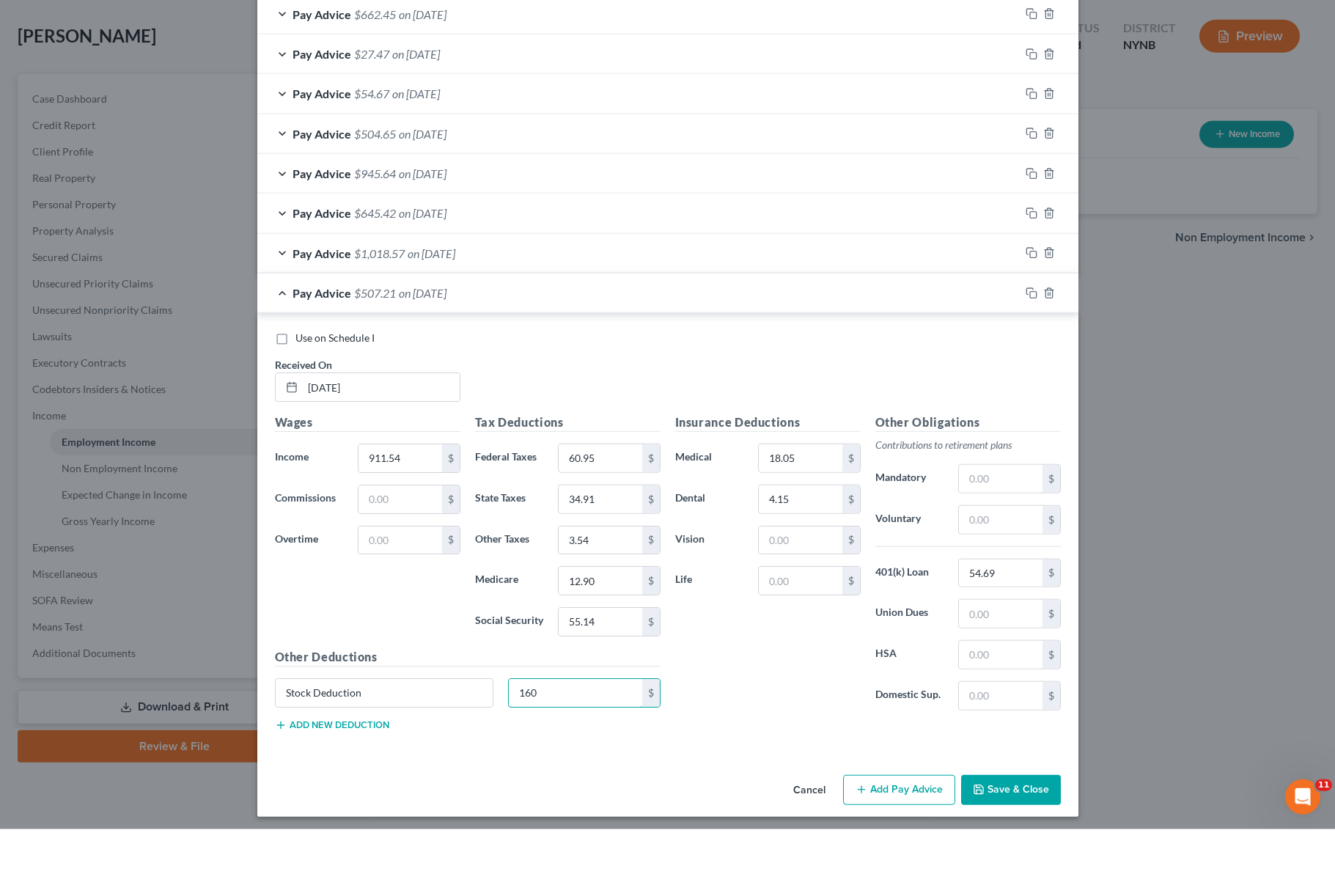
type input "160"
click at [789, 671] on div "Employment Type * Select Full or [DEMOGRAPHIC_DATA] Employment Self Employment …" at bounding box center [667, 214] width 821 height 1243
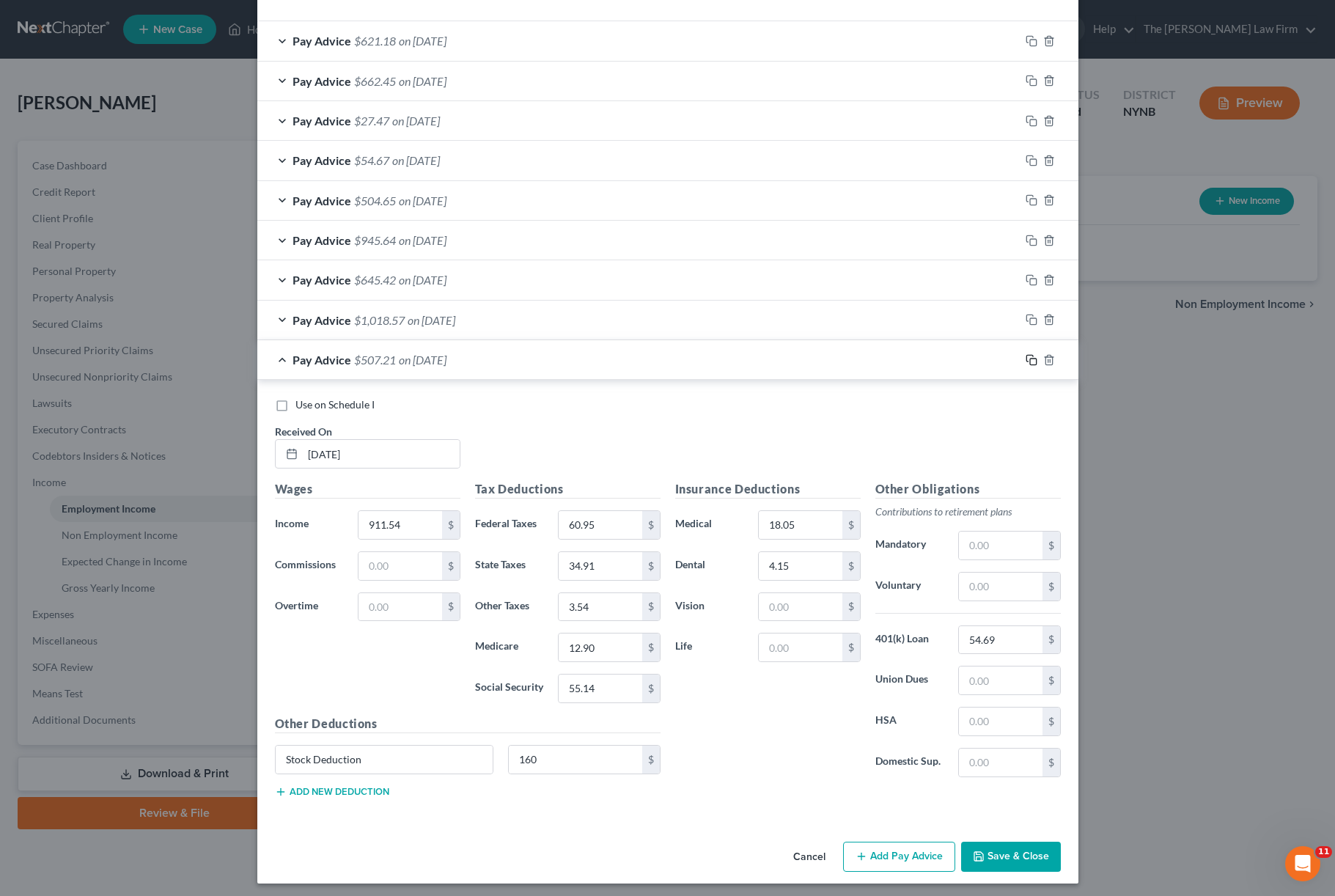
click at [1001, 360] on icon "button" at bounding box center [1031, 360] width 12 height 12
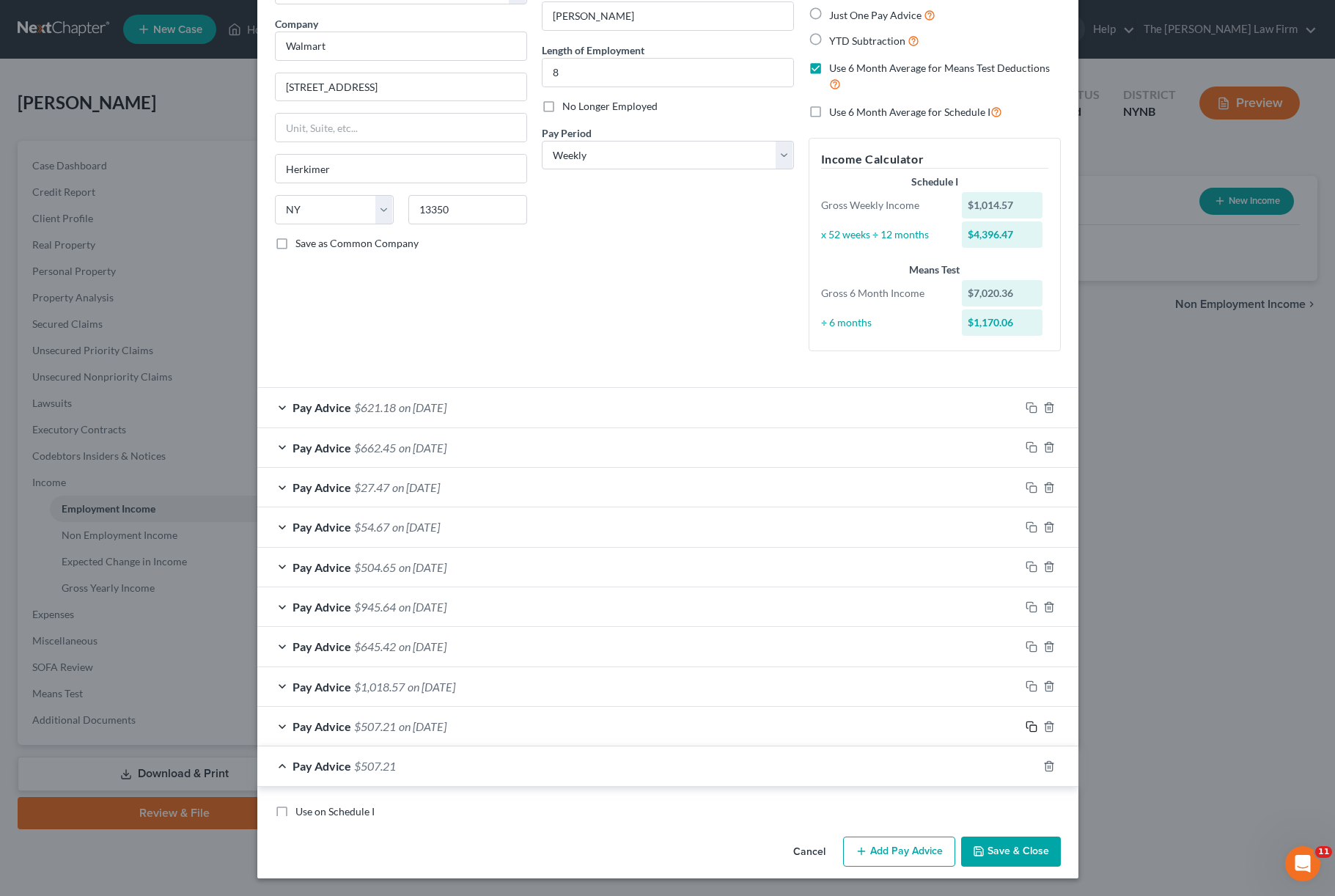
scroll to position [100, 0]
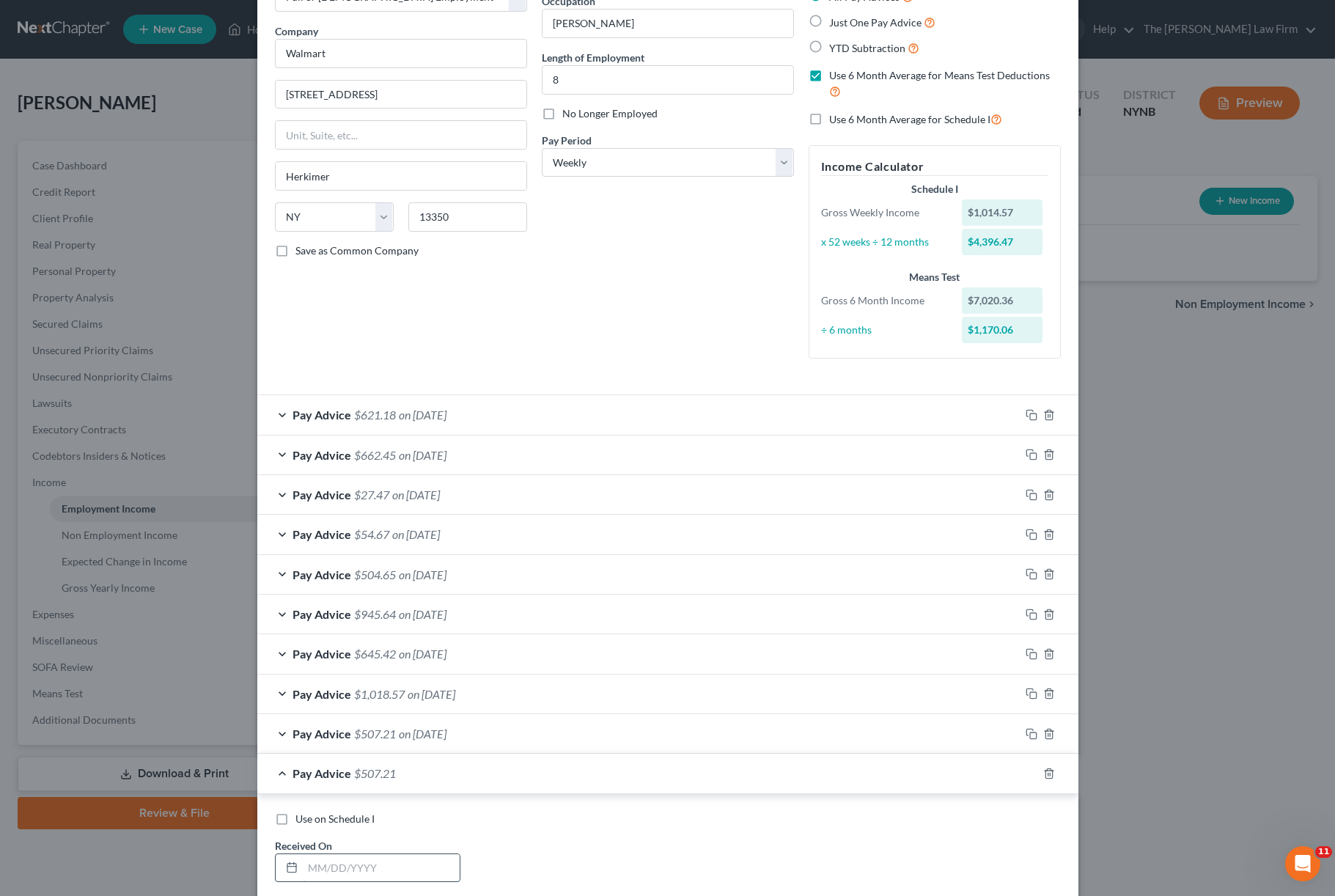
click at [426, 671] on input "text" at bounding box center [381, 868] width 157 height 28
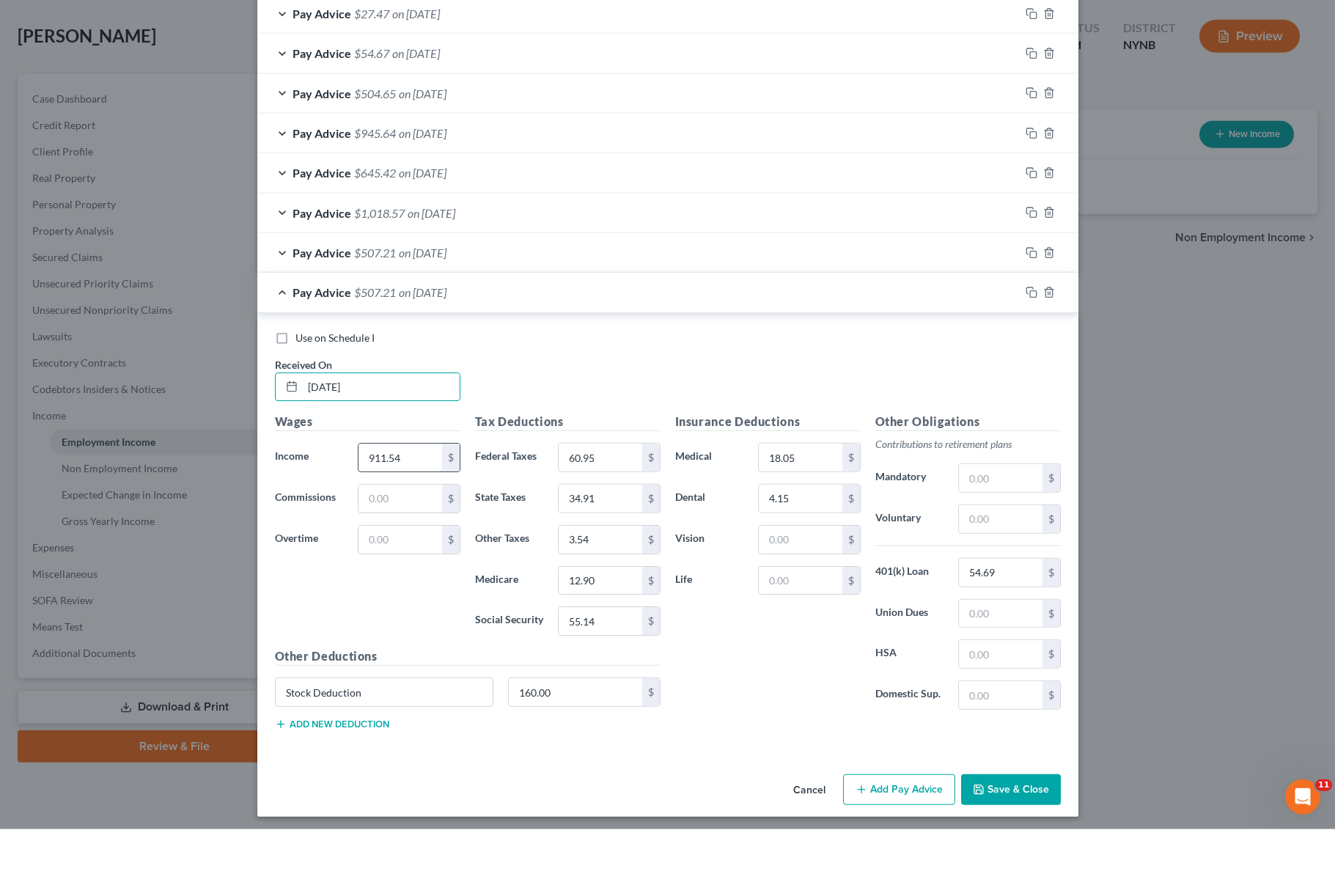
scroll to position [514, 0]
type input "[DATE]"
click at [400, 511] on input "911.54" at bounding box center [400, 525] width 83 height 28
type input "899.95"
type input "6"
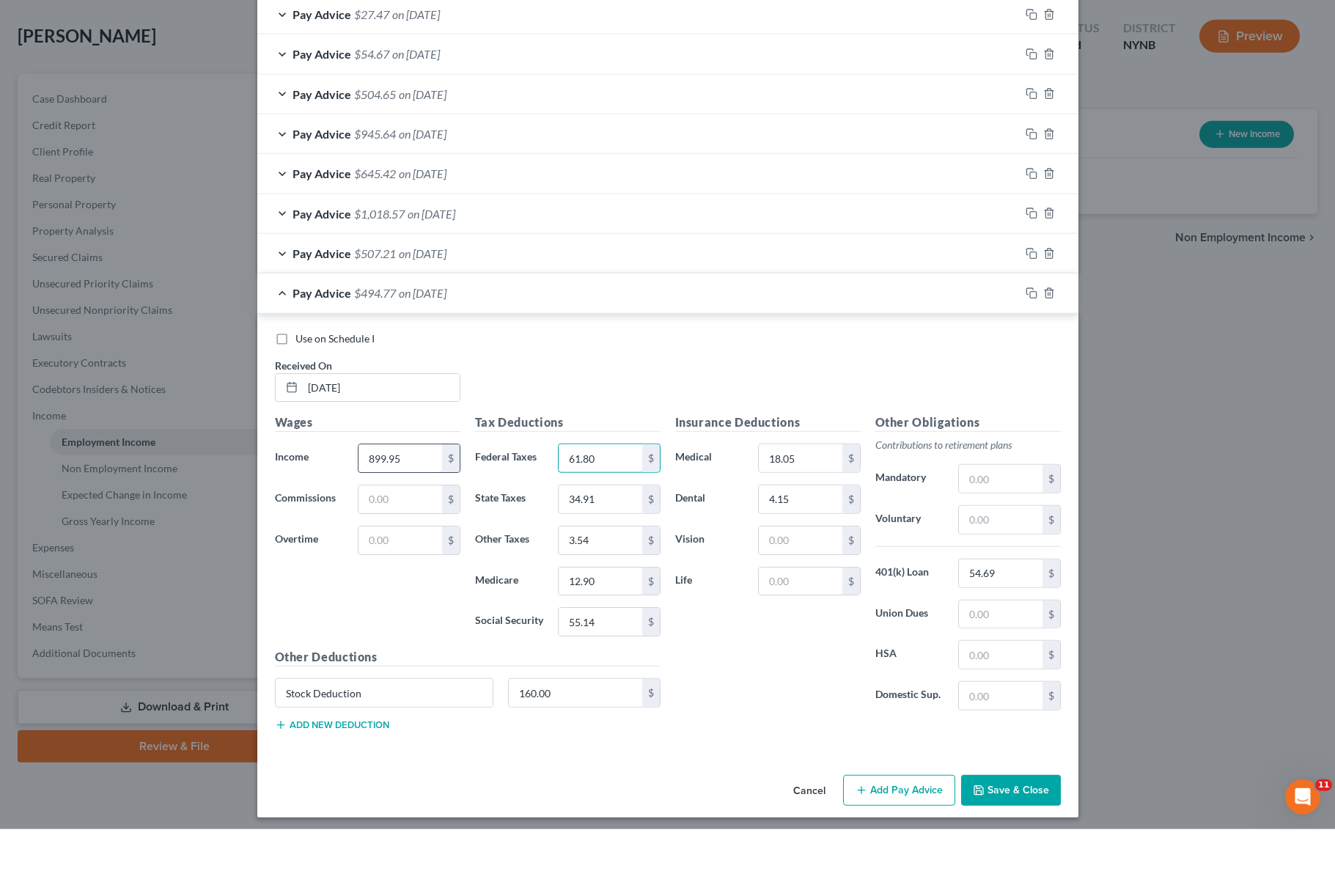
type input "61.80"
type input "3"
type input "35.30"
type input "3"
type input "3.49"
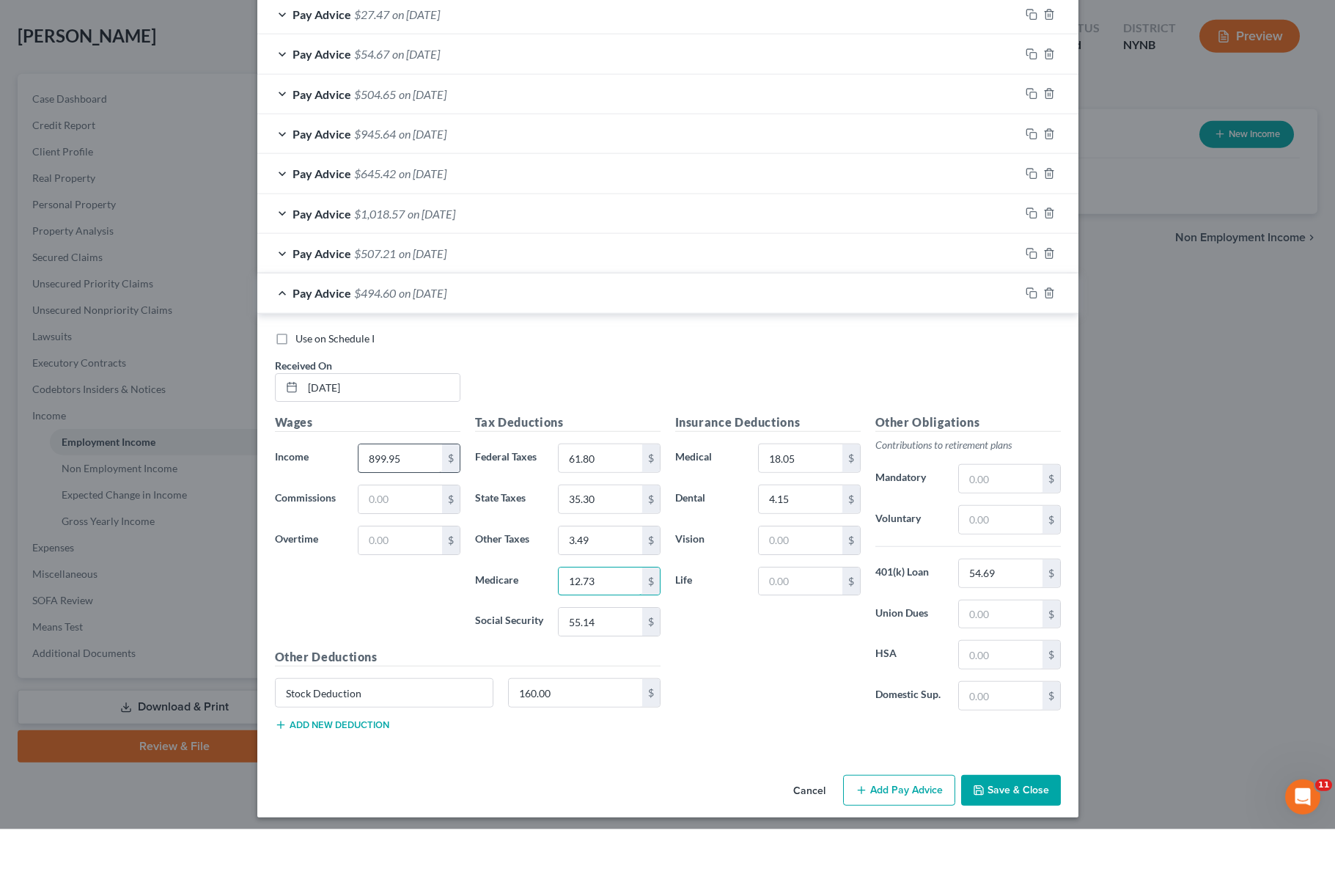
type input "12.73"
type input "5"
type input "54.42"
type input "1"
type input "18.05"
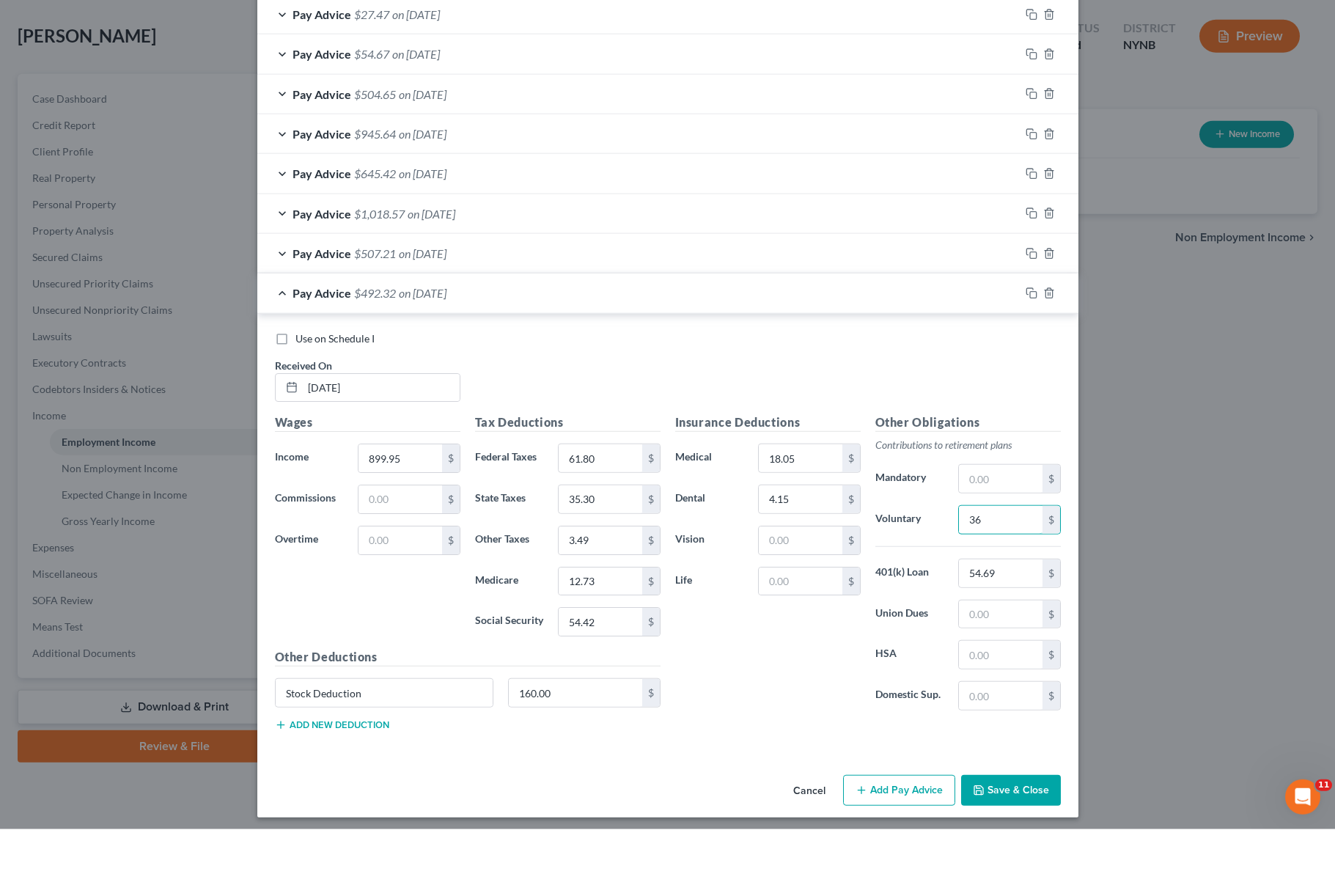
type input "36"
type input "5"
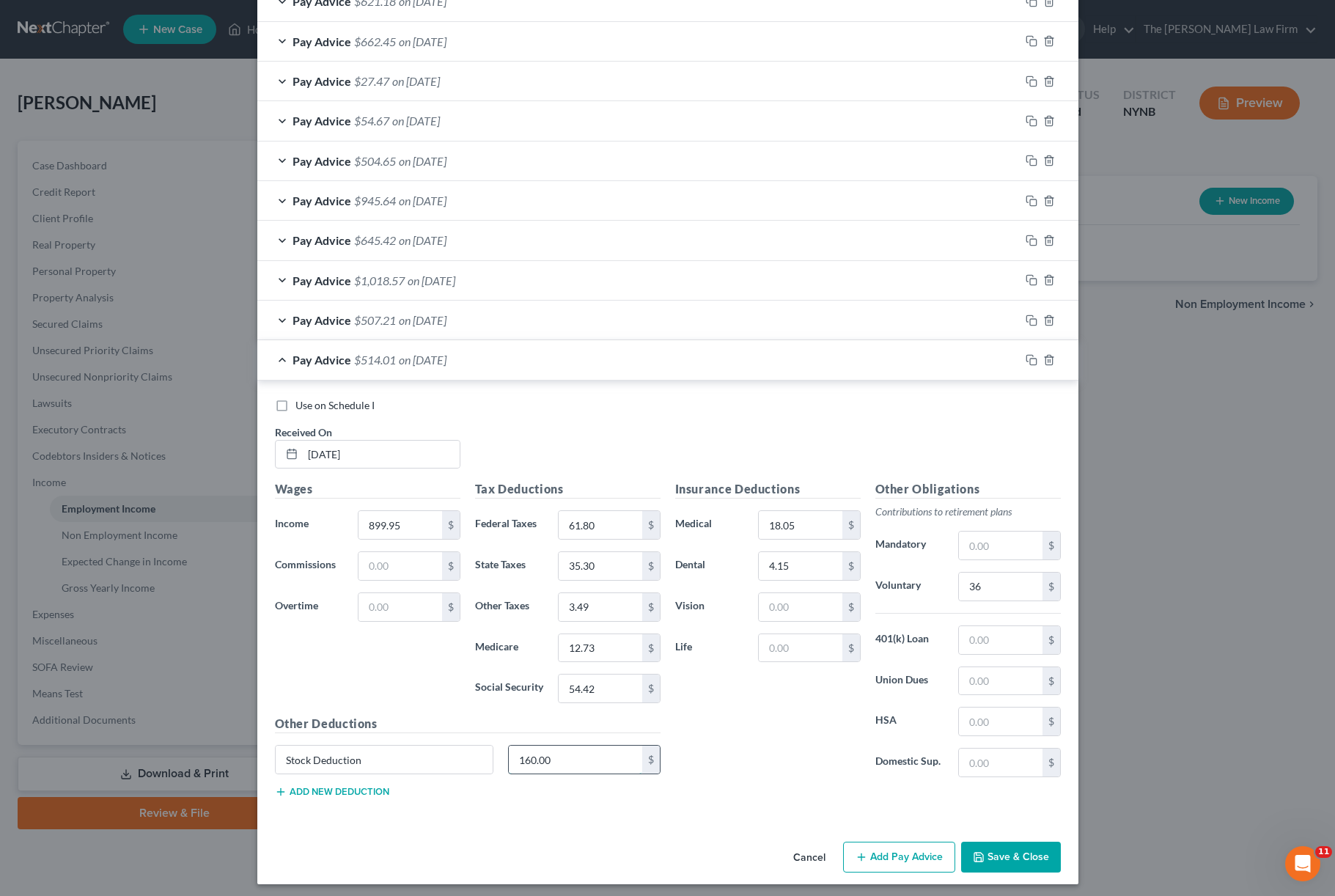
click at [578, 671] on input "160.00" at bounding box center [575, 759] width 133 height 28
type input "1"
type input "25"
click at [1001, 356] on icon "button" at bounding box center [1031, 360] width 12 height 12
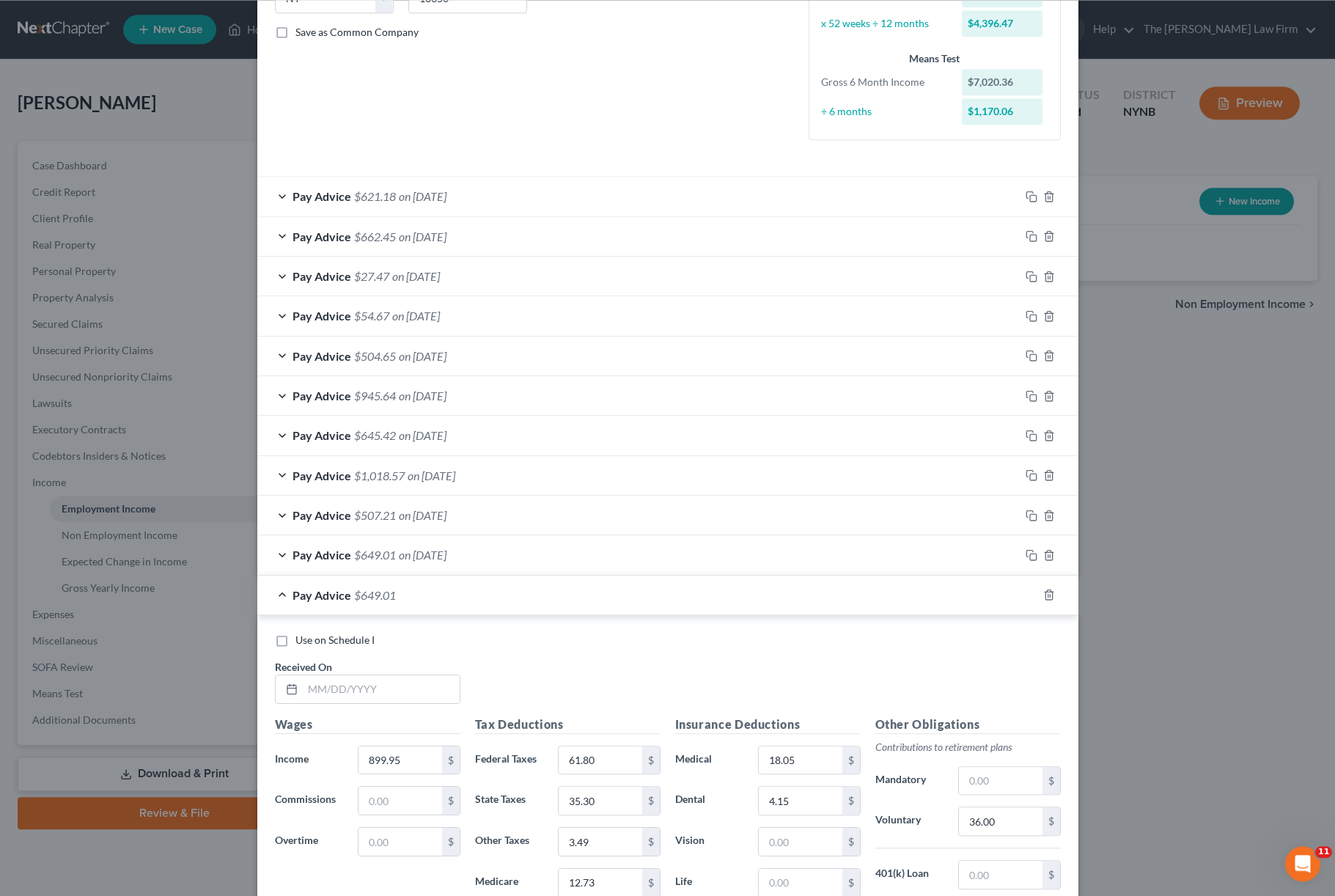
scroll to position [360, 0]
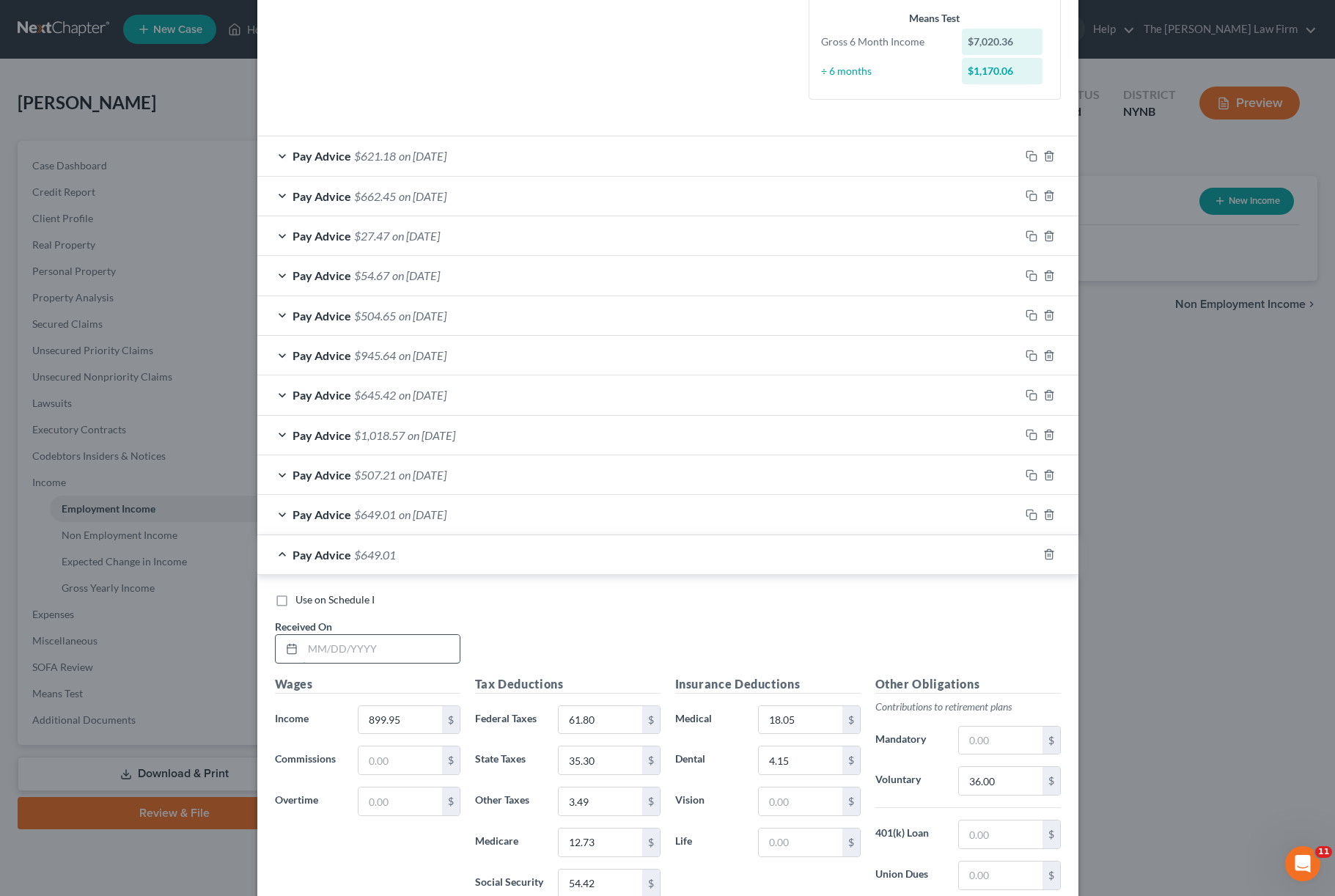
click at [442, 652] on input "text" at bounding box center [381, 648] width 157 height 28
type input "02.26/2025"
type input "888."
click at [442, 651] on html "Home New Case Client Portal The [PERSON_NAME] Law Firm [PERSON_NAME][EMAIL_ADDR…" at bounding box center [667, 448] width 1335 height 896
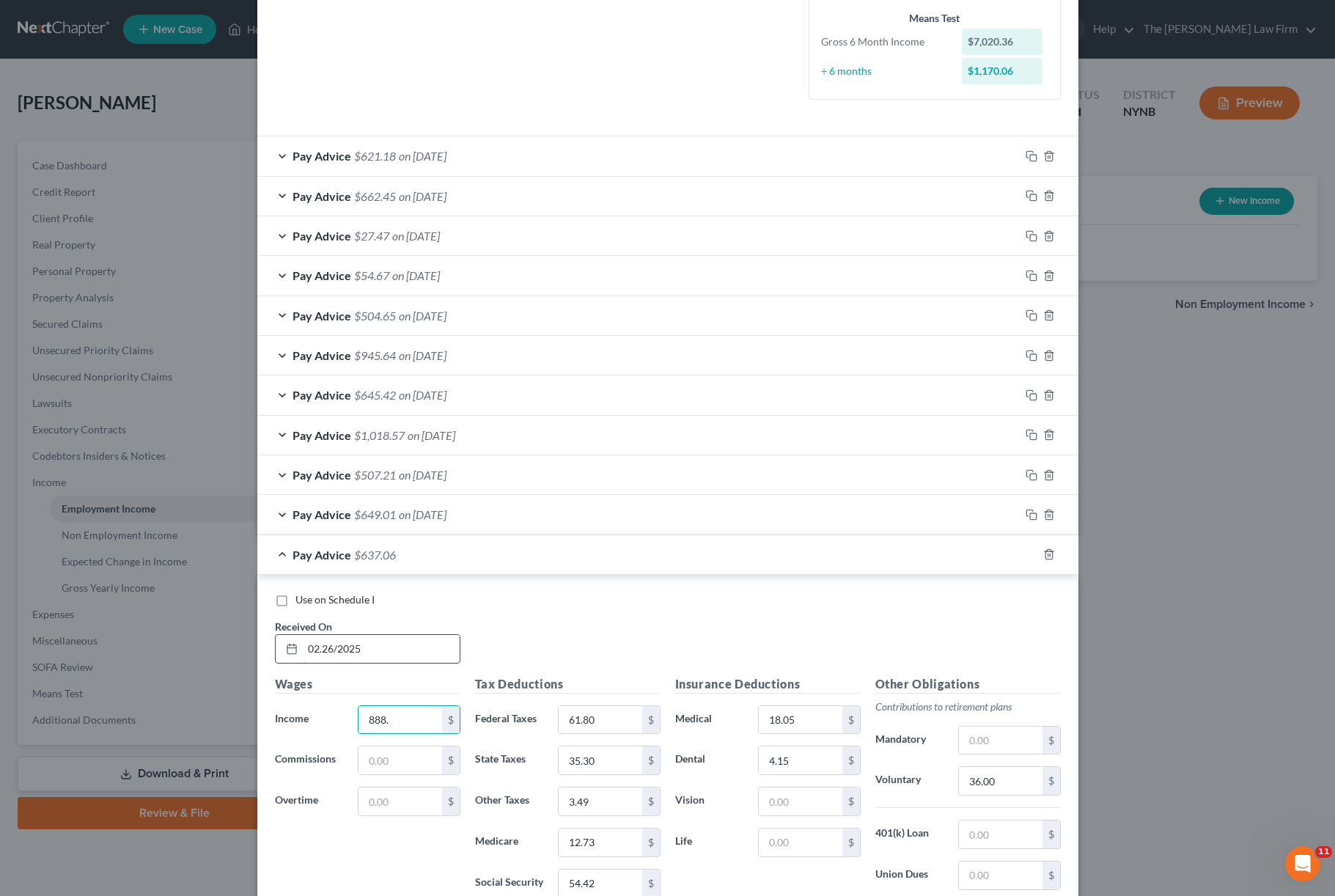
click at [443, 652] on input "02.26/2025" at bounding box center [381, 648] width 157 height 28
click at [442, 651] on html "Home New Case Client Portal The [PERSON_NAME] Law Firm [PERSON_NAME][EMAIL_ADDR…" at bounding box center [667, 448] width 1335 height 896
click at [443, 652] on input "02.26/2025" at bounding box center [381, 648] width 157 height 28
type input "02.26/2025"
type input "888.69"
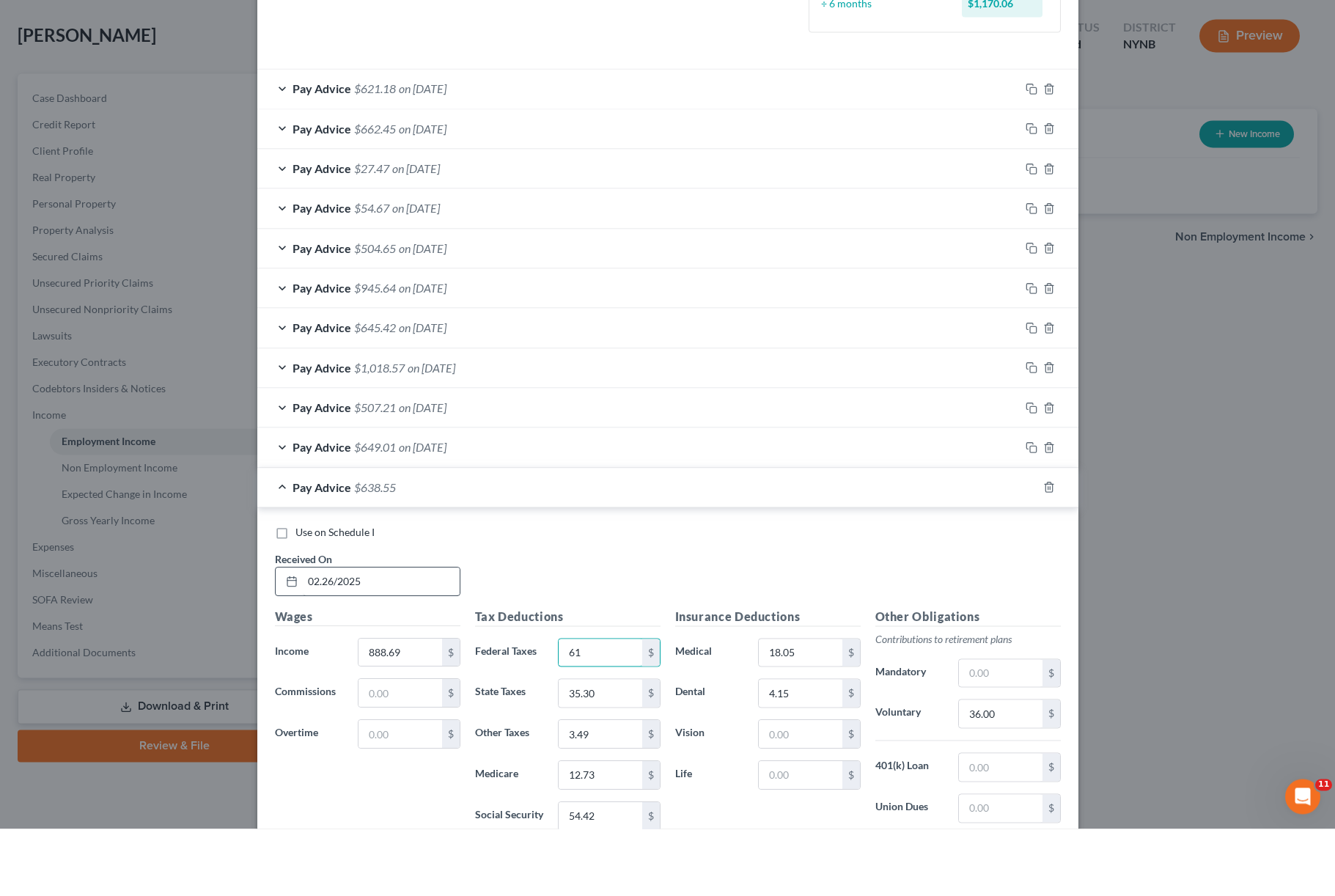
type input "6"
type input "60.51"
type input "34.71"
type input "3.45"
type input "12.56"
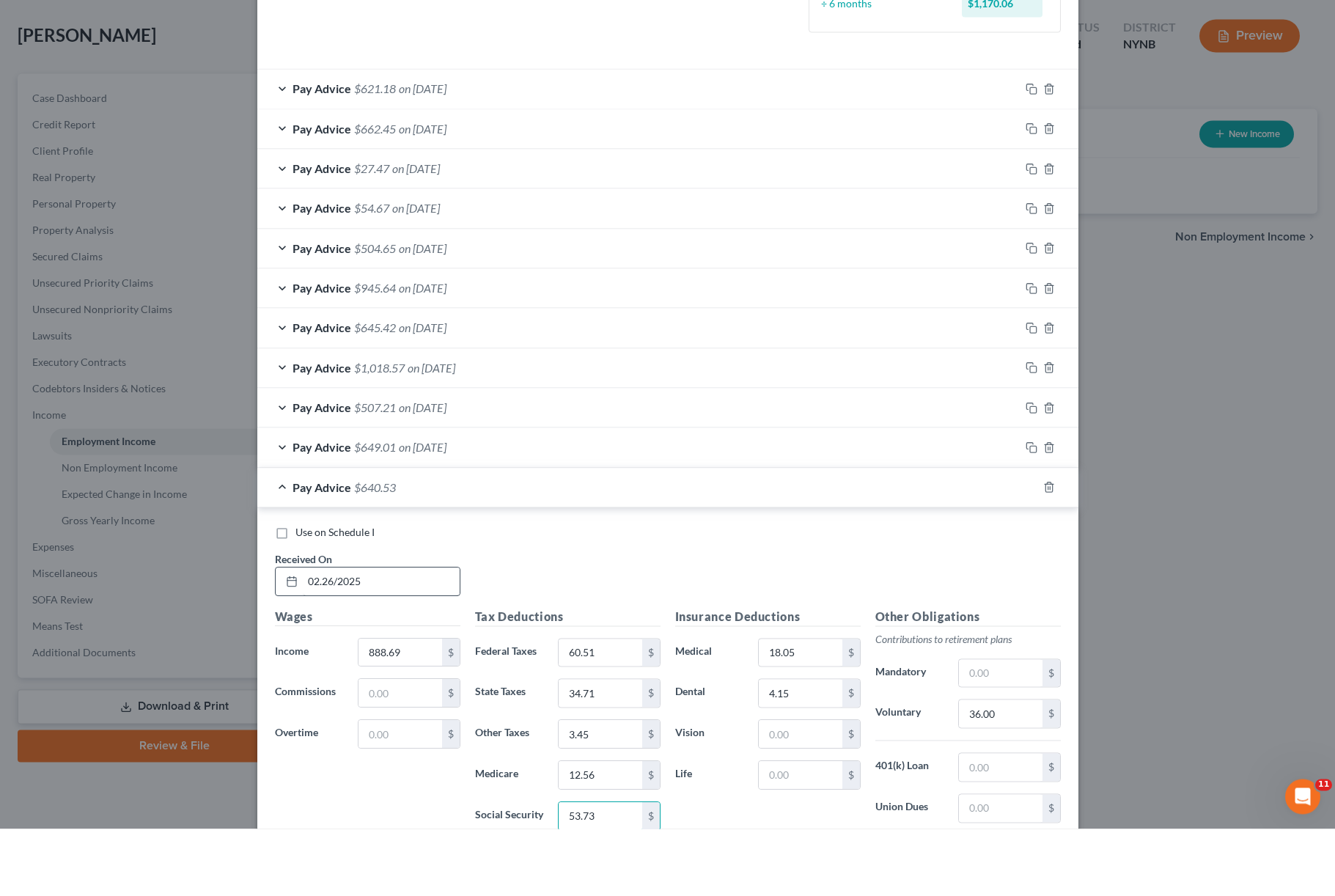
type input "53.73"
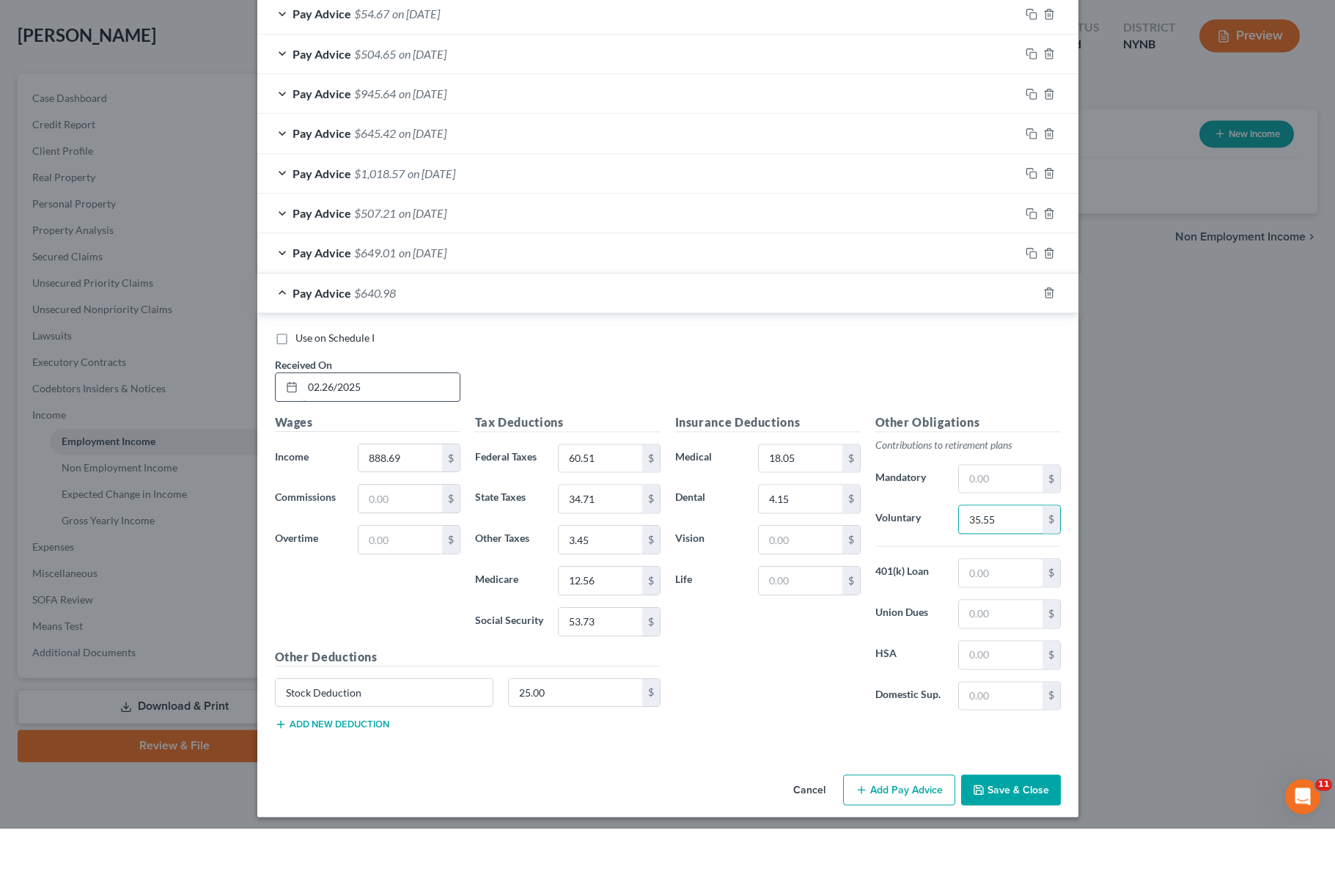
type input "35.55"
click at [571, 671] on input "25.00" at bounding box center [575, 760] width 133 height 28
click at [975, 341] on div "Pay Advice $640.98" at bounding box center [647, 360] width 780 height 39
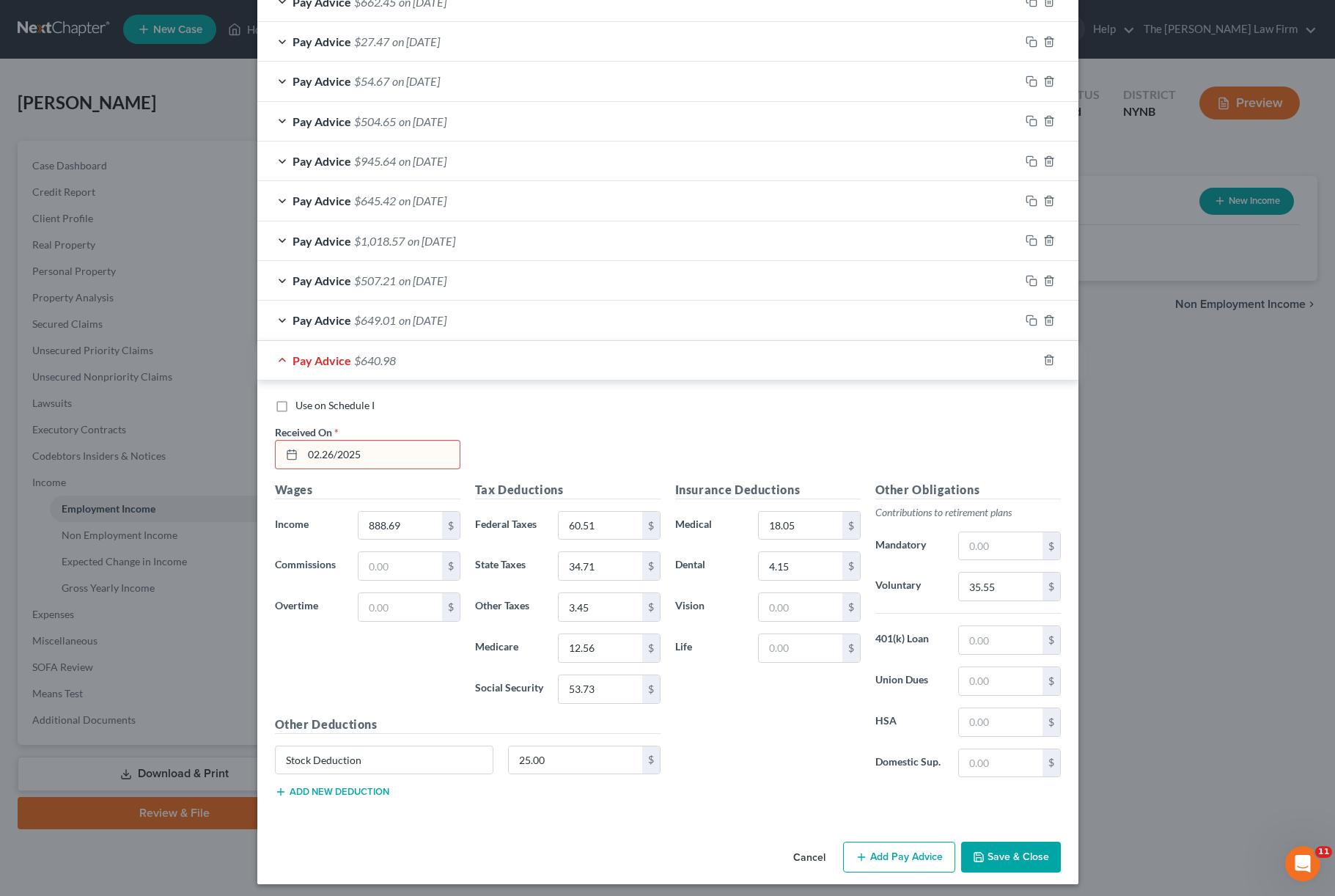
click at [393, 448] on input "02.26/2025" at bounding box center [381, 454] width 157 height 28
click at [318, 453] on input "02.26/2025" at bounding box center [381, 454] width 157 height 28
click at [1001, 354] on icon "button" at bounding box center [1031, 360] width 12 height 12
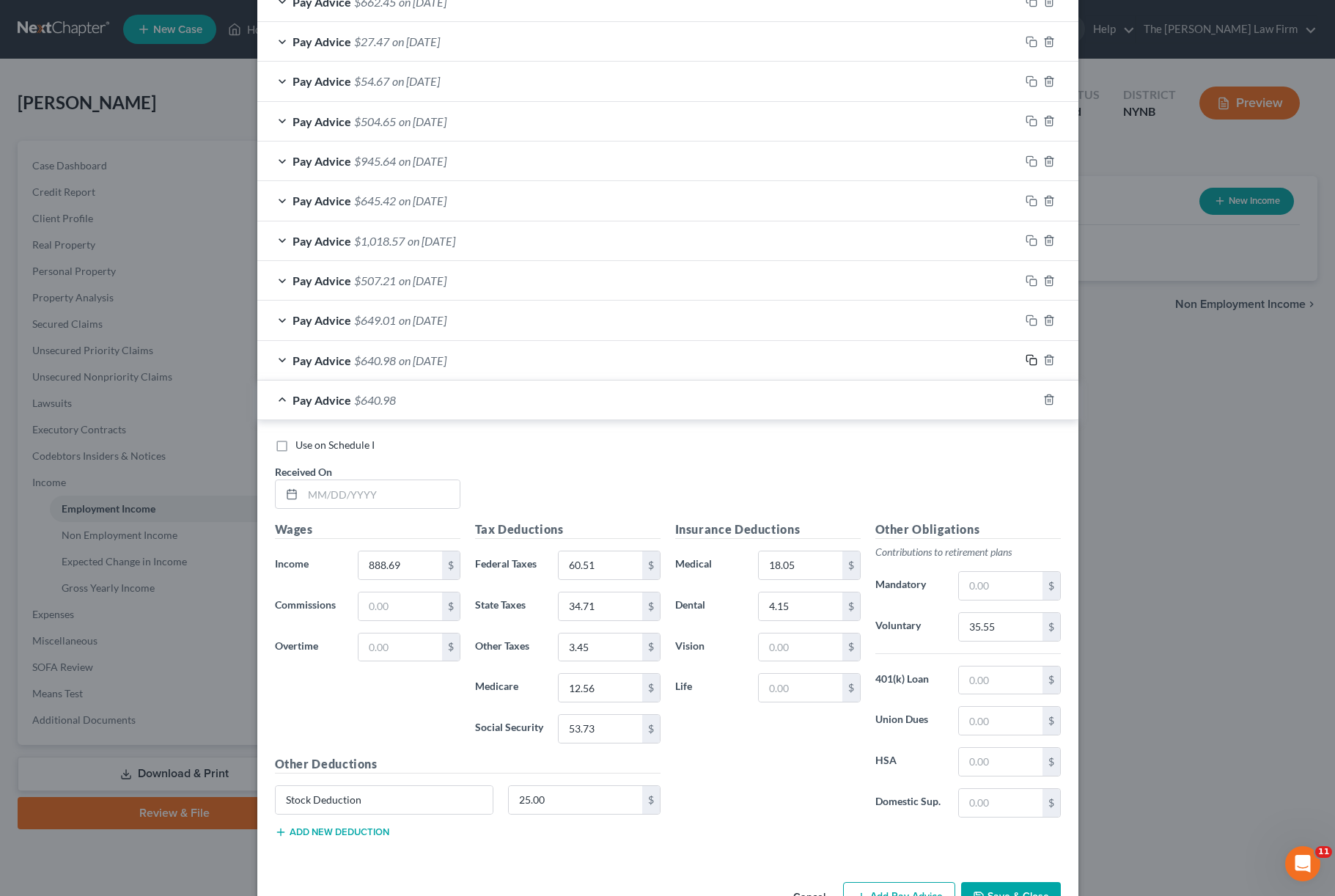
scroll to position [178, 0]
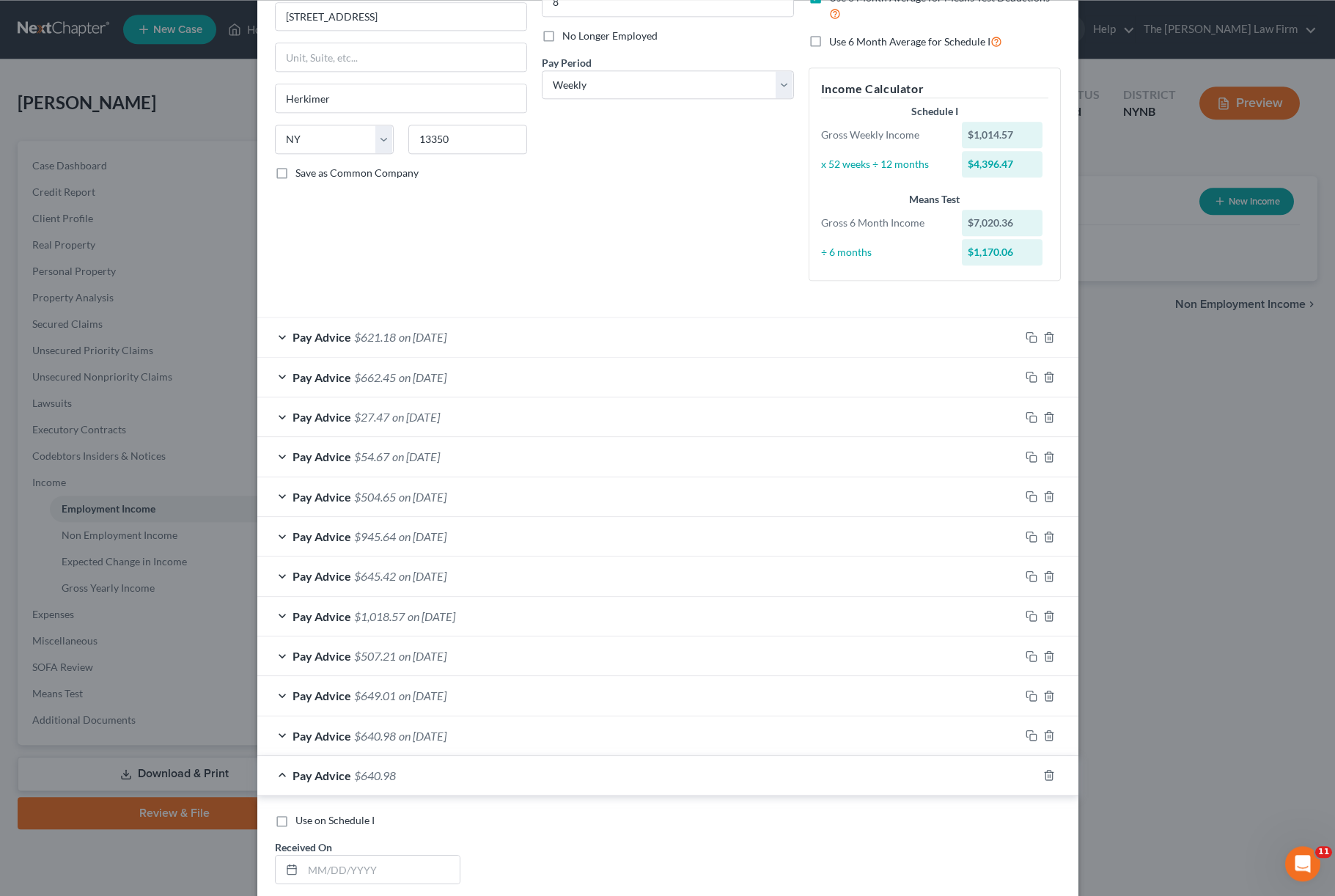
click at [637, 663] on div "Pay Advice $507.21 on [DATE]" at bounding box center [638, 656] width 762 height 39
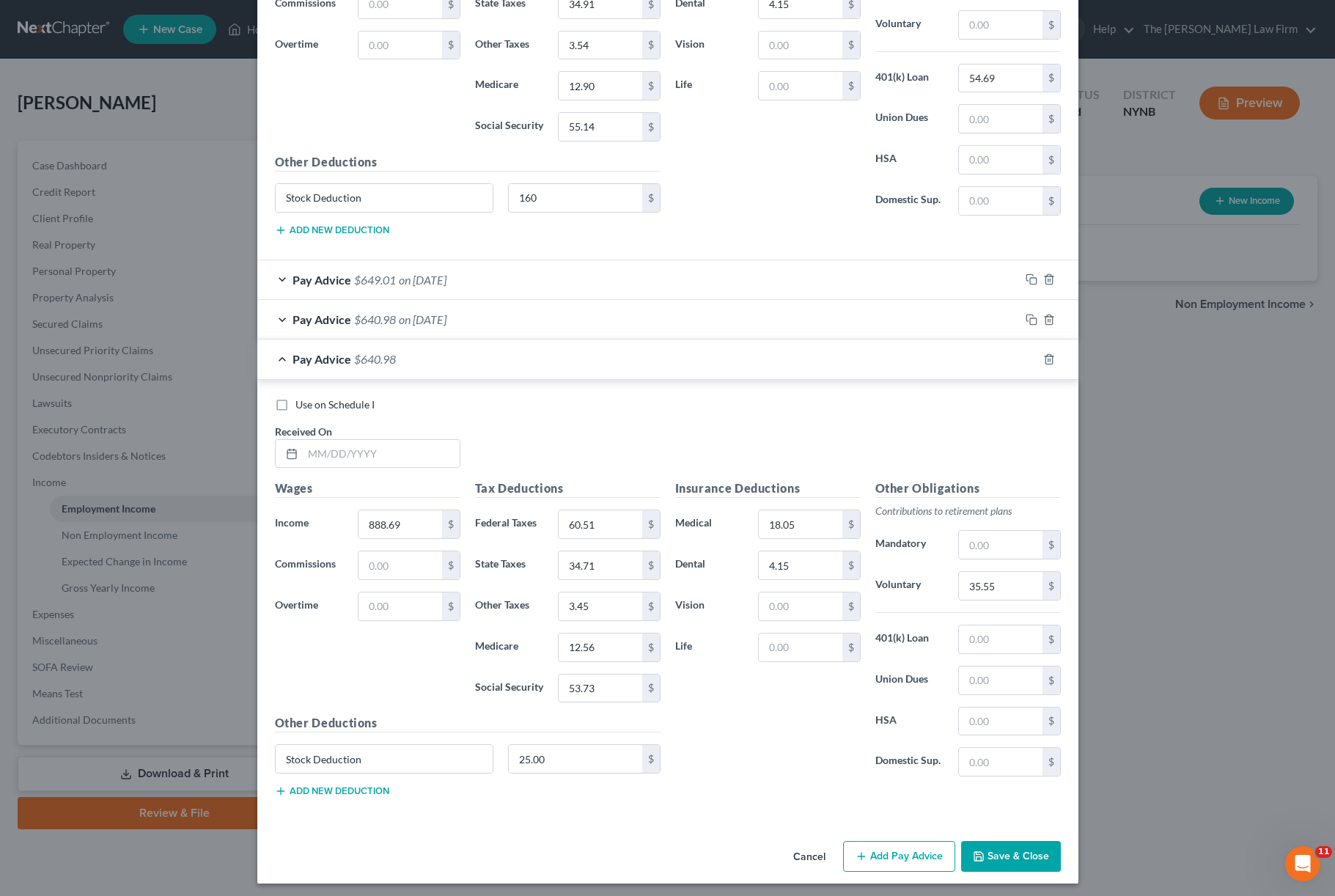
scroll to position [1034, 0]
click at [420, 447] on input "text" at bounding box center [381, 454] width 157 height 28
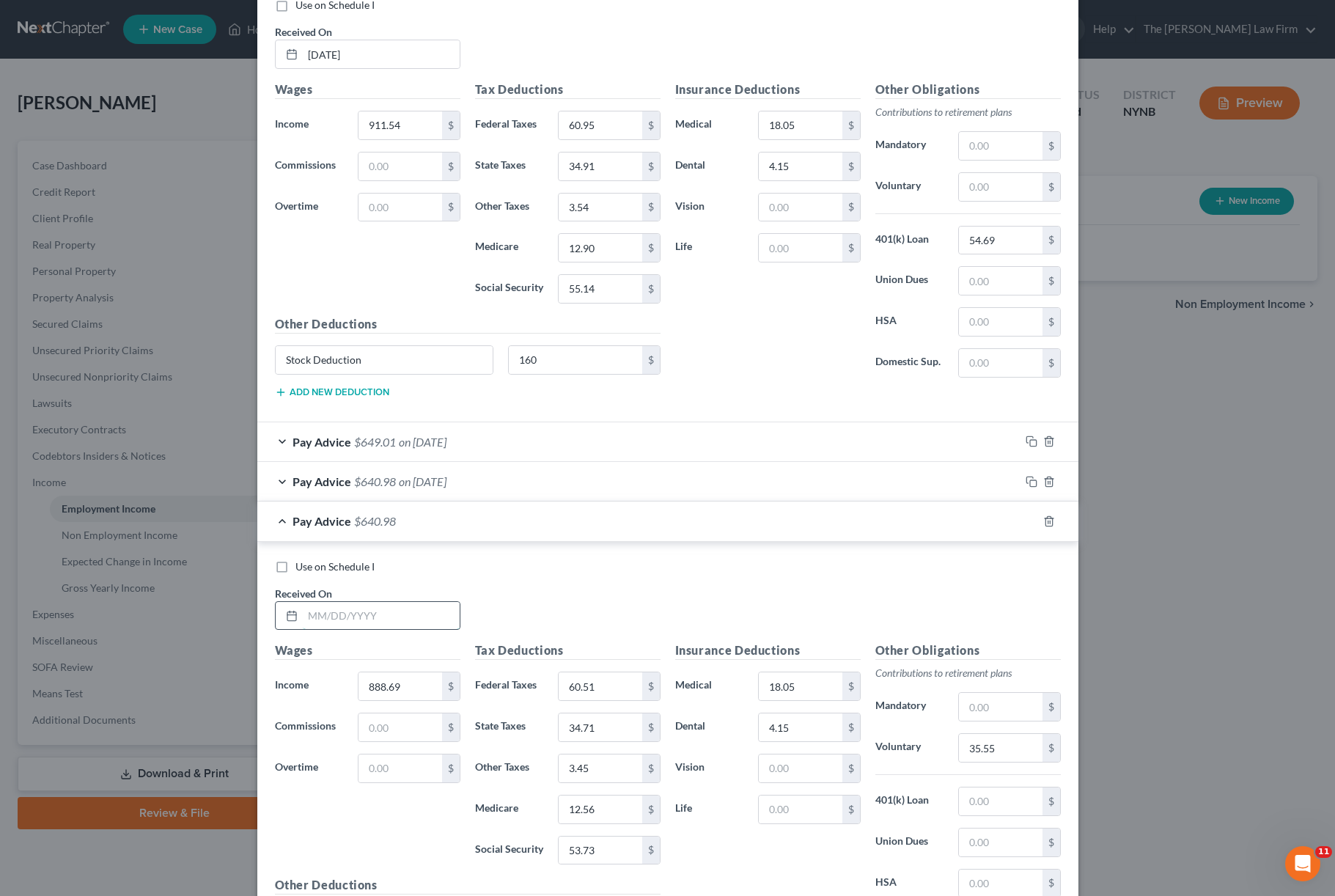
scroll to position [870, 0]
click at [615, 480] on div "Pay Advice $640.98 on [DATE]" at bounding box center [638, 484] width 762 height 39
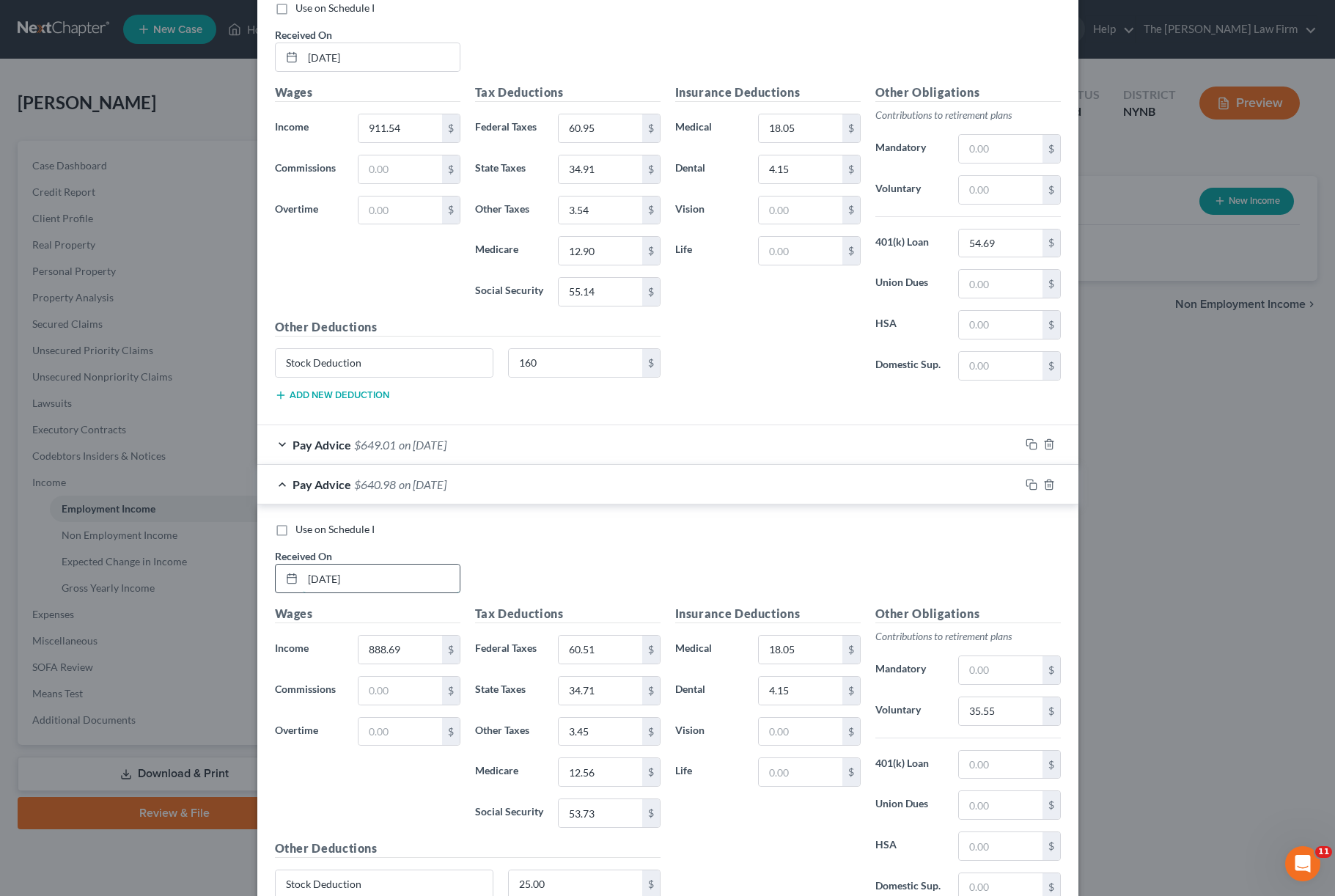
click at [335, 571] on input "[DATE]" at bounding box center [381, 578] width 157 height 28
type input "[DATE]"
